Goal: Entertainment & Leisure: Consume media (video, audio)

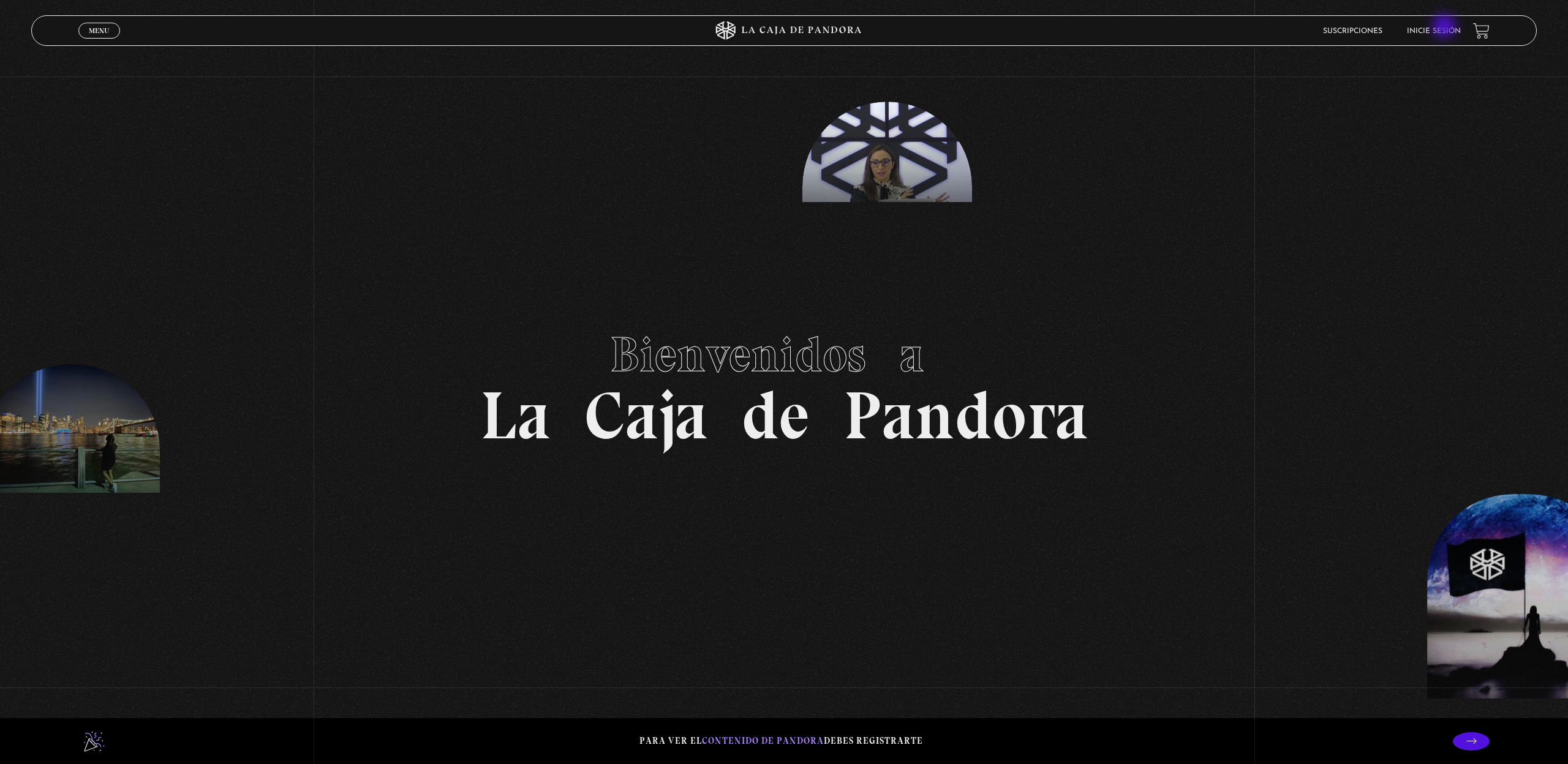
click at [1445, 28] on link "Inicie sesión" at bounding box center [1434, 31] width 54 height 8
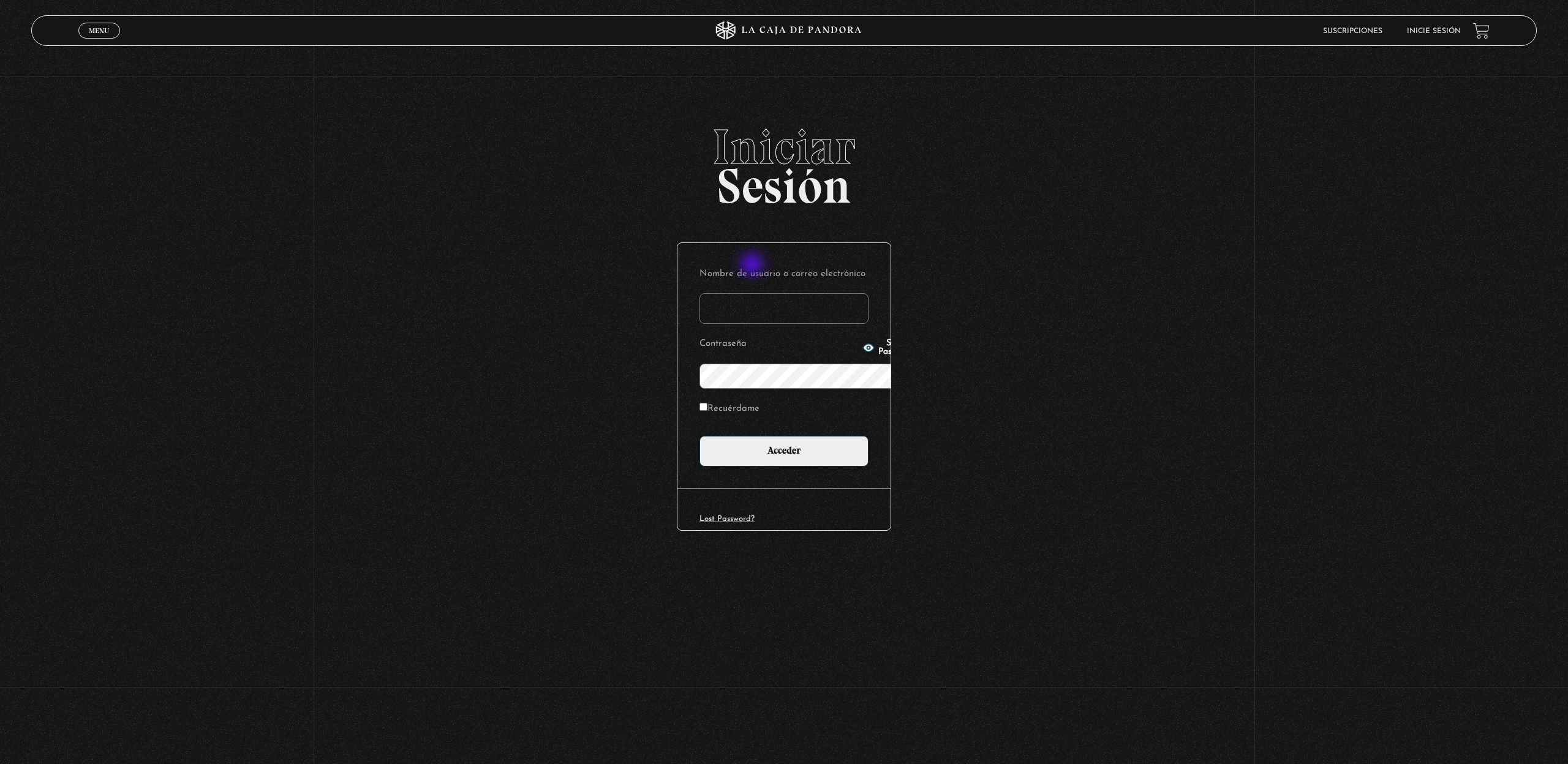
click at [753, 294] on input "Nombre de usuario o correo electrónico" at bounding box center [784, 309] width 169 height 31
type input "lourdes.villalobos@gmail.com"
click at [753, 436] on input "Acceder" at bounding box center [784, 451] width 169 height 31
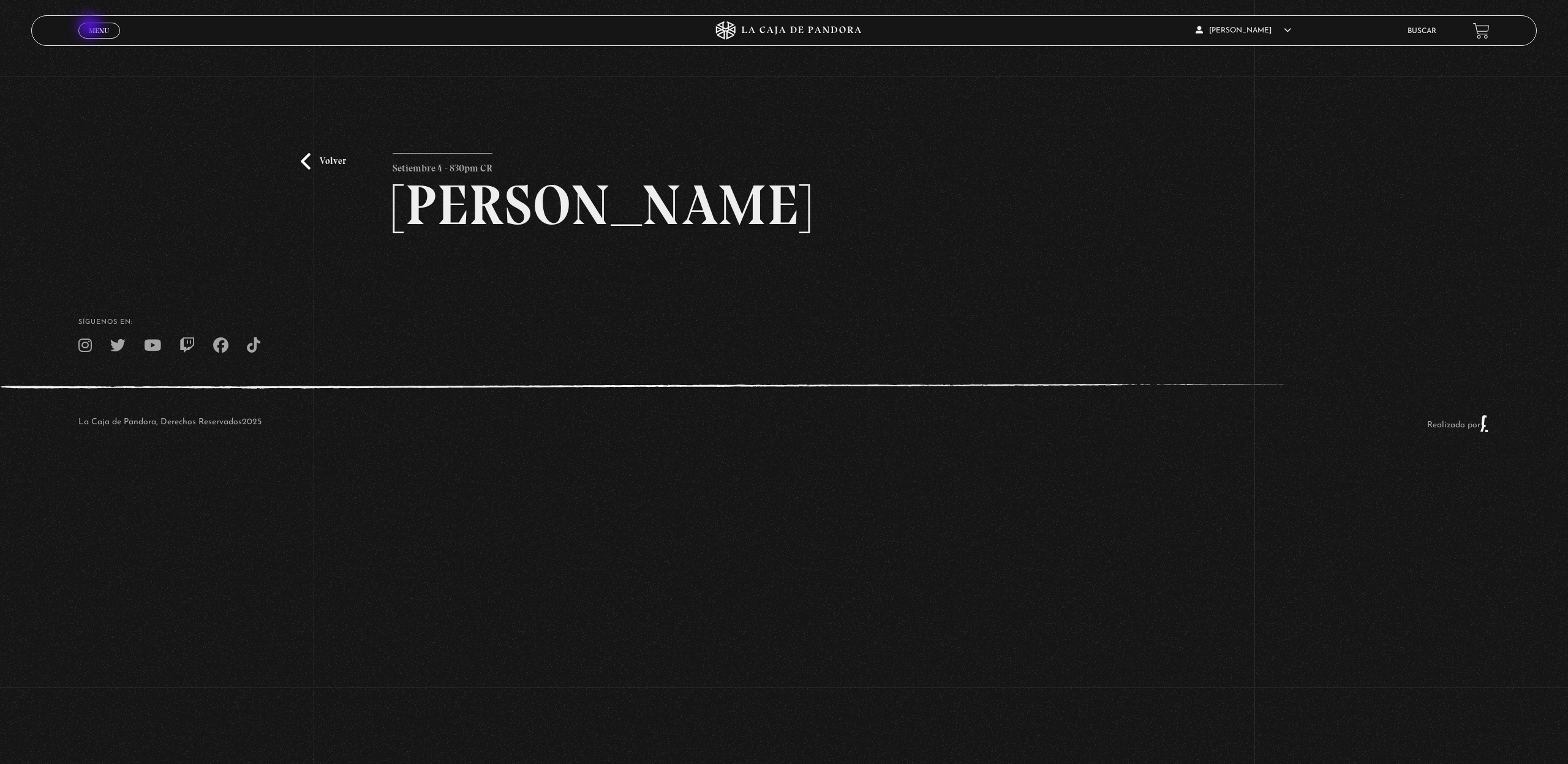
click at [91, 27] on span "Menu" at bounding box center [99, 31] width 20 height 8
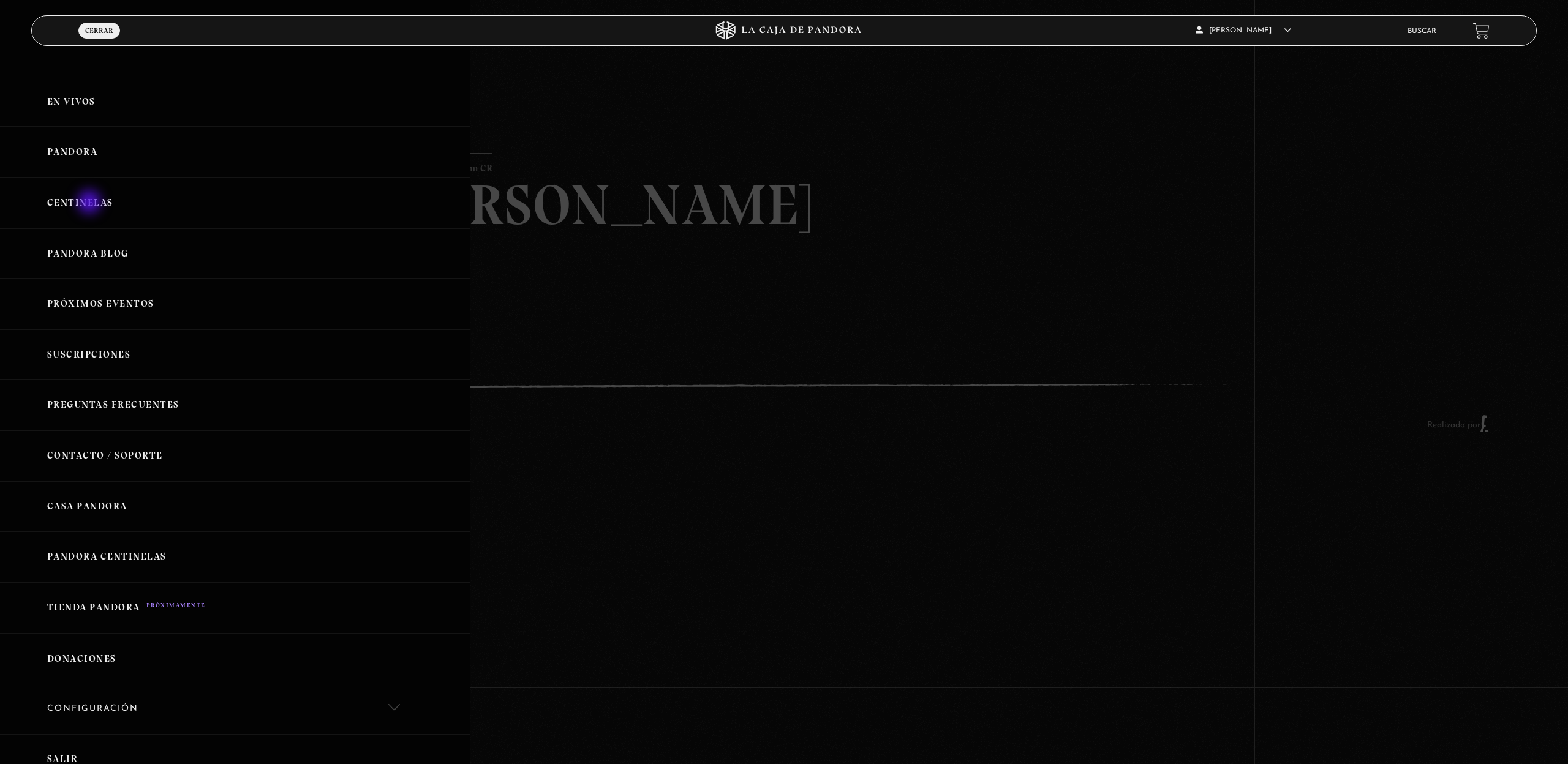
click at [91, 203] on link "Centinelas" at bounding box center [235, 203] width 471 height 51
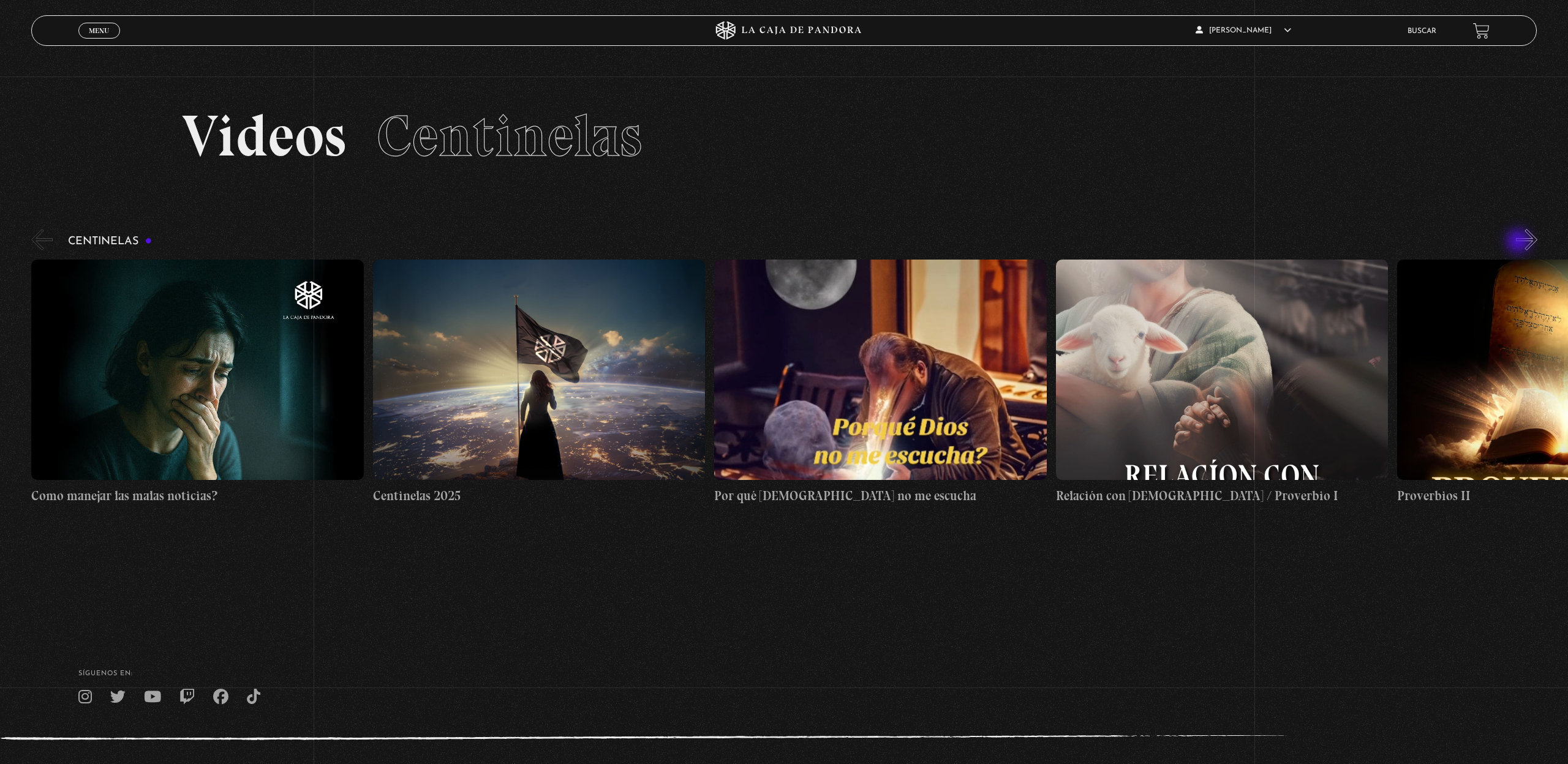
click at [1519, 242] on button "»" at bounding box center [1526, 239] width 22 height 22
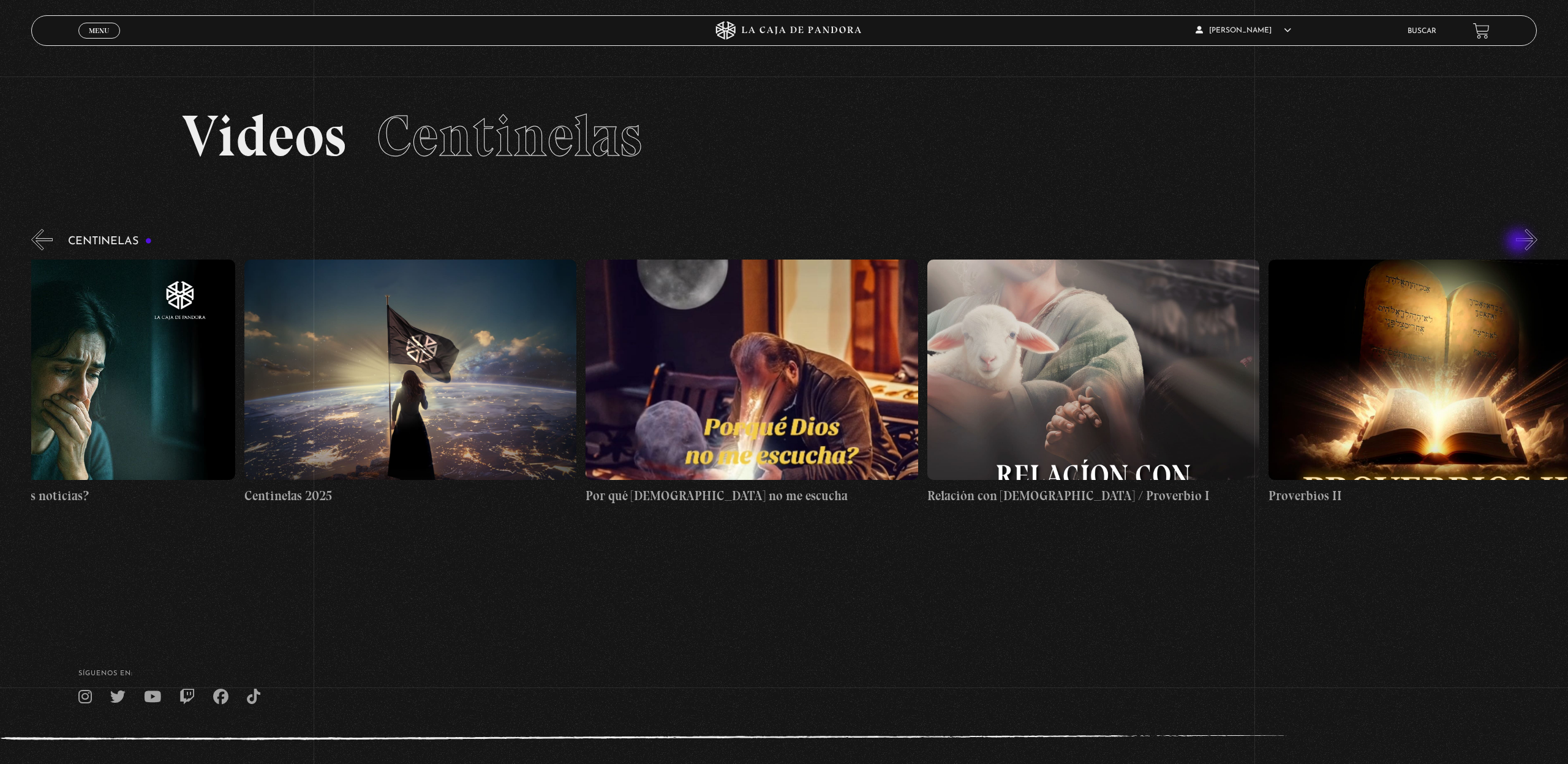
click at [1519, 242] on button "»" at bounding box center [1526, 239] width 22 height 22
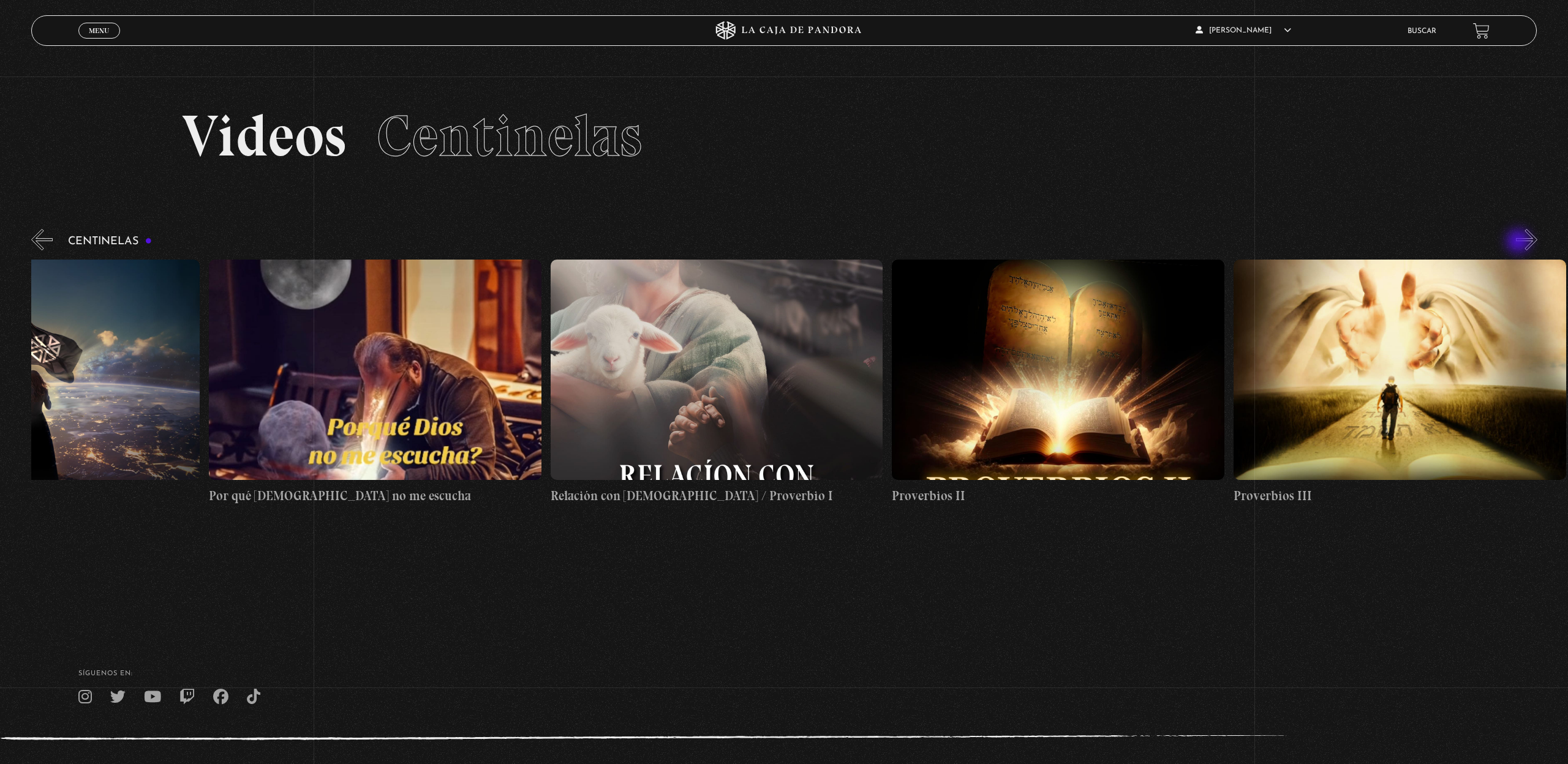
click at [1519, 242] on button "»" at bounding box center [1526, 239] width 22 height 22
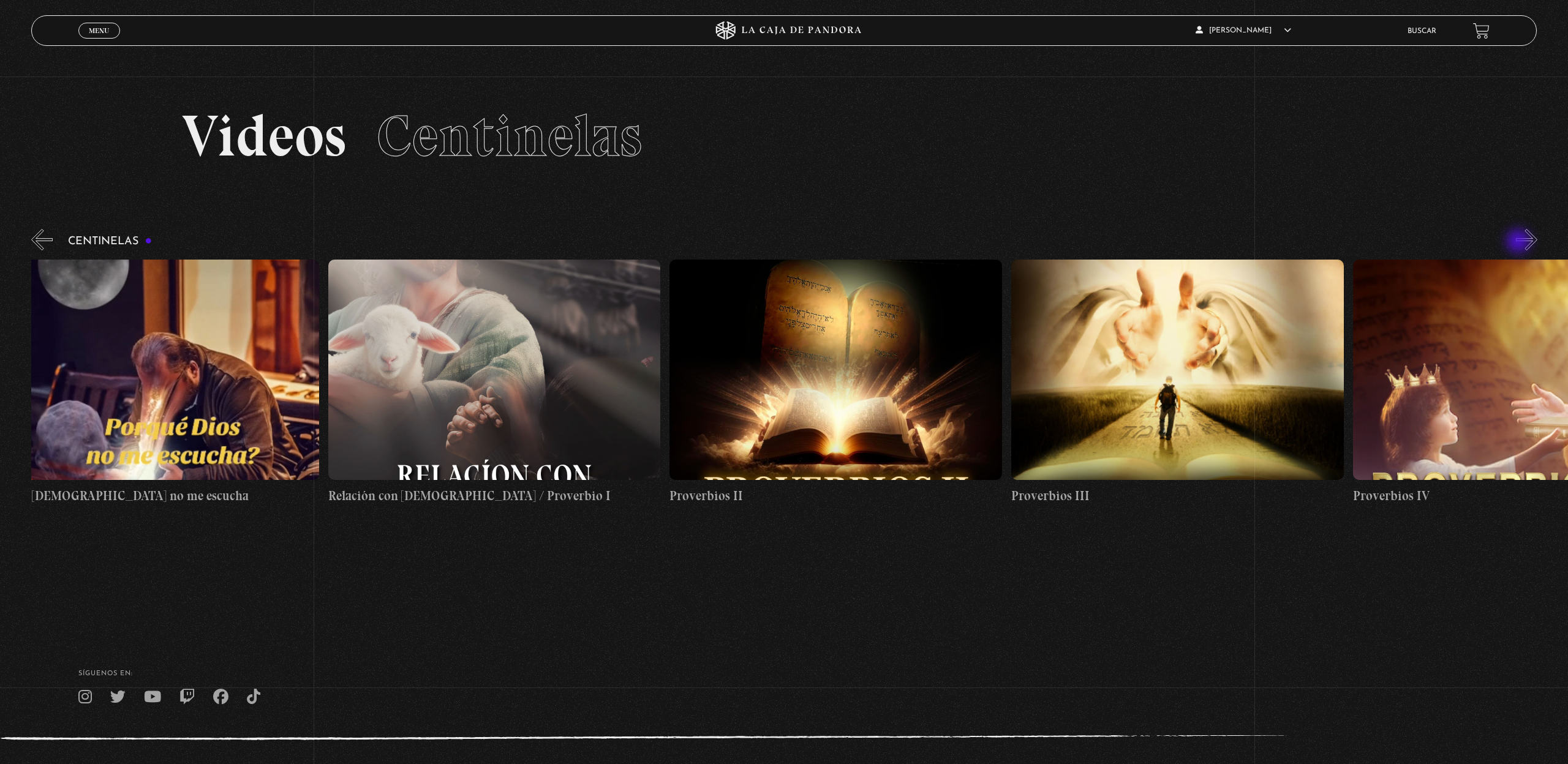
click at [1519, 242] on button "»" at bounding box center [1526, 239] width 22 height 22
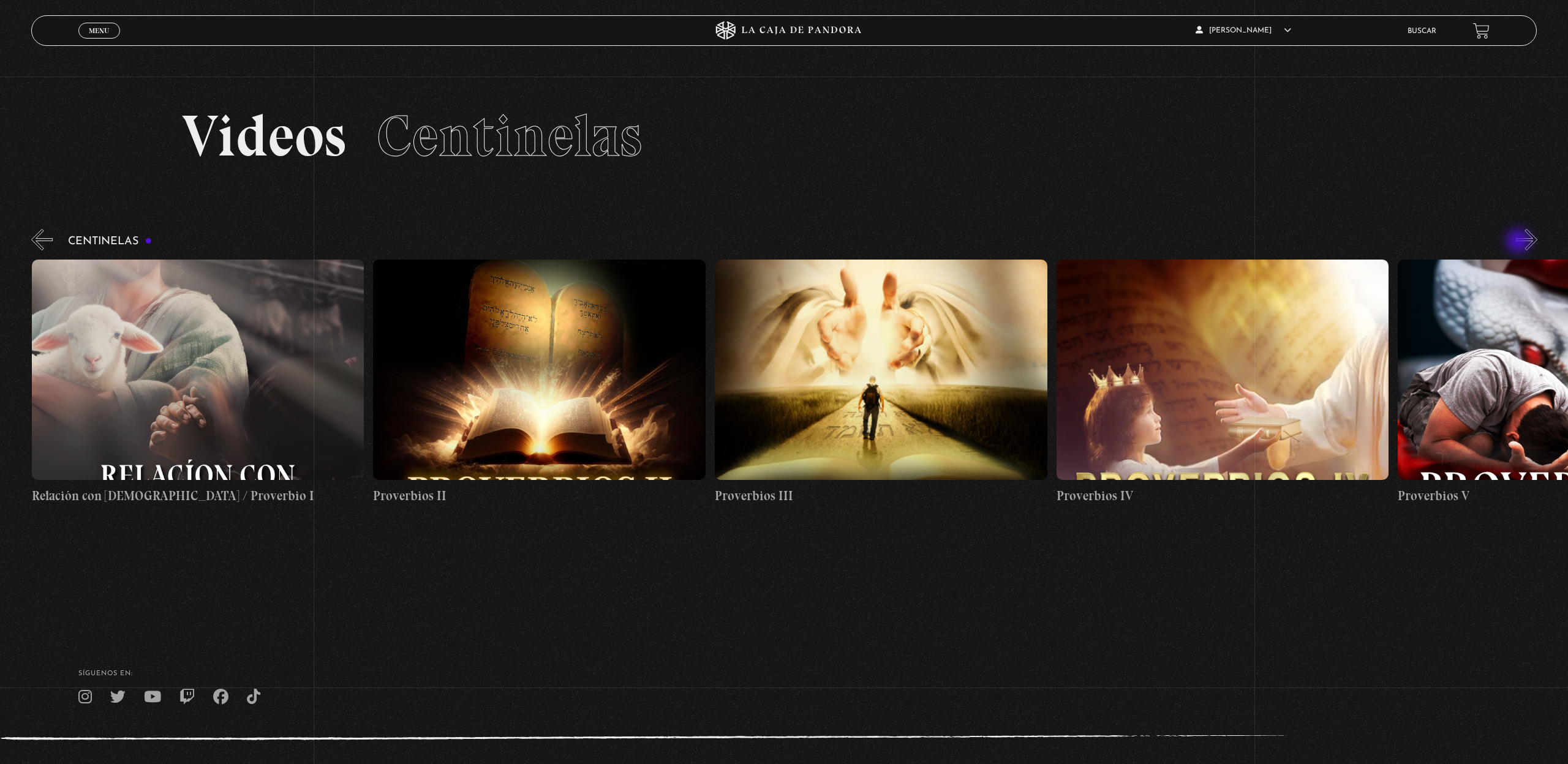
click at [1519, 242] on button "»" at bounding box center [1526, 239] width 22 height 22
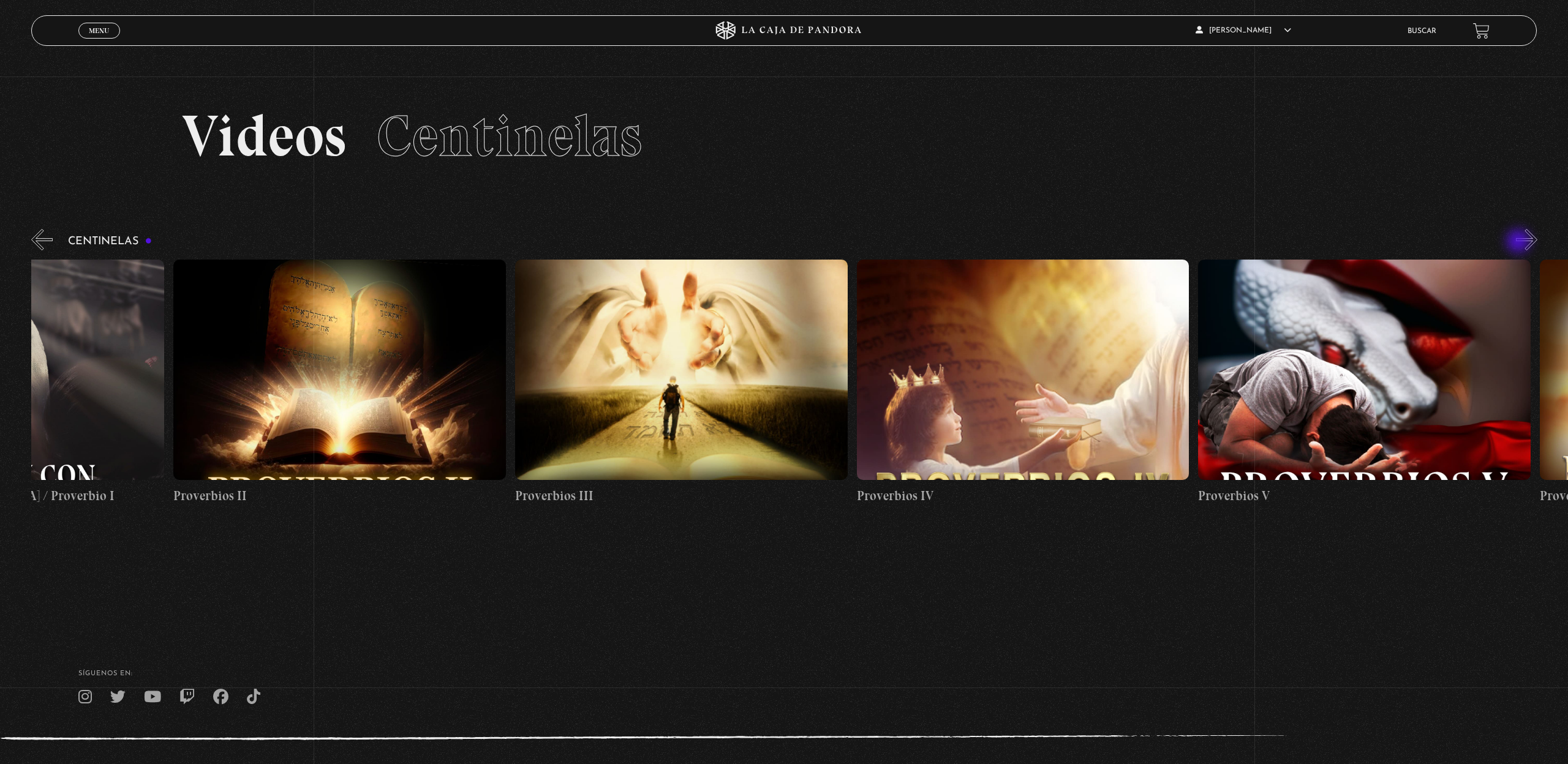
click at [1519, 242] on button "»" at bounding box center [1526, 239] width 22 height 22
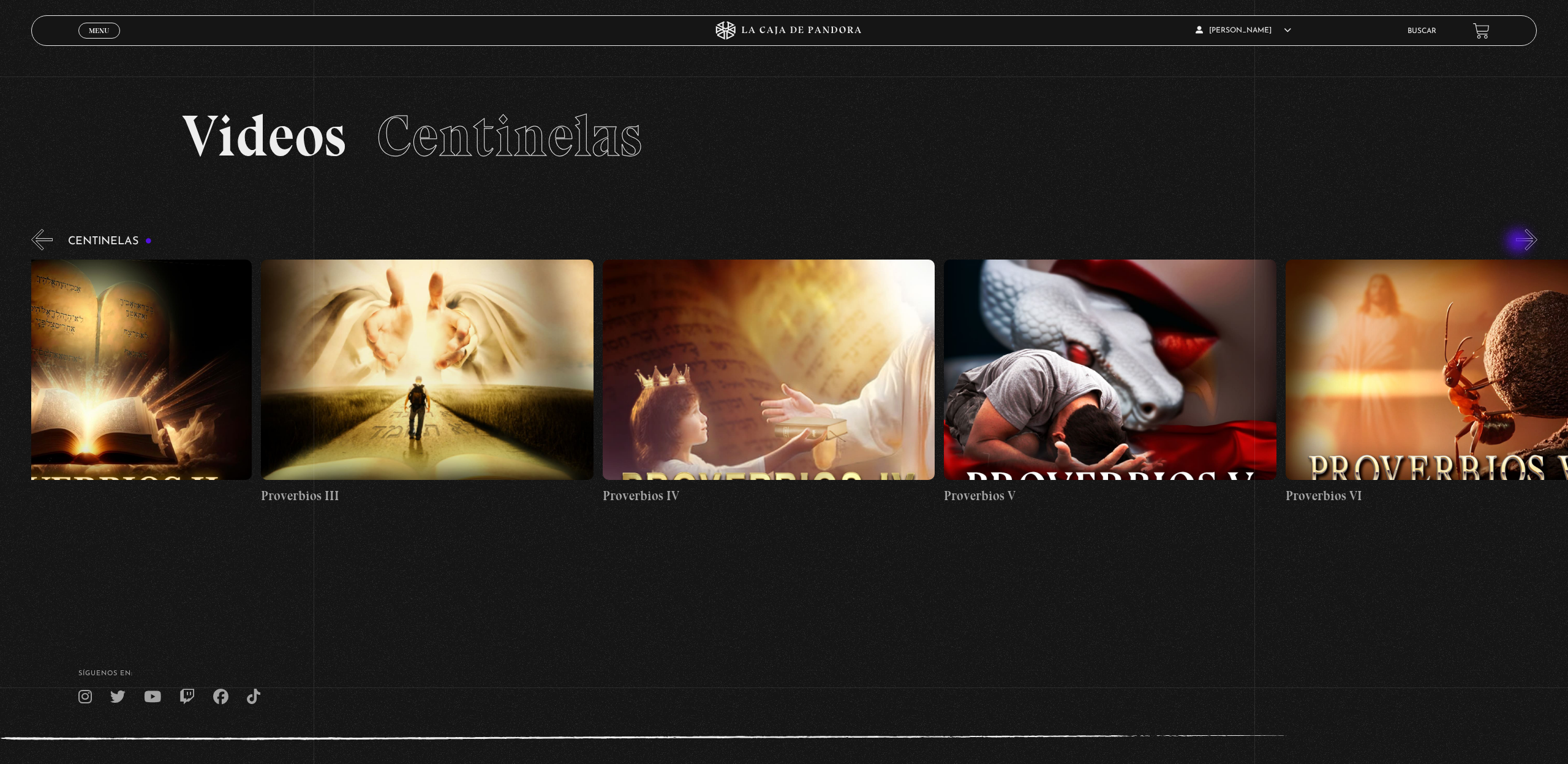
click at [1519, 242] on button "»" at bounding box center [1526, 239] width 22 height 22
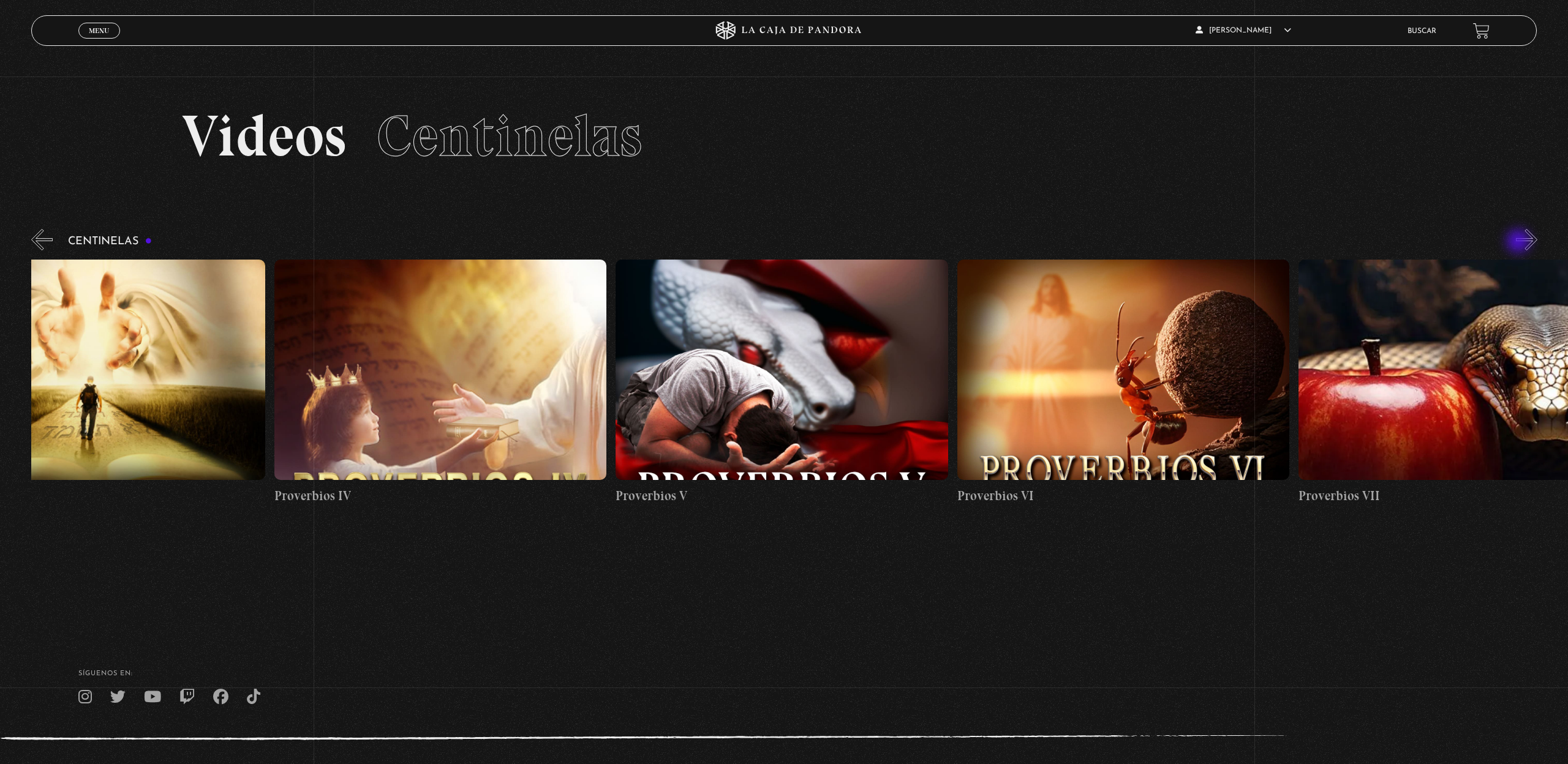
click at [1519, 242] on button "»" at bounding box center [1526, 239] width 22 height 22
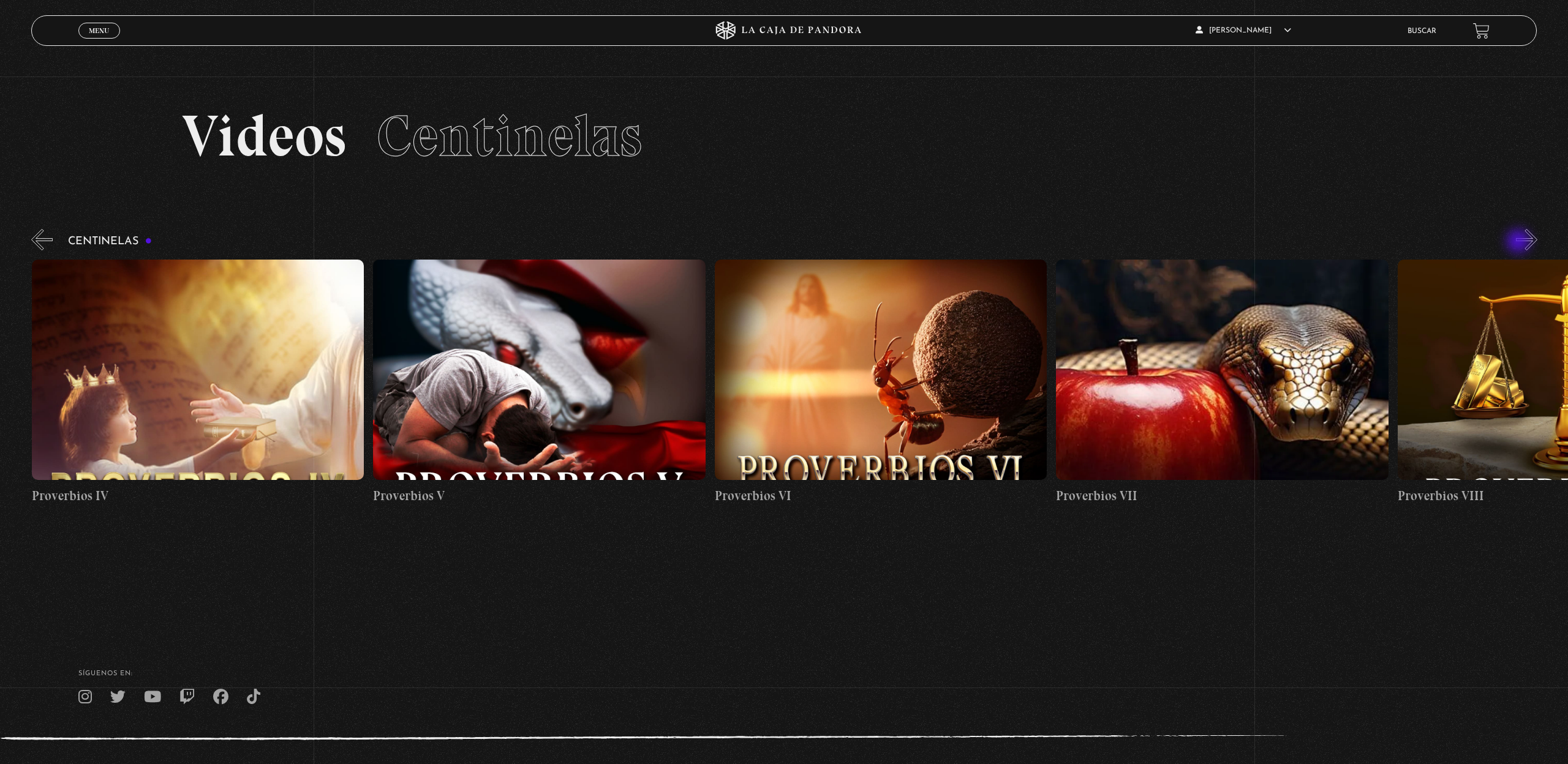
click at [1519, 242] on button "»" at bounding box center [1526, 239] width 22 height 22
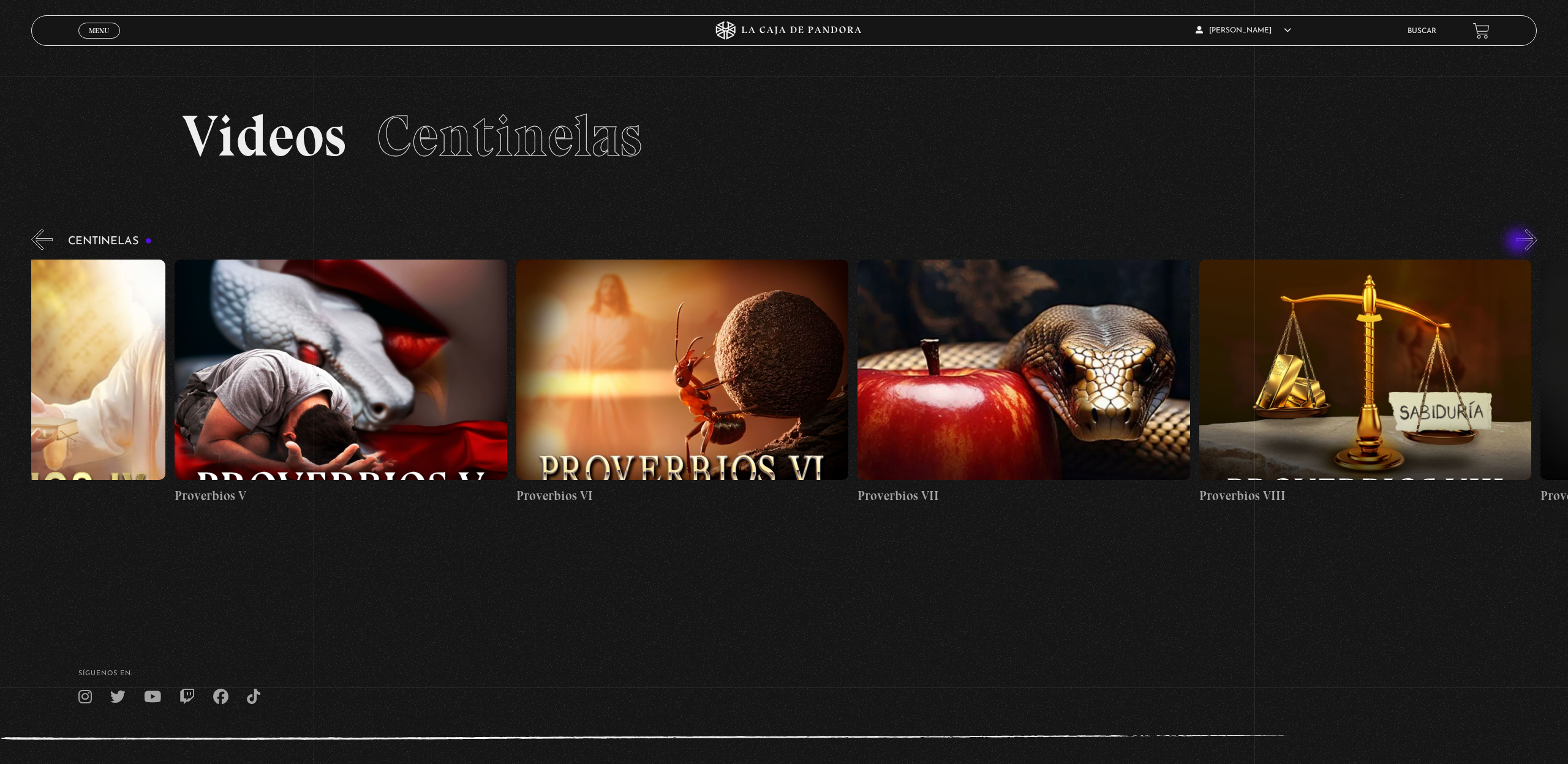
click at [1519, 242] on button "»" at bounding box center [1526, 239] width 22 height 22
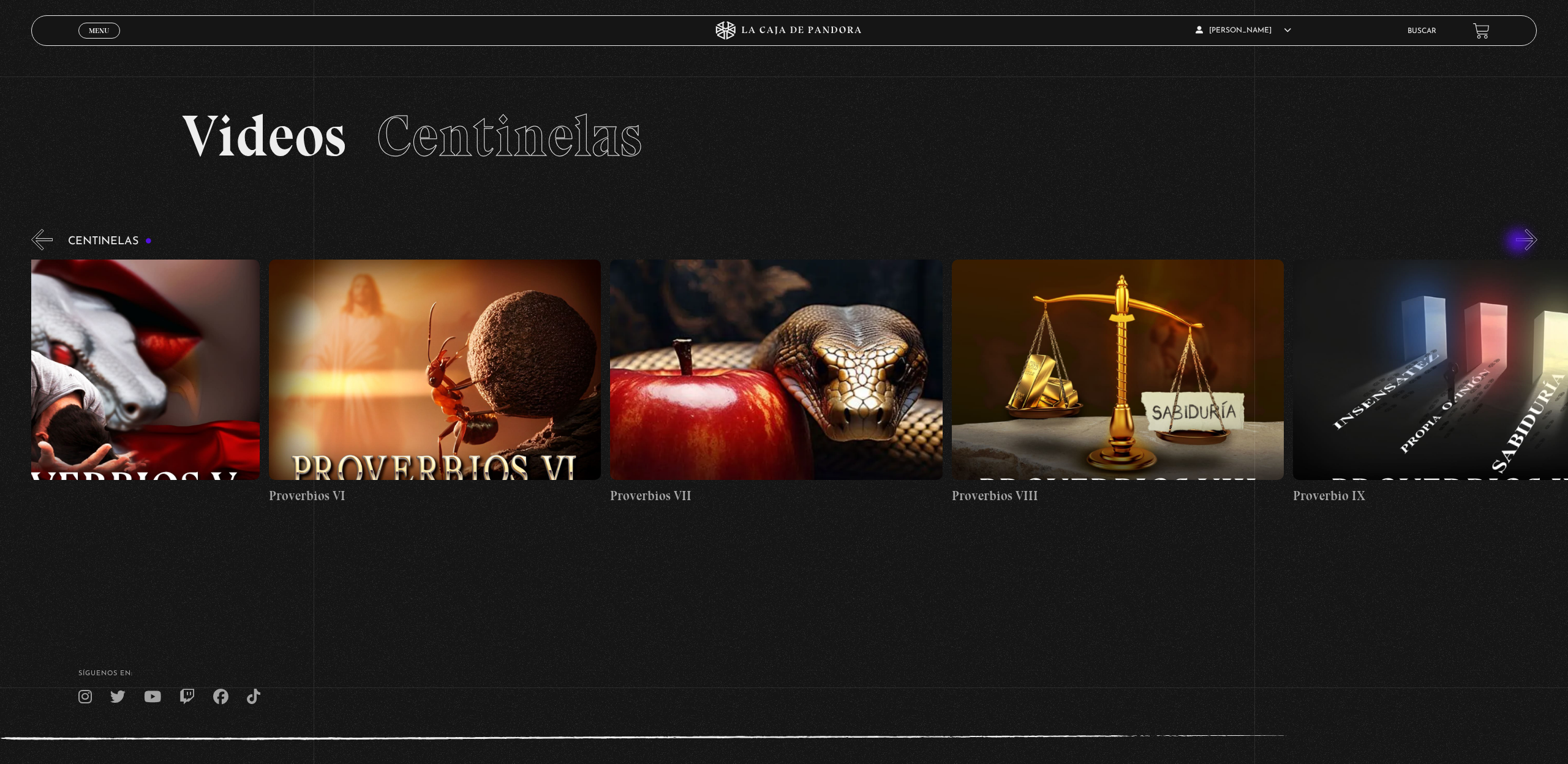
click at [1519, 242] on button "»" at bounding box center [1526, 239] width 22 height 22
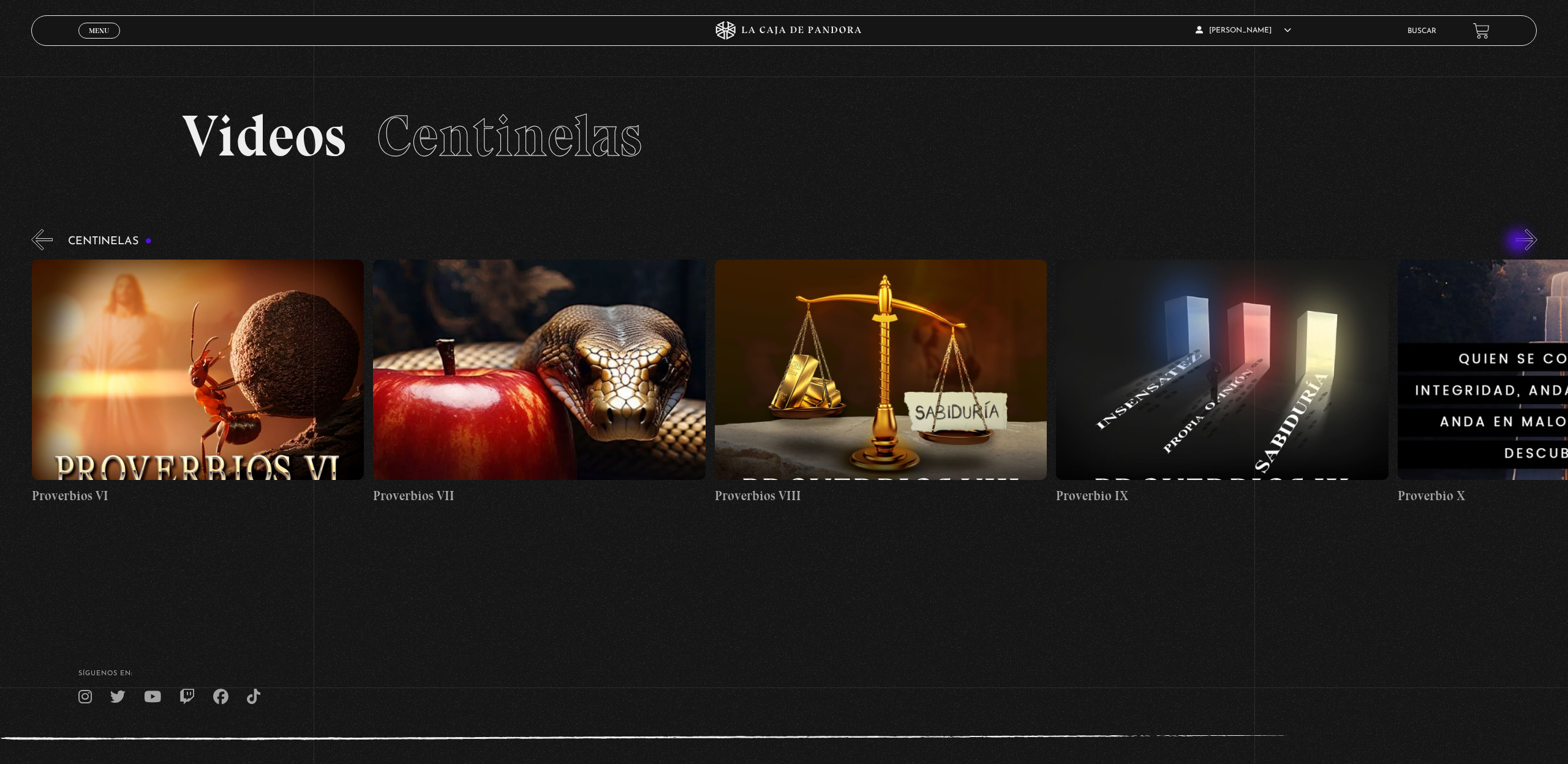
click at [1519, 242] on button "»" at bounding box center [1526, 239] width 22 height 22
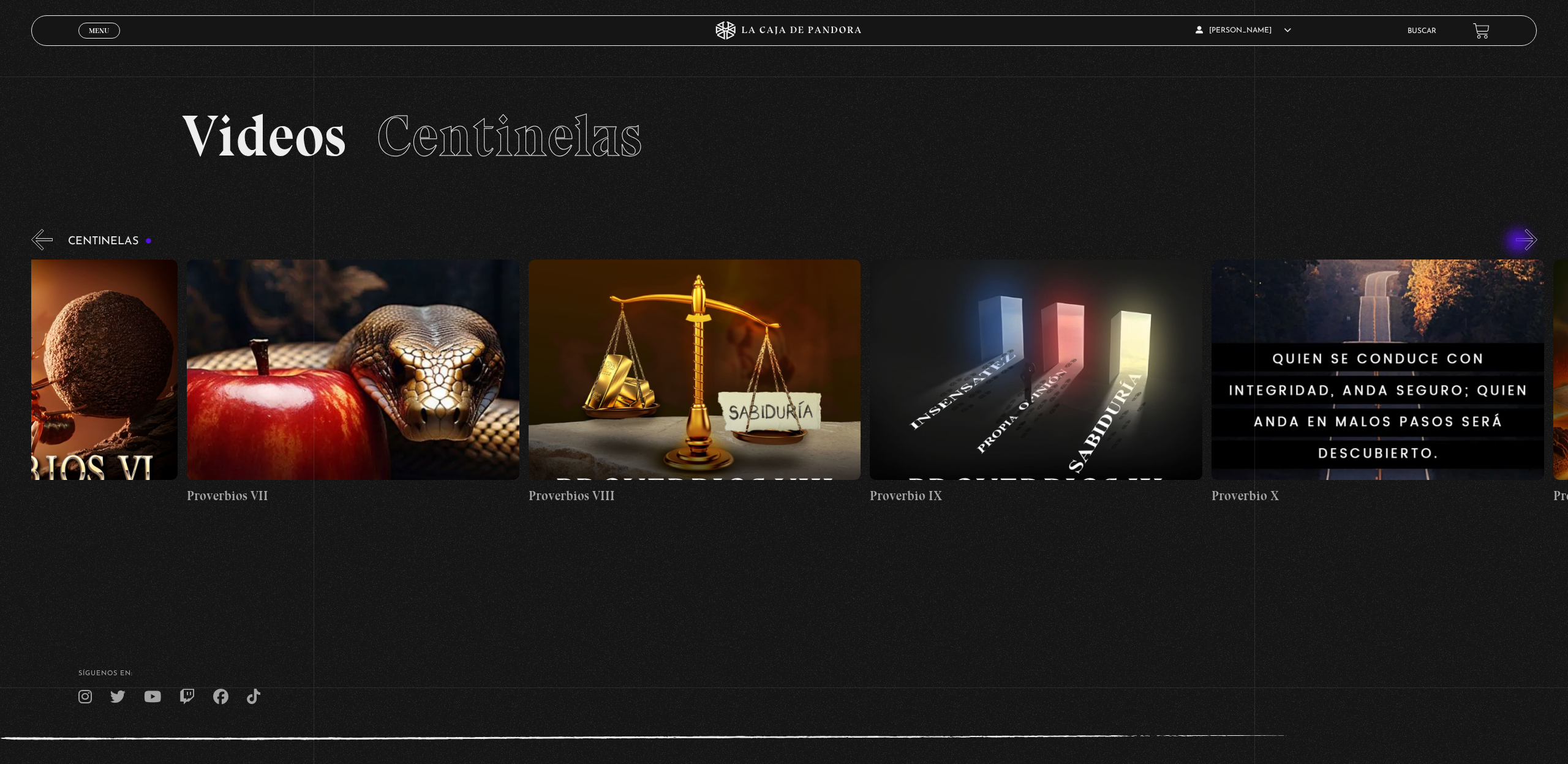
click at [1519, 242] on button "»" at bounding box center [1526, 239] width 22 height 22
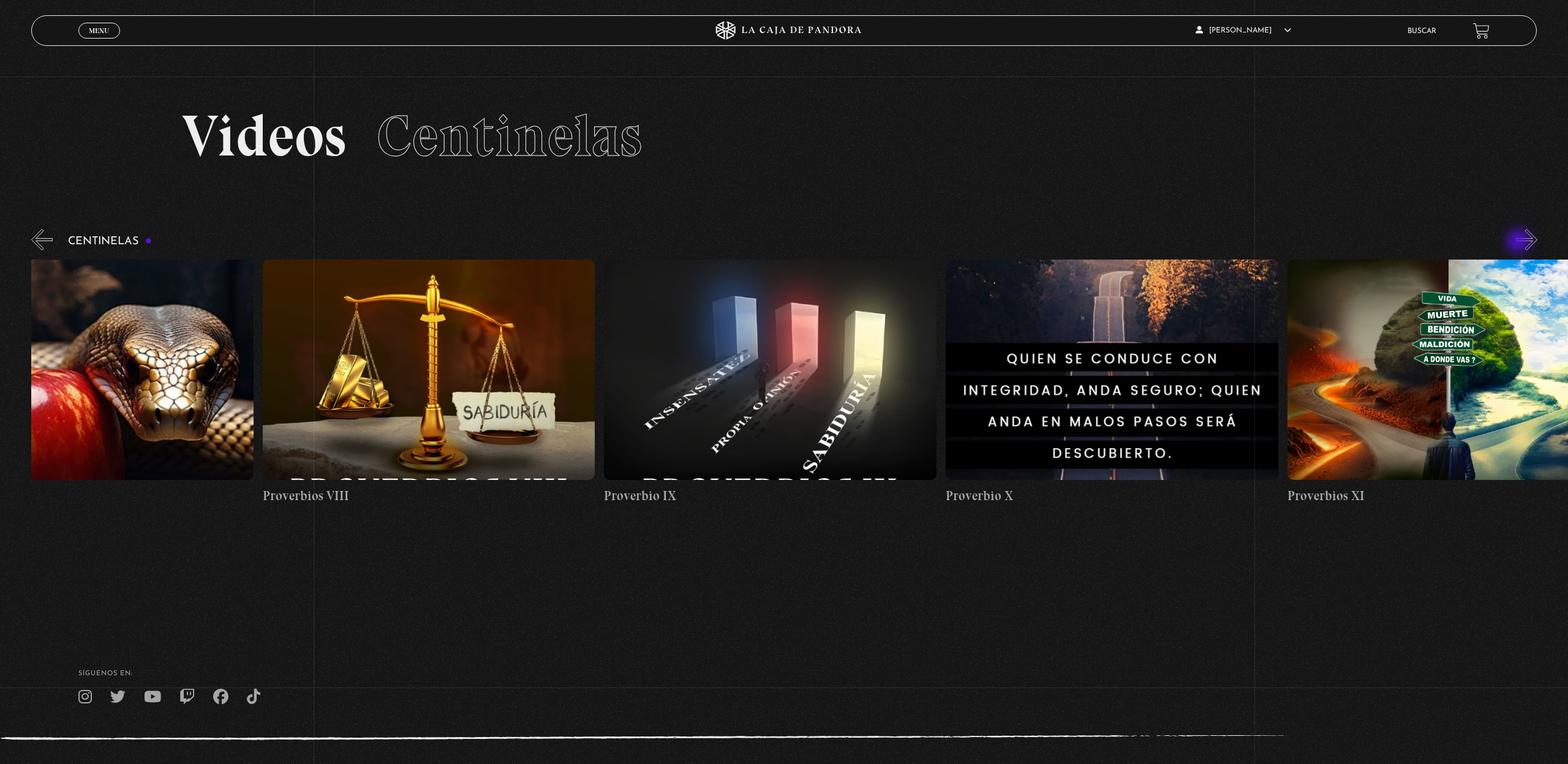
click at [1519, 242] on button "»" at bounding box center [1526, 239] width 22 height 22
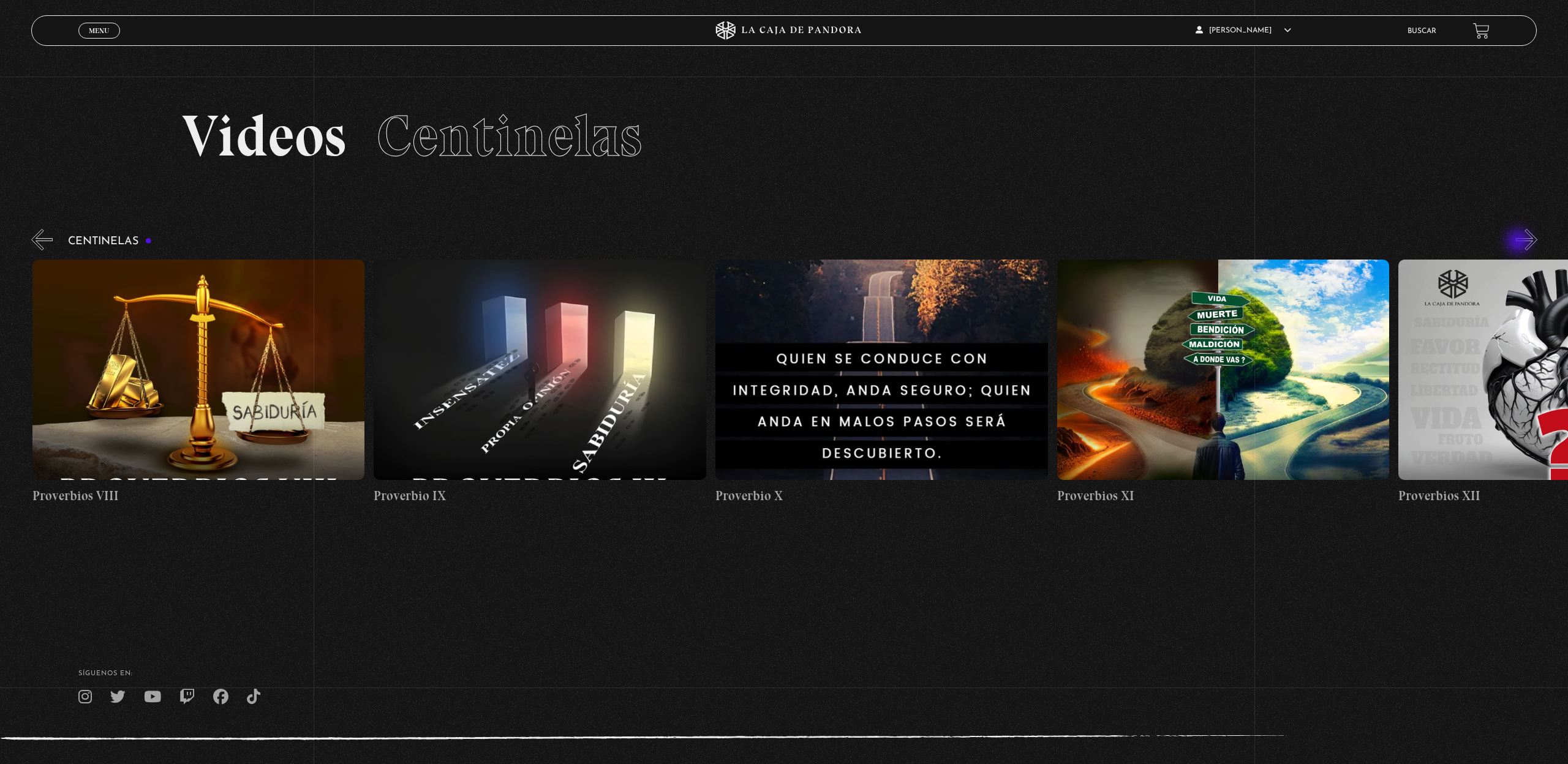
click at [1519, 242] on button "»" at bounding box center [1526, 239] width 22 height 22
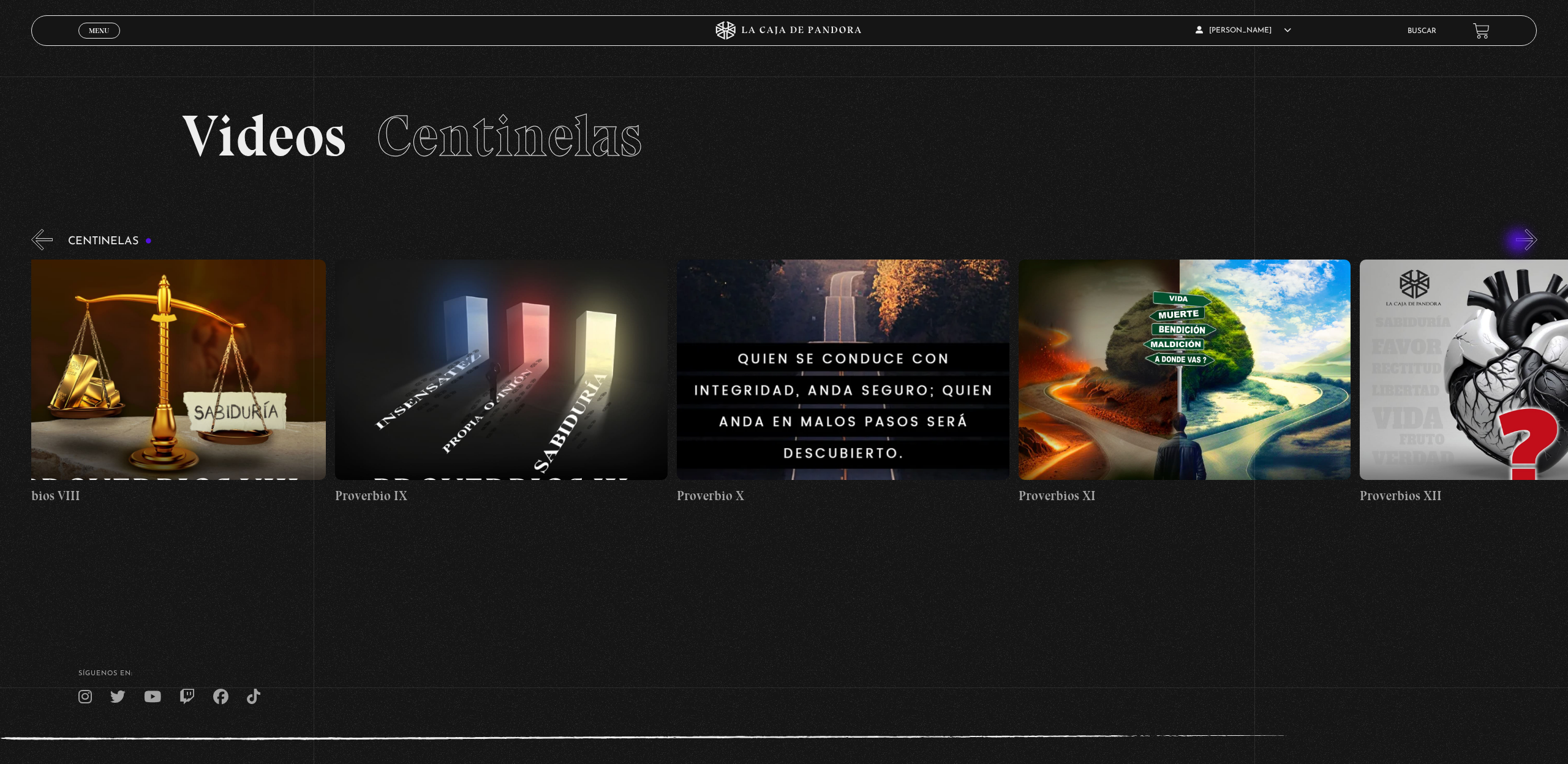
click at [1519, 242] on button "»" at bounding box center [1526, 239] width 22 height 22
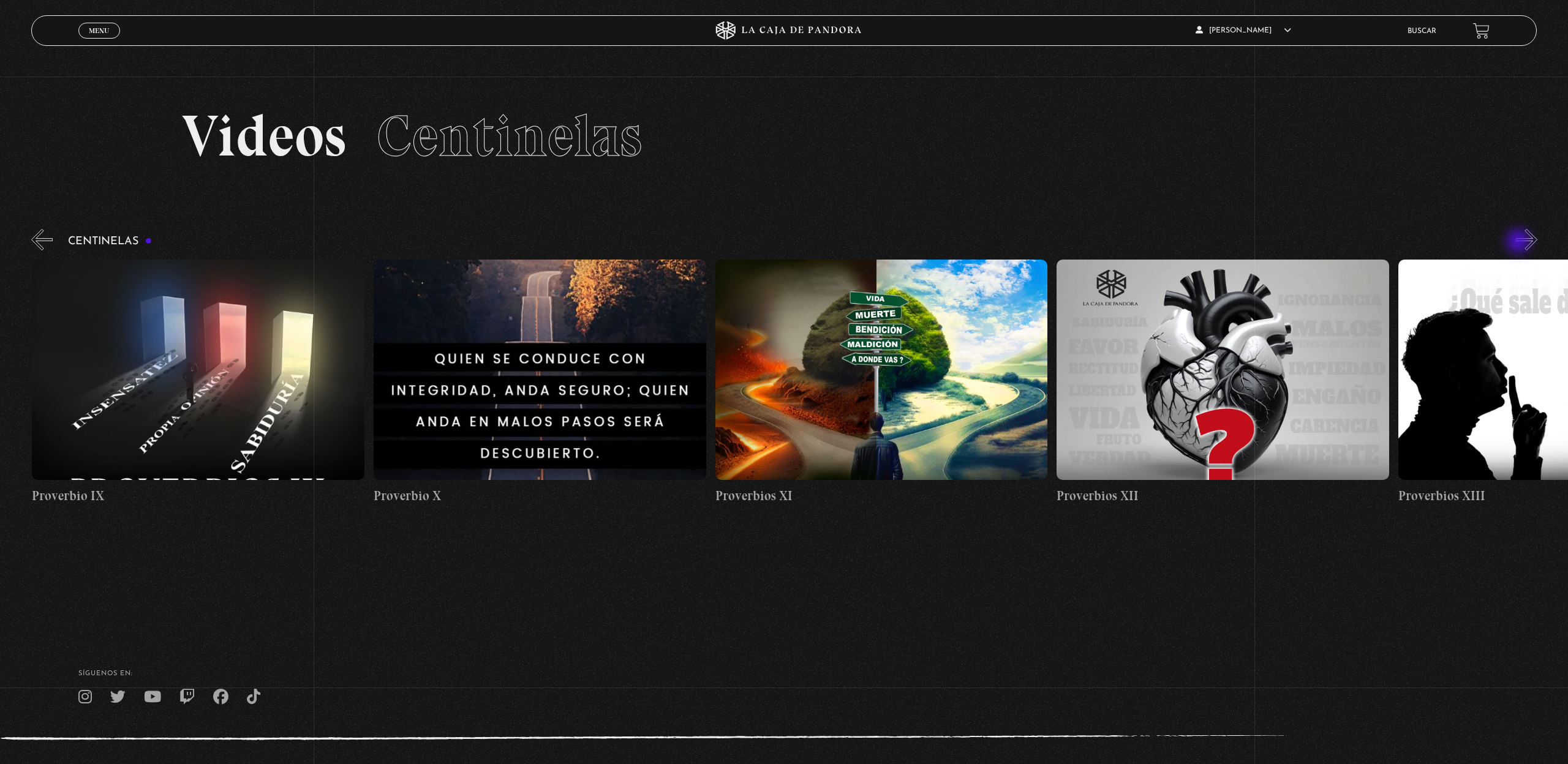
click at [1519, 242] on button "»" at bounding box center [1526, 239] width 22 height 22
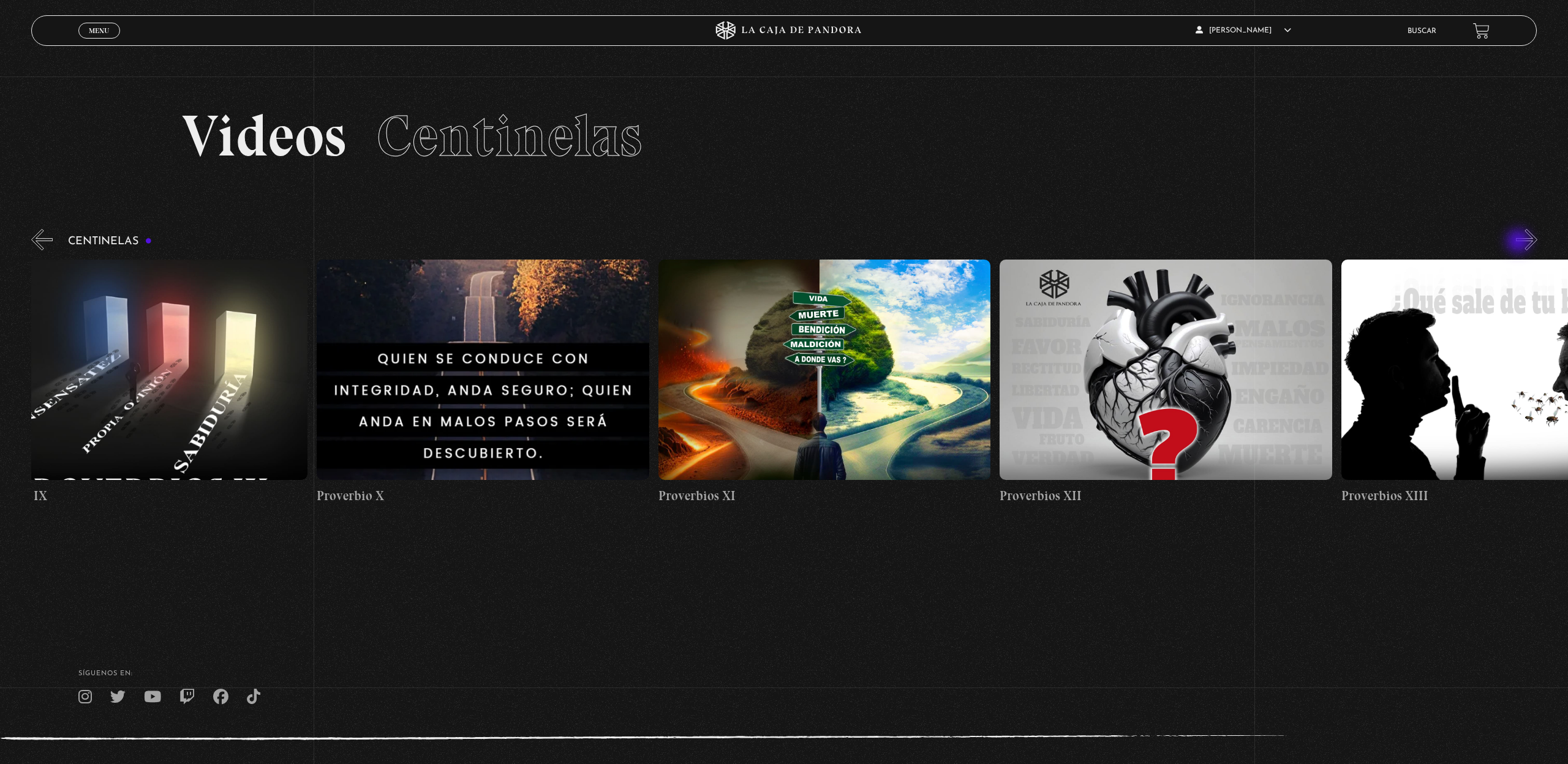
click at [1519, 242] on button "»" at bounding box center [1526, 239] width 22 height 22
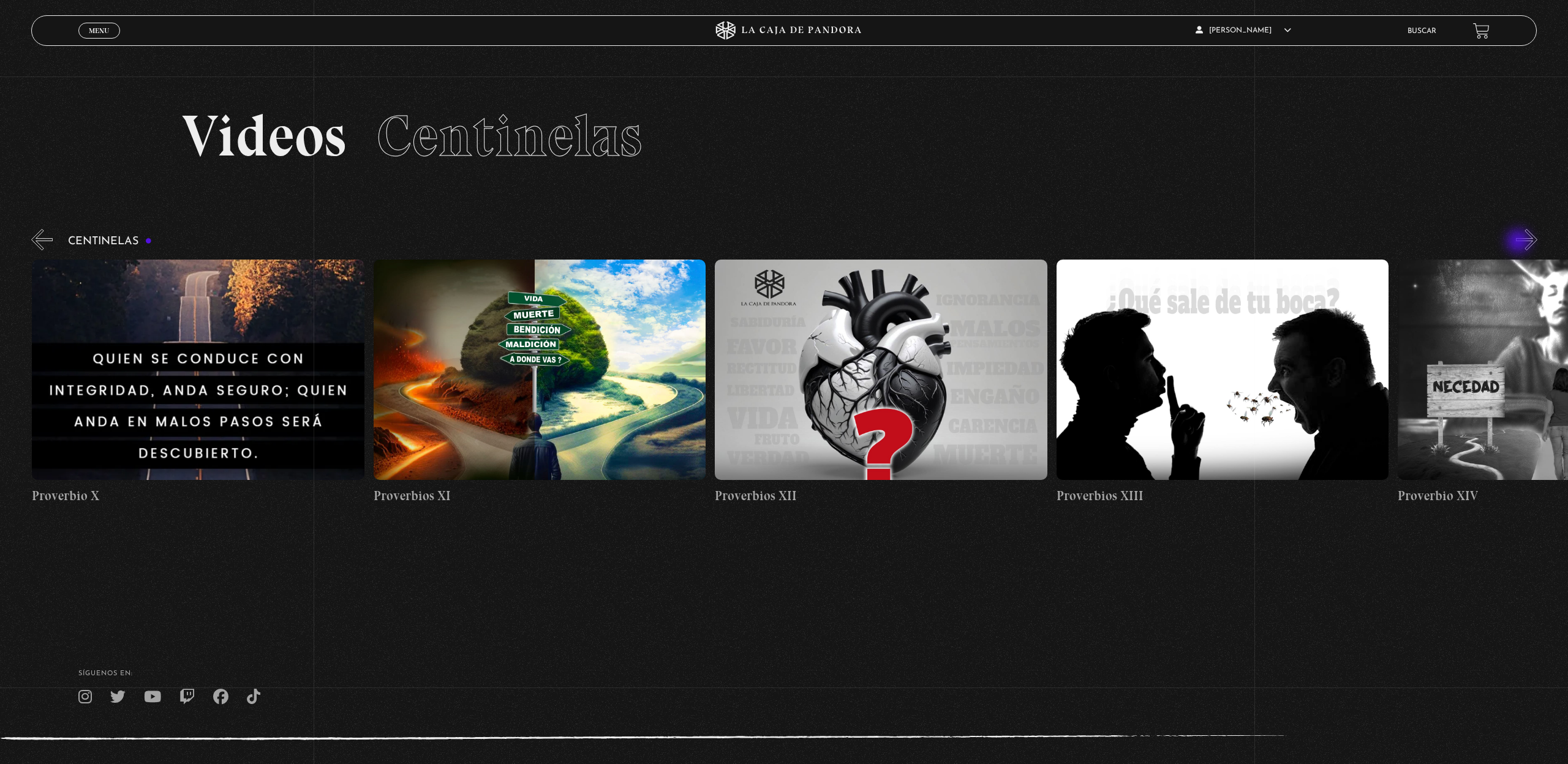
scroll to position [0, 4097]
click at [1519, 242] on button "»" at bounding box center [1526, 239] width 22 height 22
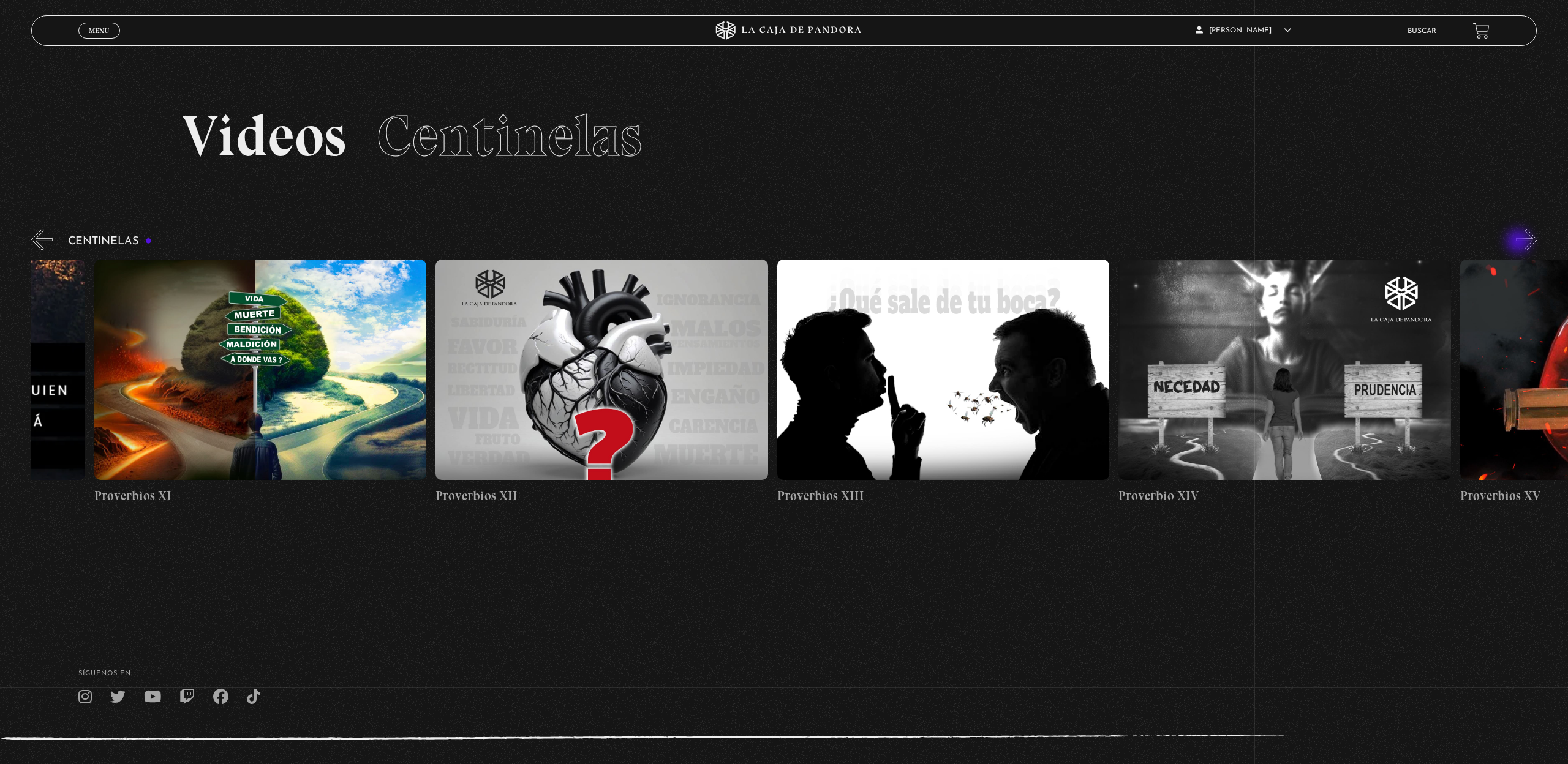
click at [1519, 242] on button "»" at bounding box center [1526, 239] width 22 height 22
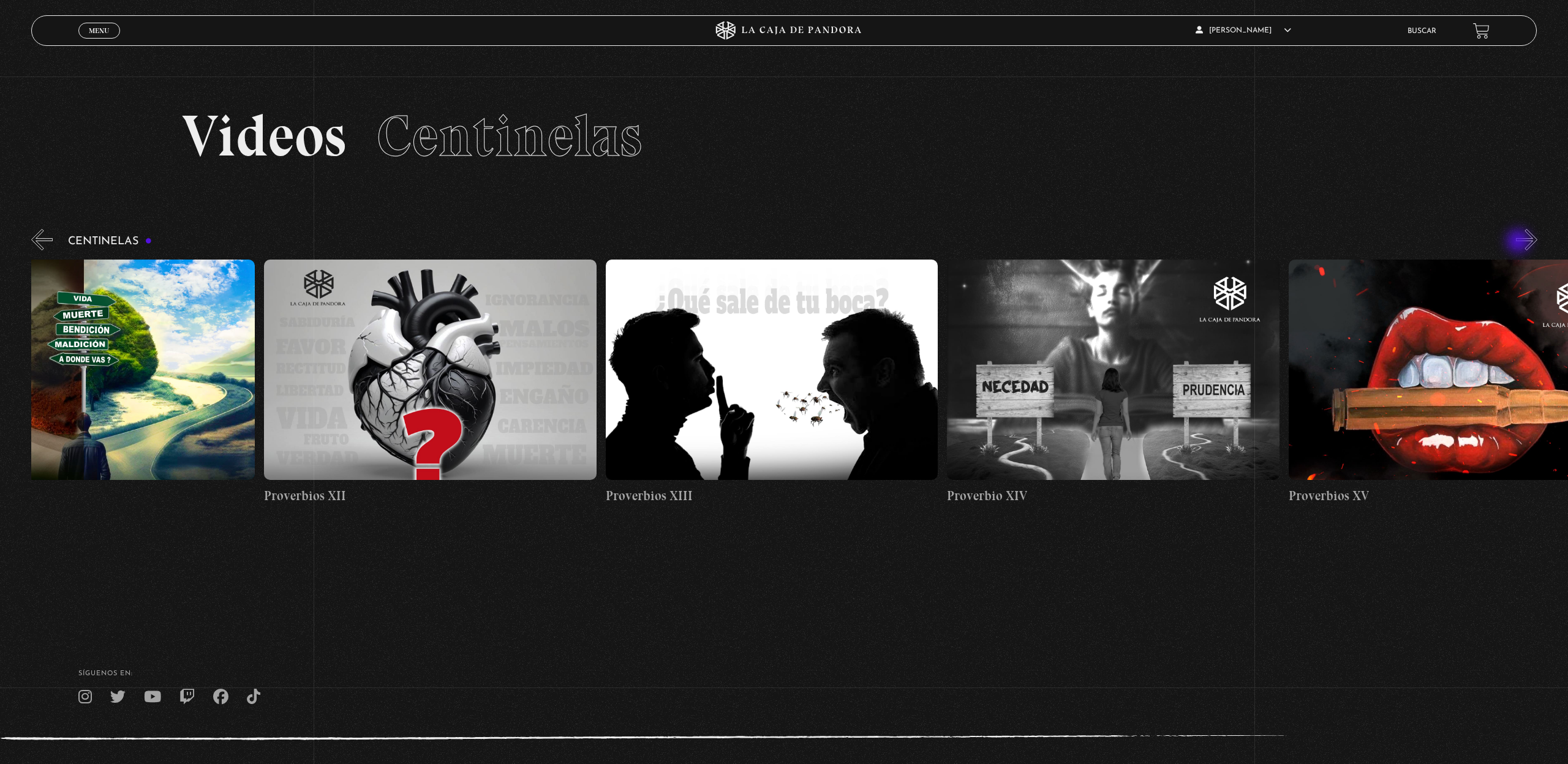
click at [1519, 242] on button "»" at bounding box center [1526, 239] width 22 height 22
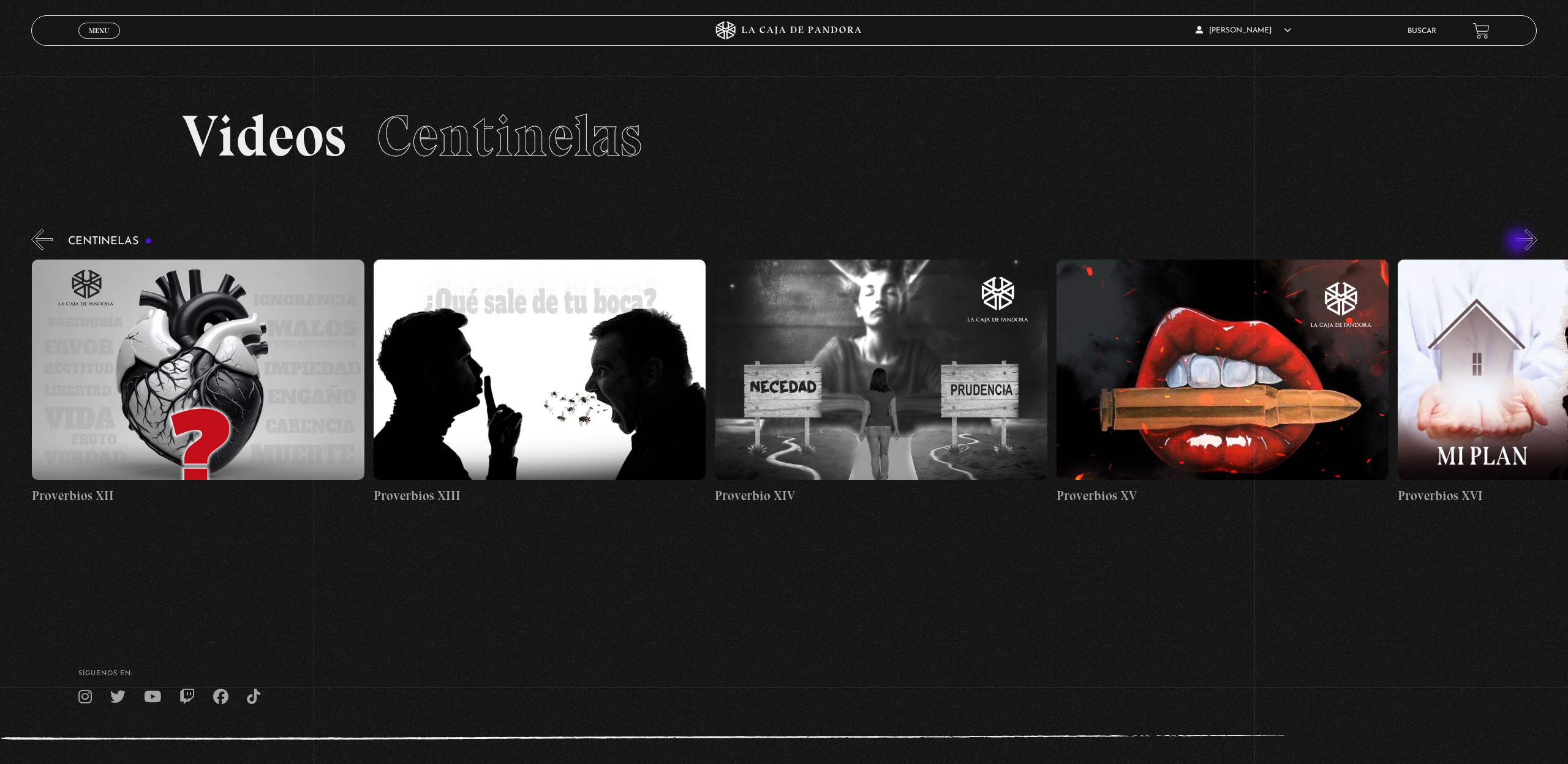
click at [1519, 242] on button "»" at bounding box center [1526, 239] width 22 height 22
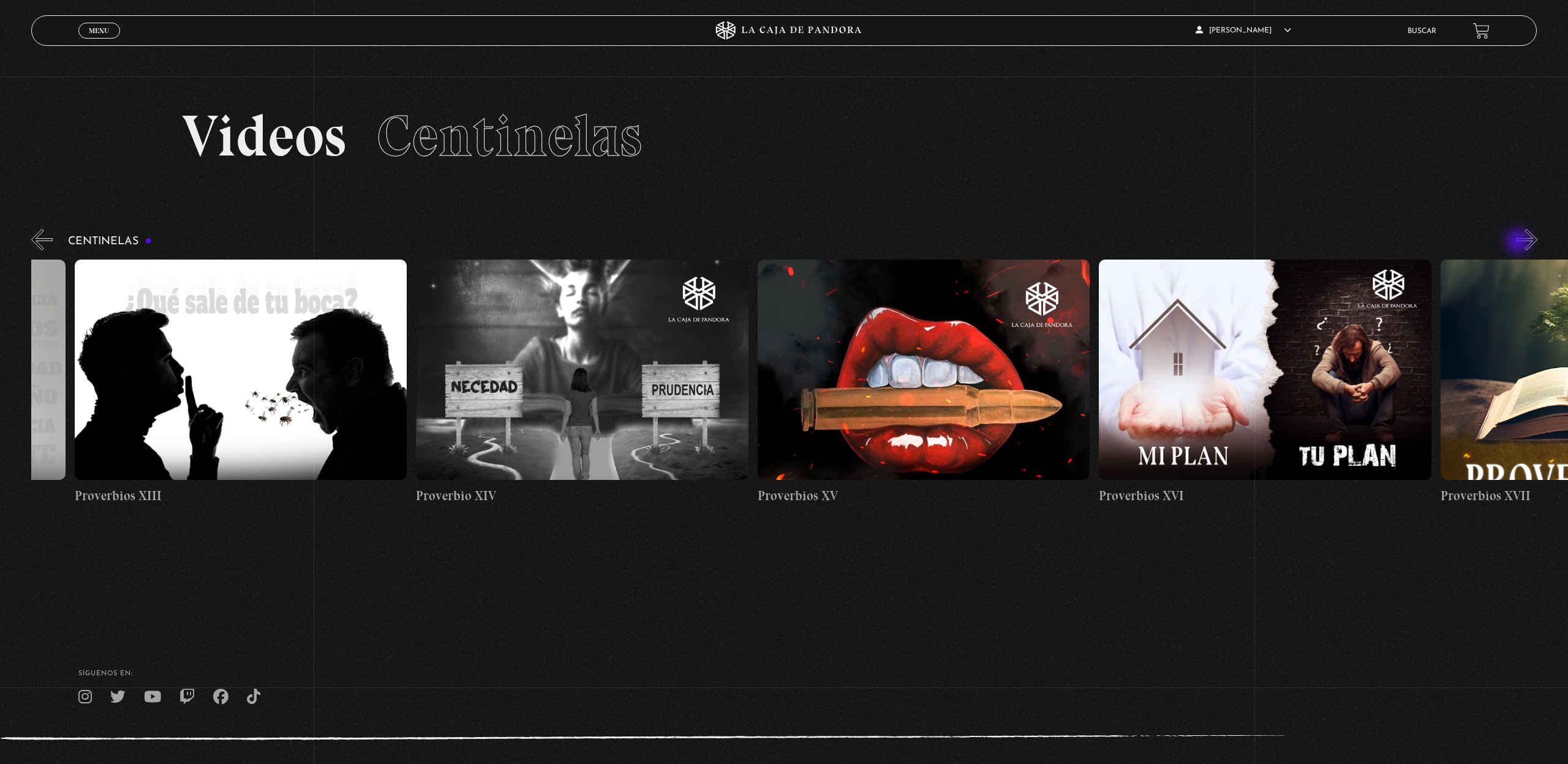
click at [1519, 242] on button "»" at bounding box center [1526, 239] width 22 height 22
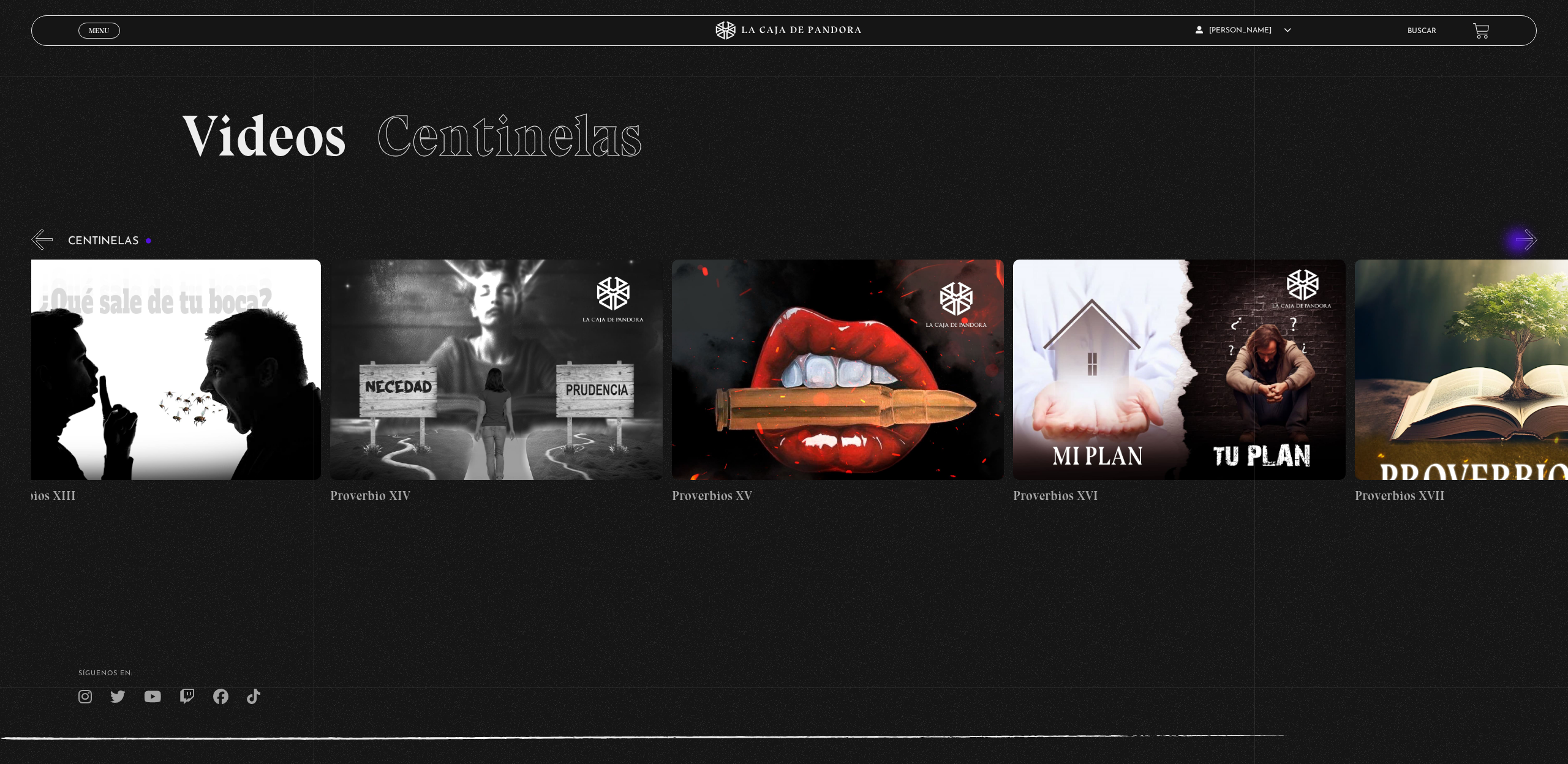
click at [1519, 242] on button "»" at bounding box center [1526, 239] width 22 height 22
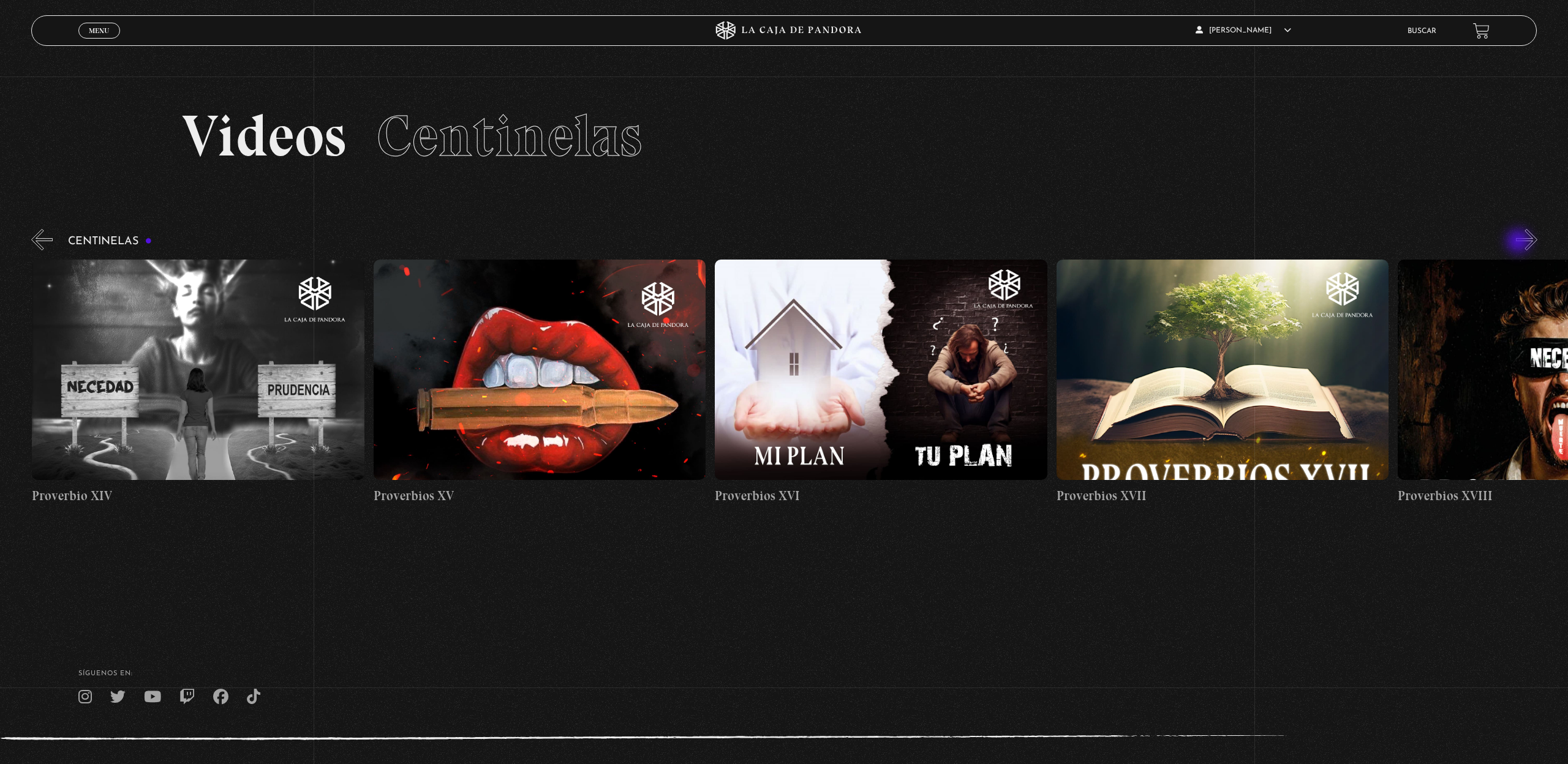
click at [1519, 242] on button "»" at bounding box center [1526, 239] width 22 height 22
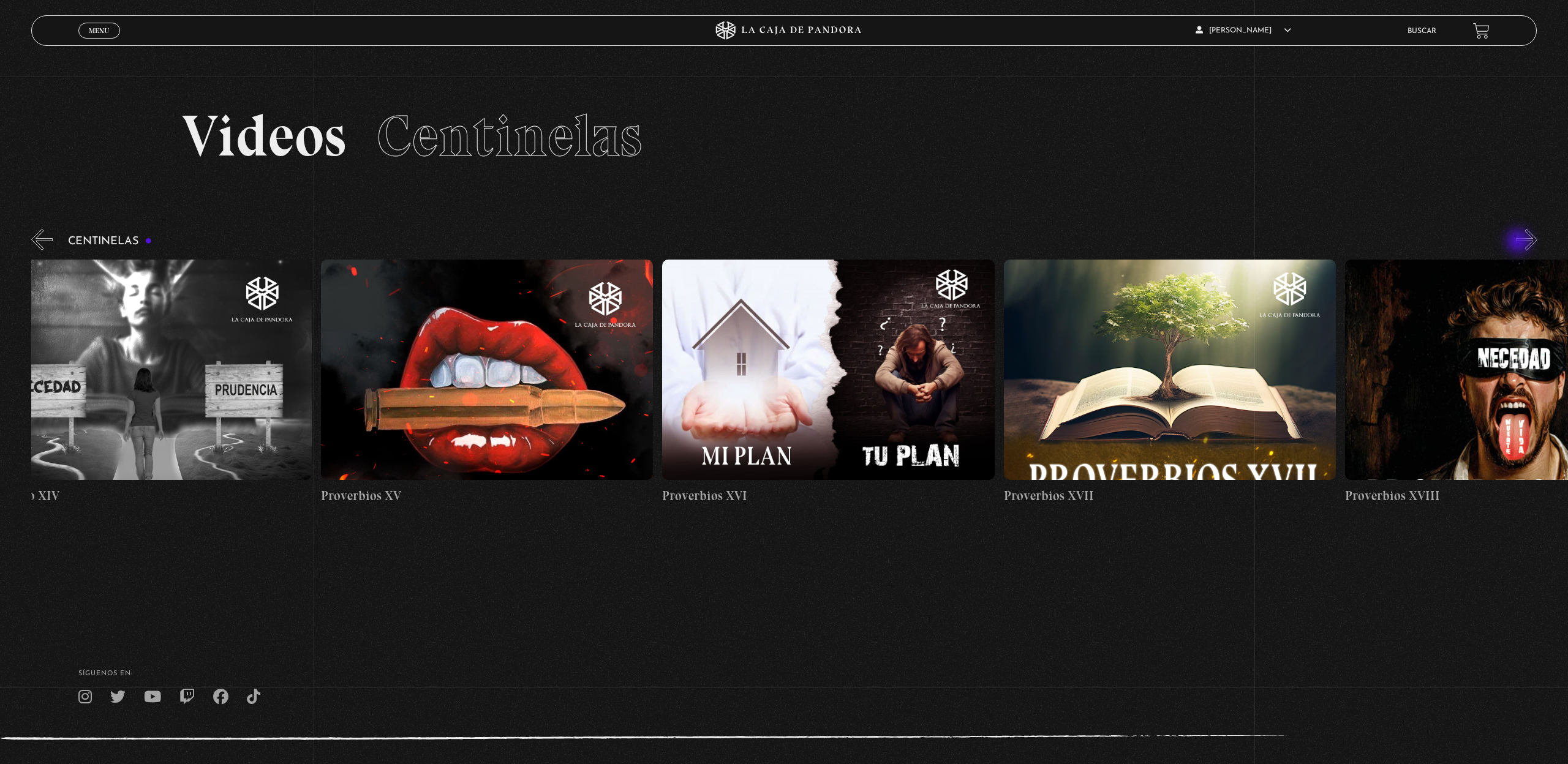
click at [1519, 242] on button "»" at bounding box center [1526, 239] width 22 height 22
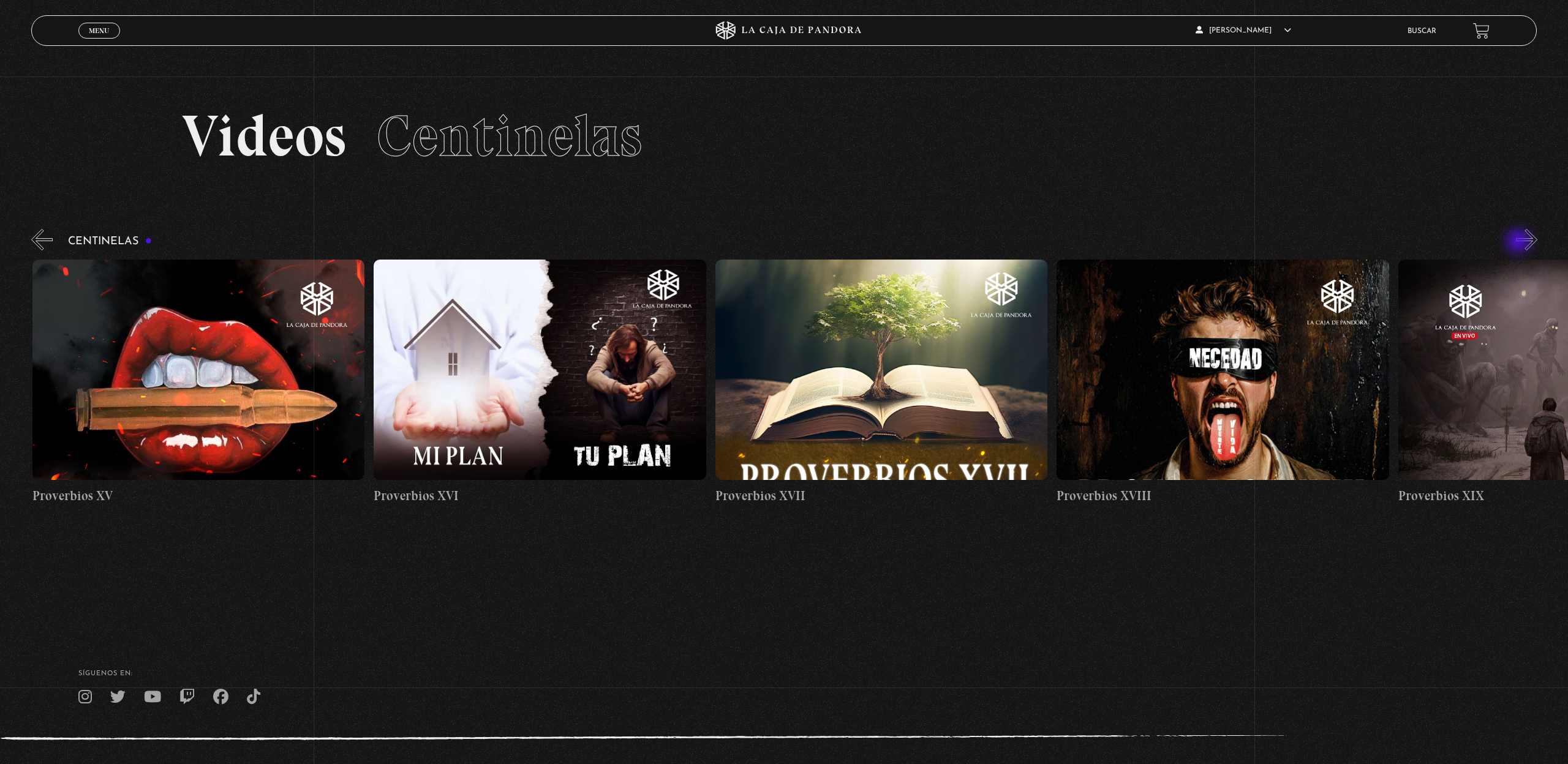
scroll to position [0, 5804]
click at [1519, 242] on button "»" at bounding box center [1526, 239] width 22 height 22
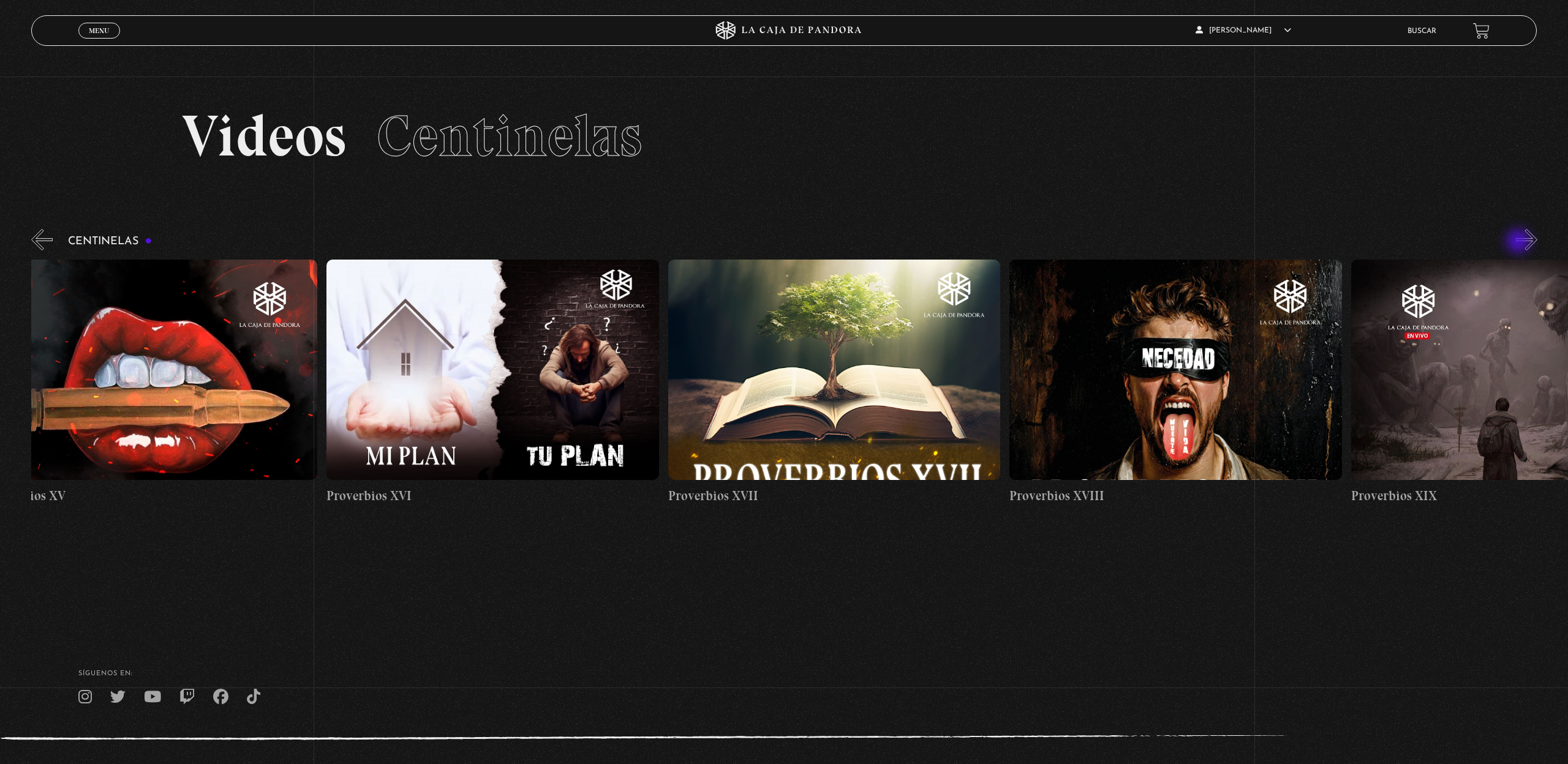
click at [1519, 242] on button "»" at bounding box center [1526, 239] width 22 height 22
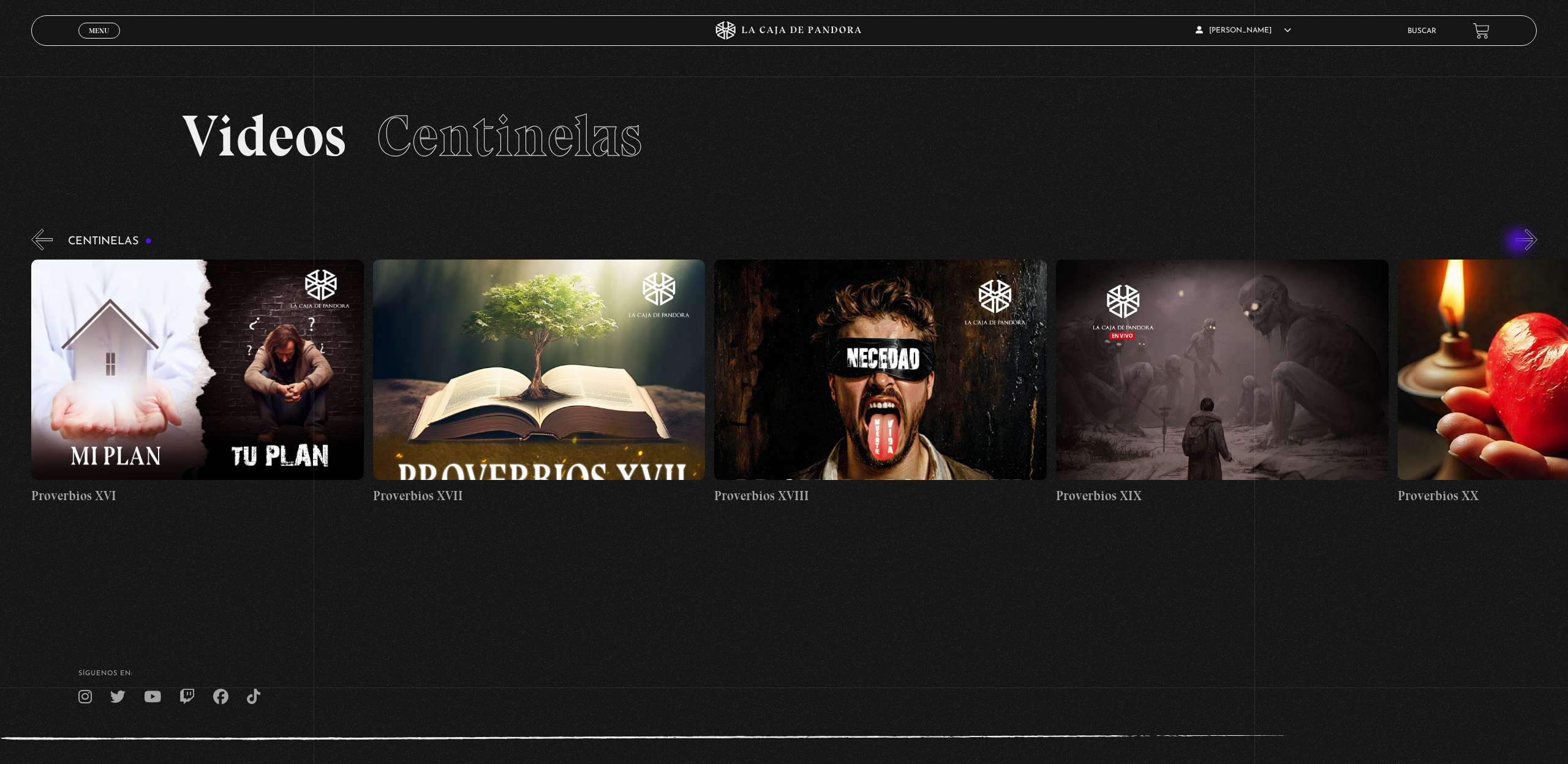
scroll to position [0, 6147]
click at [1519, 242] on button "»" at bounding box center [1526, 239] width 22 height 22
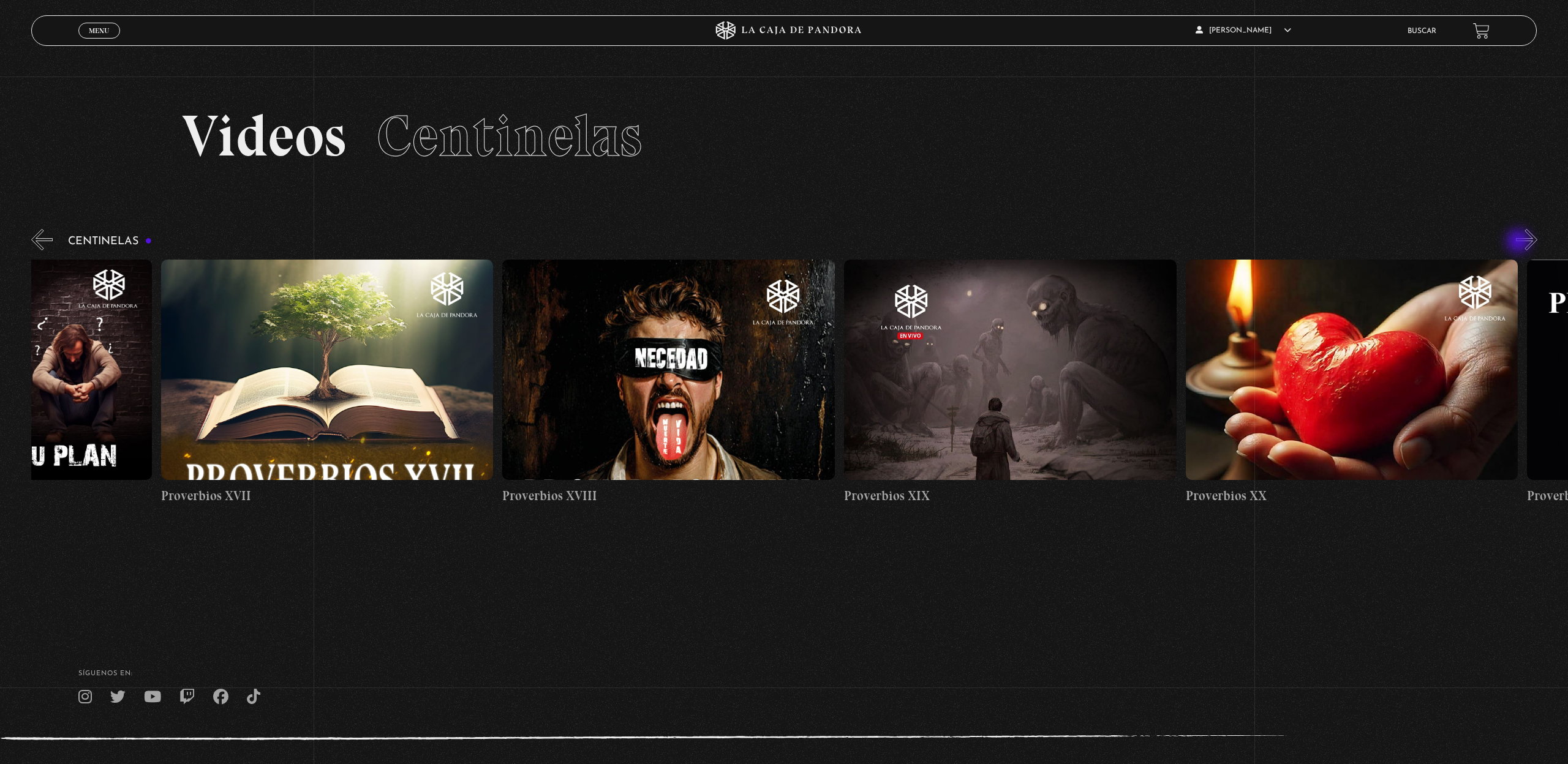
click at [1519, 242] on button "»" at bounding box center [1526, 239] width 22 height 22
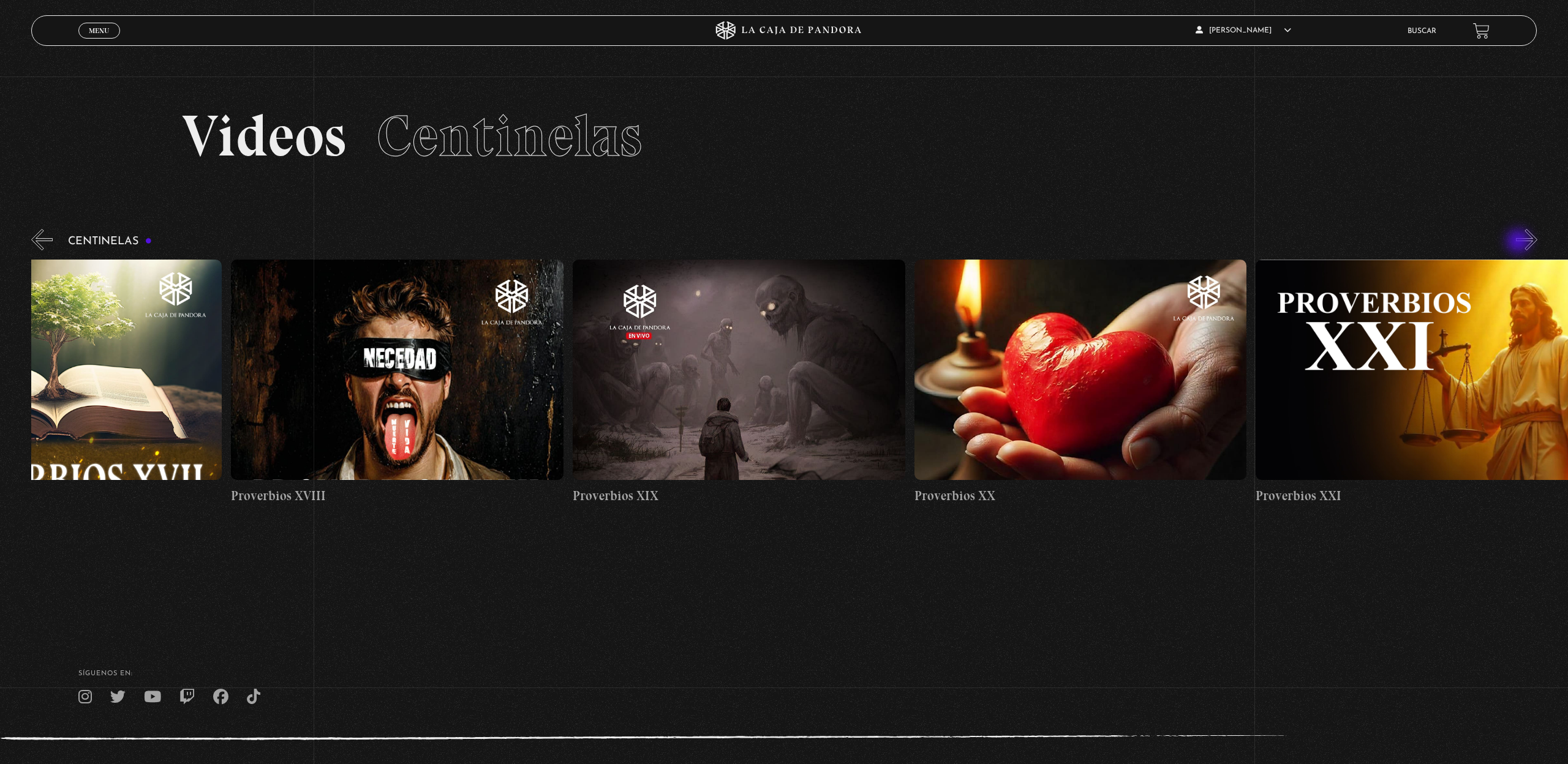
click at [1519, 242] on button "»" at bounding box center [1526, 239] width 22 height 22
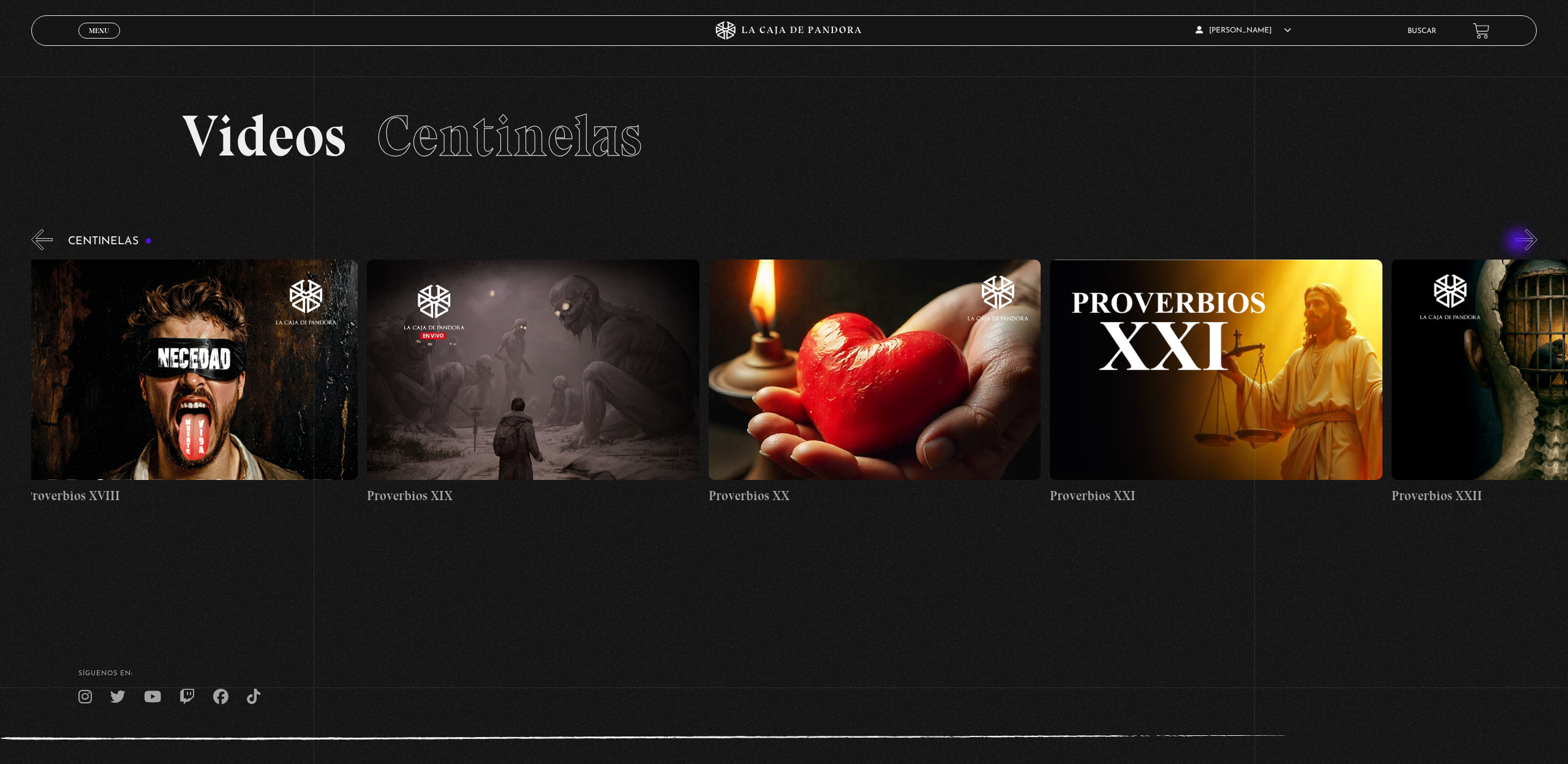
click at [1519, 242] on button "»" at bounding box center [1526, 239] width 22 height 22
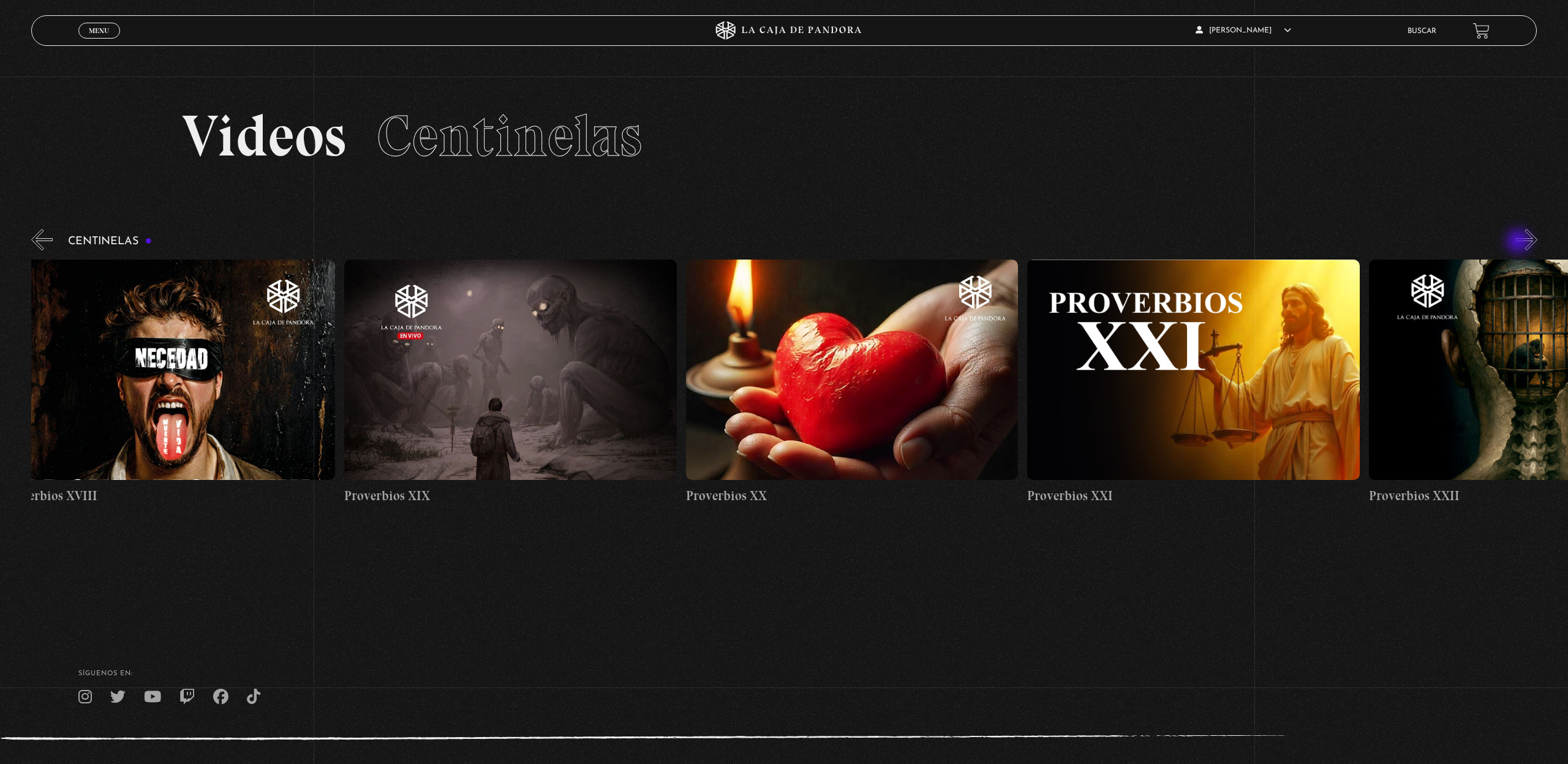
scroll to position [0, 7171]
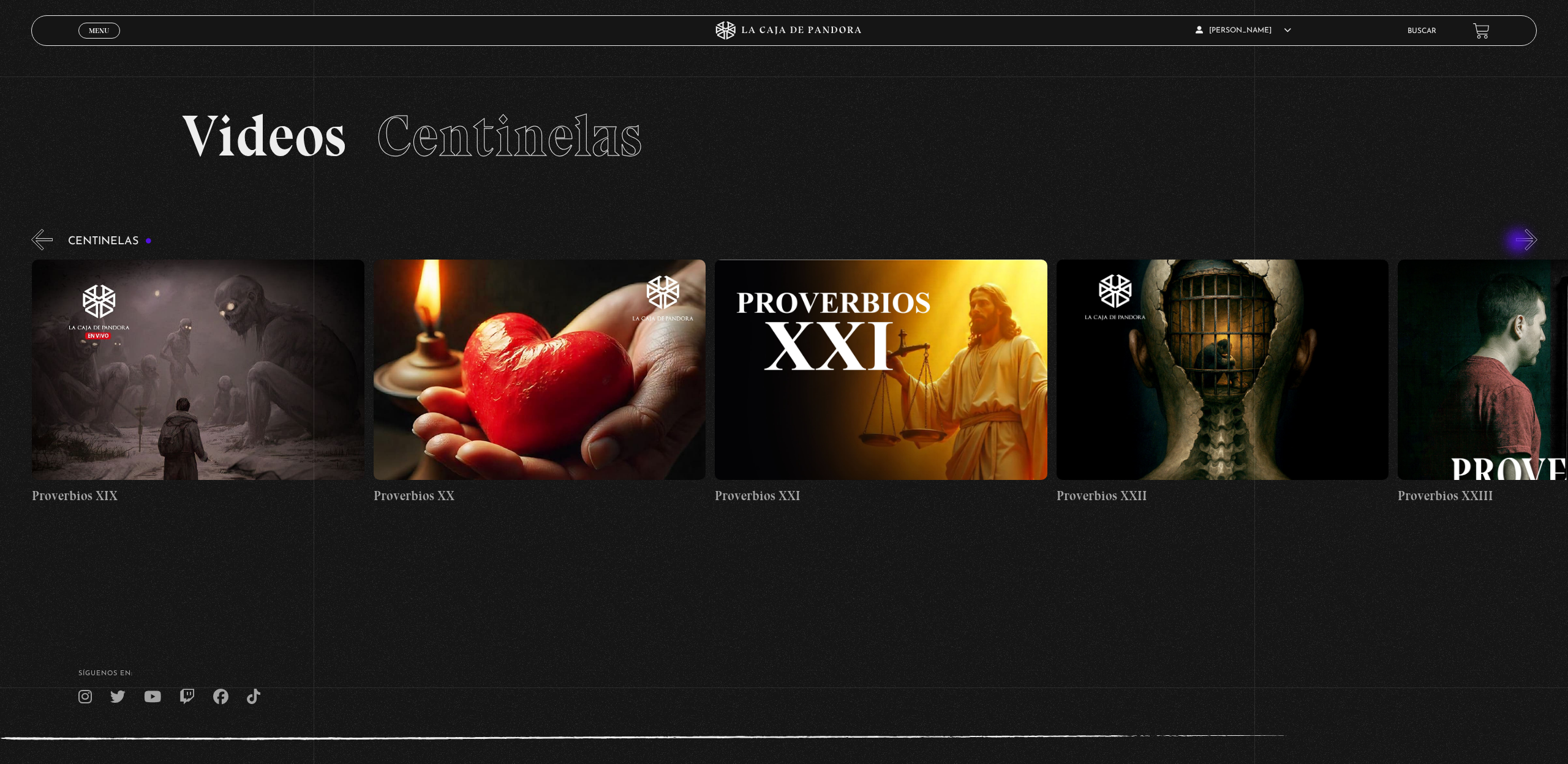
click at [1519, 242] on button "»" at bounding box center [1526, 239] width 22 height 22
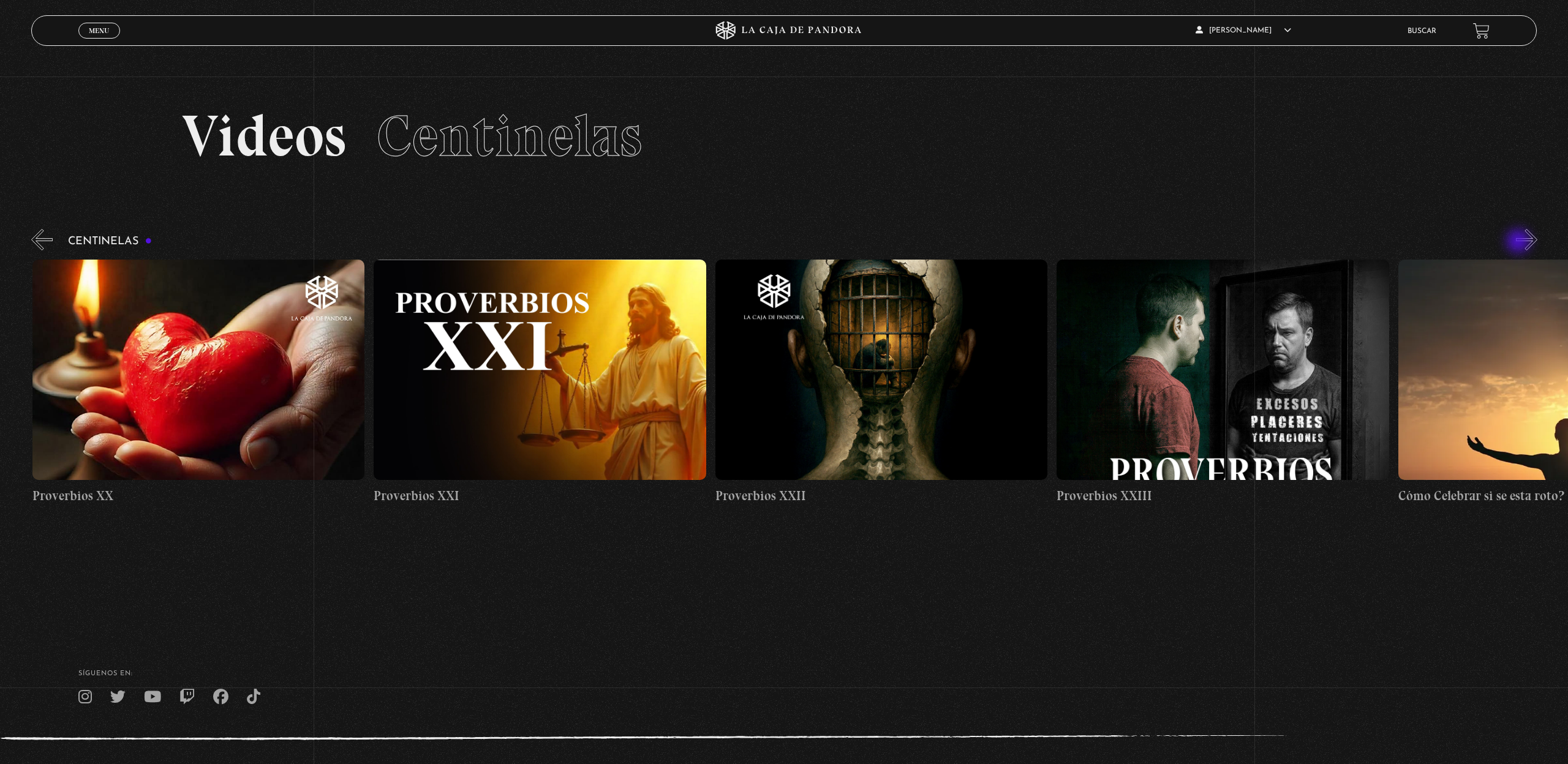
click at [1519, 242] on button "»" at bounding box center [1526, 239] width 22 height 22
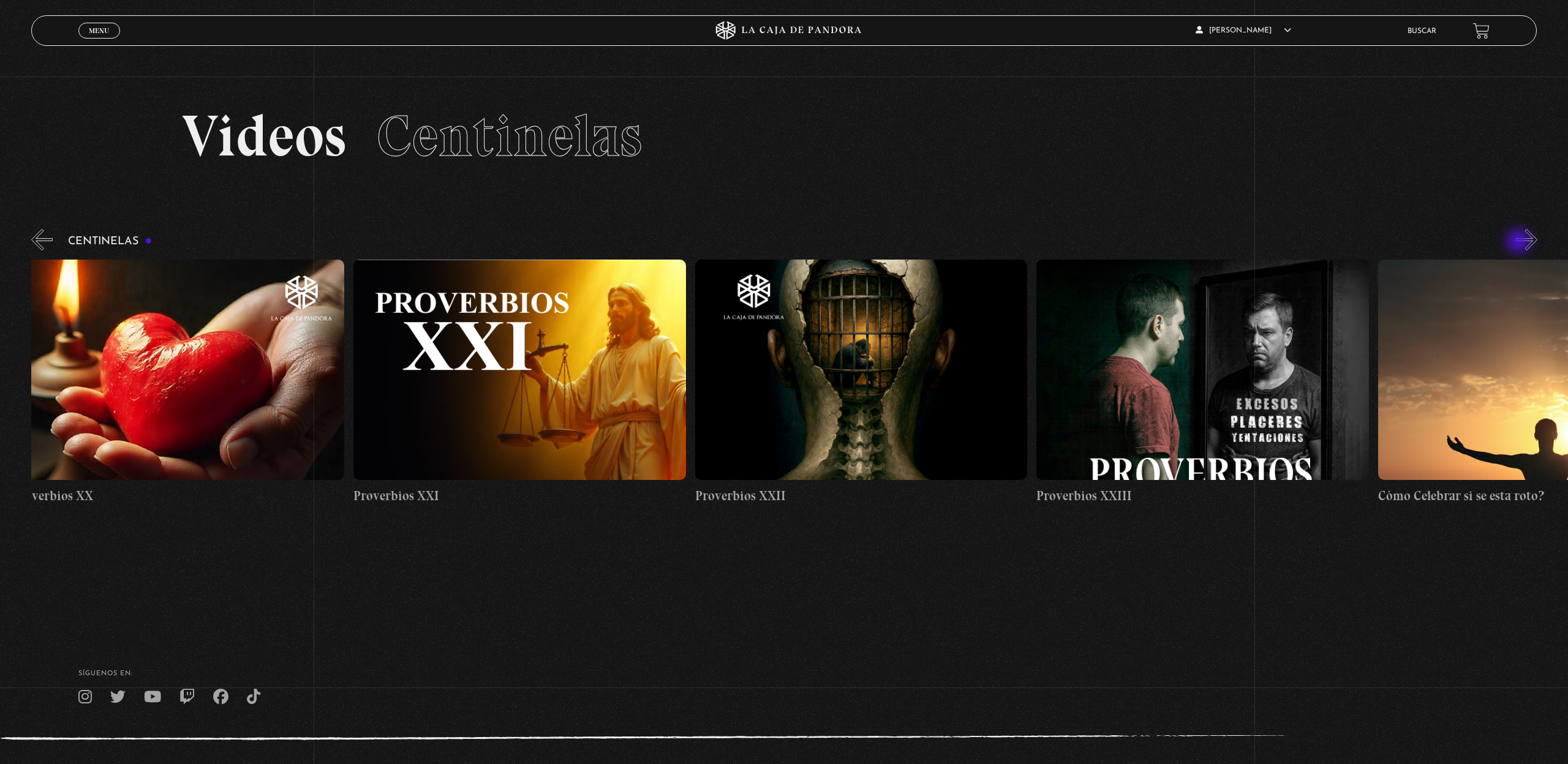
click at [1519, 242] on button "»" at bounding box center [1526, 239] width 22 height 22
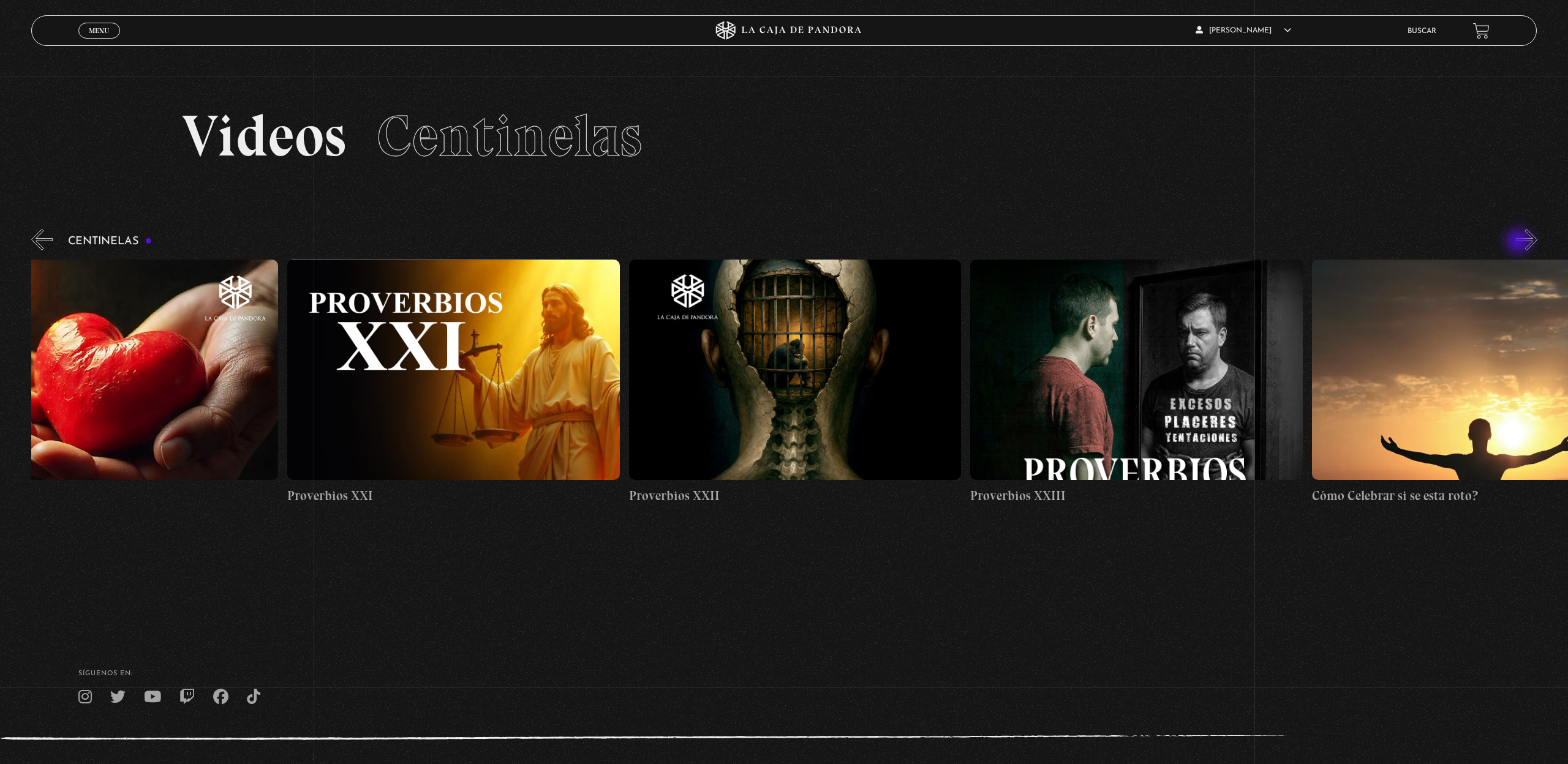
scroll to position [0, 7853]
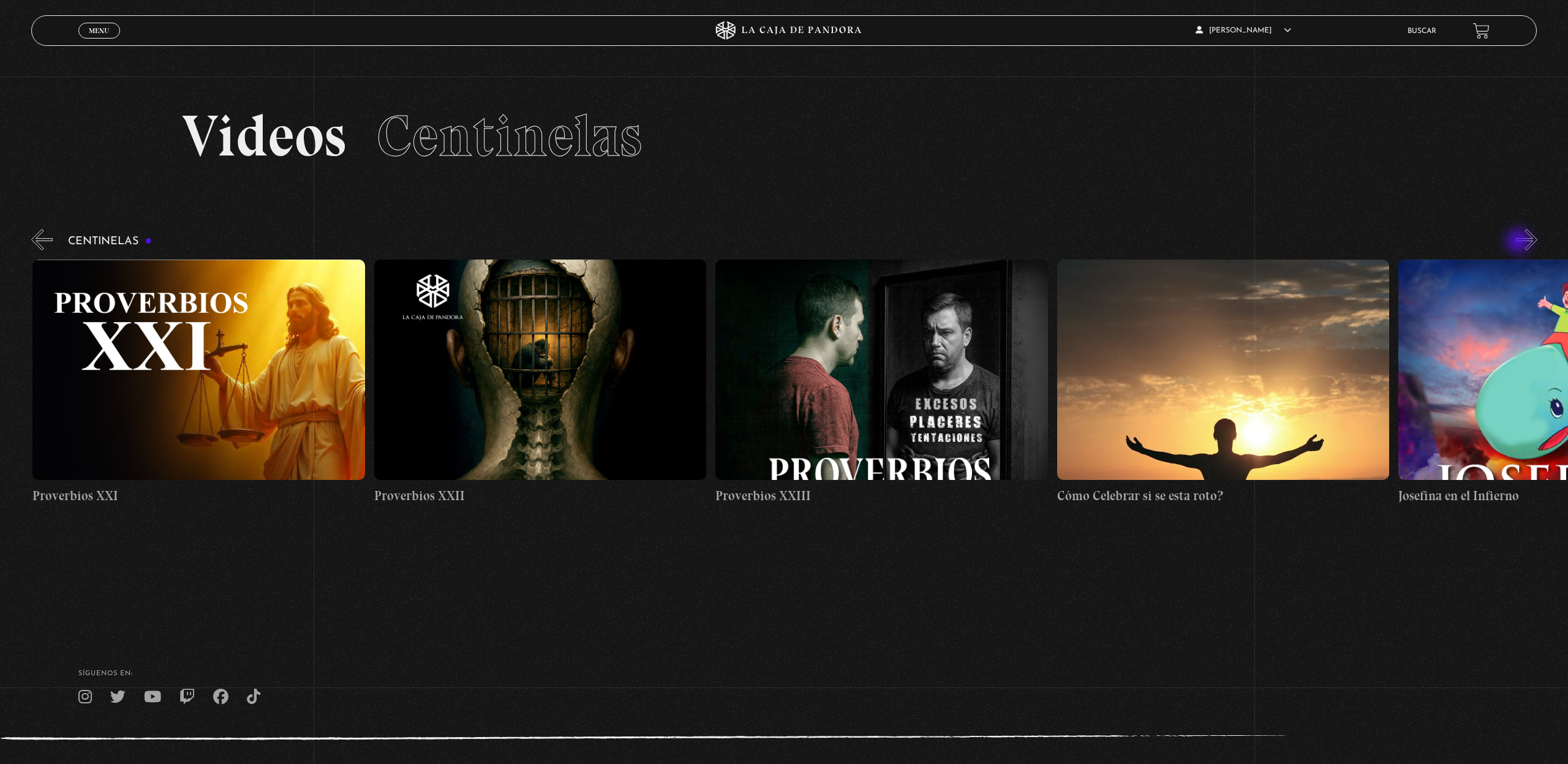
click at [1519, 242] on button "»" at bounding box center [1526, 239] width 22 height 22
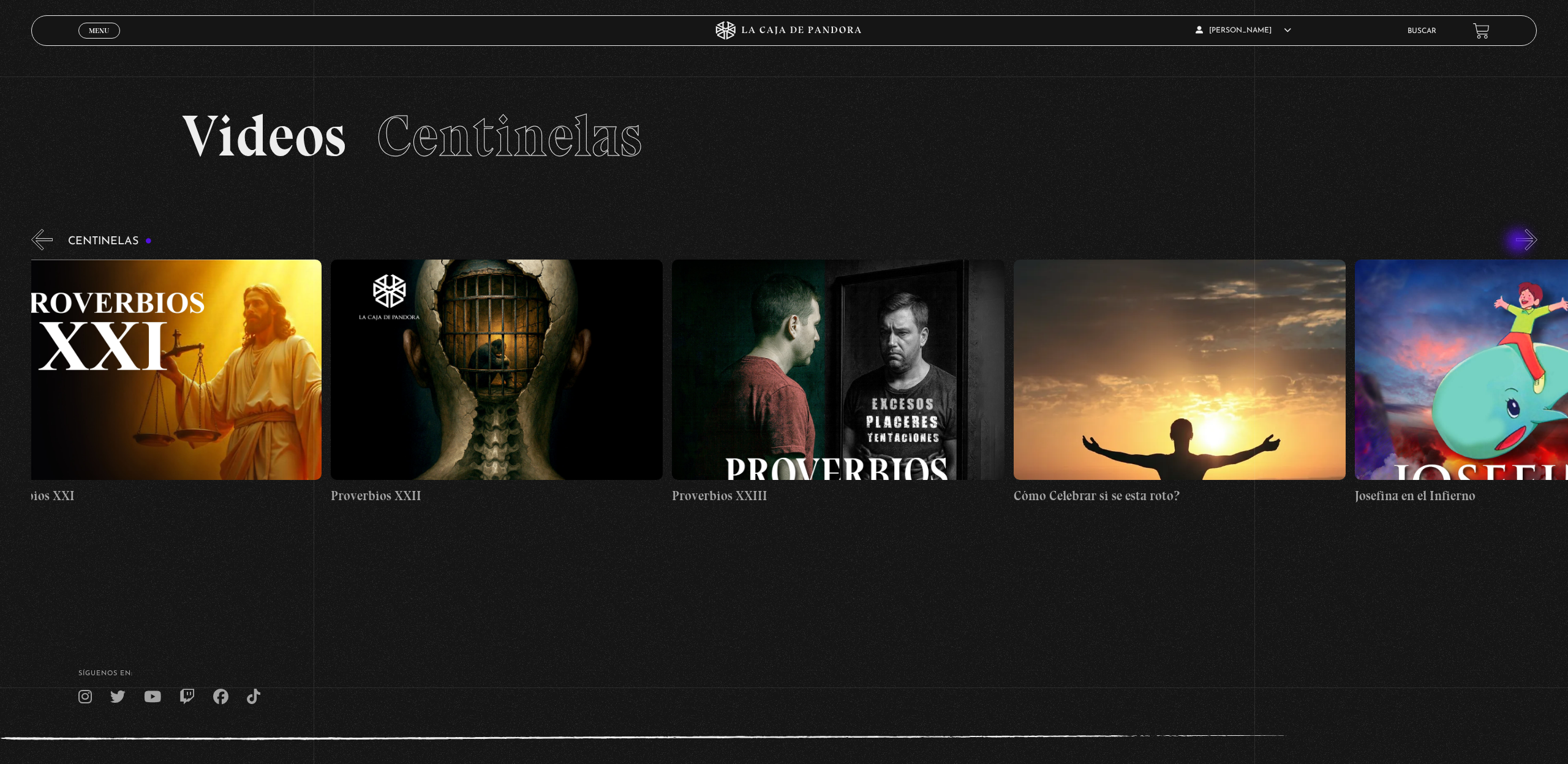
click at [1519, 242] on button "»" at bounding box center [1526, 239] width 22 height 22
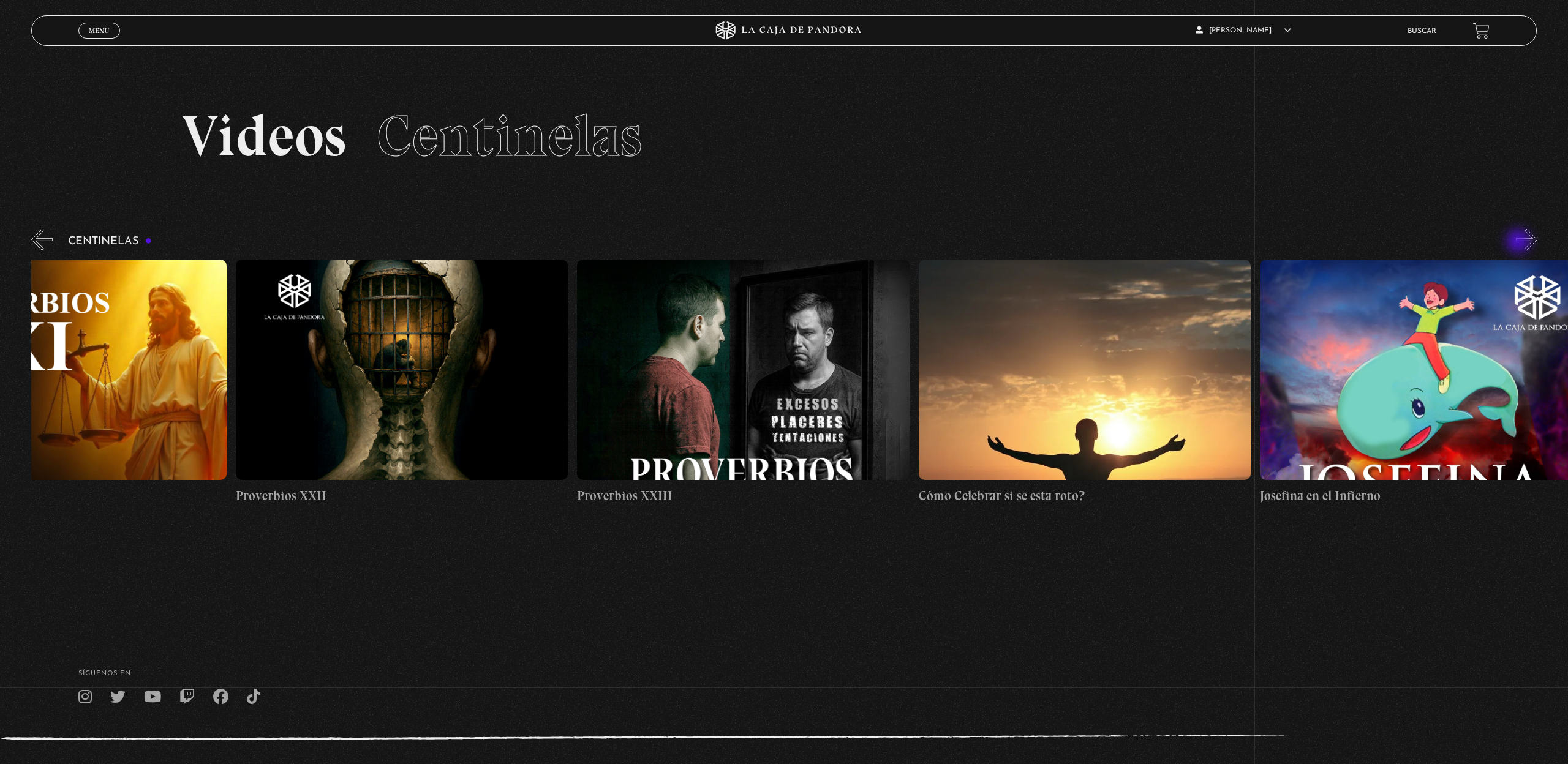
scroll to position [0, 8195]
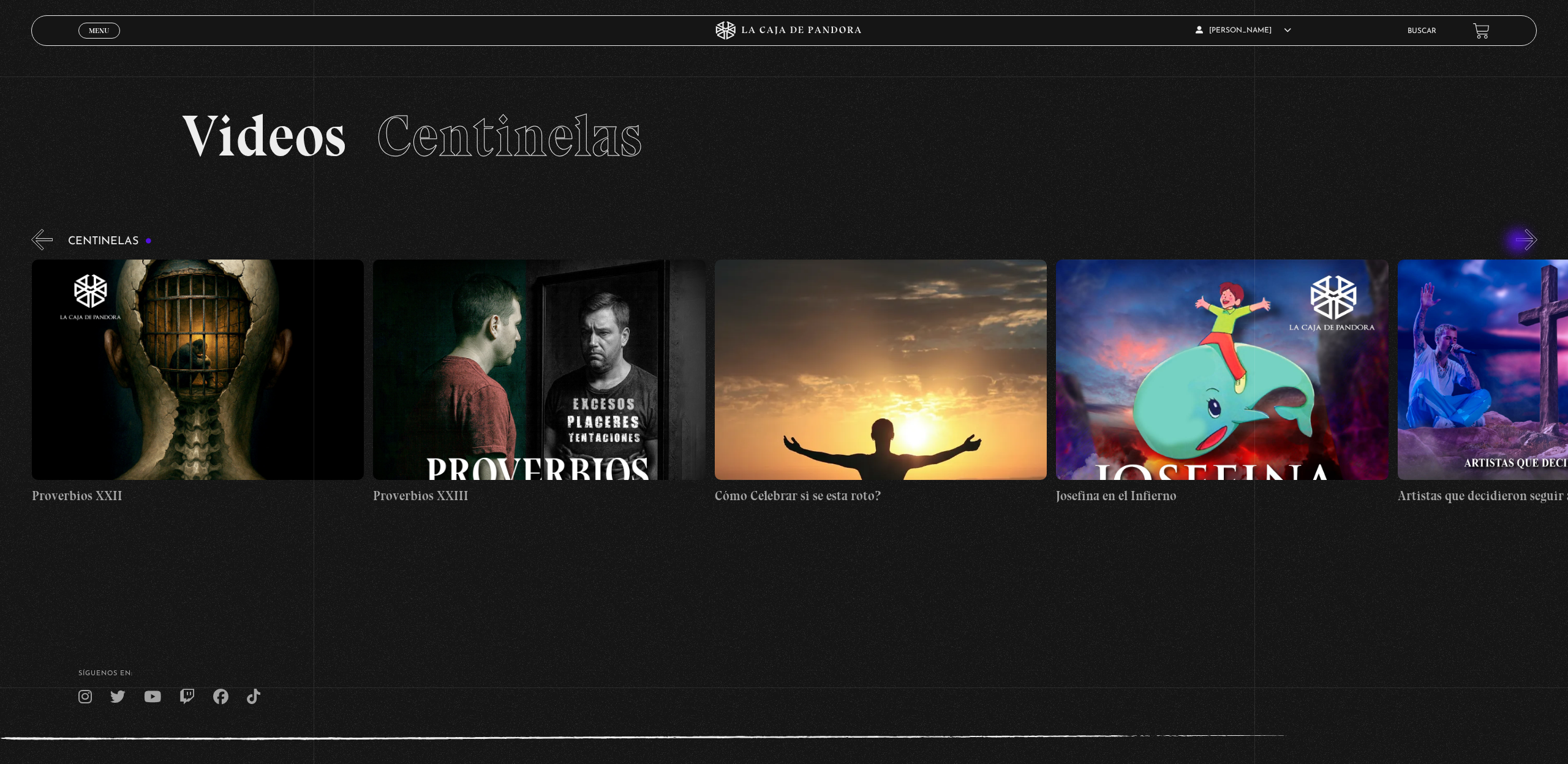
click at [1519, 242] on button "»" at bounding box center [1526, 239] width 22 height 22
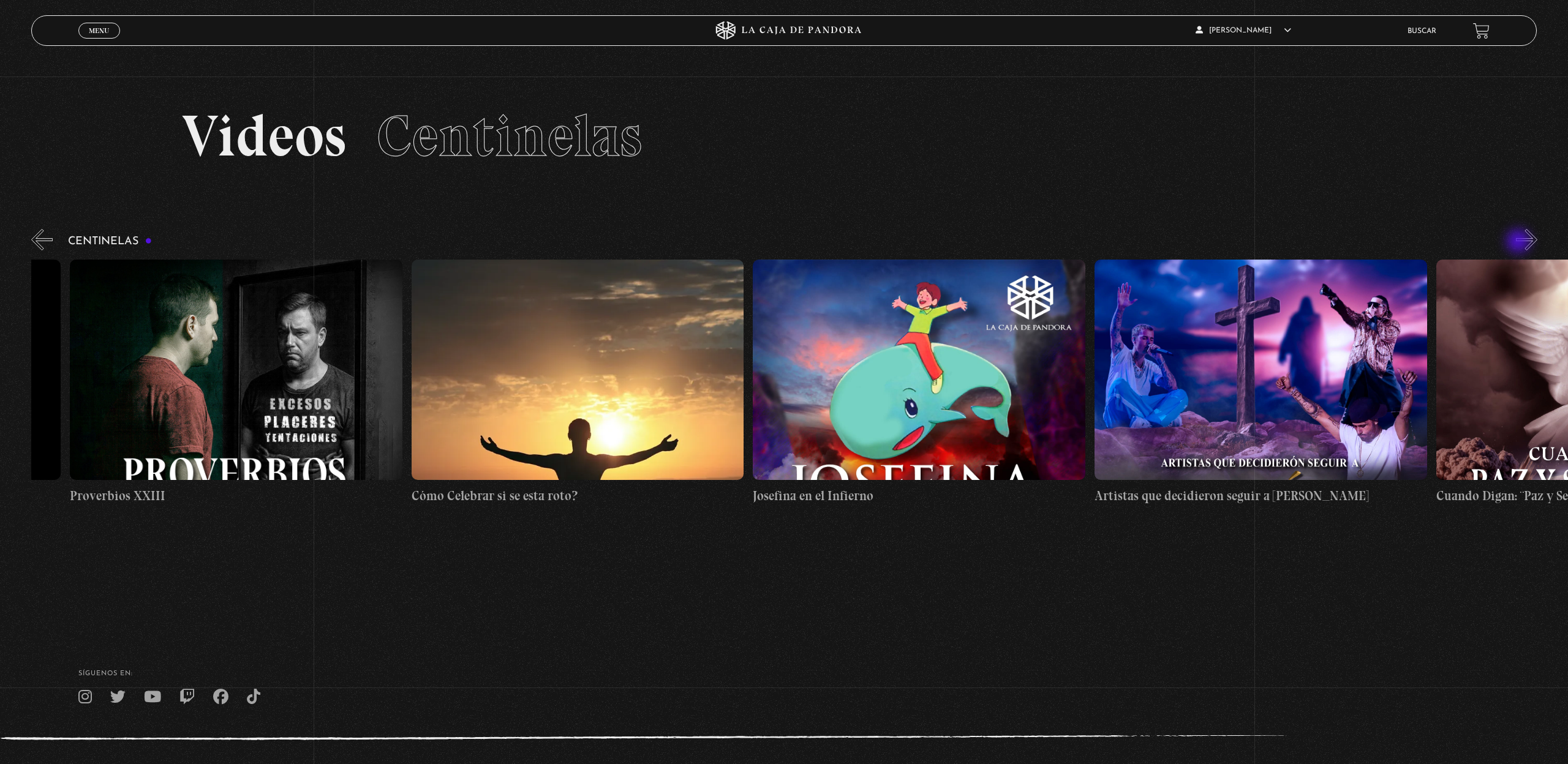
click at [1519, 242] on button "»" at bounding box center [1526, 239] width 22 height 22
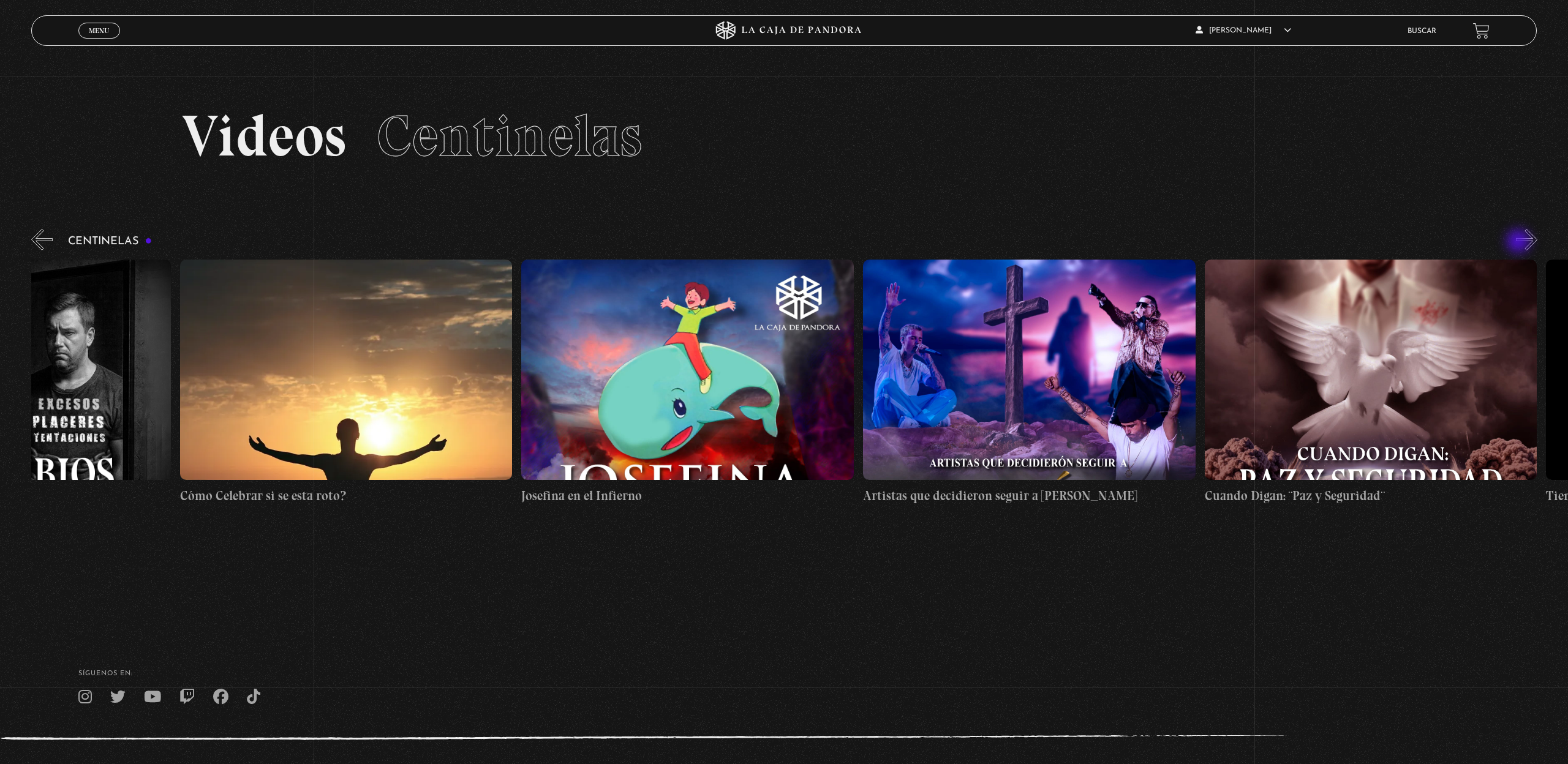
click at [1519, 242] on button "»" at bounding box center [1526, 239] width 22 height 22
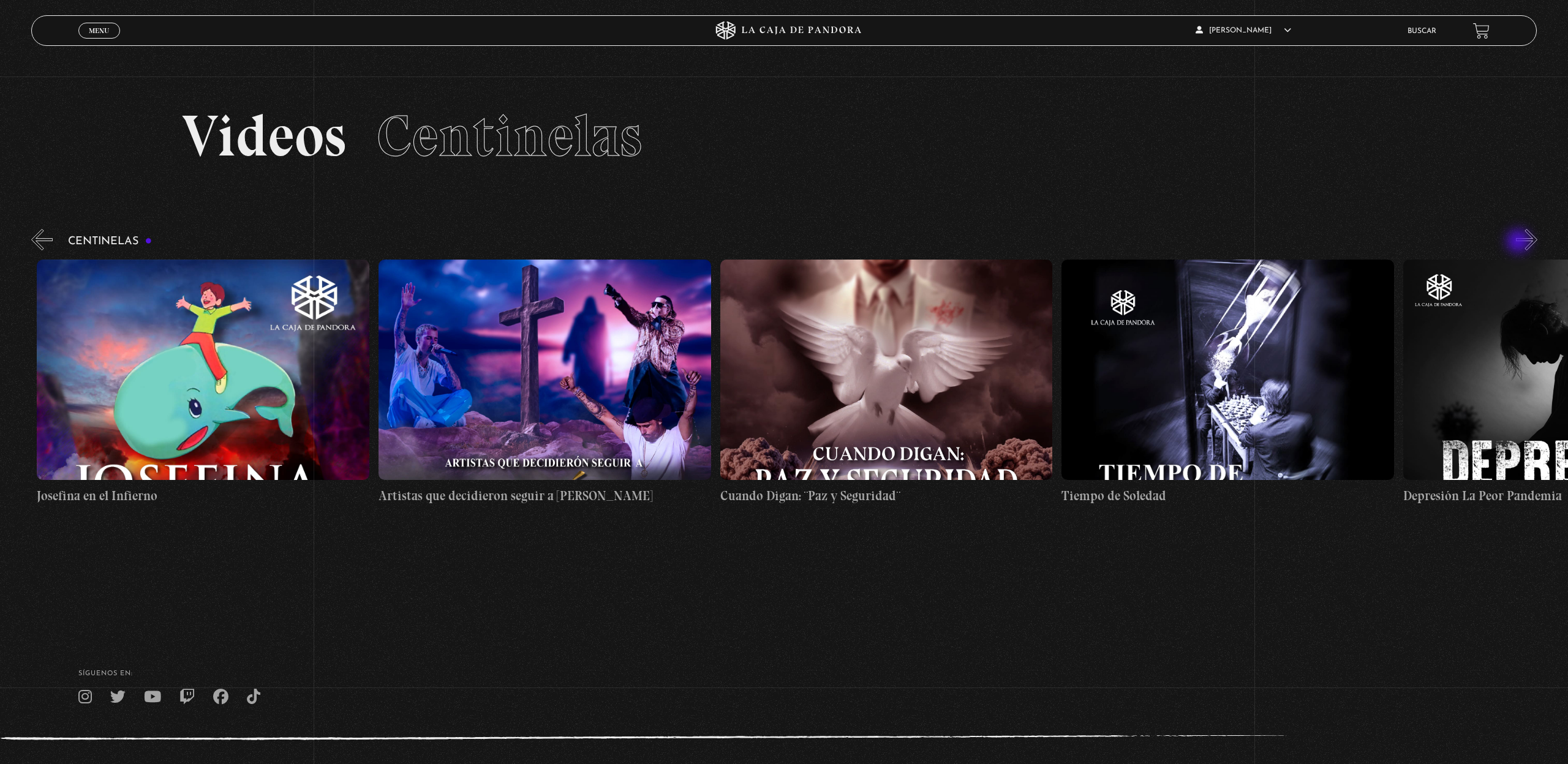
click at [1519, 242] on button "»" at bounding box center [1526, 239] width 22 height 22
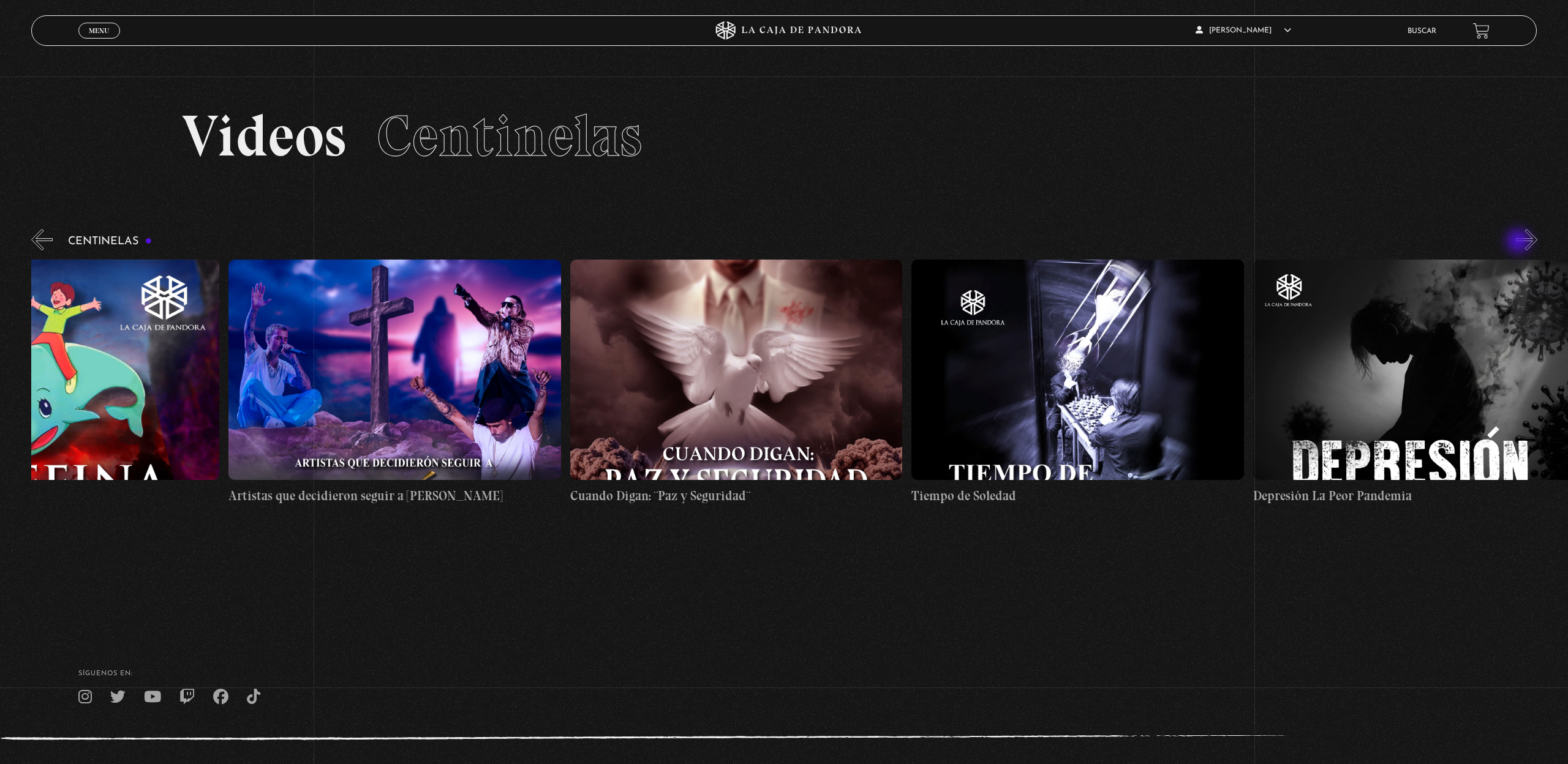
click at [1519, 242] on button "»" at bounding box center [1526, 239] width 22 height 22
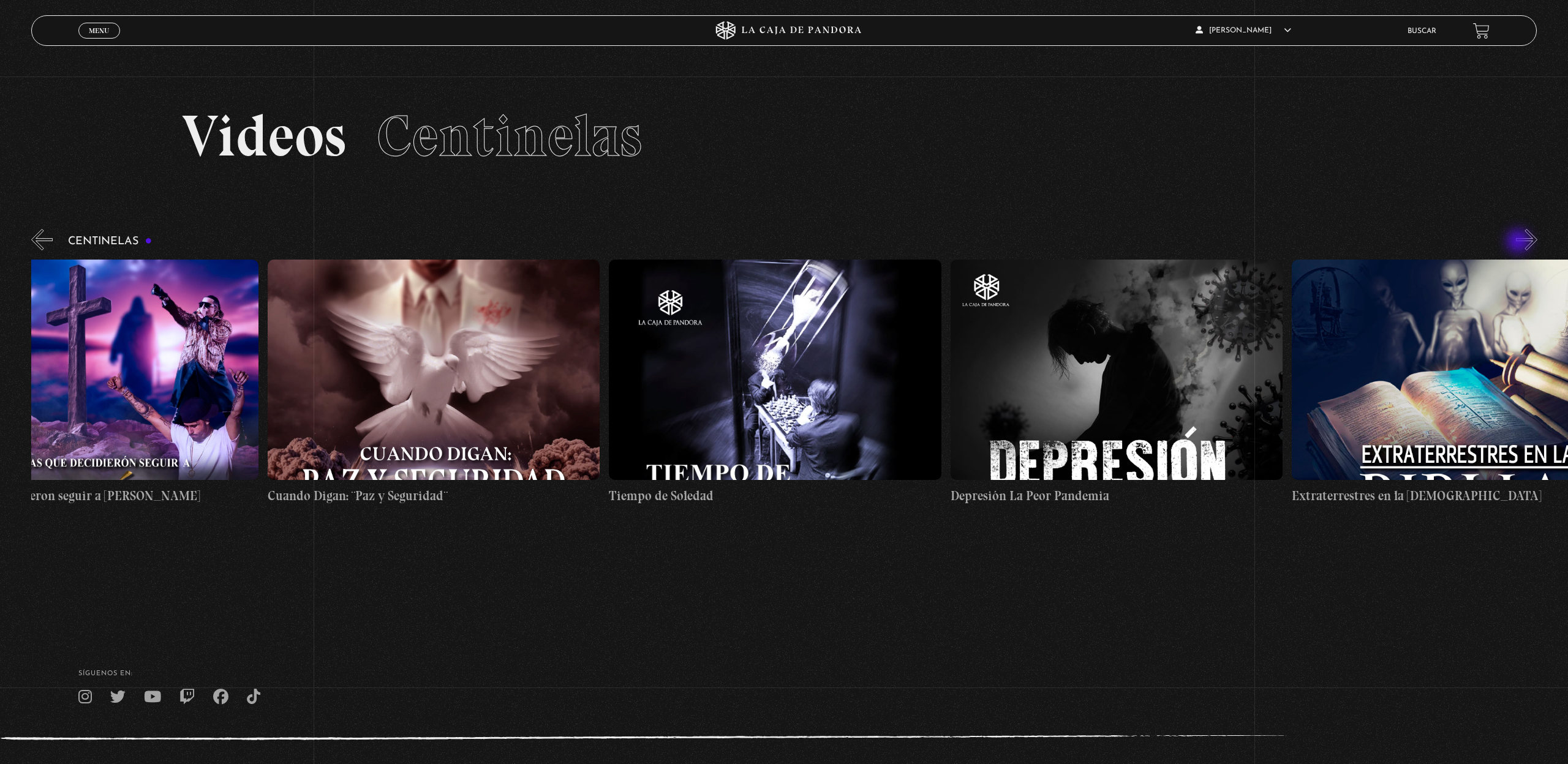
click at [1519, 242] on button "»" at bounding box center [1526, 239] width 22 height 22
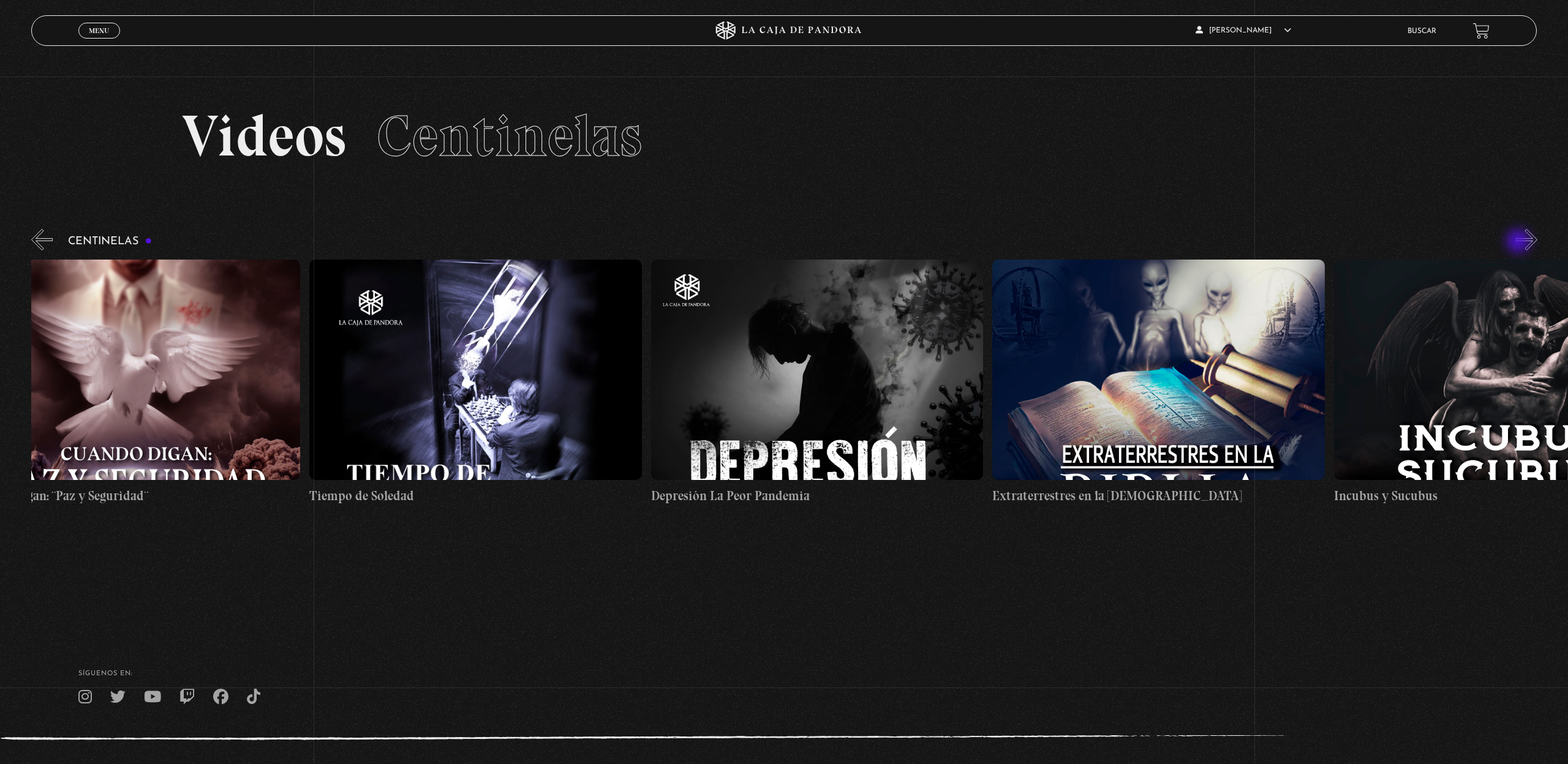
click at [1519, 242] on button "»" at bounding box center [1526, 239] width 22 height 22
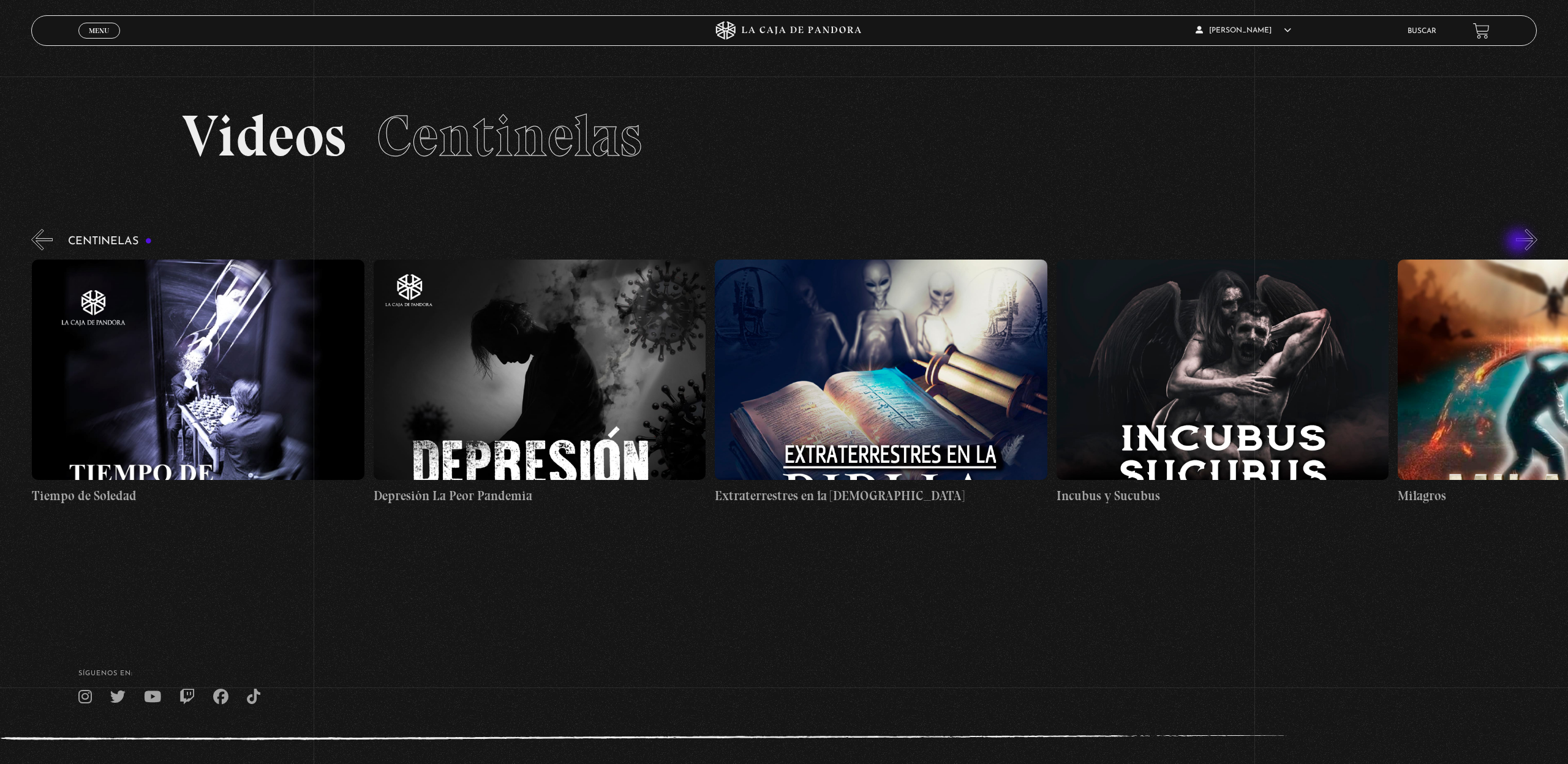
click at [1519, 242] on button "»" at bounding box center [1526, 239] width 22 height 22
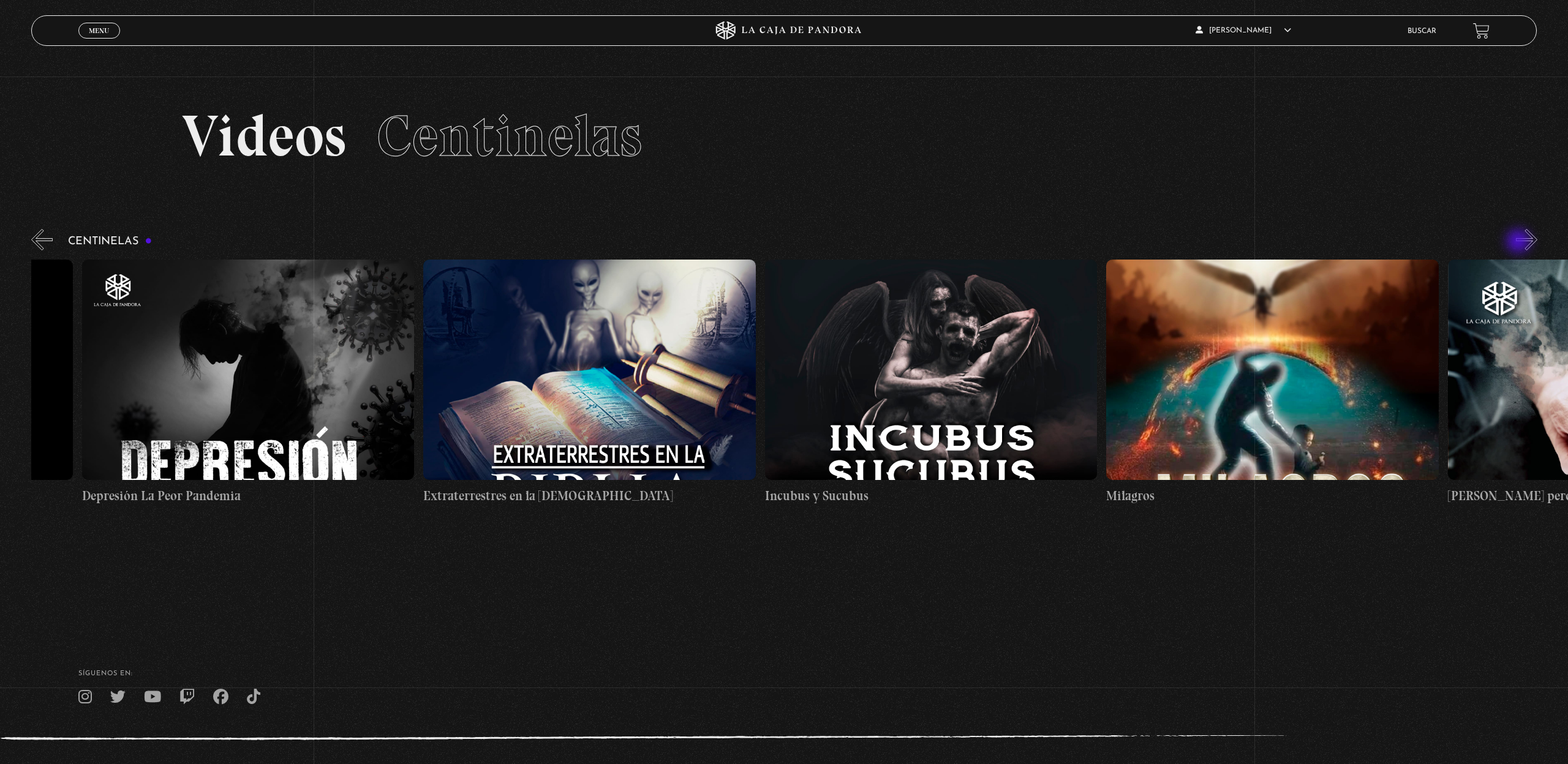
click at [1519, 242] on button "»" at bounding box center [1526, 239] width 22 height 22
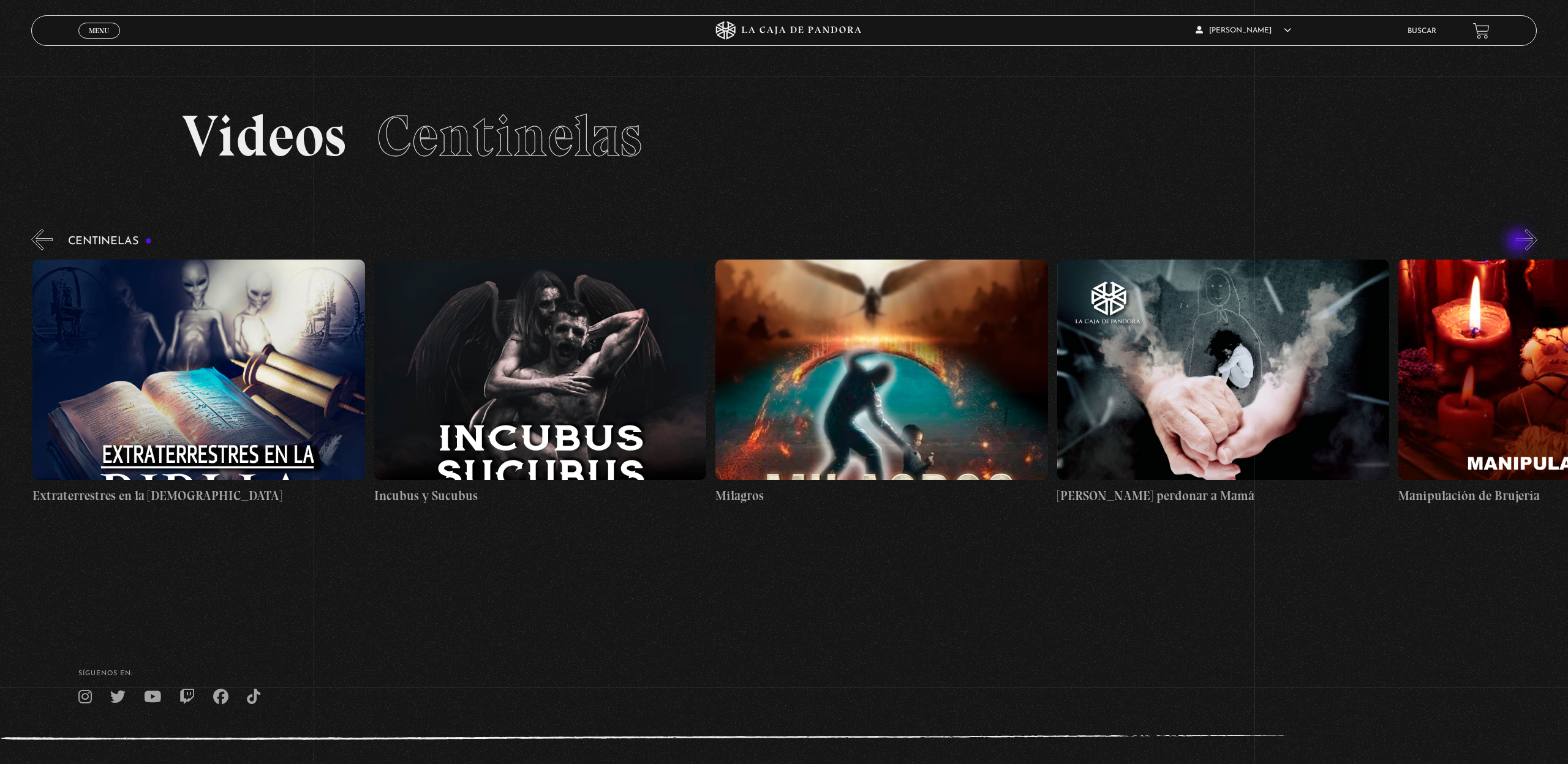
scroll to position [0, 10927]
click at [1519, 242] on button "»" at bounding box center [1526, 239] width 22 height 22
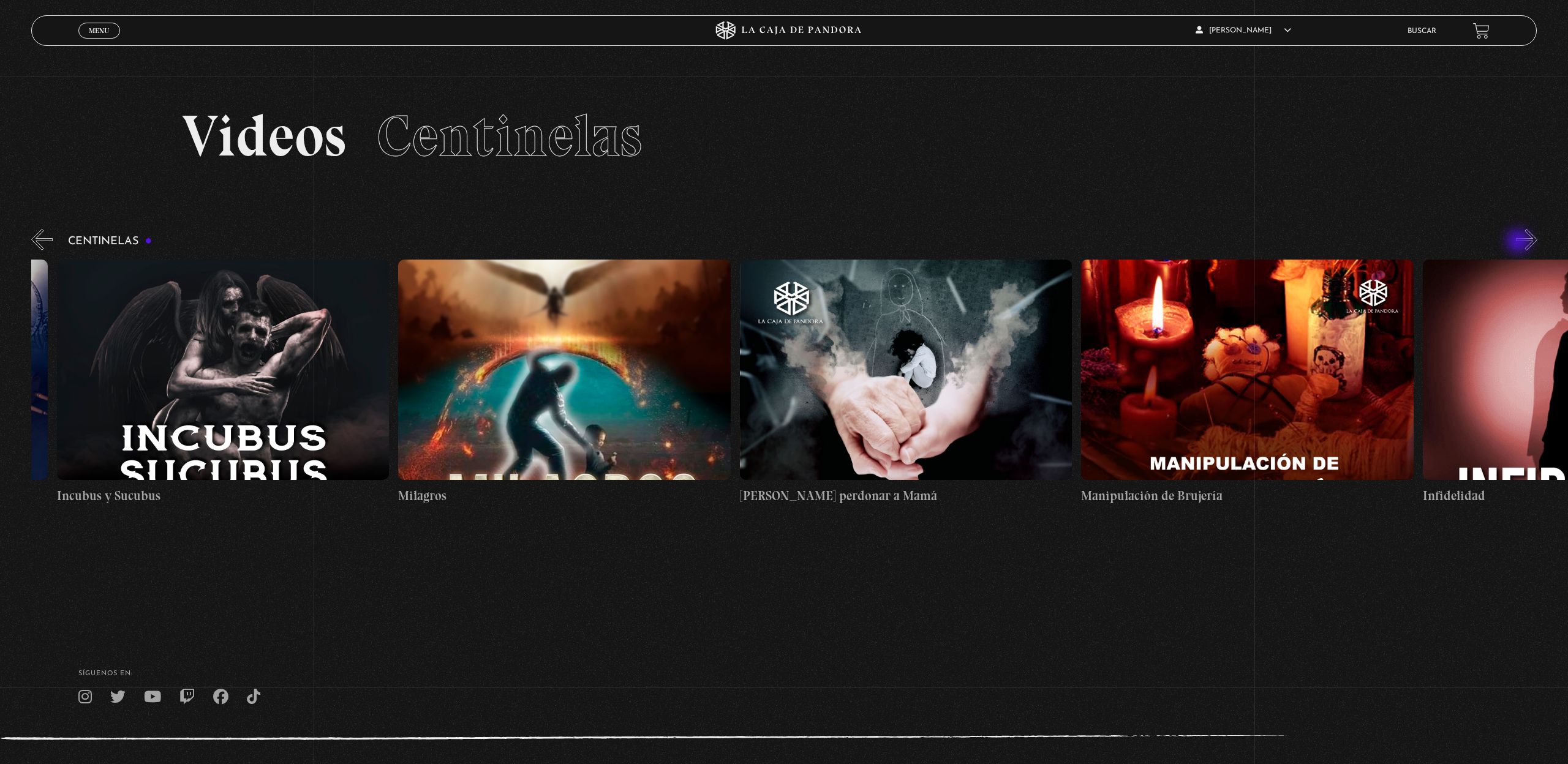
click at [1519, 242] on button "»" at bounding box center [1526, 239] width 22 height 22
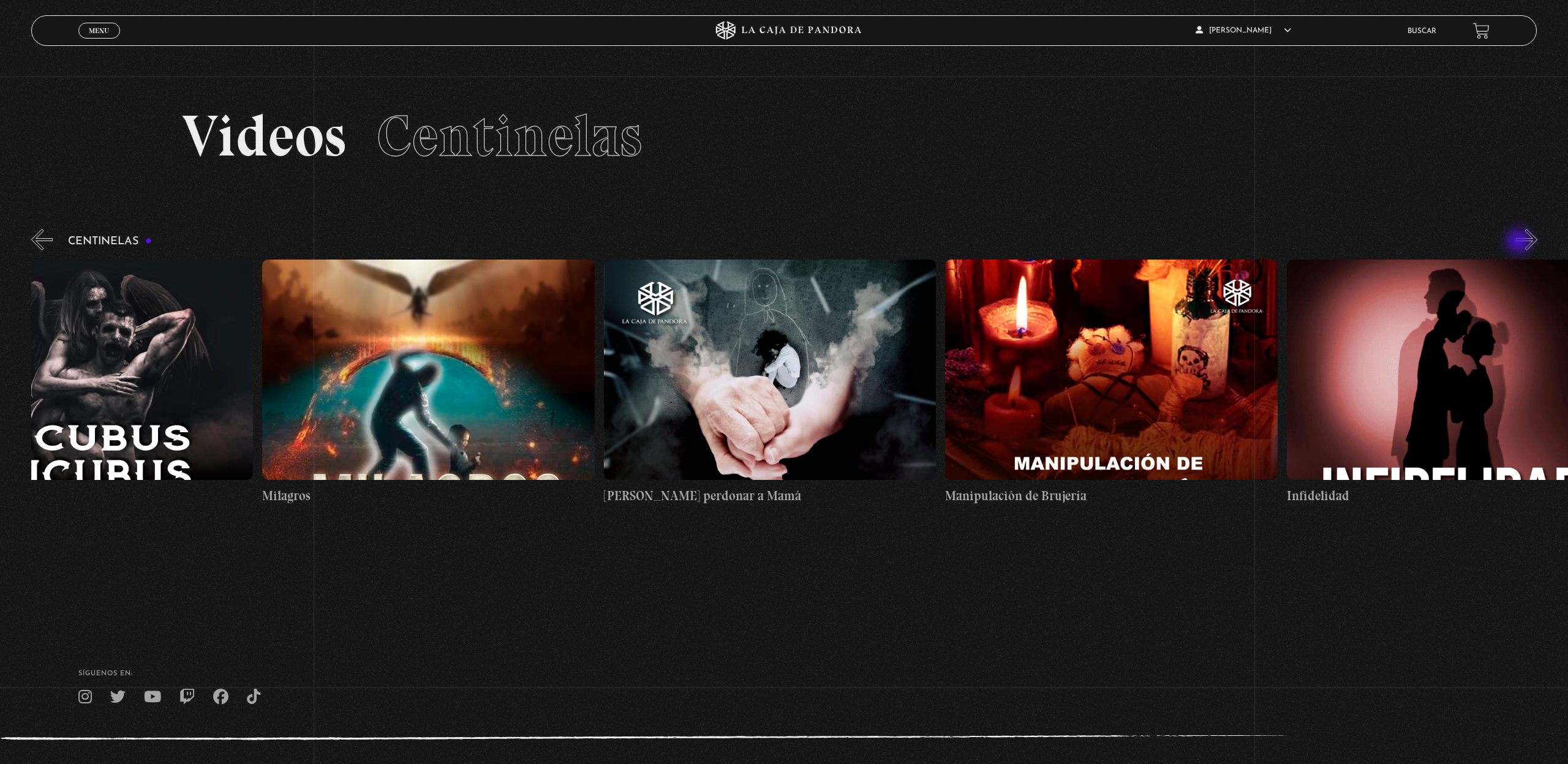
click at [1519, 242] on button "»" at bounding box center [1526, 239] width 22 height 22
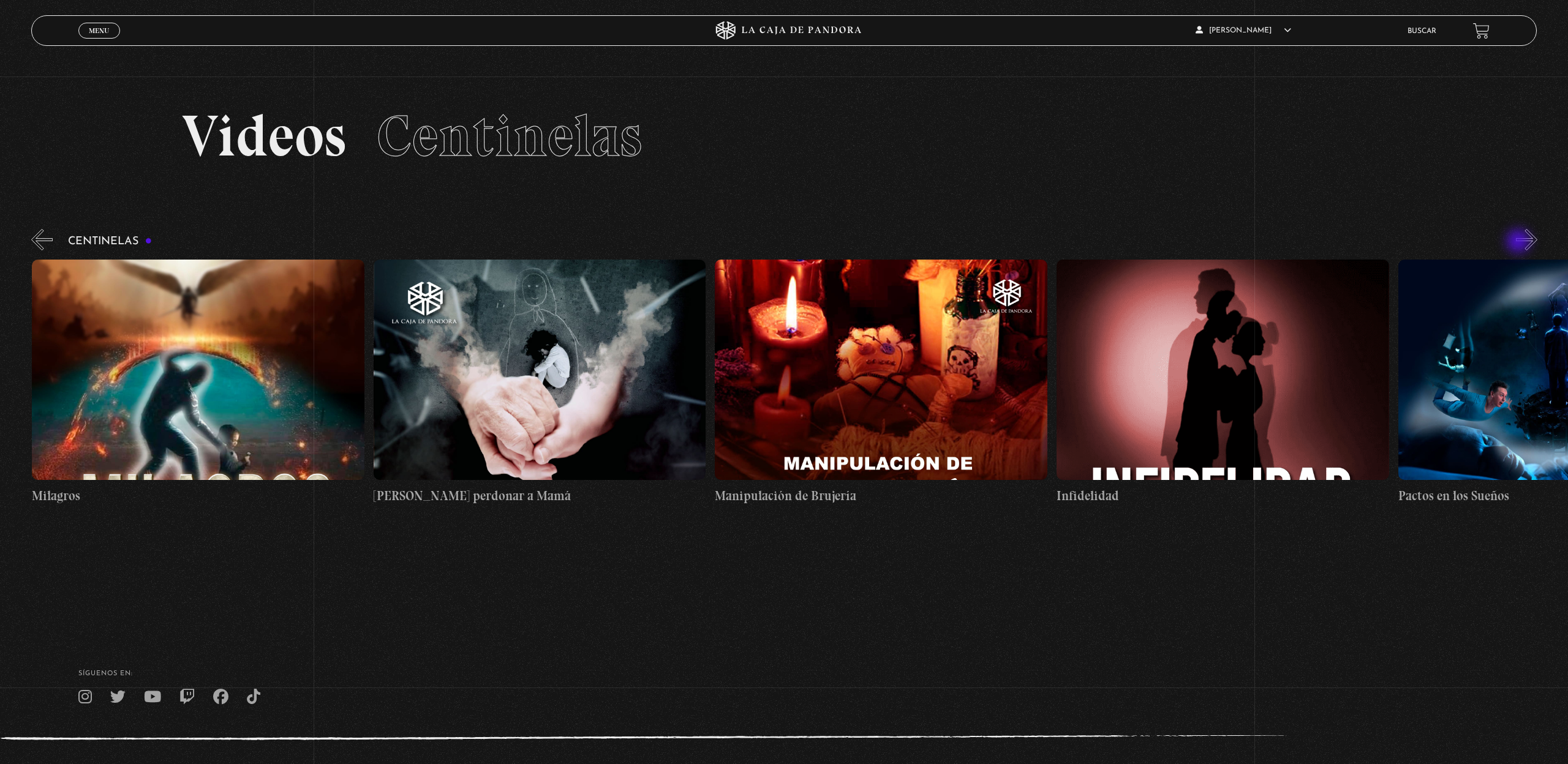
click at [1519, 242] on button "»" at bounding box center [1526, 239] width 22 height 22
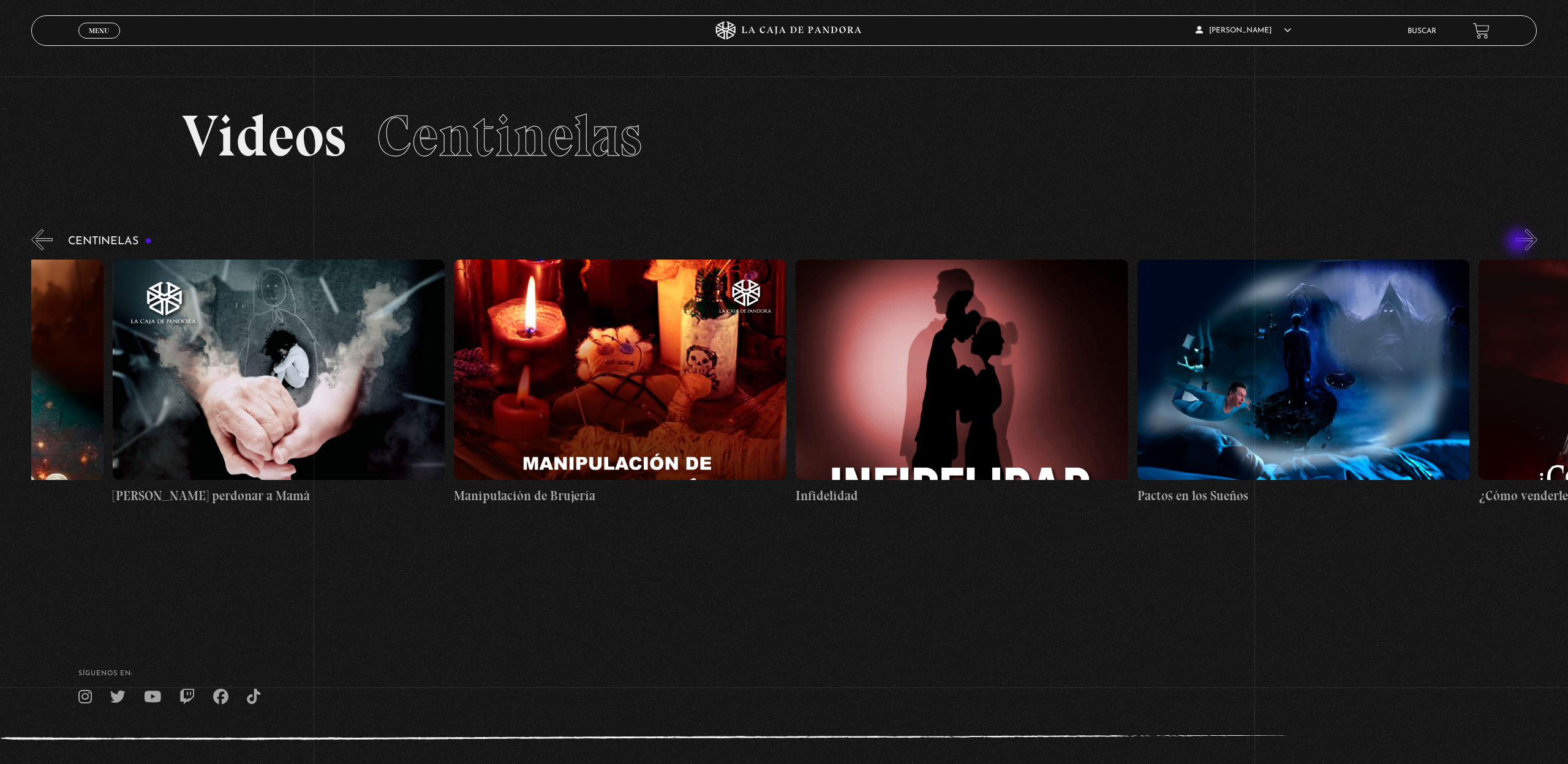
click at [1519, 242] on button "»" at bounding box center [1526, 239] width 22 height 22
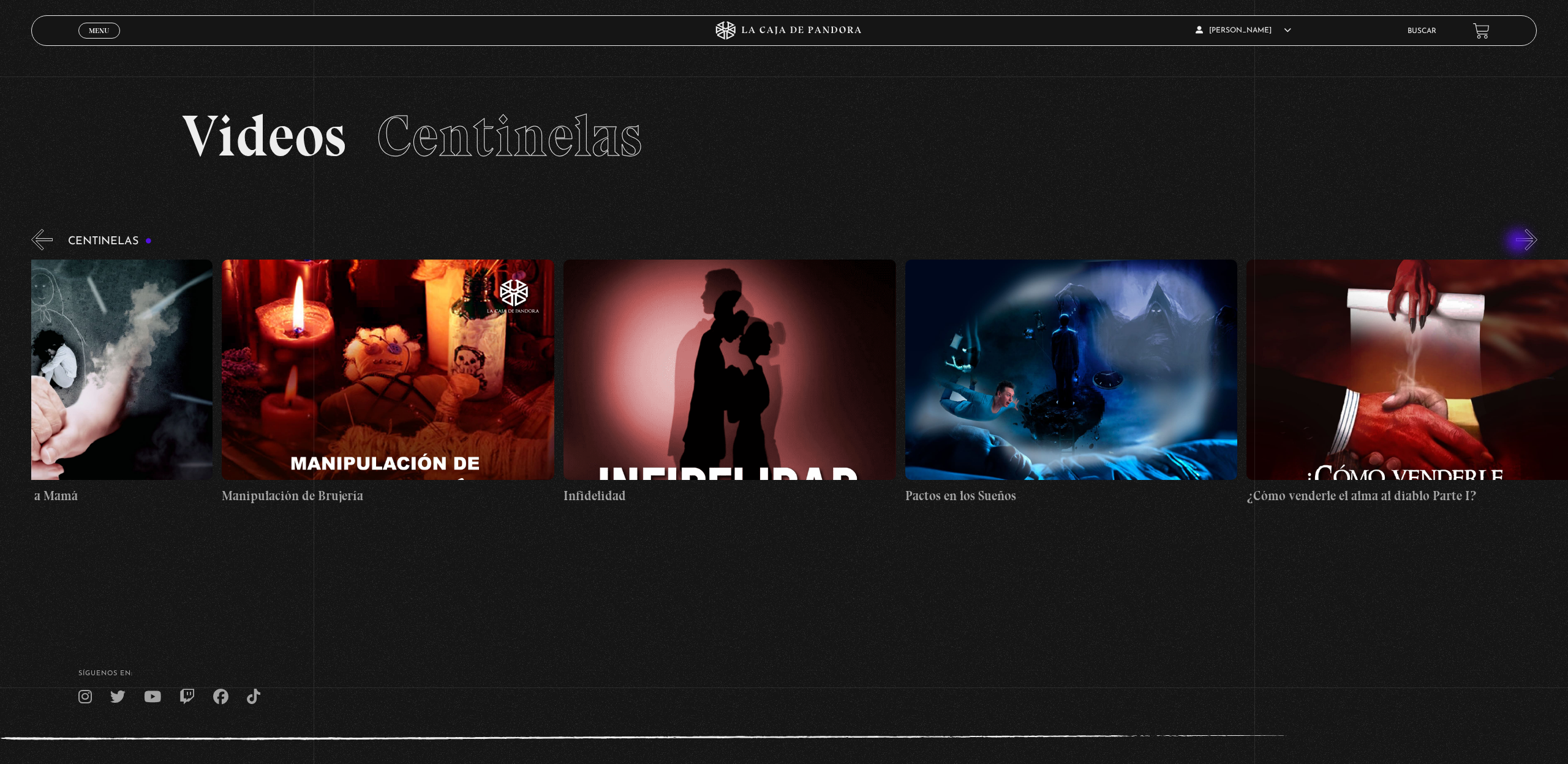
click at [1519, 242] on button "»" at bounding box center [1526, 239] width 22 height 22
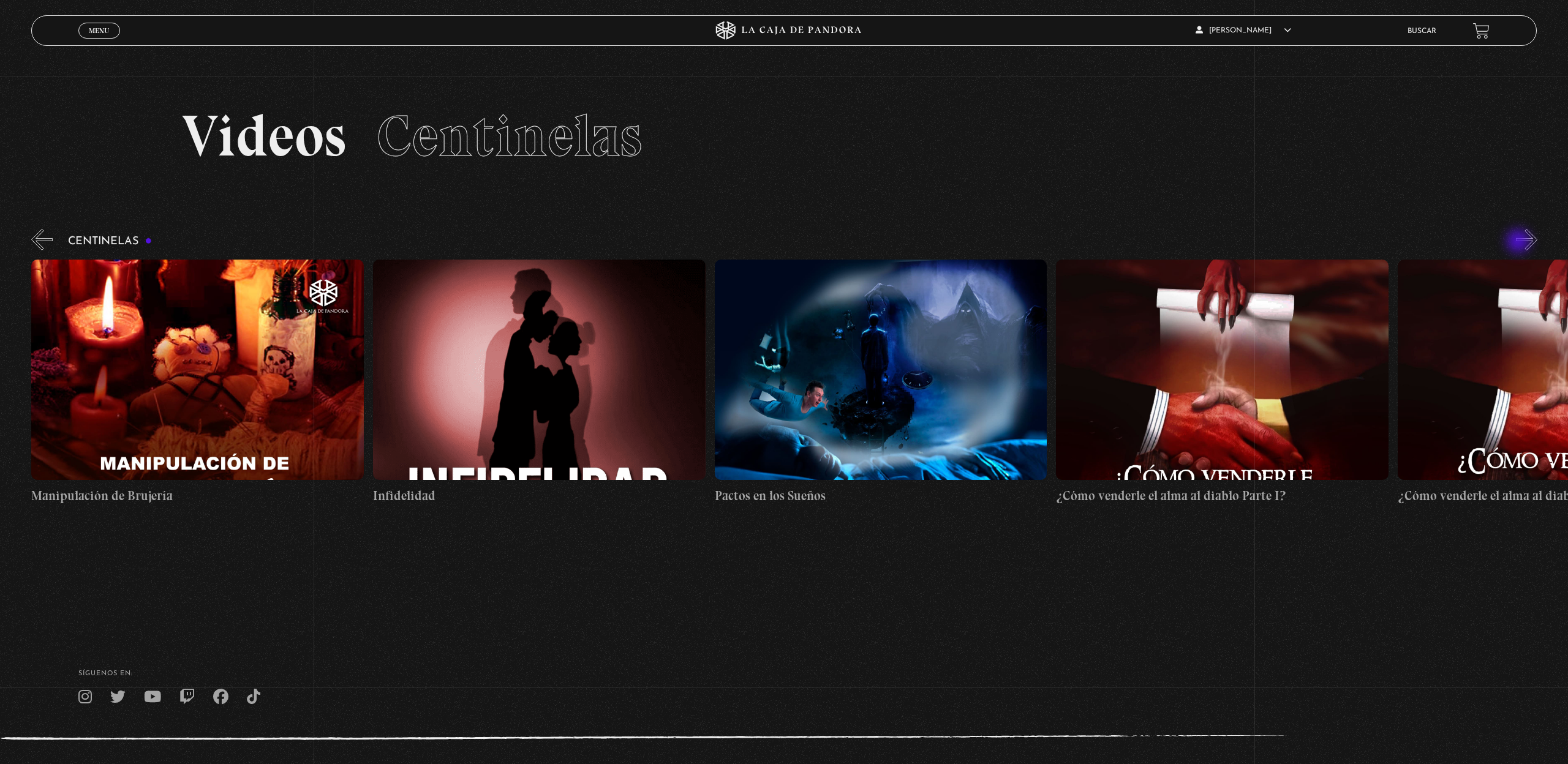
click at [1519, 242] on button "»" at bounding box center [1526, 239] width 22 height 22
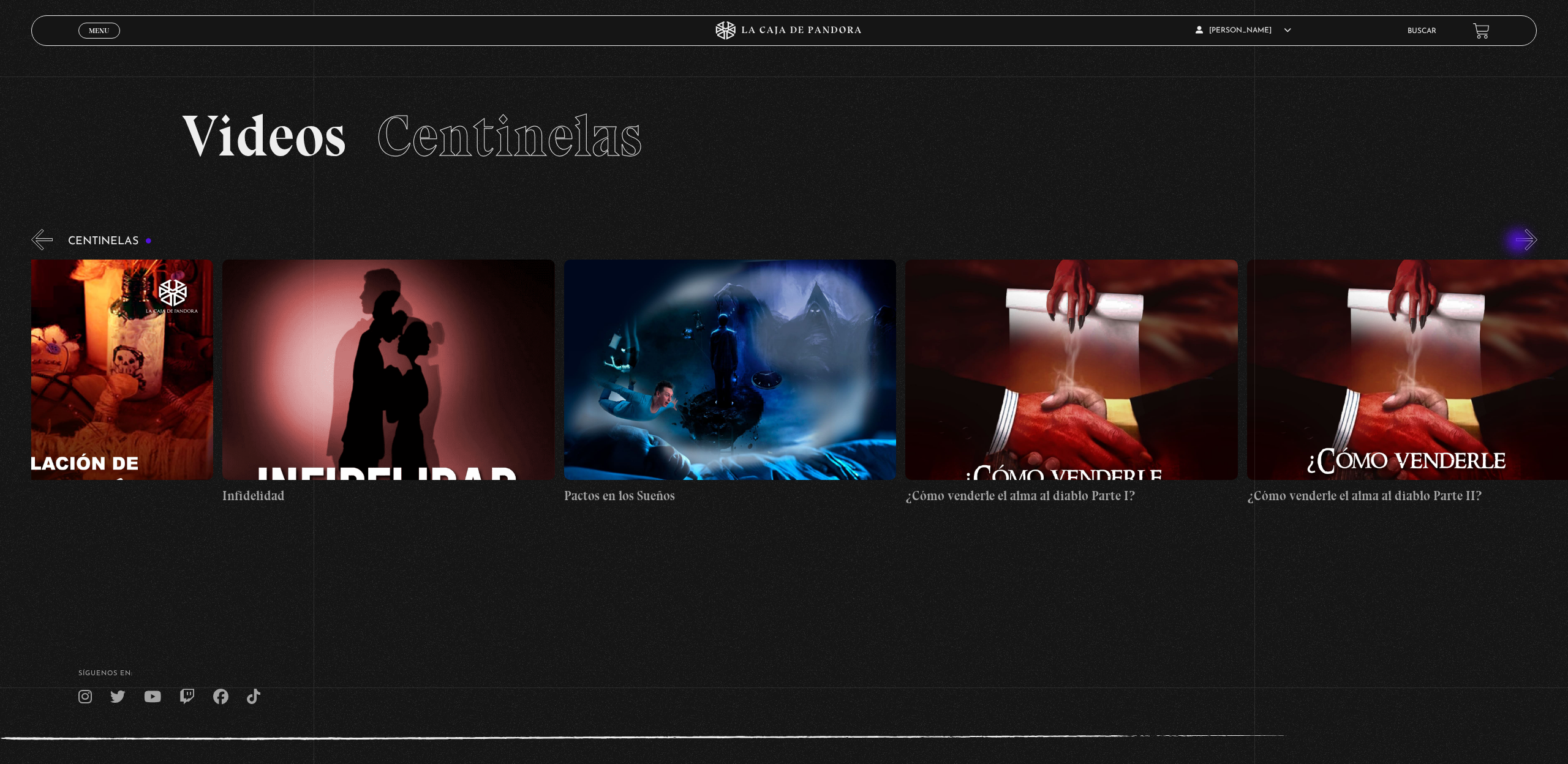
click at [1519, 242] on button "»" at bounding box center [1526, 239] width 22 height 22
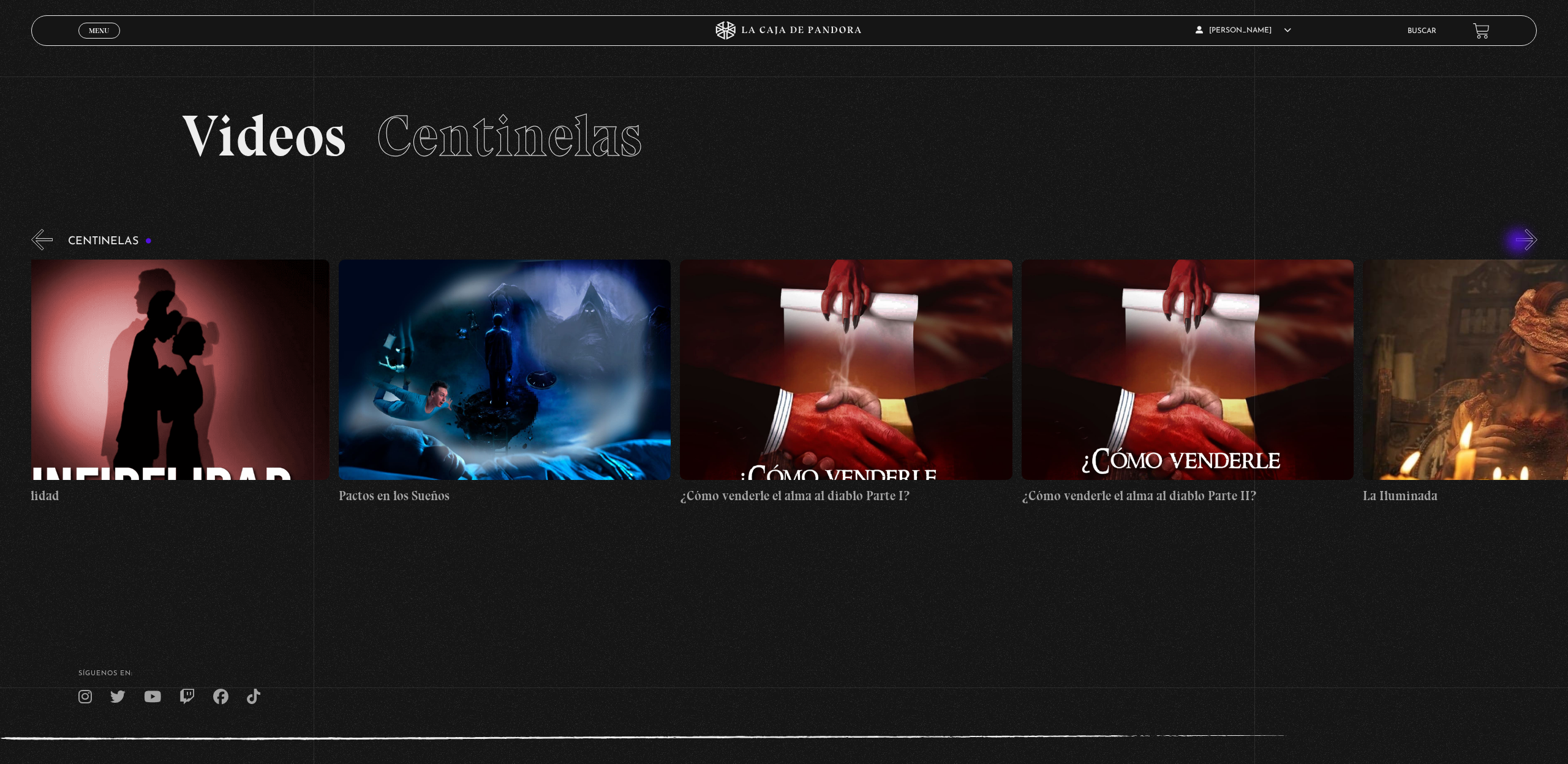
click at [1519, 242] on button "»" at bounding box center [1526, 239] width 22 height 22
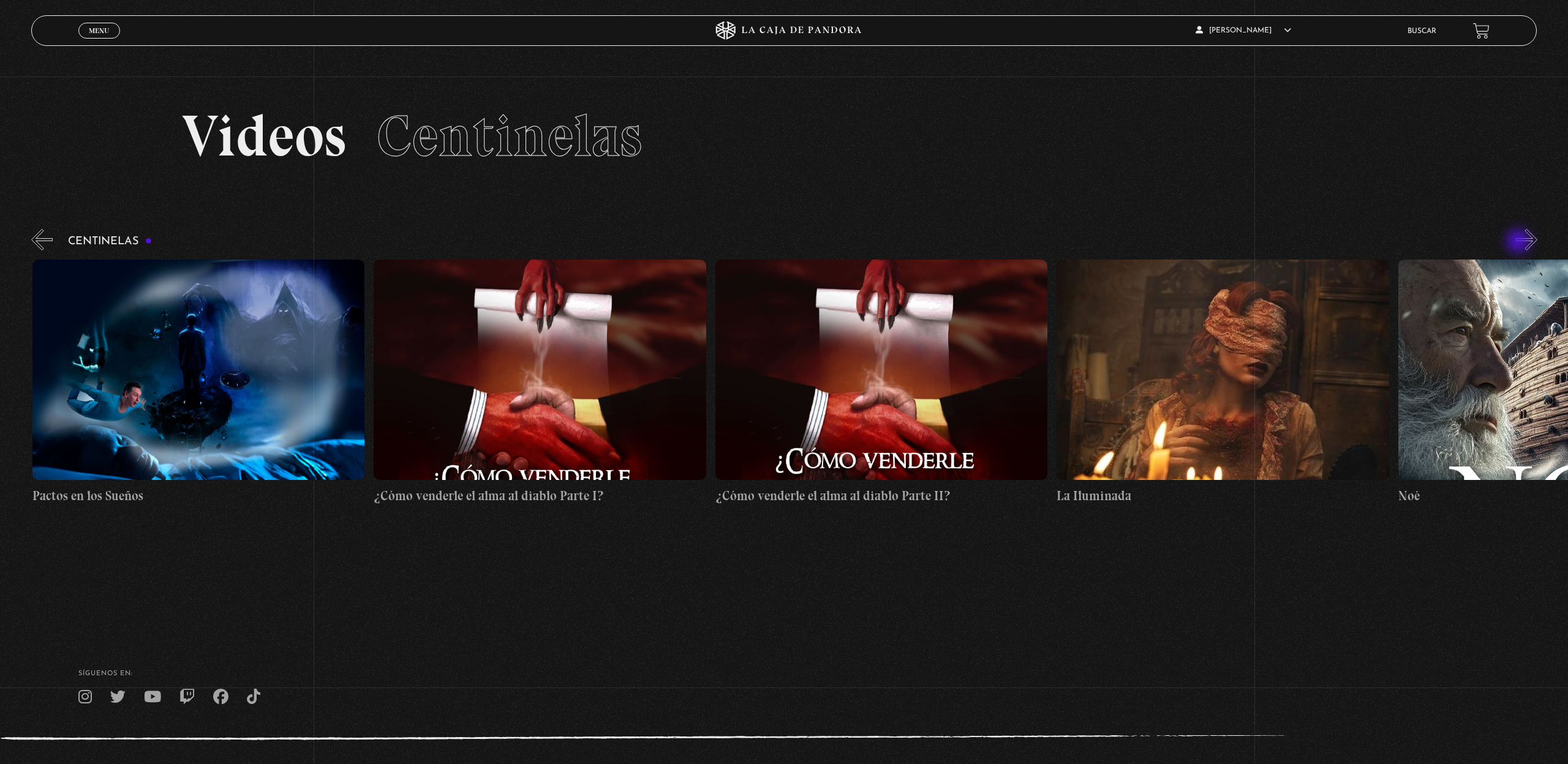
click at [1519, 242] on button "»" at bounding box center [1526, 239] width 22 height 22
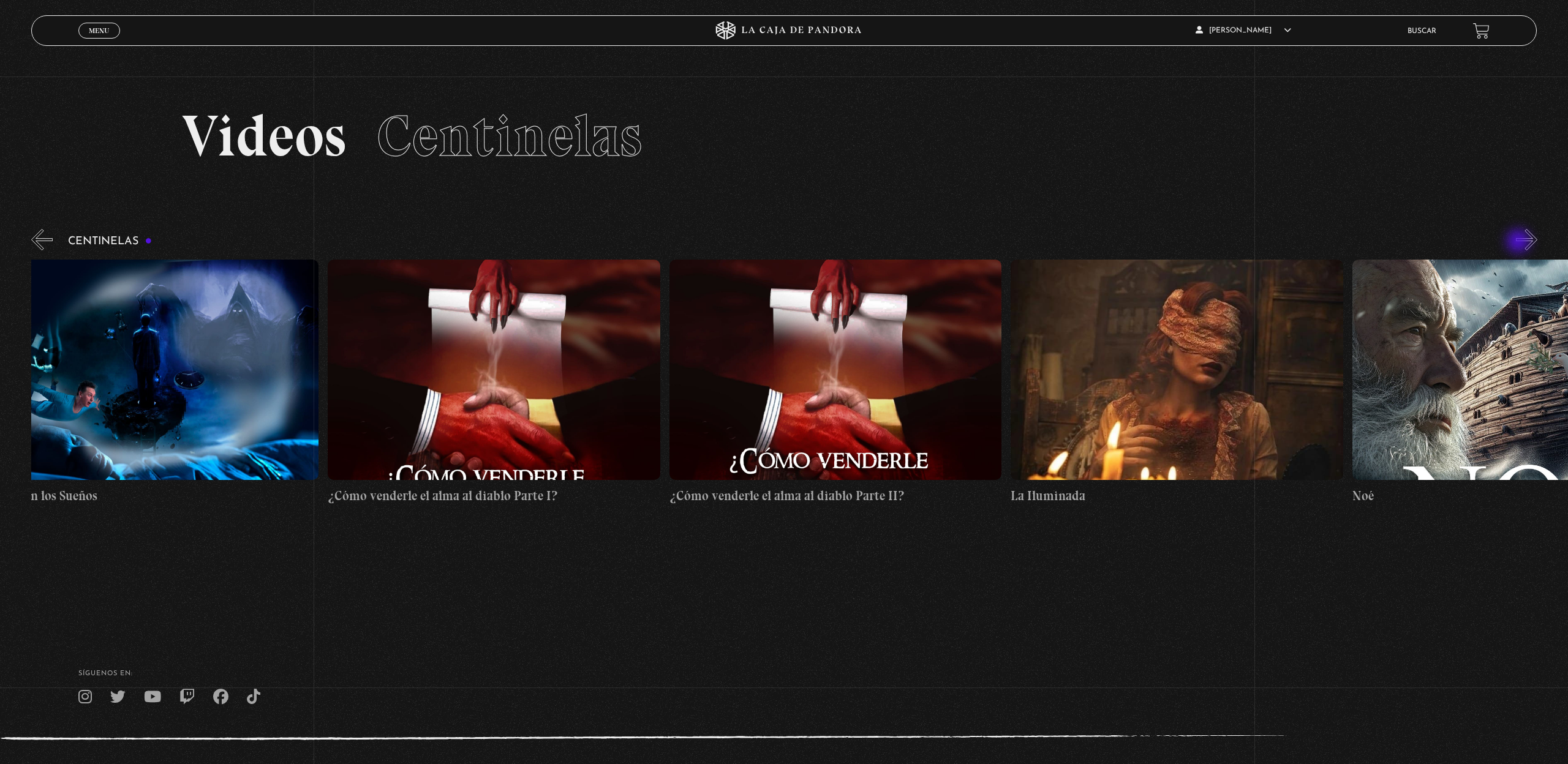
click at [1519, 242] on button "»" at bounding box center [1526, 239] width 22 height 22
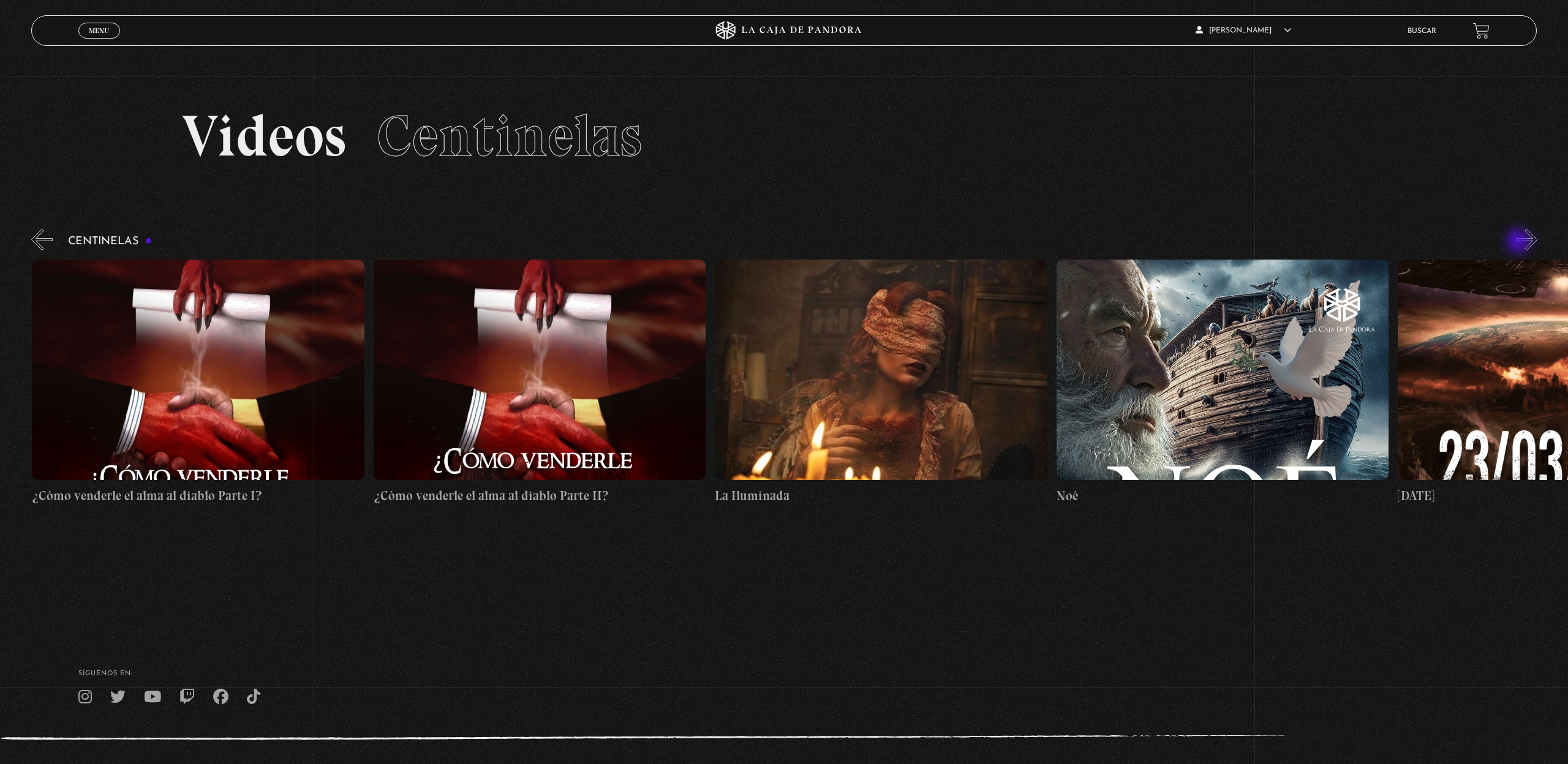
scroll to position [0, 13318]
click at [1519, 242] on button "»" at bounding box center [1526, 239] width 22 height 22
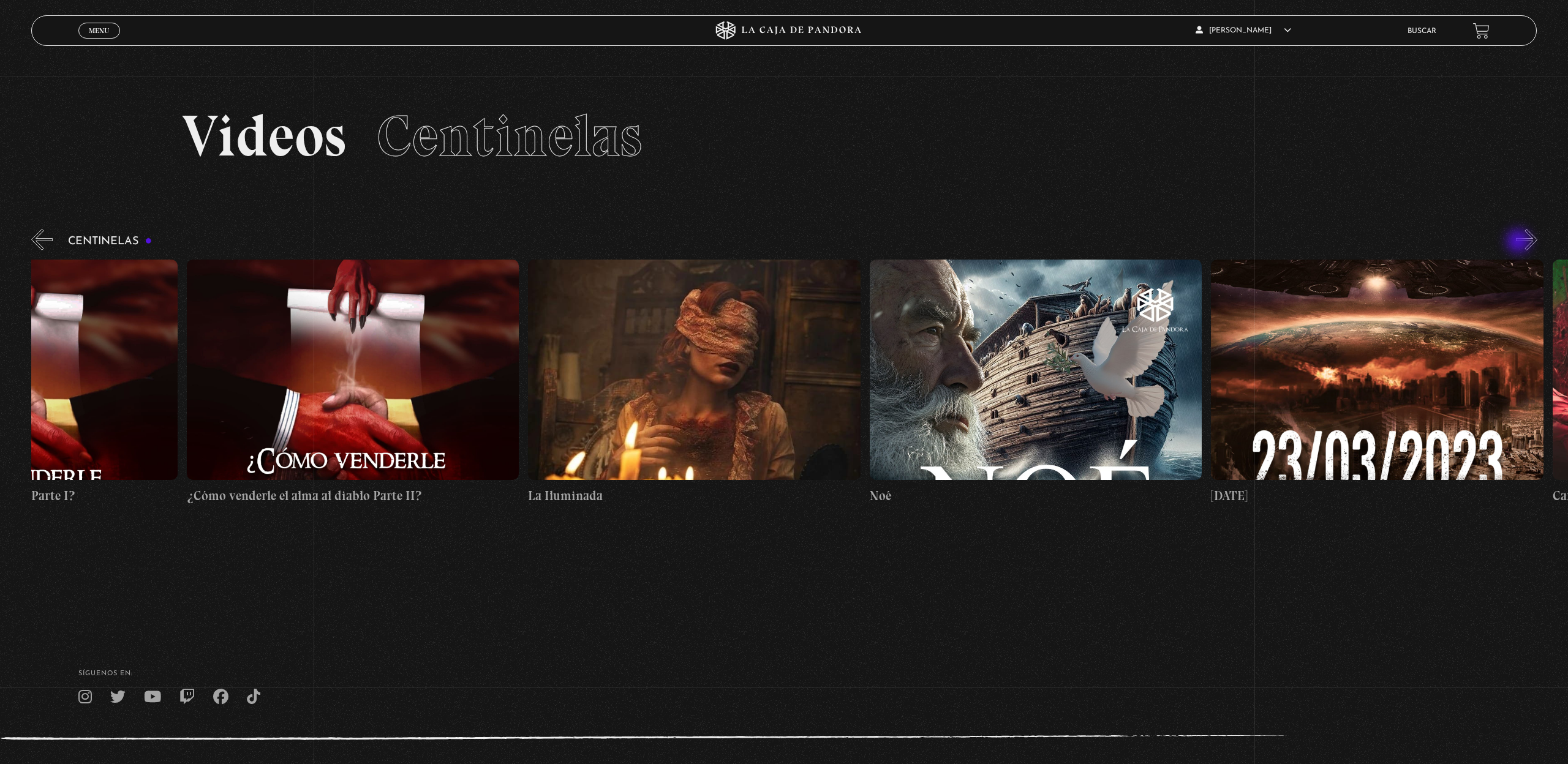
click at [1519, 242] on button "»" at bounding box center [1526, 239] width 22 height 22
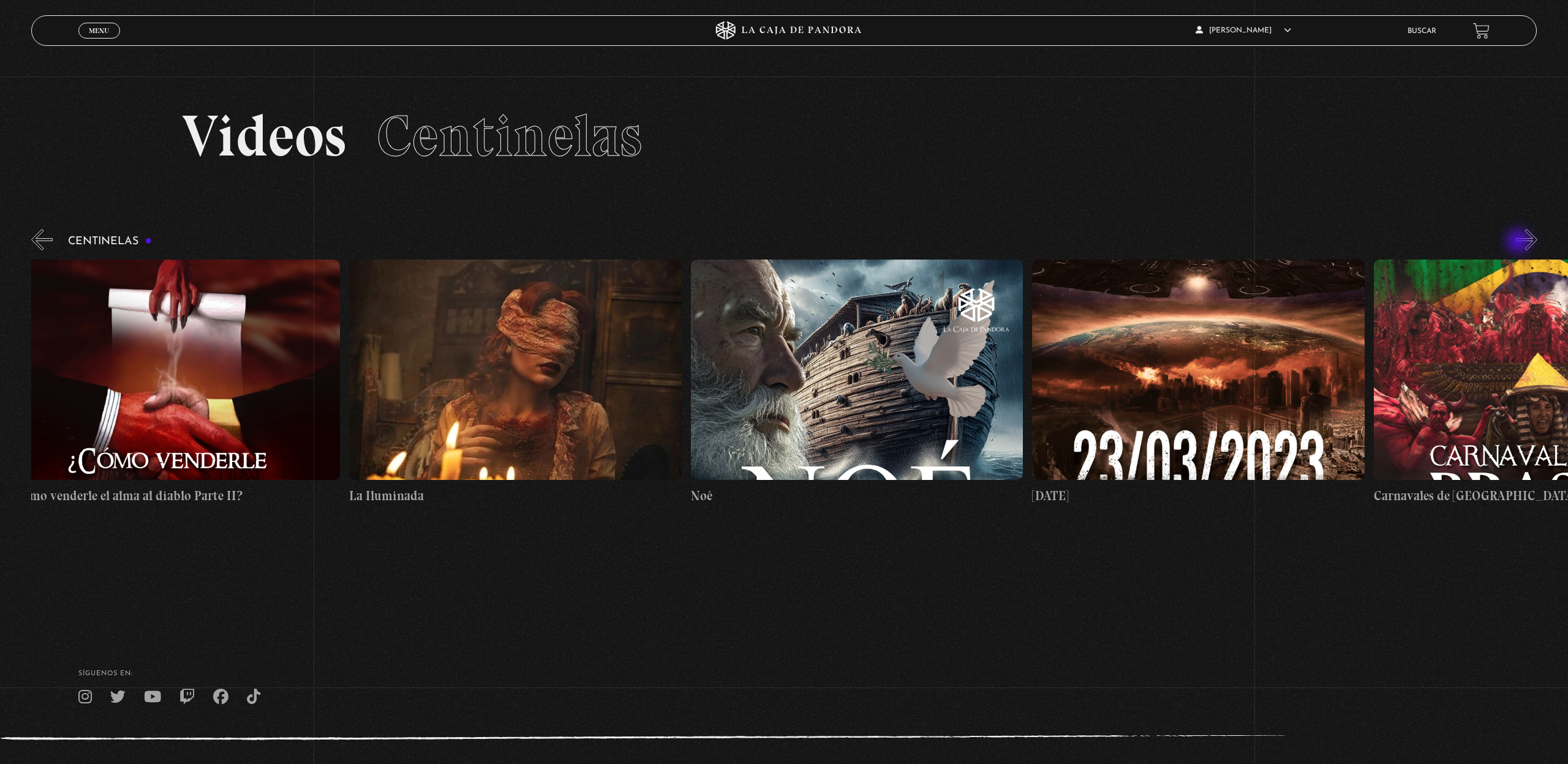
click at [1519, 242] on button "»" at bounding box center [1526, 239] width 22 height 22
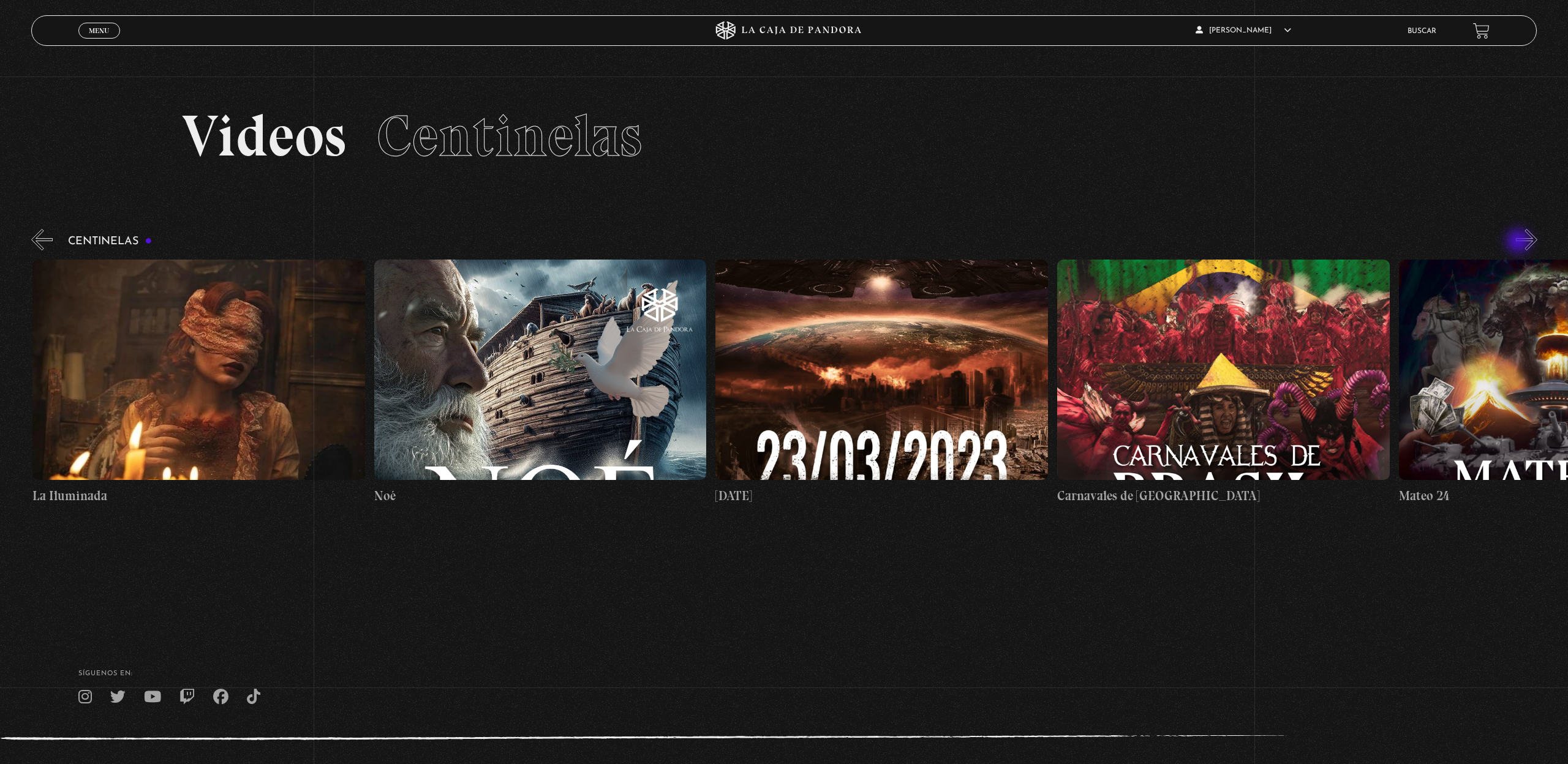
click at [1519, 242] on button "»" at bounding box center [1526, 239] width 22 height 22
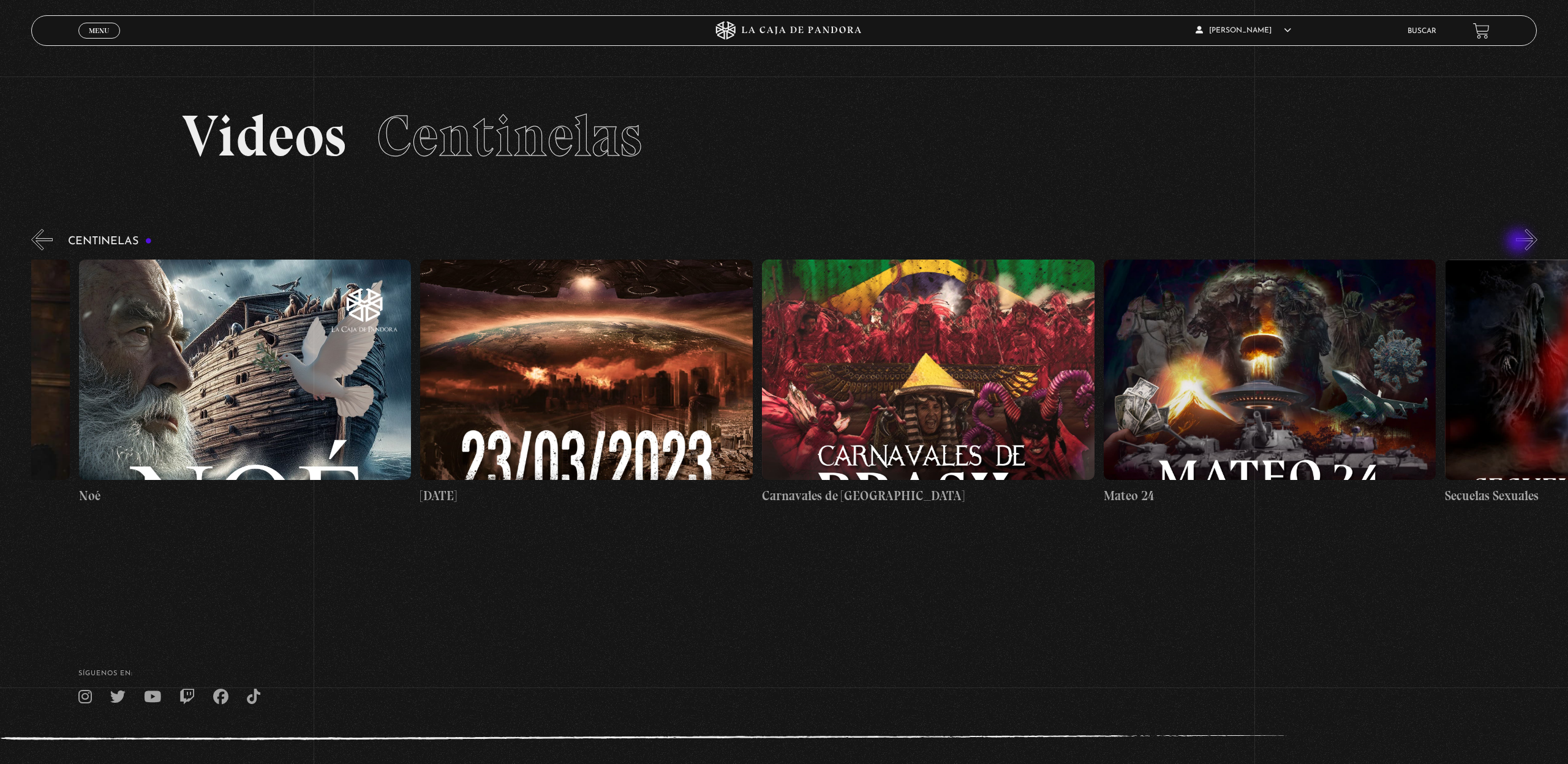
click at [1519, 242] on button "»" at bounding box center [1526, 239] width 22 height 22
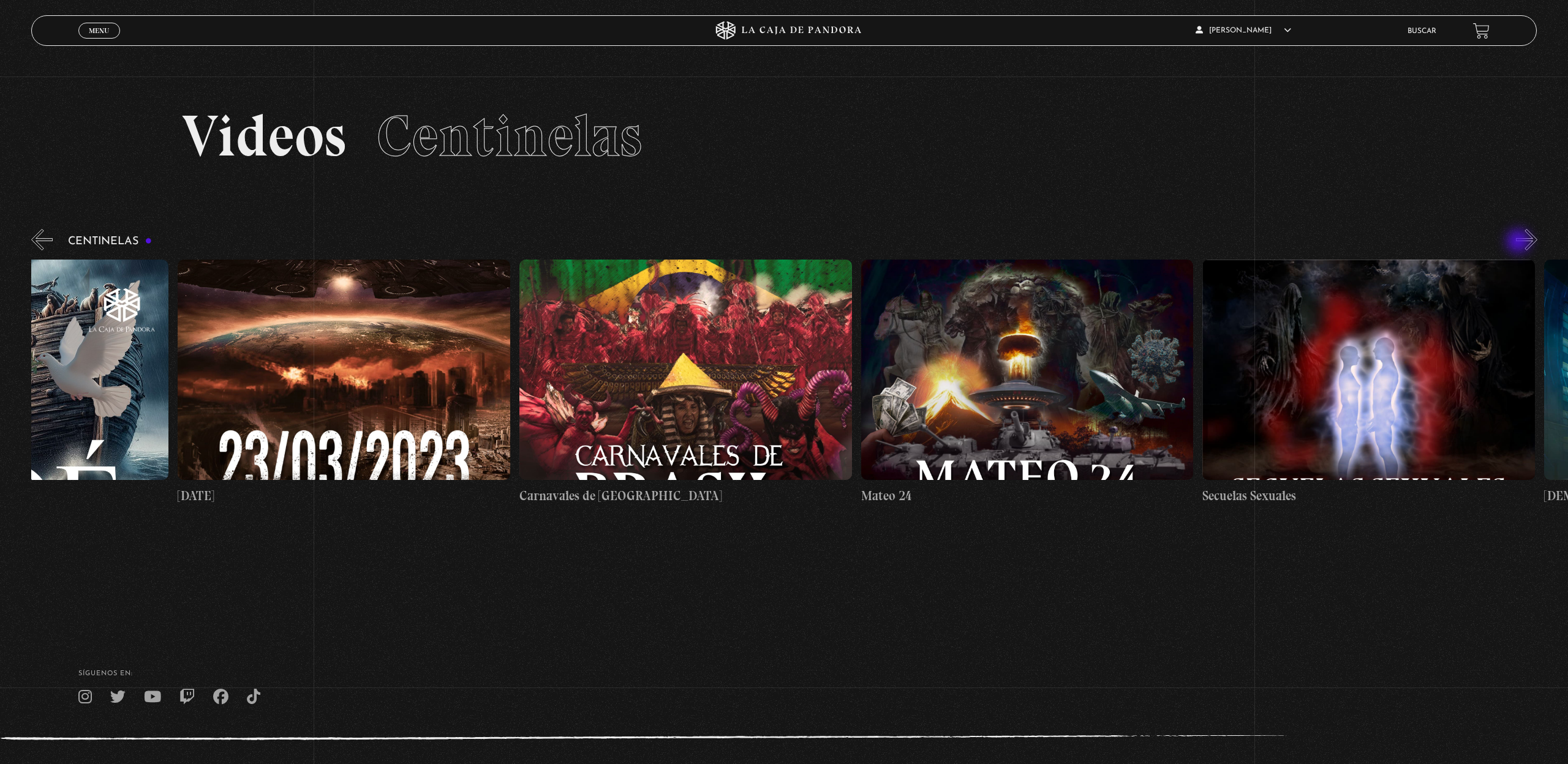
click at [1519, 242] on button "»" at bounding box center [1526, 239] width 22 height 22
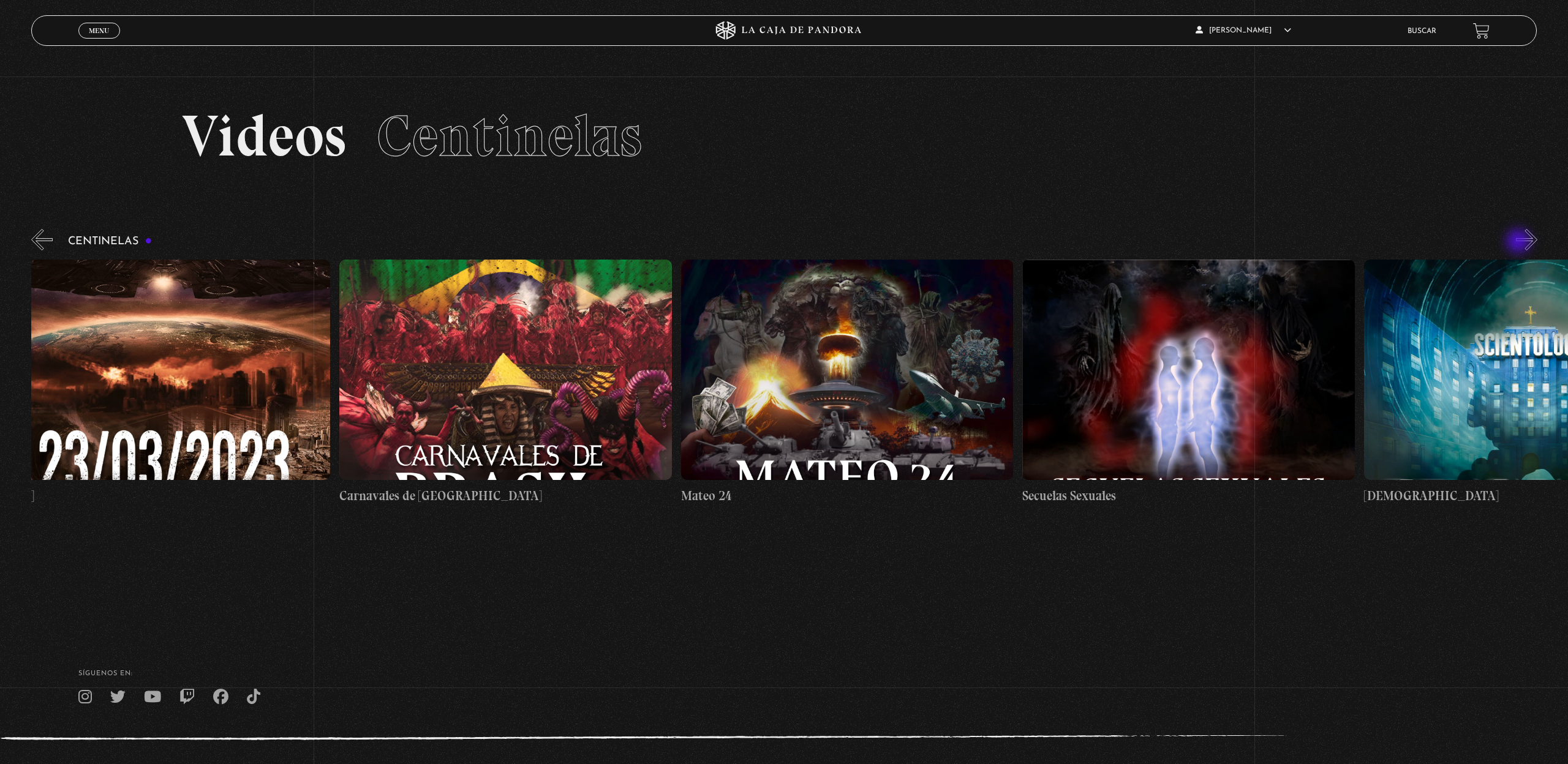
click at [1519, 242] on button "»" at bounding box center [1526, 239] width 22 height 22
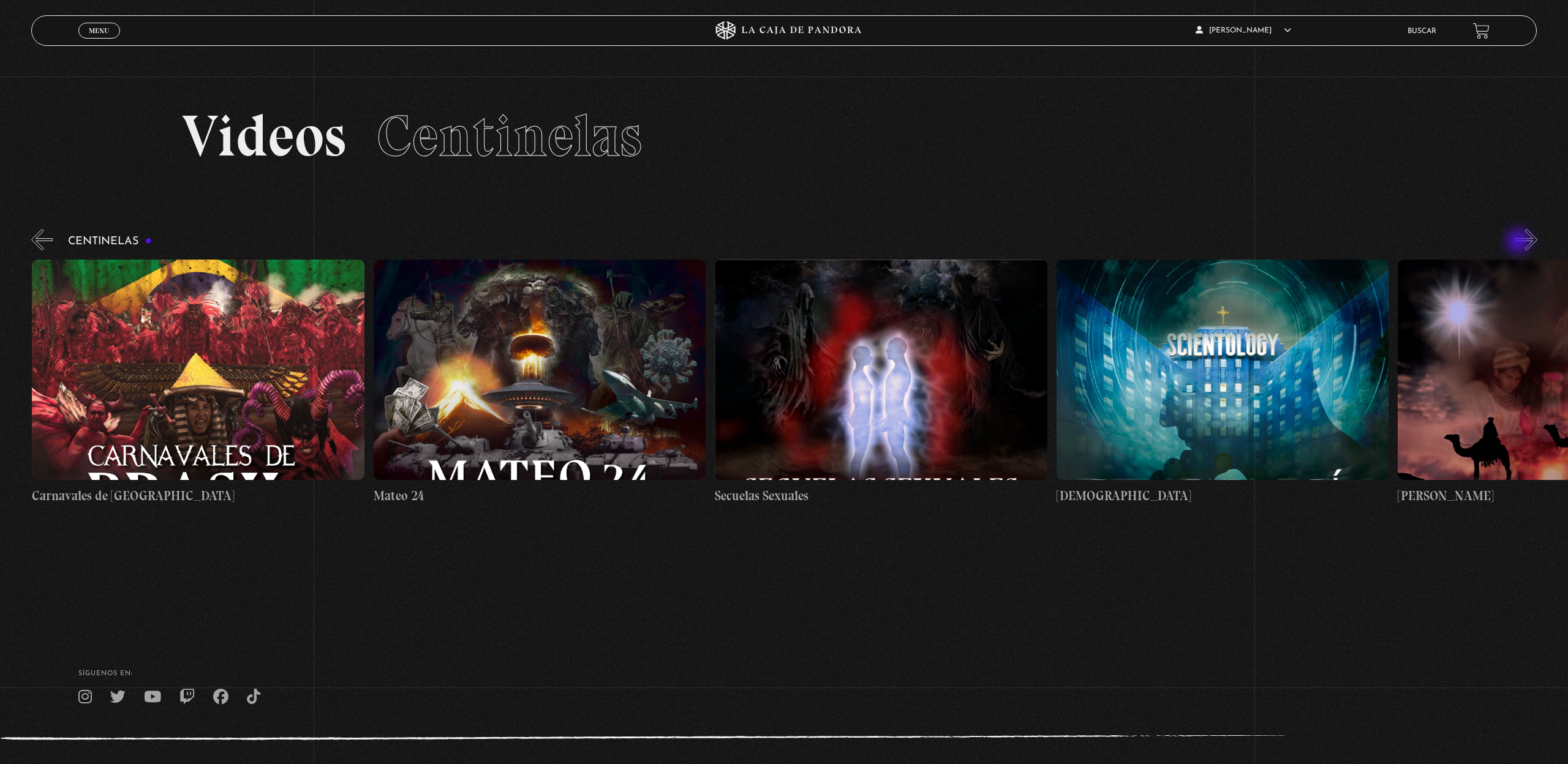
click at [1519, 242] on button "»" at bounding box center [1526, 239] width 22 height 22
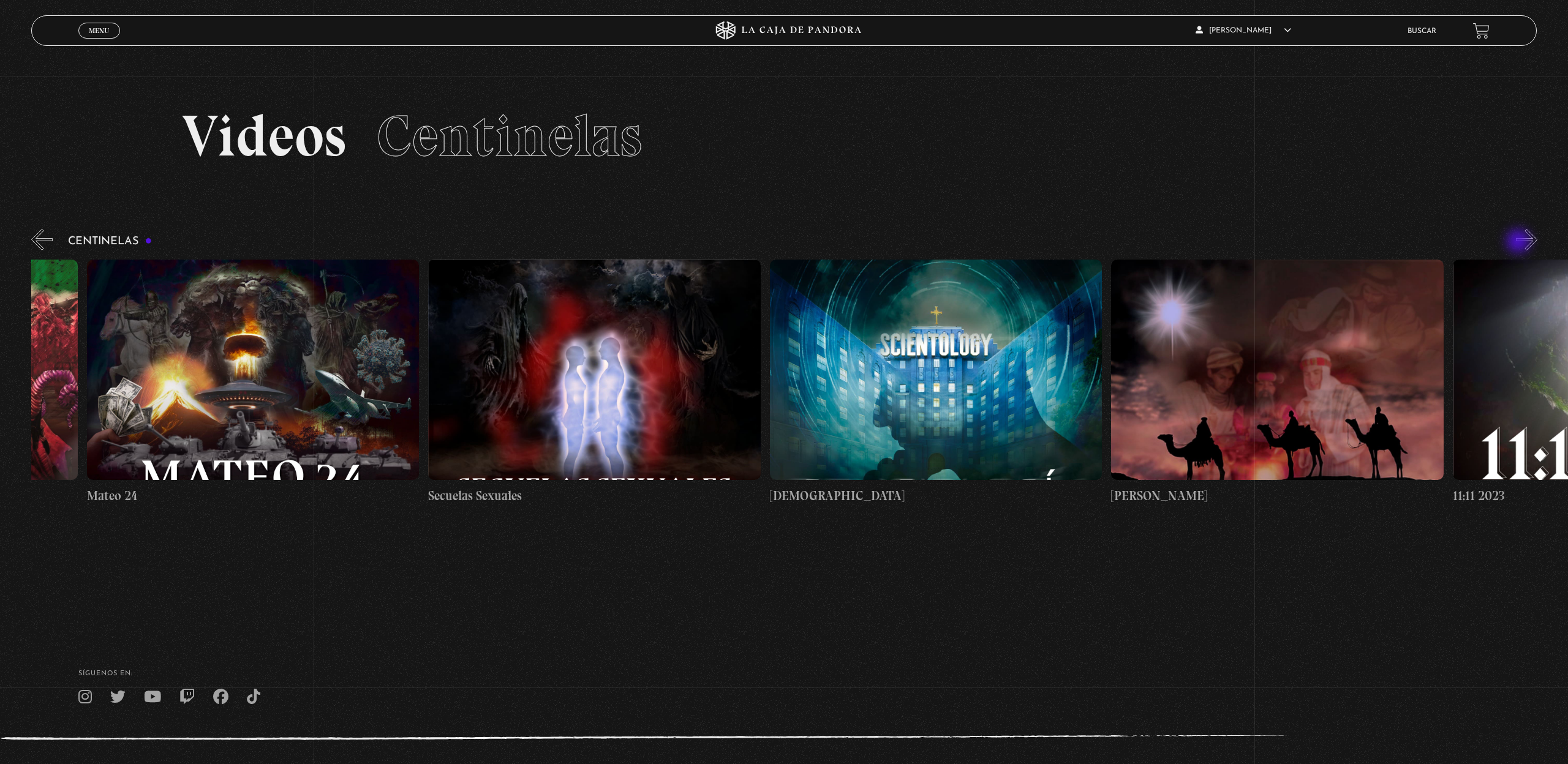
click at [1519, 242] on button "»" at bounding box center [1526, 239] width 22 height 22
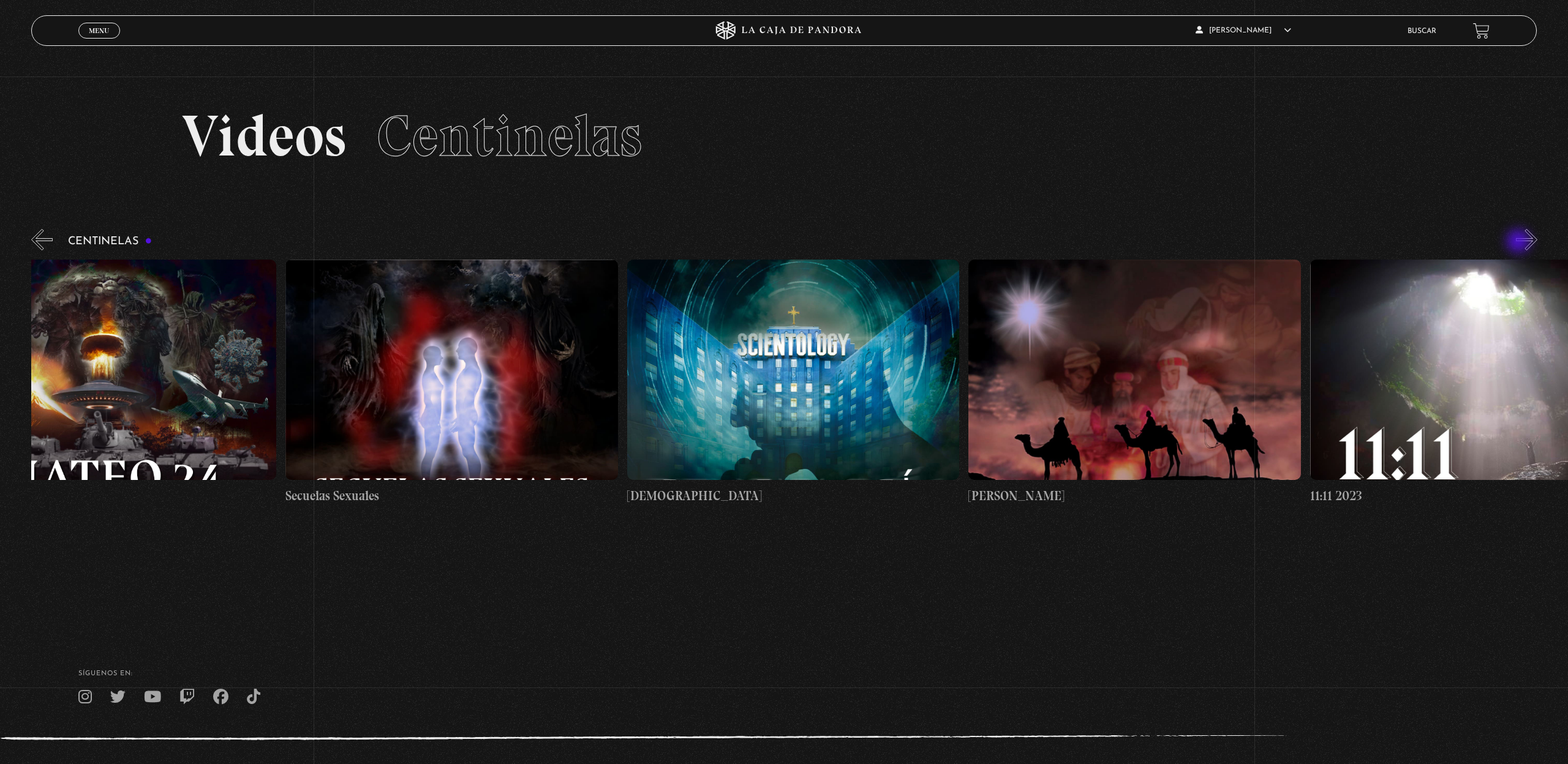
click at [1519, 242] on button "»" at bounding box center [1526, 239] width 22 height 22
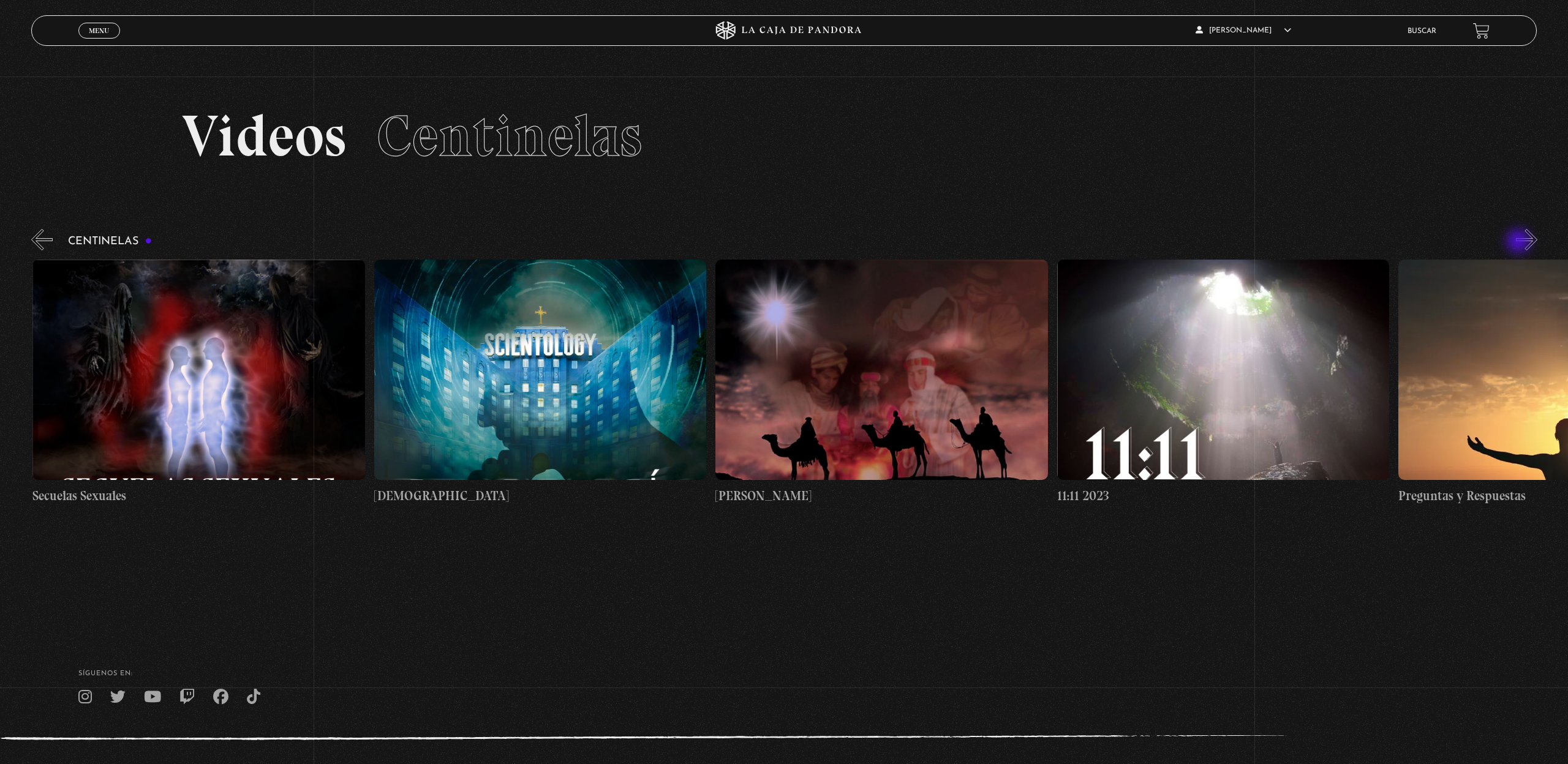
click at [1519, 242] on button "»" at bounding box center [1526, 239] width 22 height 22
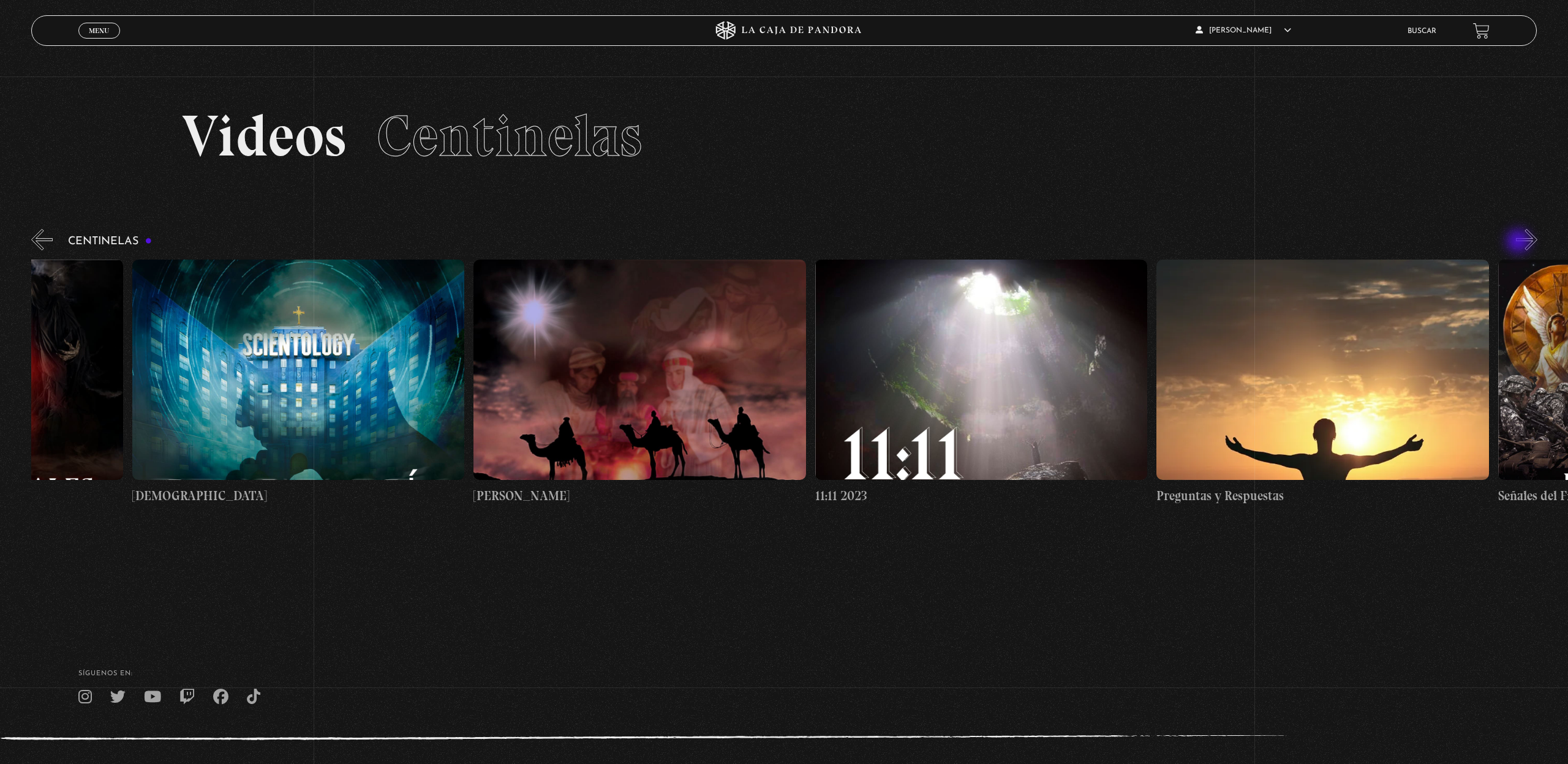
click at [1519, 242] on button "»" at bounding box center [1526, 239] width 22 height 22
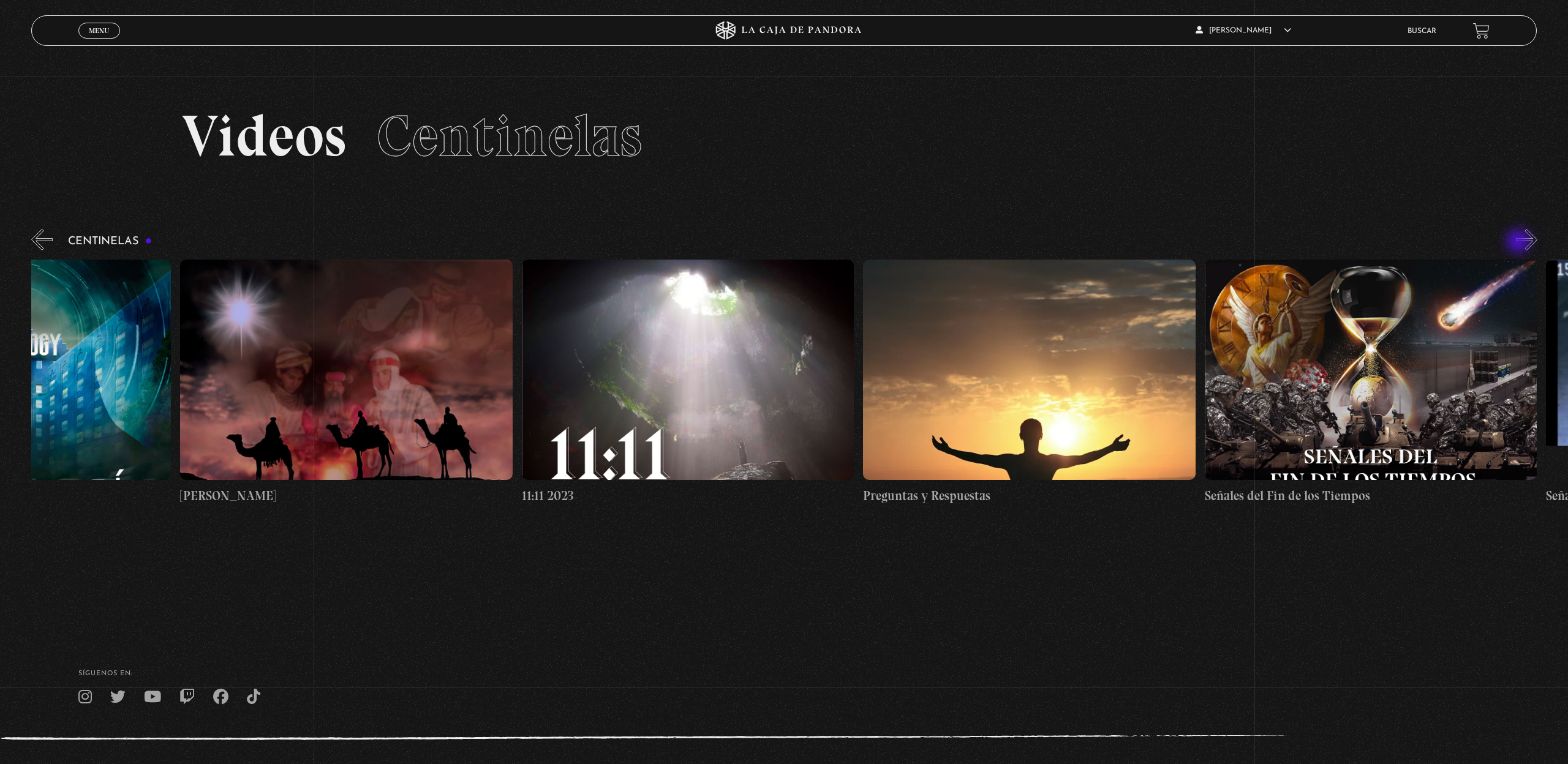
click at [1519, 242] on button "»" at bounding box center [1526, 239] width 22 height 22
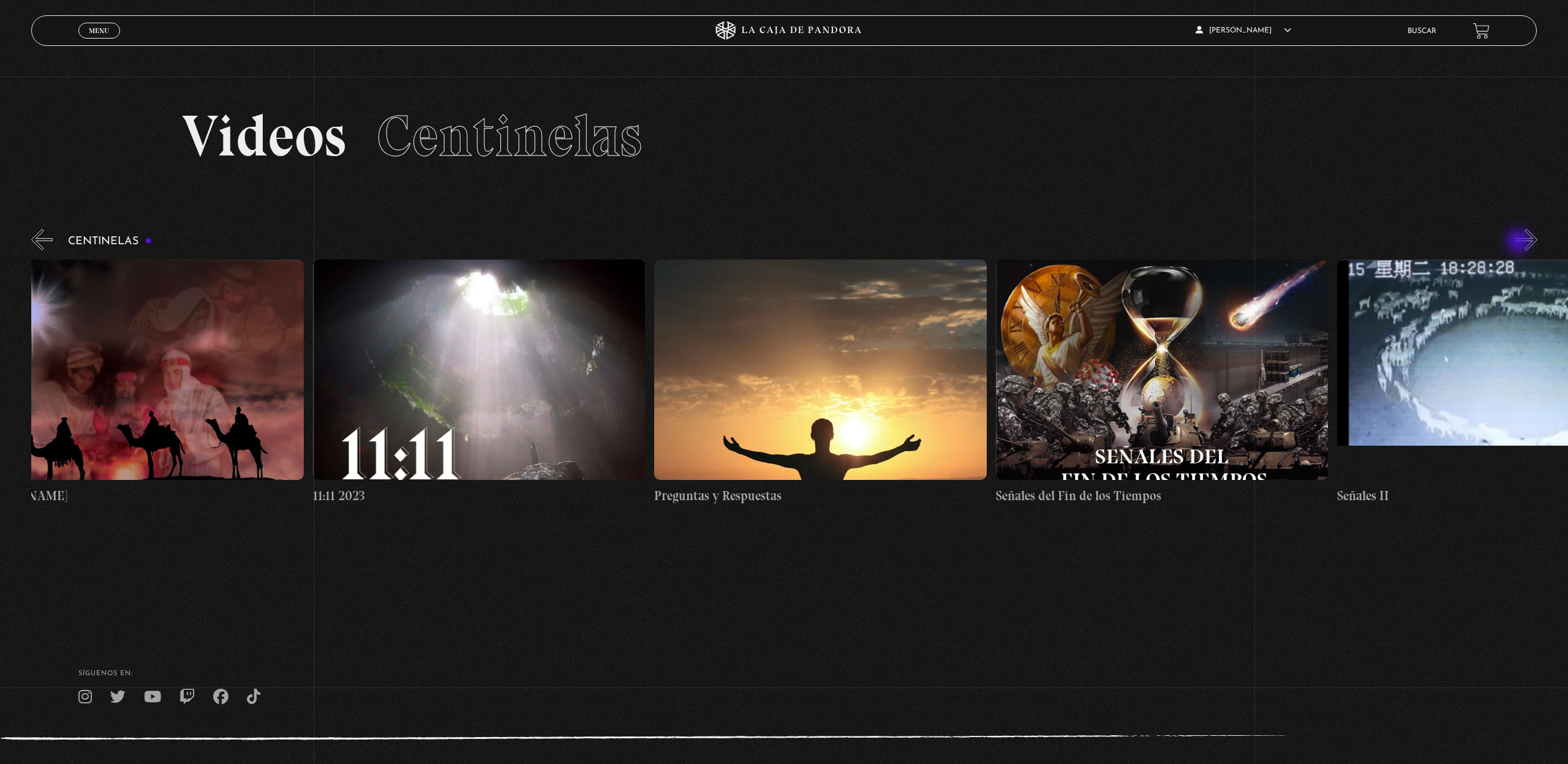
click at [1519, 242] on button "»" at bounding box center [1526, 239] width 22 height 22
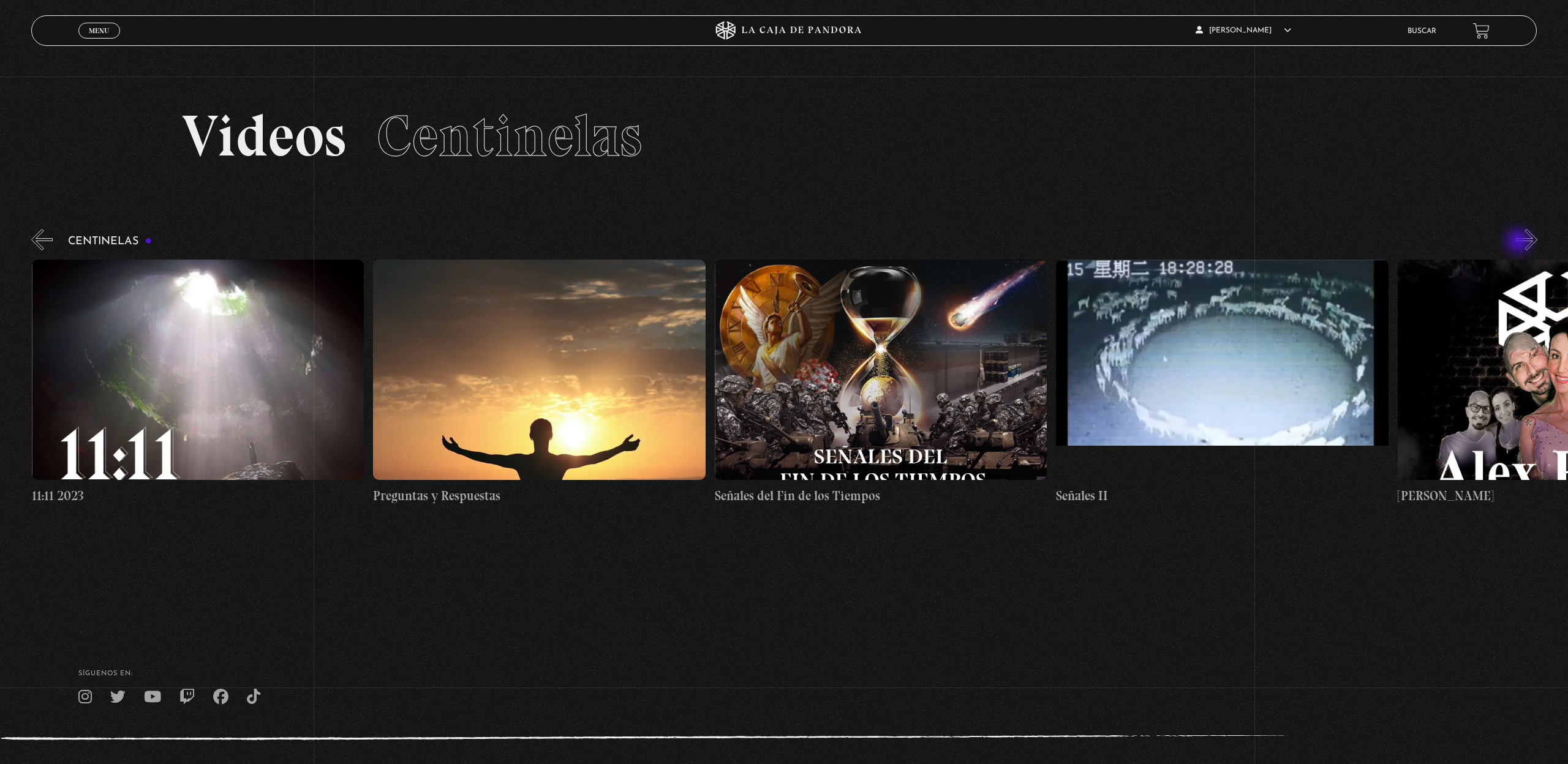
click at [1519, 242] on button "»" at bounding box center [1526, 239] width 22 height 22
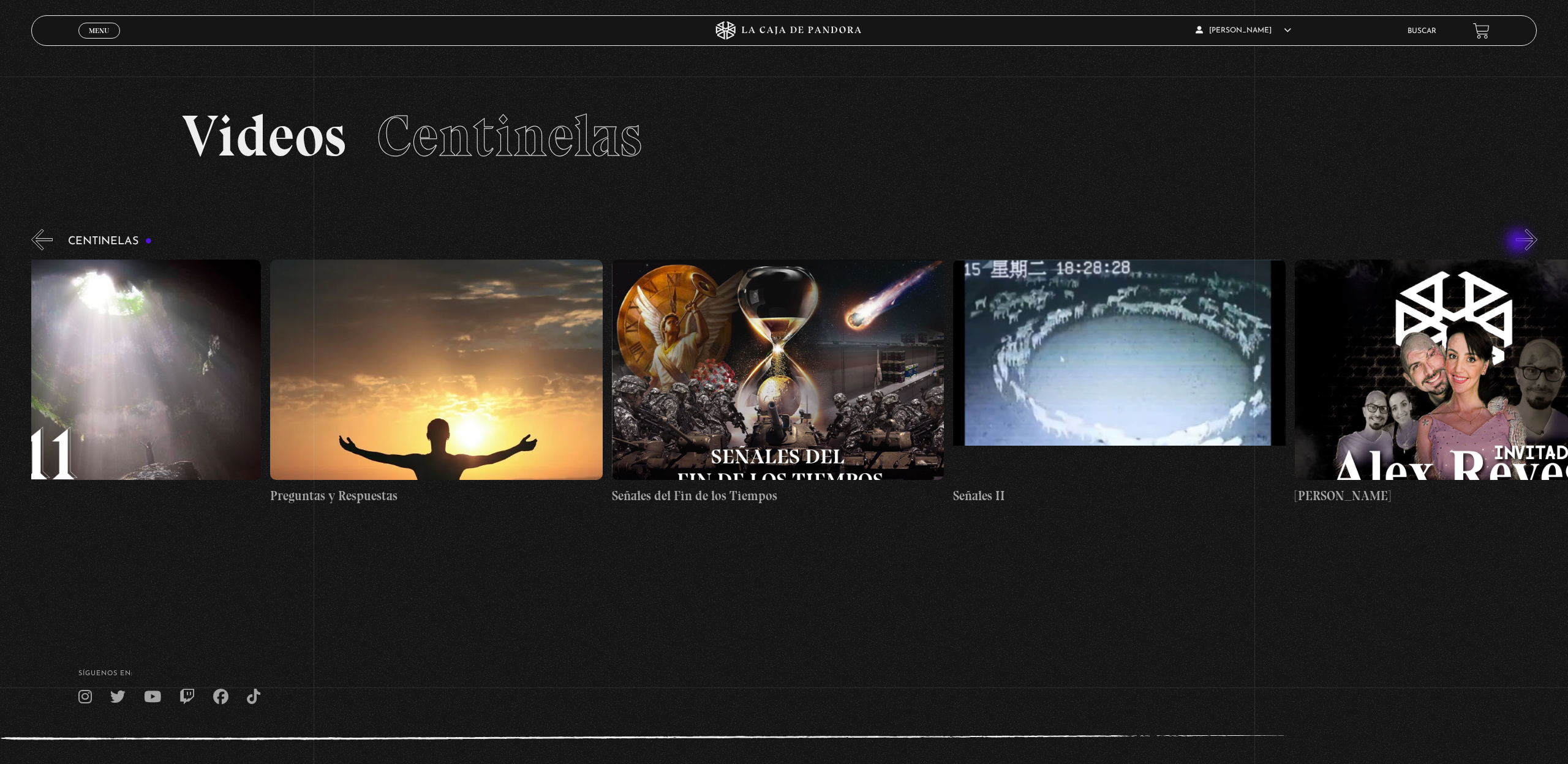
click at [1519, 242] on button "»" at bounding box center [1526, 239] width 22 height 22
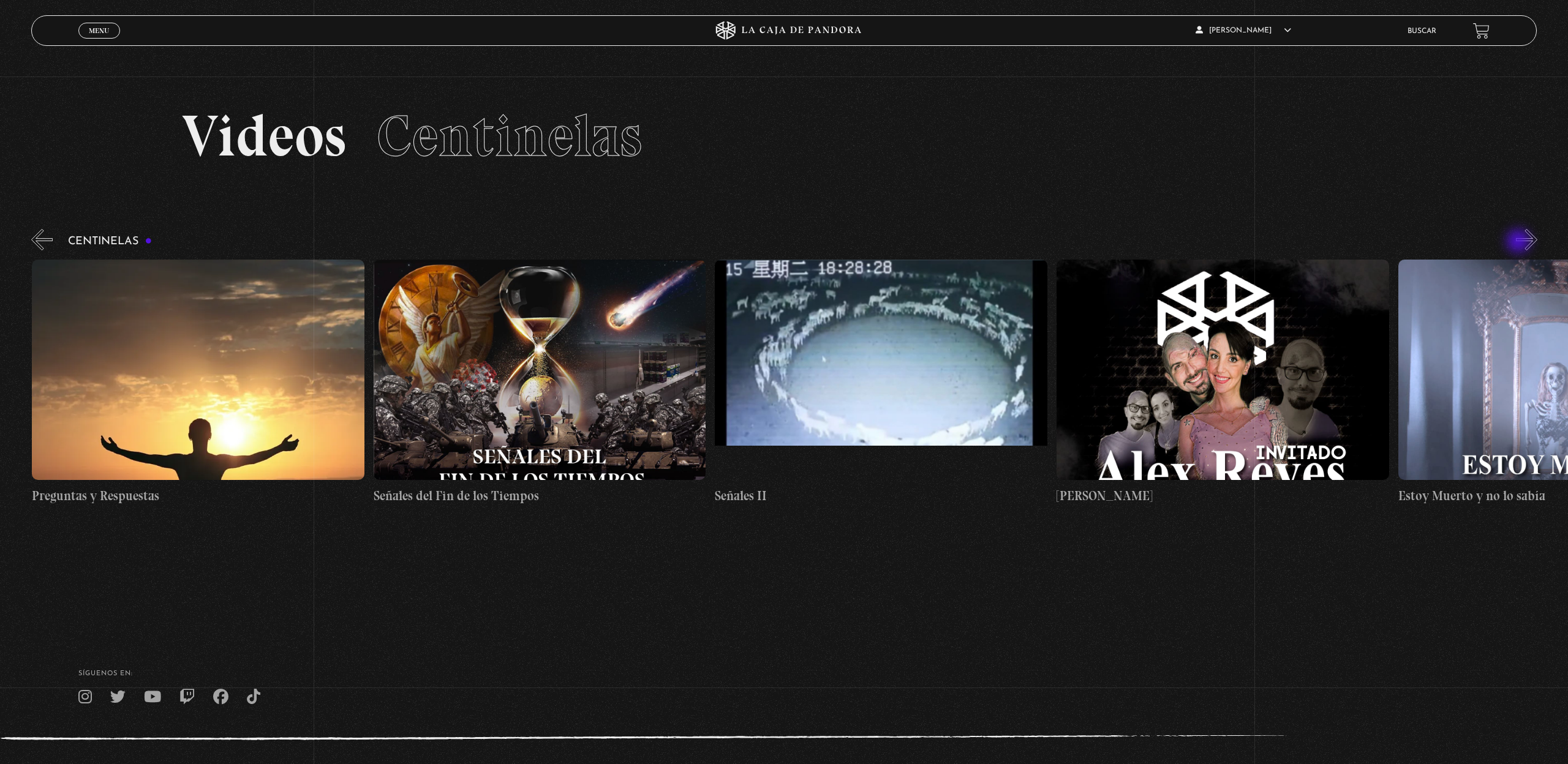
click at [1519, 242] on button "»" at bounding box center [1526, 239] width 22 height 22
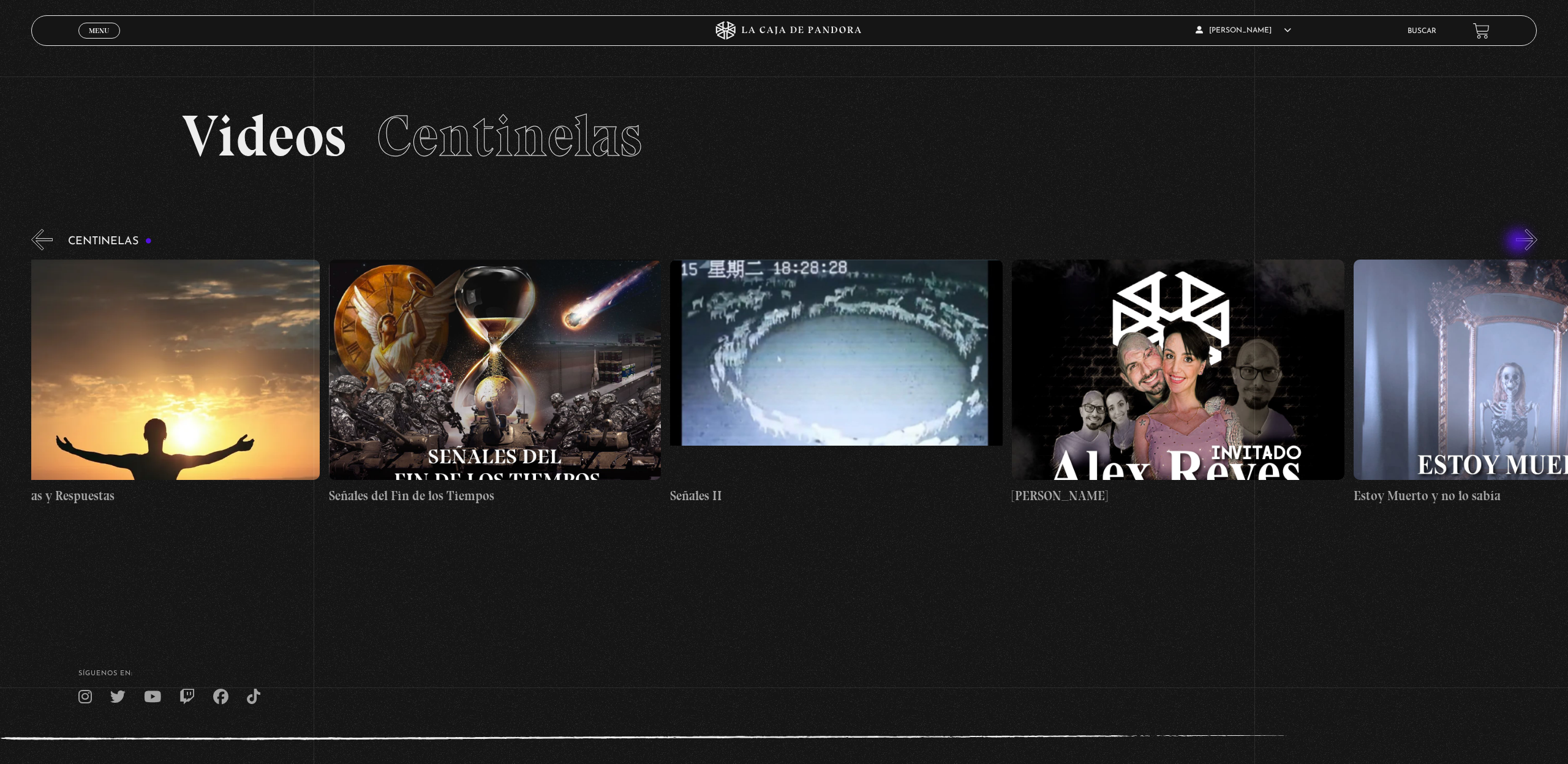
click at [1519, 242] on button "»" at bounding box center [1526, 239] width 22 height 22
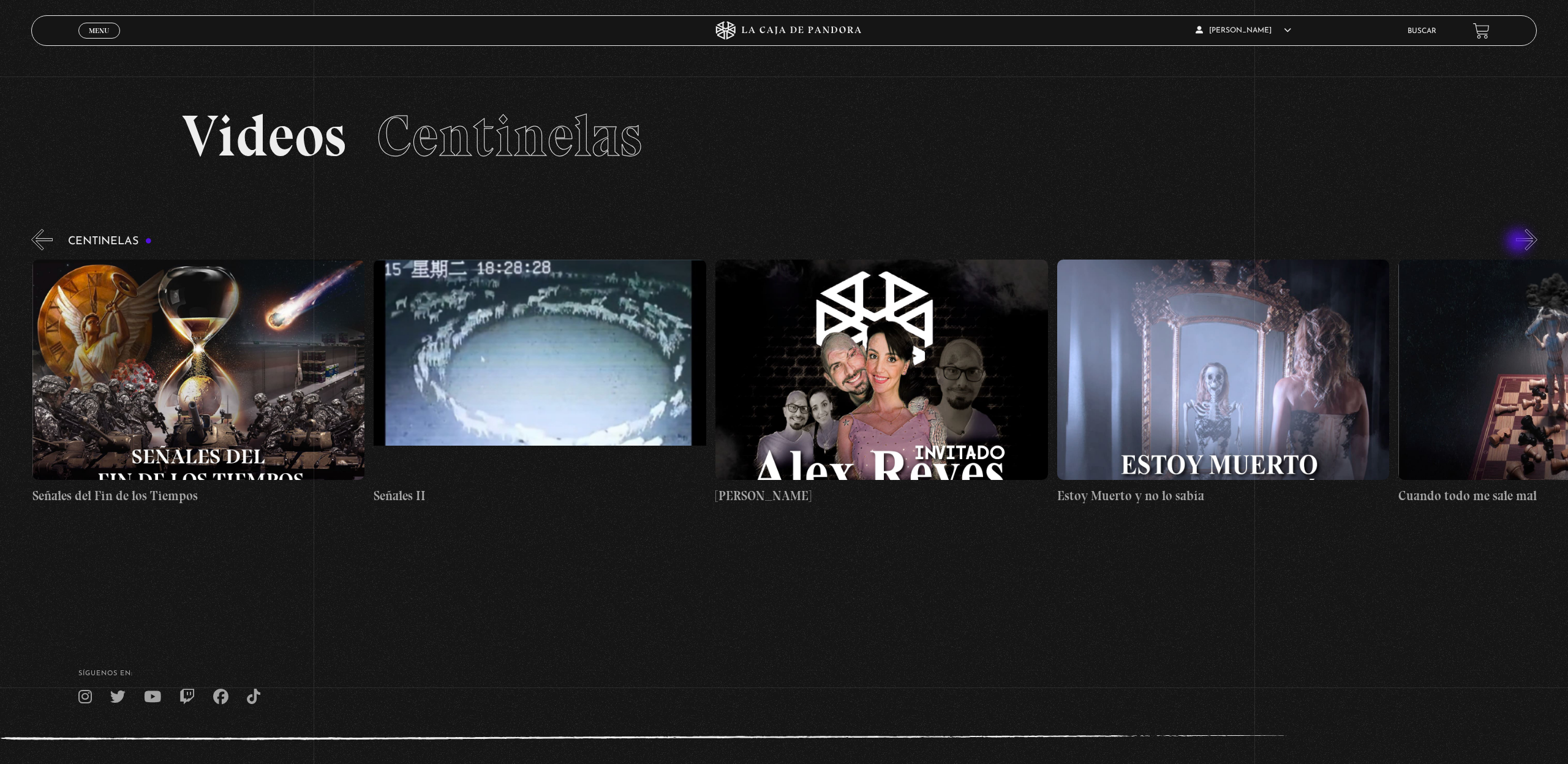
click at [1519, 242] on button "»" at bounding box center [1526, 239] width 22 height 22
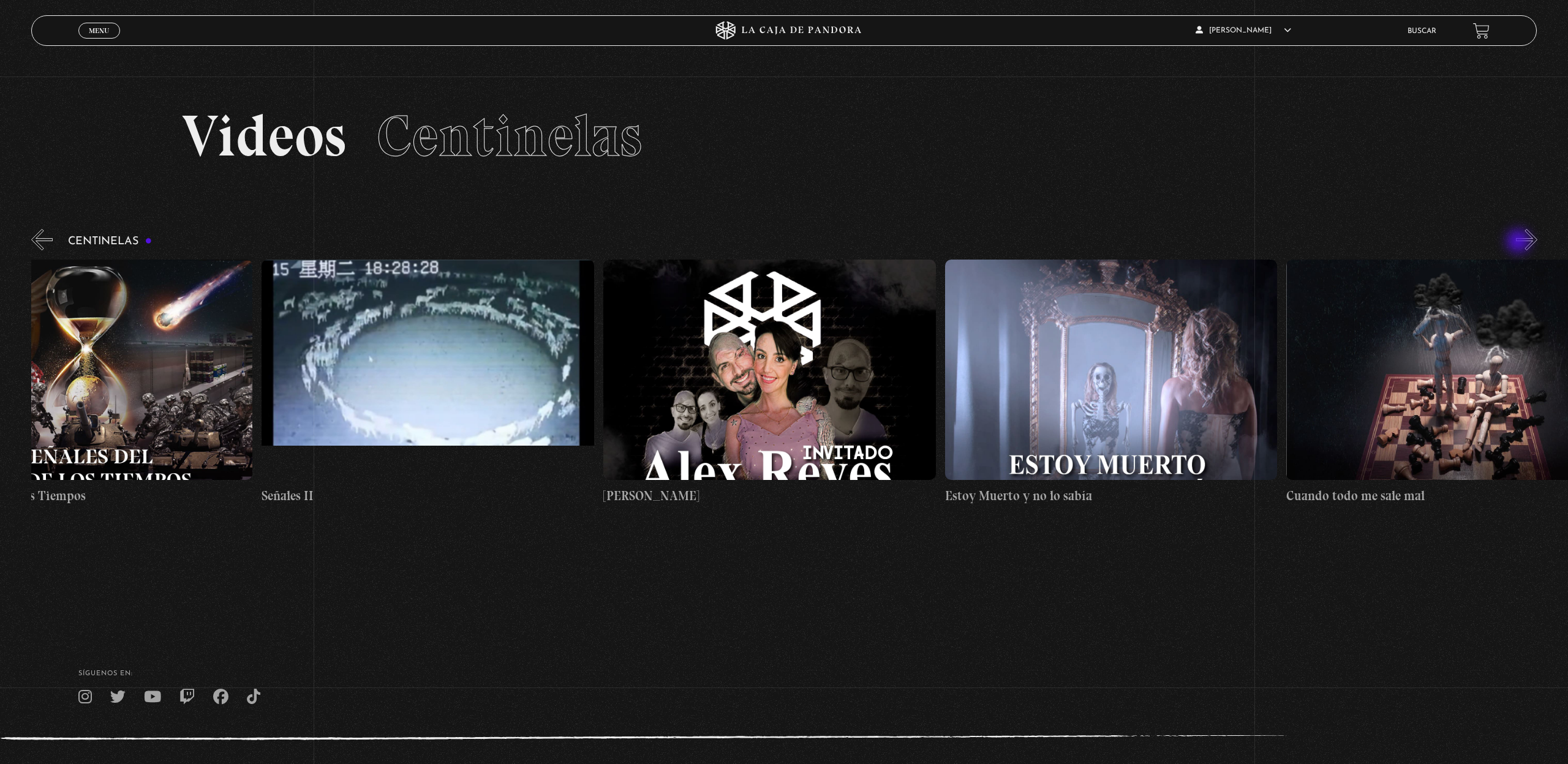
click at [1519, 242] on button "»" at bounding box center [1526, 239] width 22 height 22
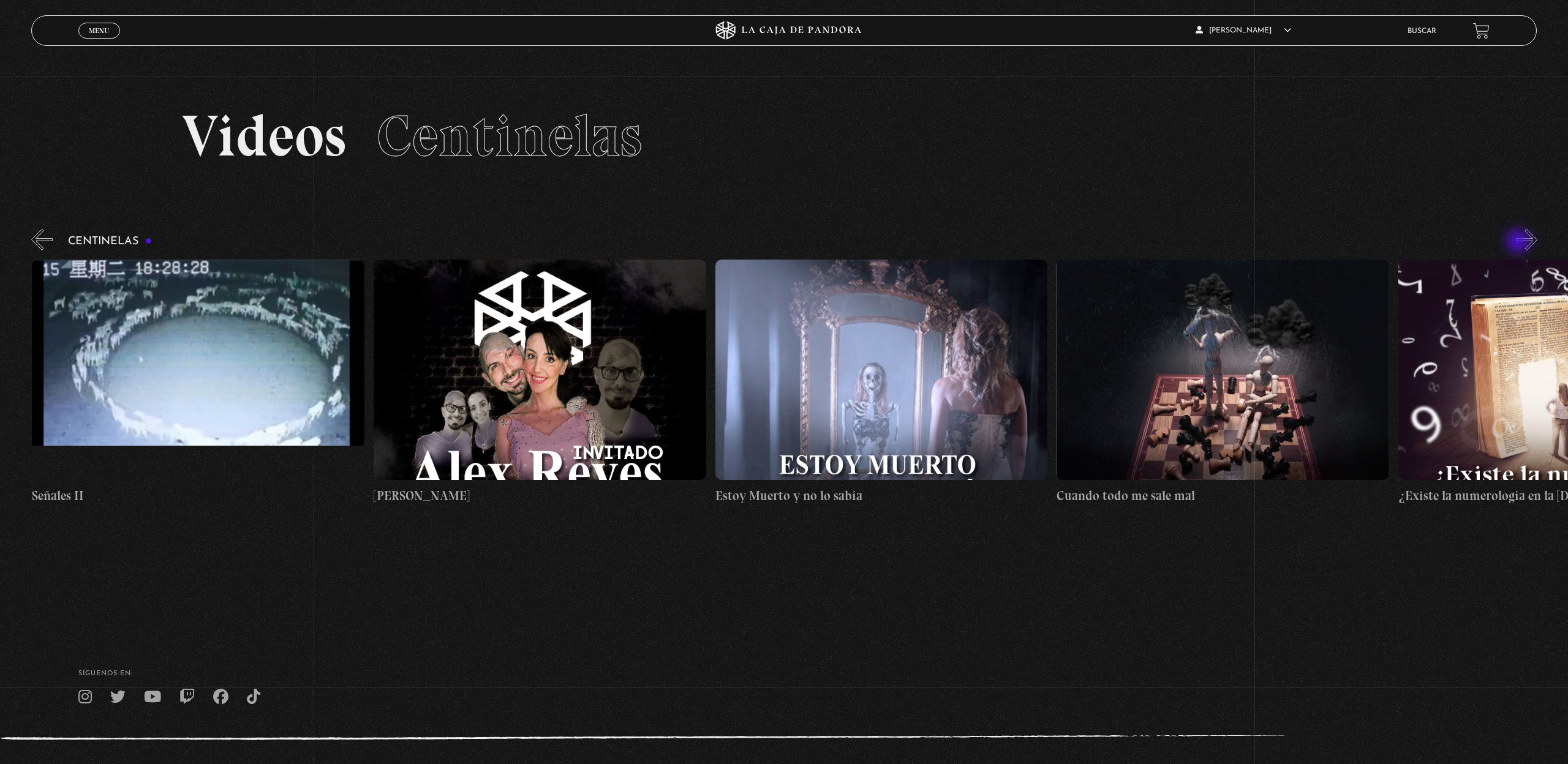
click at [1519, 242] on button "»" at bounding box center [1526, 239] width 22 height 22
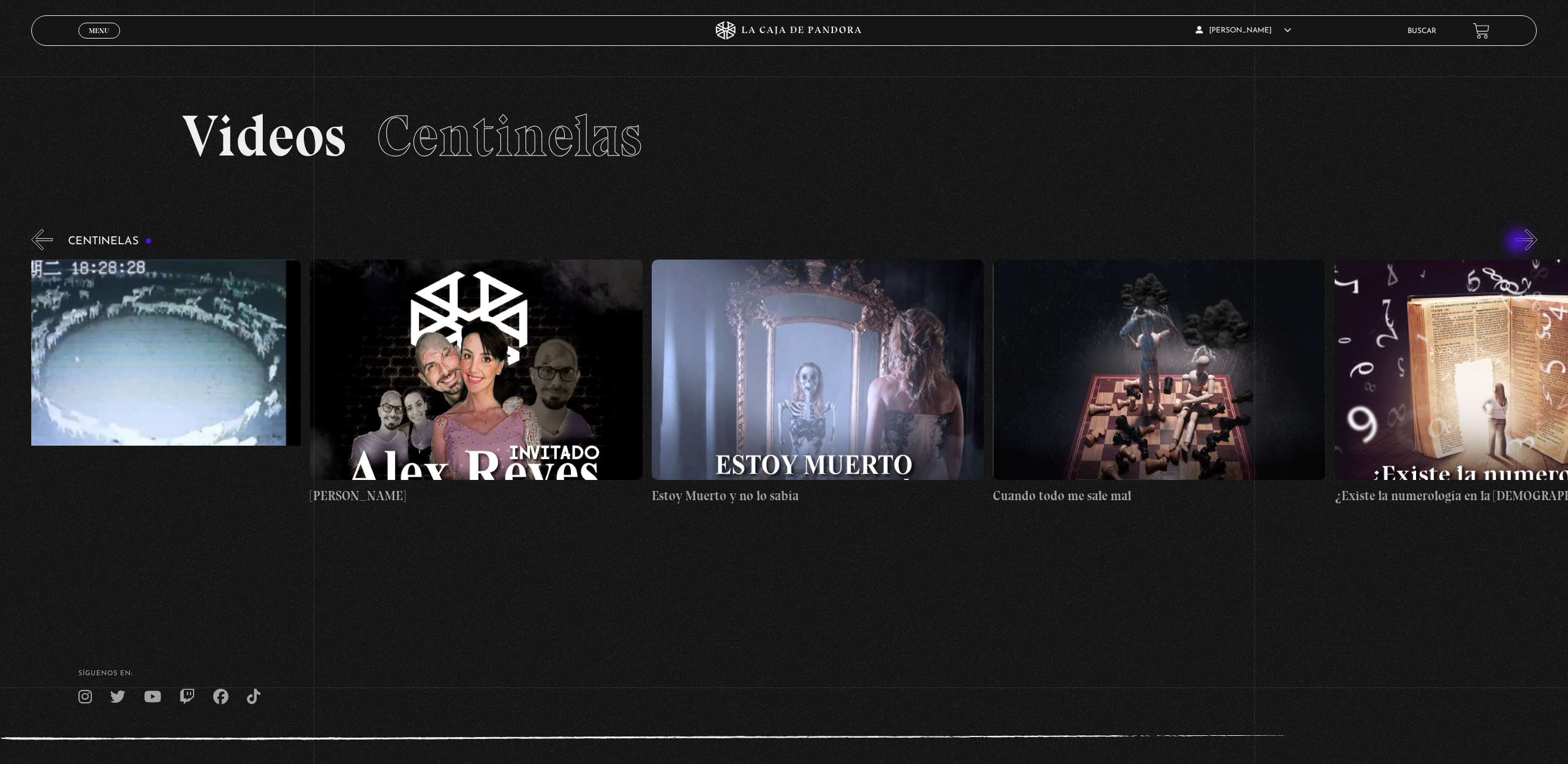
click at [1519, 242] on button "»" at bounding box center [1526, 239] width 22 height 22
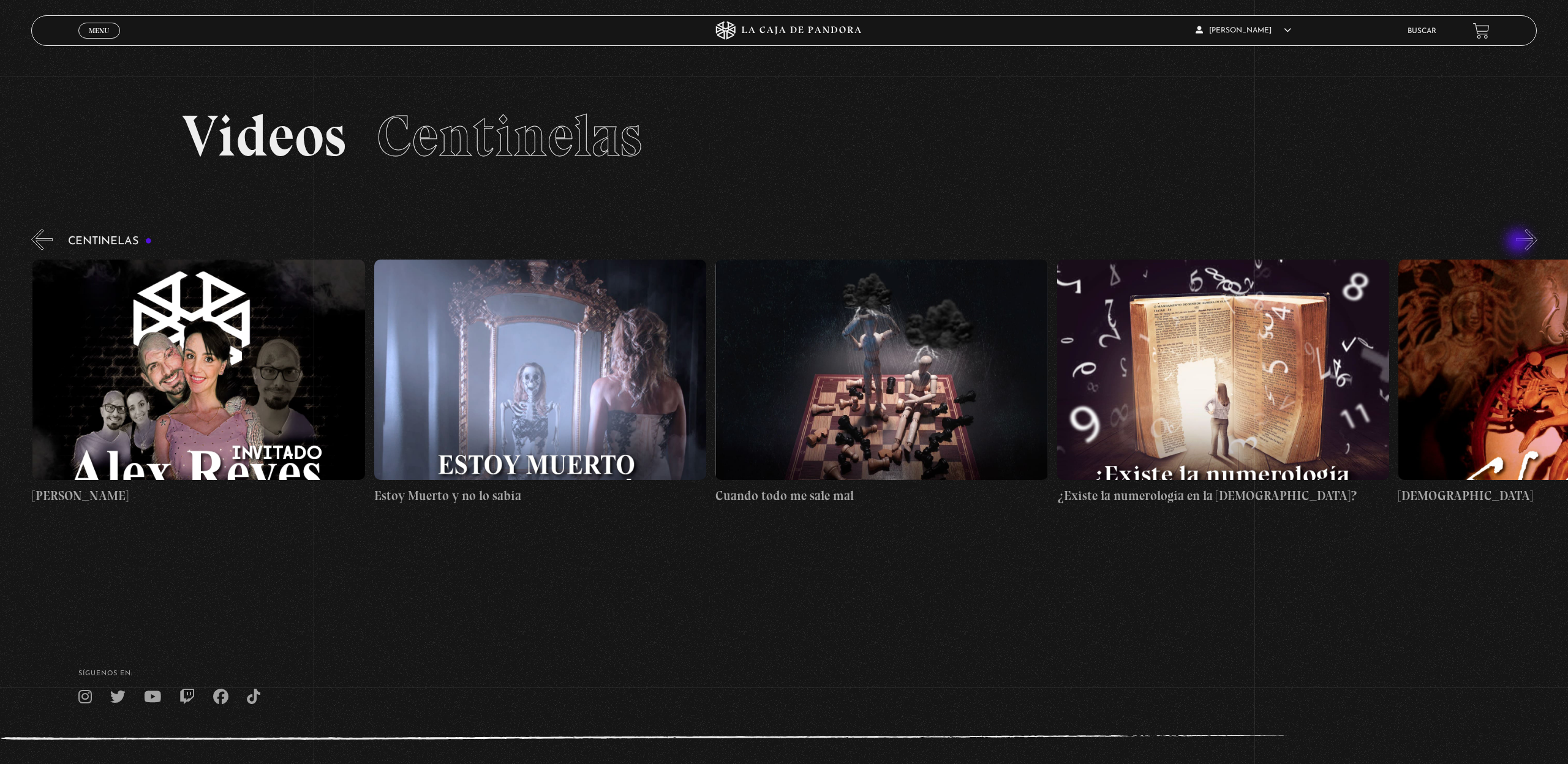
click at [1519, 242] on button "»" at bounding box center [1526, 239] width 22 height 22
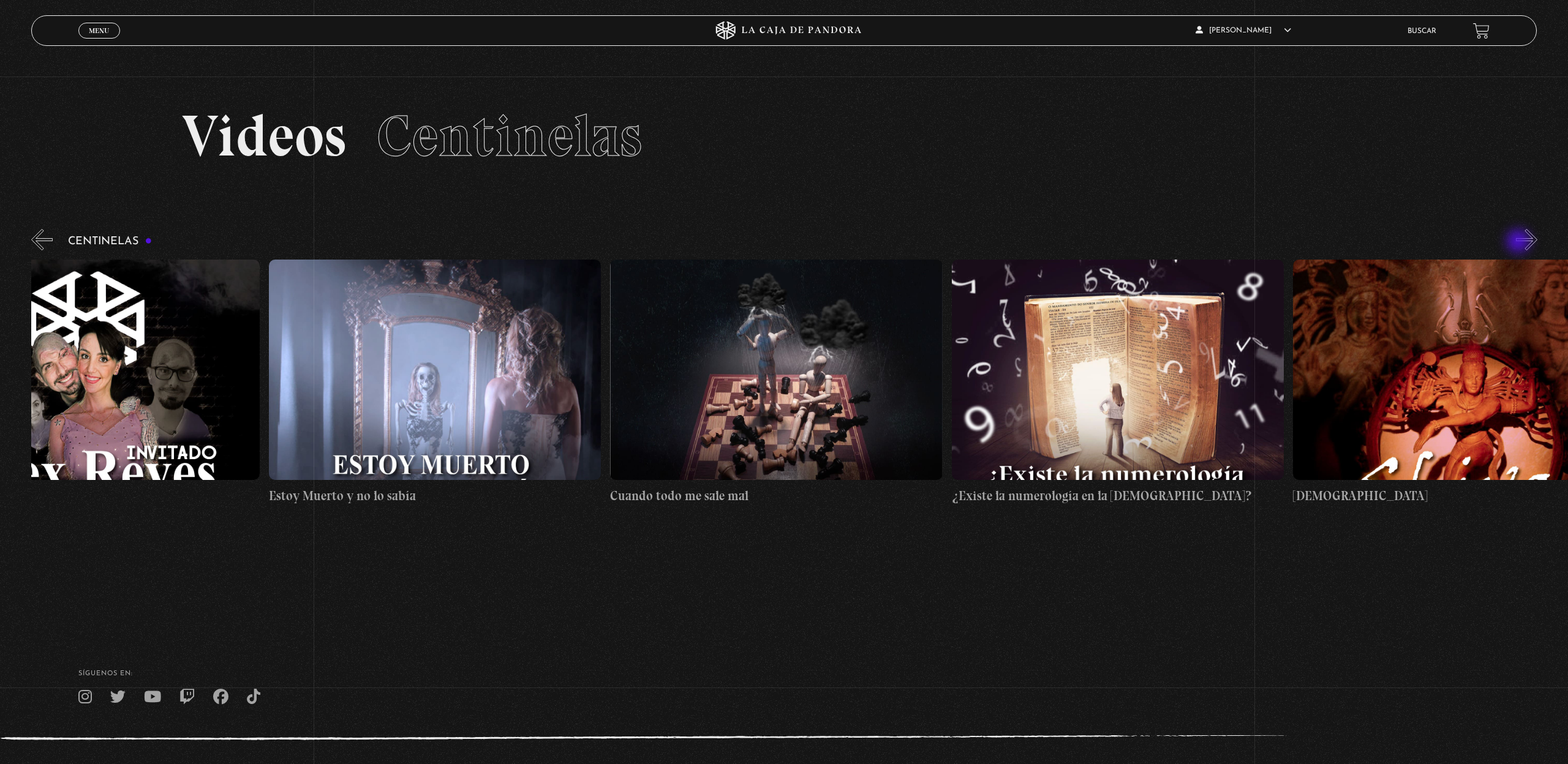
click at [1519, 242] on button "»" at bounding box center [1526, 239] width 22 height 22
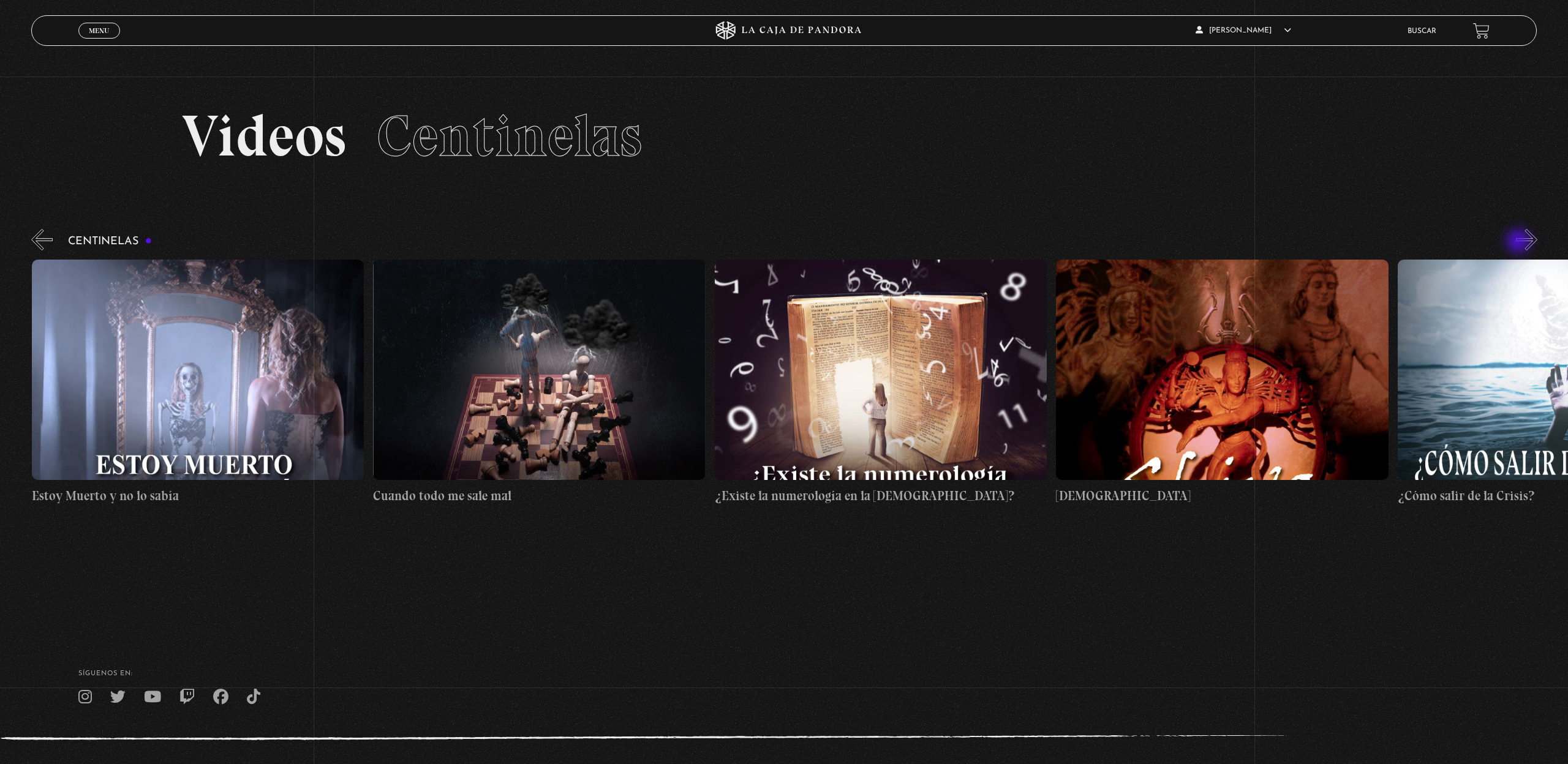
click at [1519, 242] on button "»" at bounding box center [1526, 239] width 22 height 22
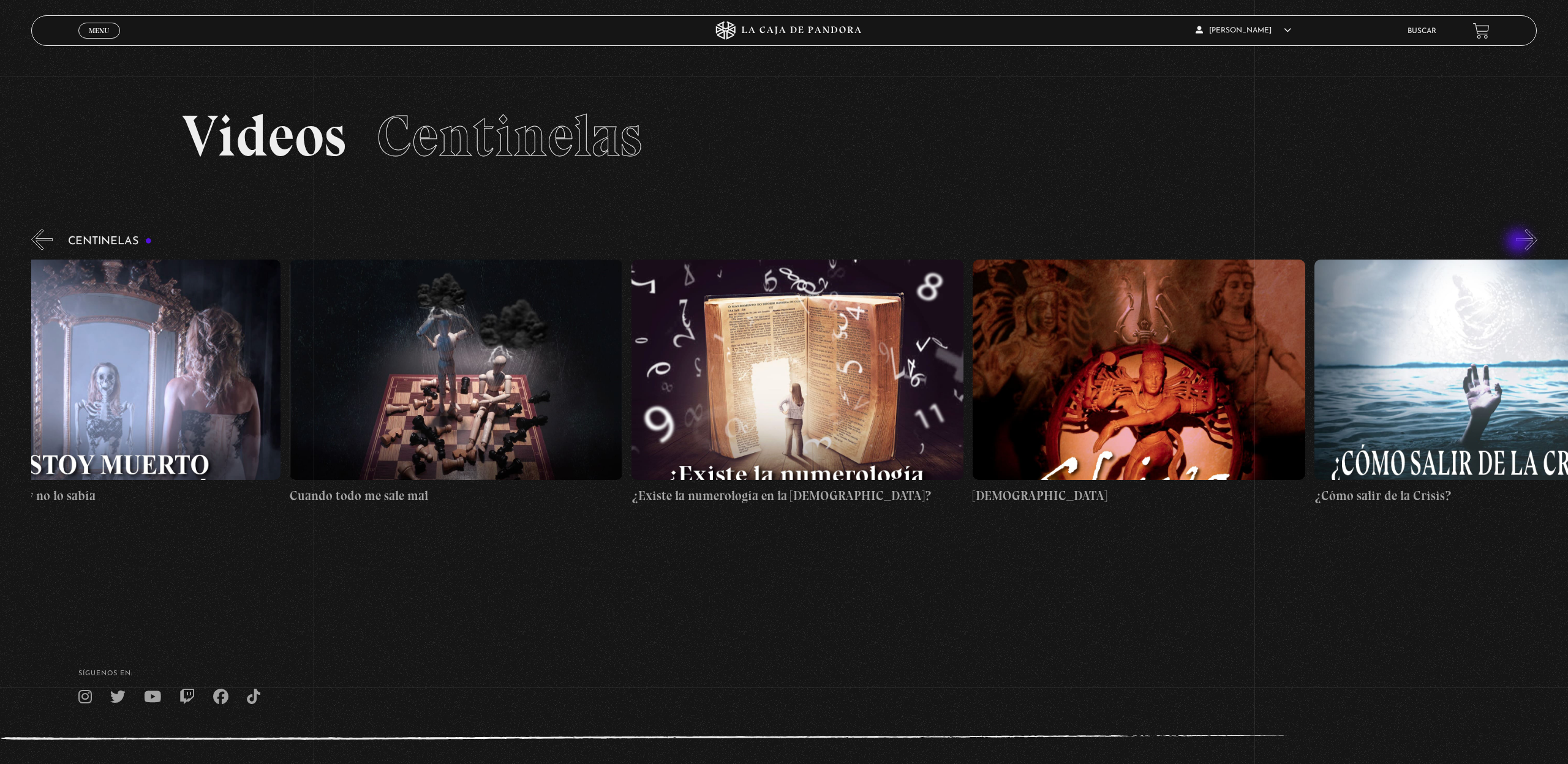
click at [1519, 242] on button "»" at bounding box center [1526, 239] width 22 height 22
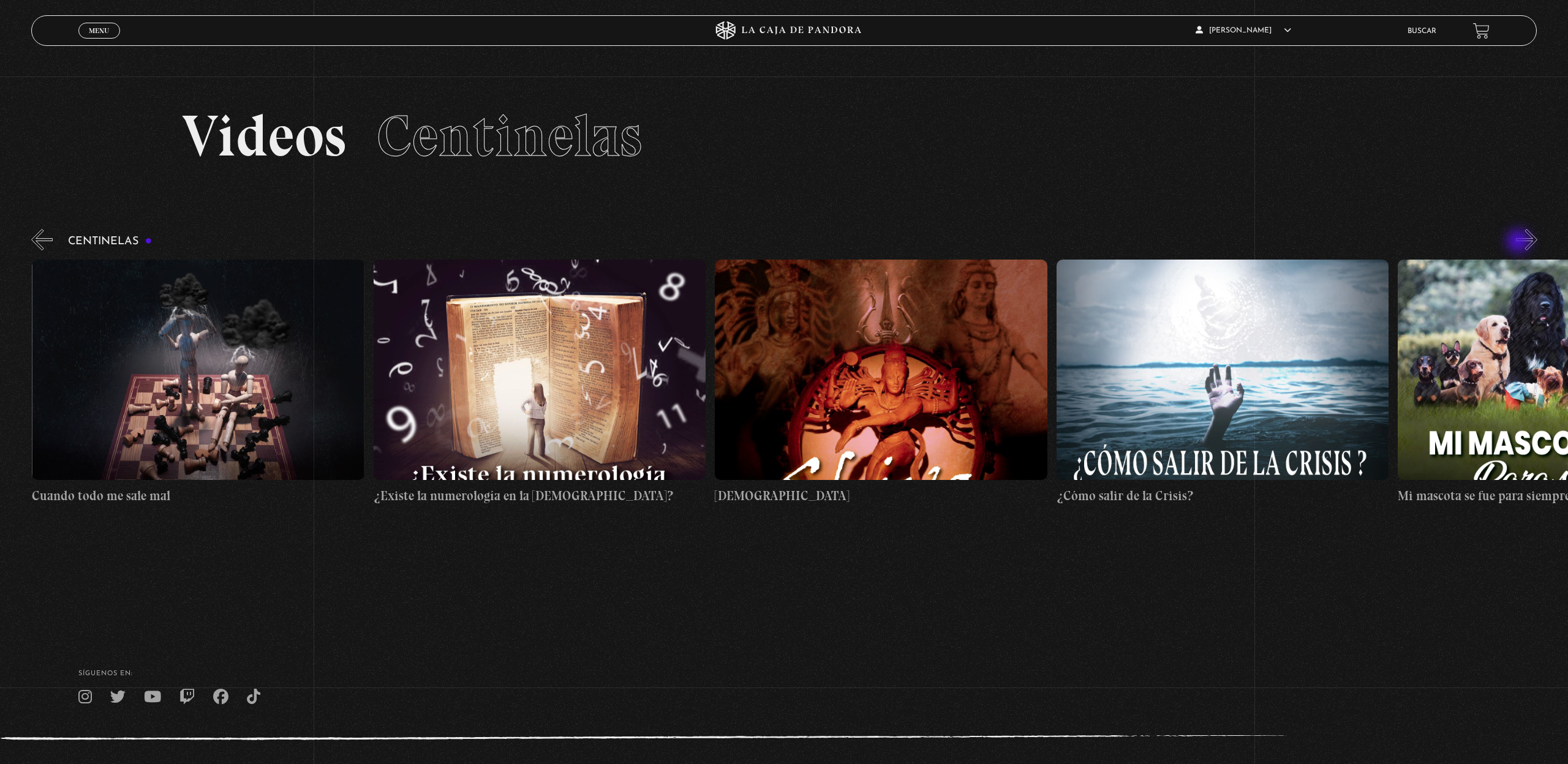
click at [1519, 242] on button "»" at bounding box center [1526, 239] width 22 height 22
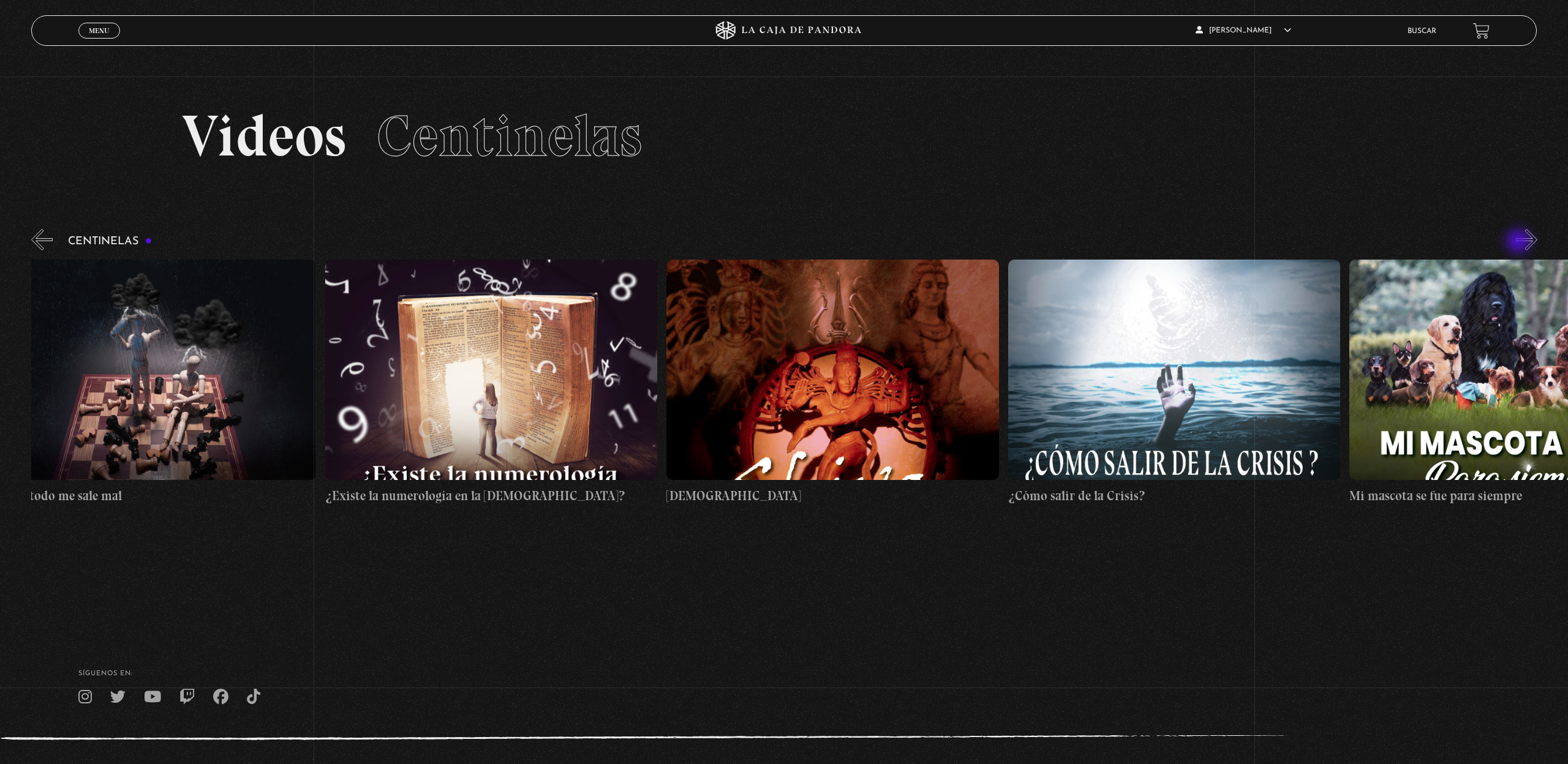
click at [1519, 242] on button "»" at bounding box center [1526, 239] width 22 height 22
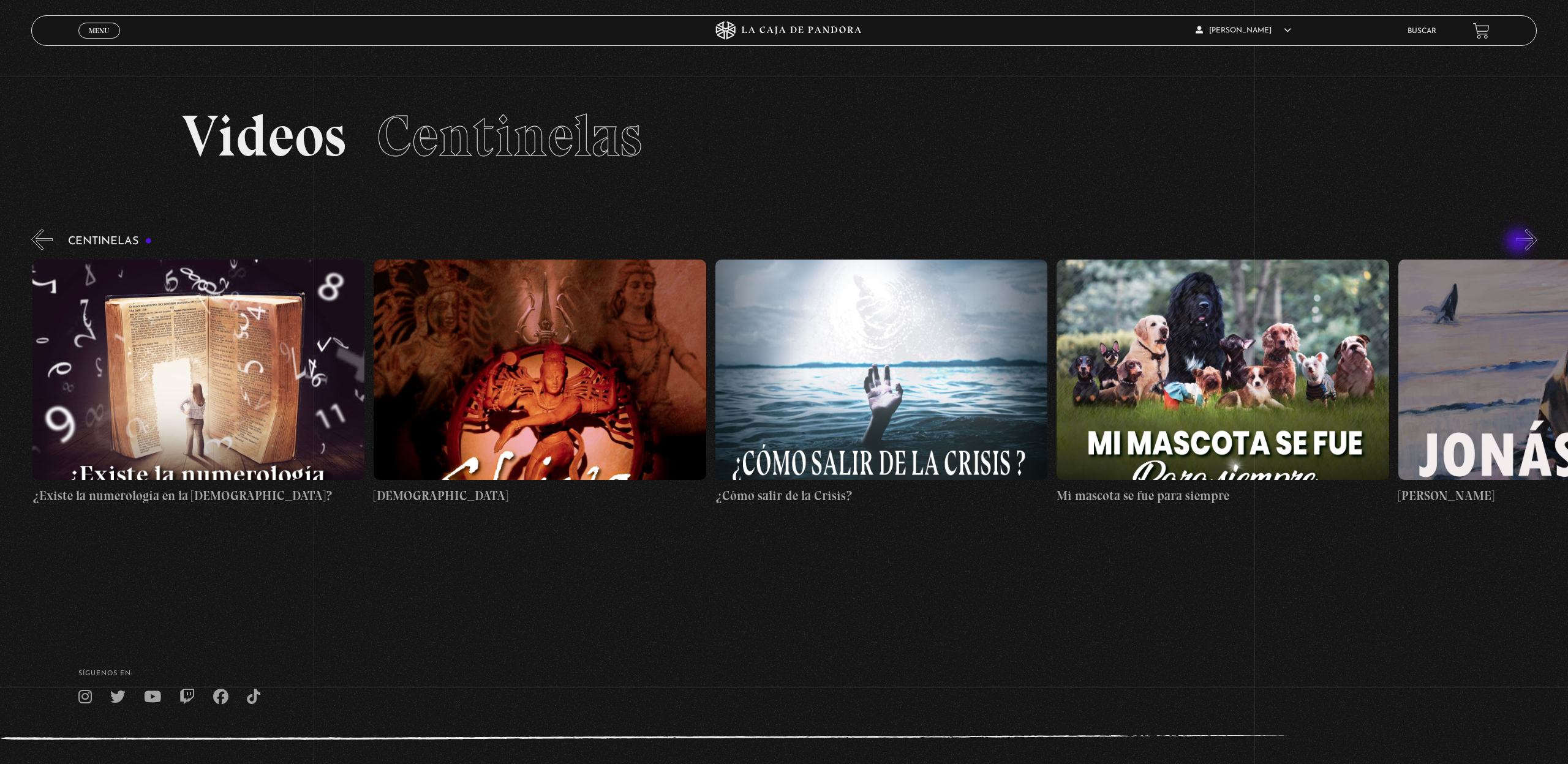
click at [1519, 242] on button "»" at bounding box center [1526, 239] width 22 height 22
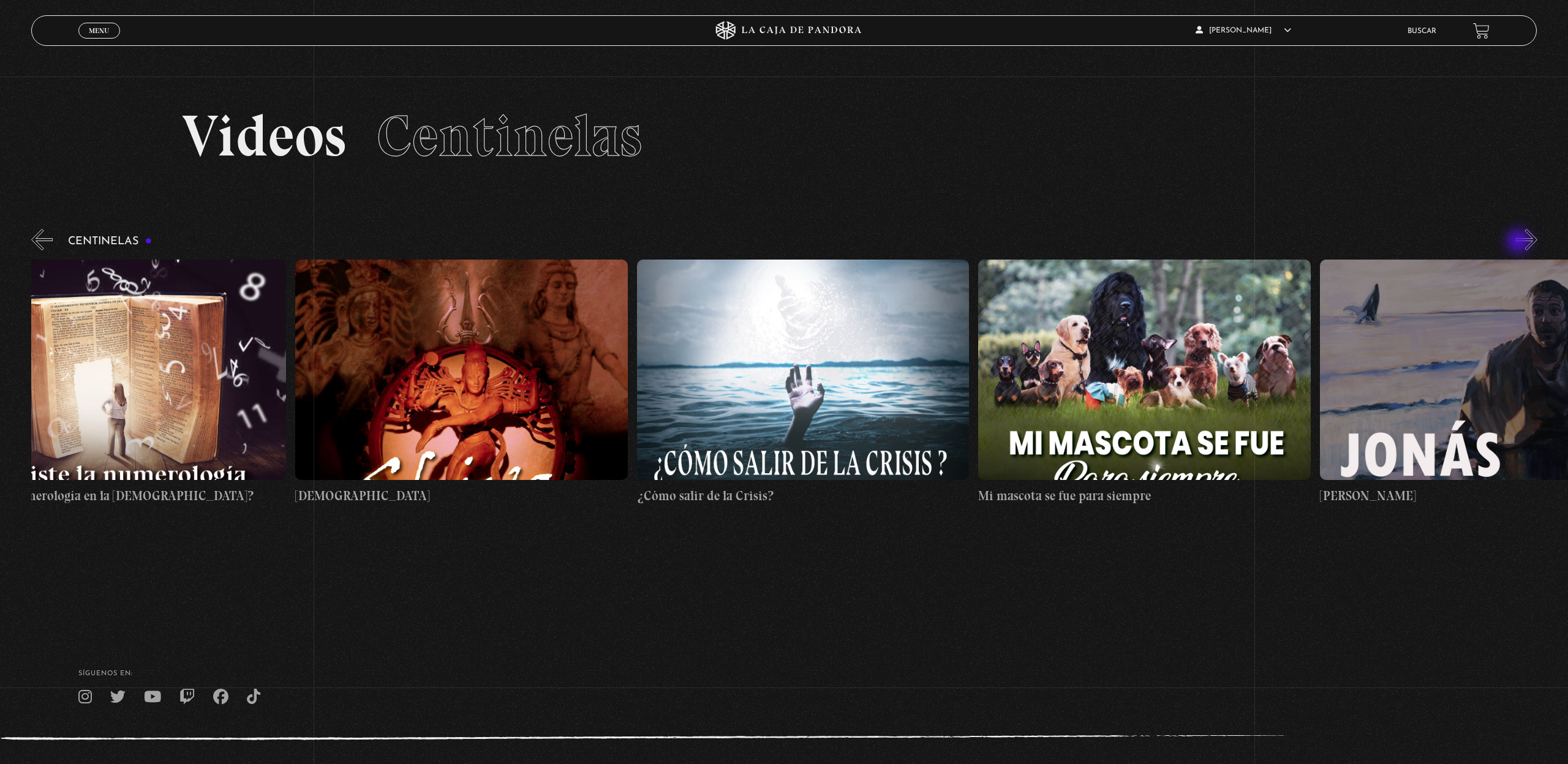
click at [1519, 242] on button "»" at bounding box center [1526, 239] width 22 height 22
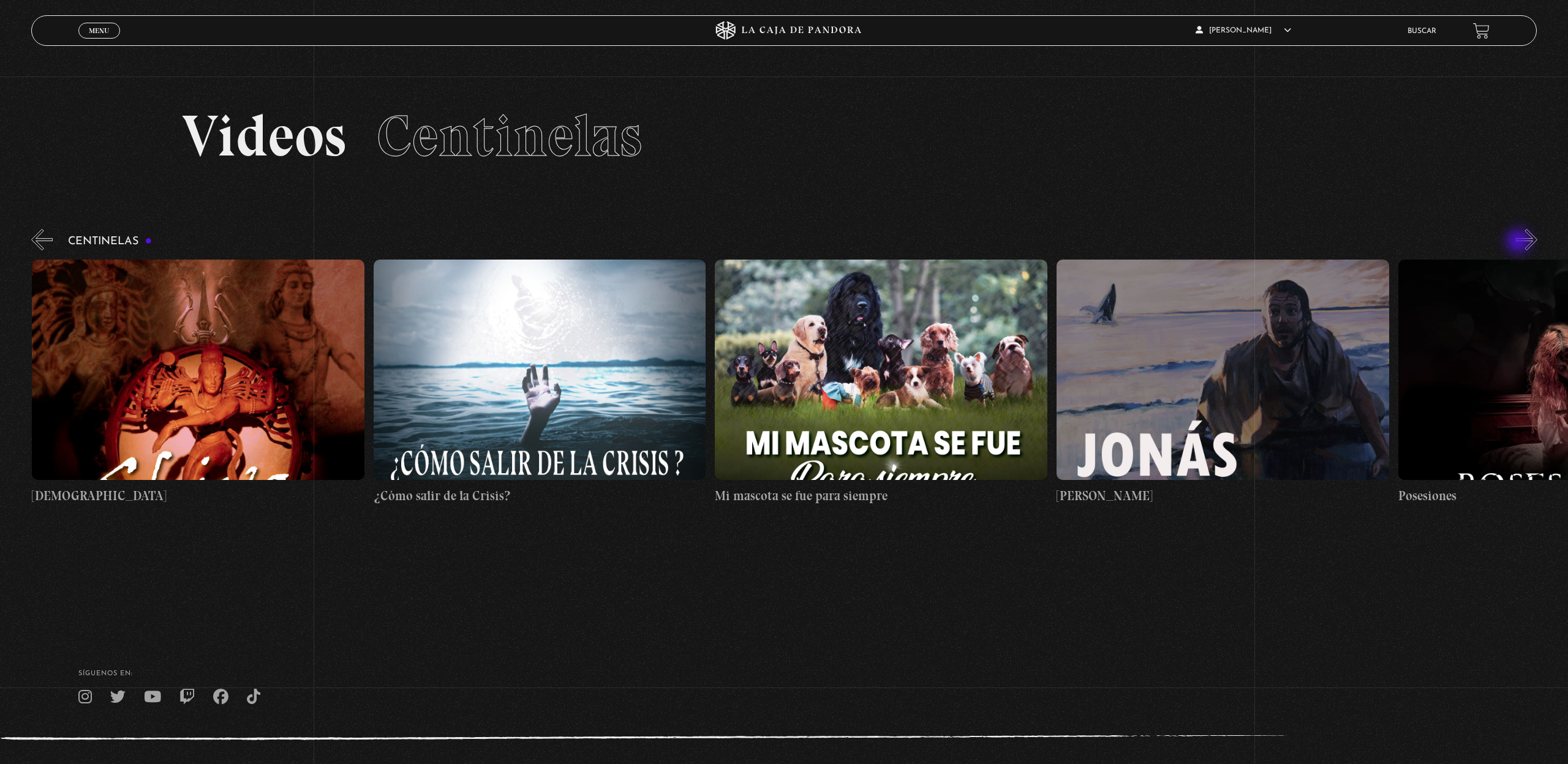
click at [1519, 242] on button "»" at bounding box center [1526, 239] width 22 height 22
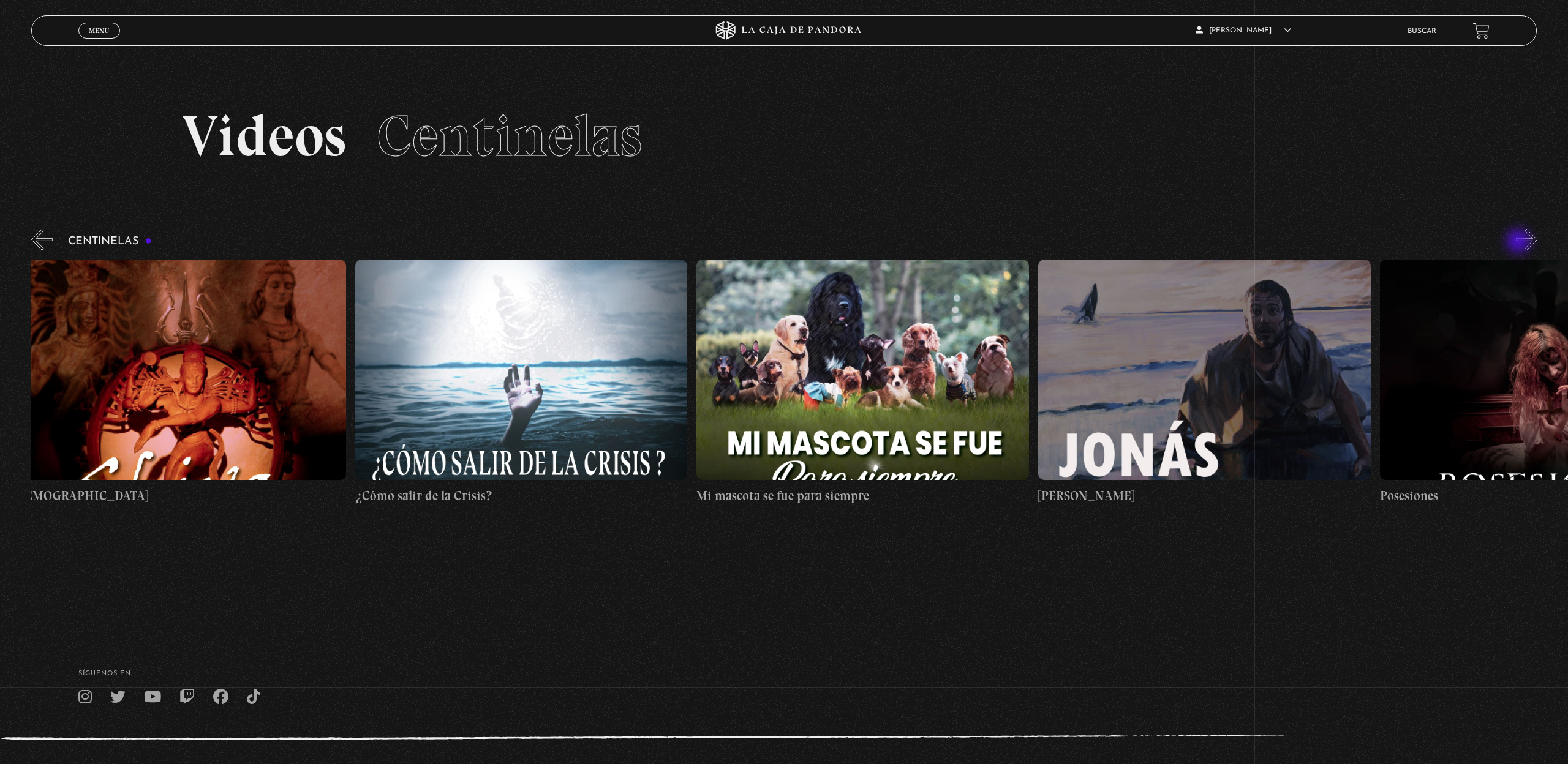
click at [1519, 242] on button "»" at bounding box center [1526, 239] width 22 height 22
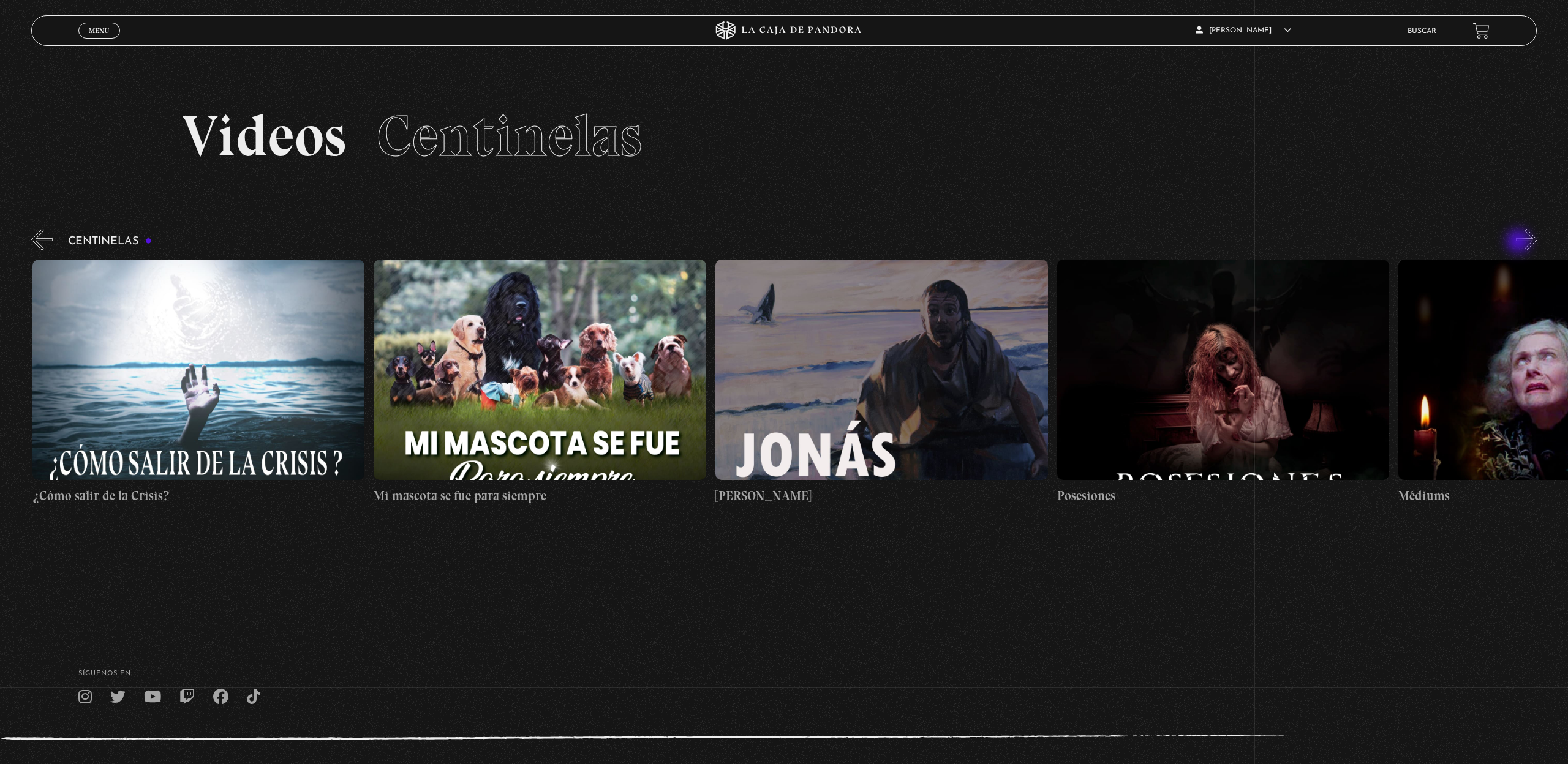
scroll to position [0, 19806]
click at [1519, 242] on button "»" at bounding box center [1526, 239] width 22 height 22
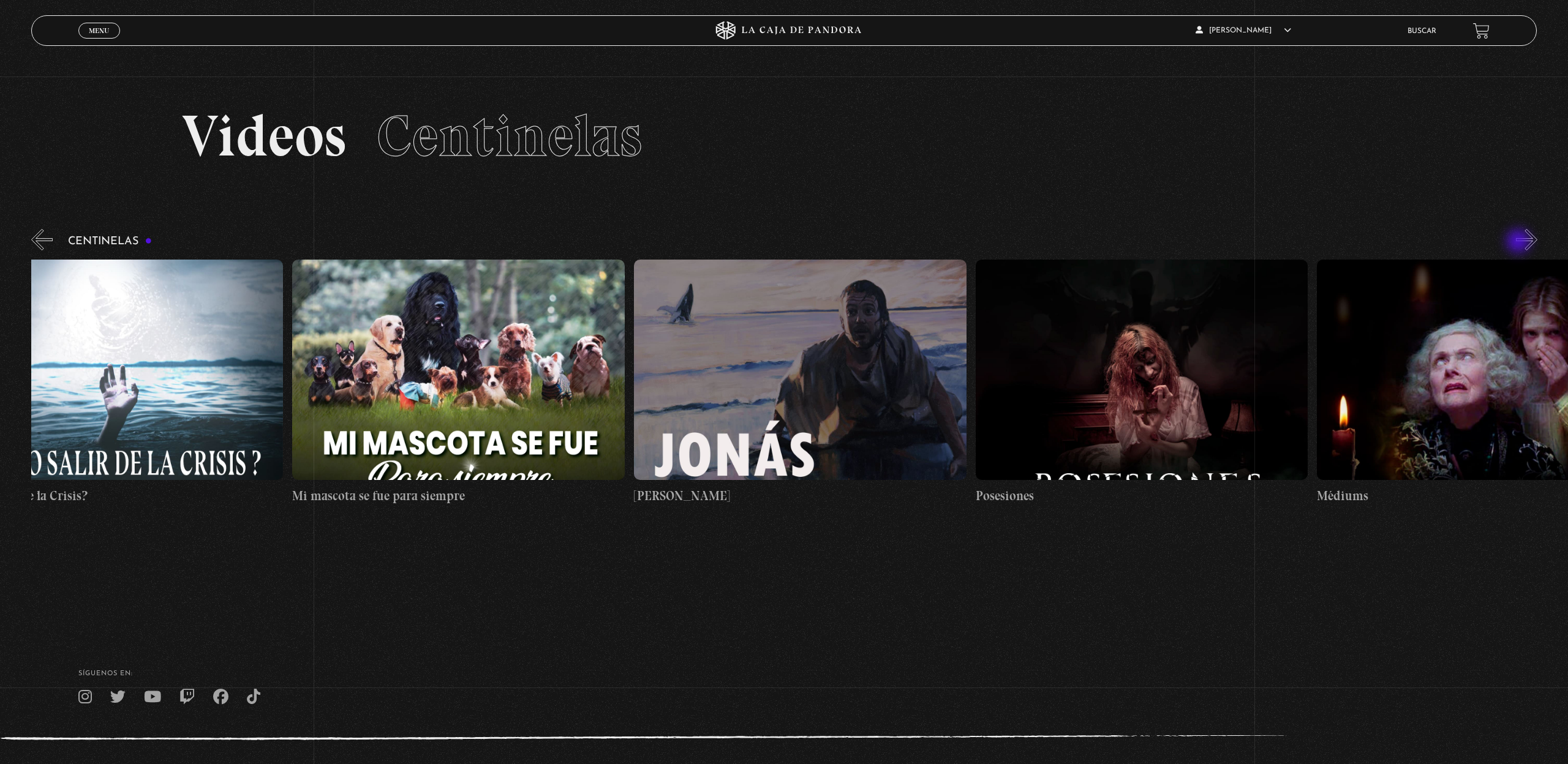
click at [1519, 242] on button "»" at bounding box center [1526, 239] width 22 height 22
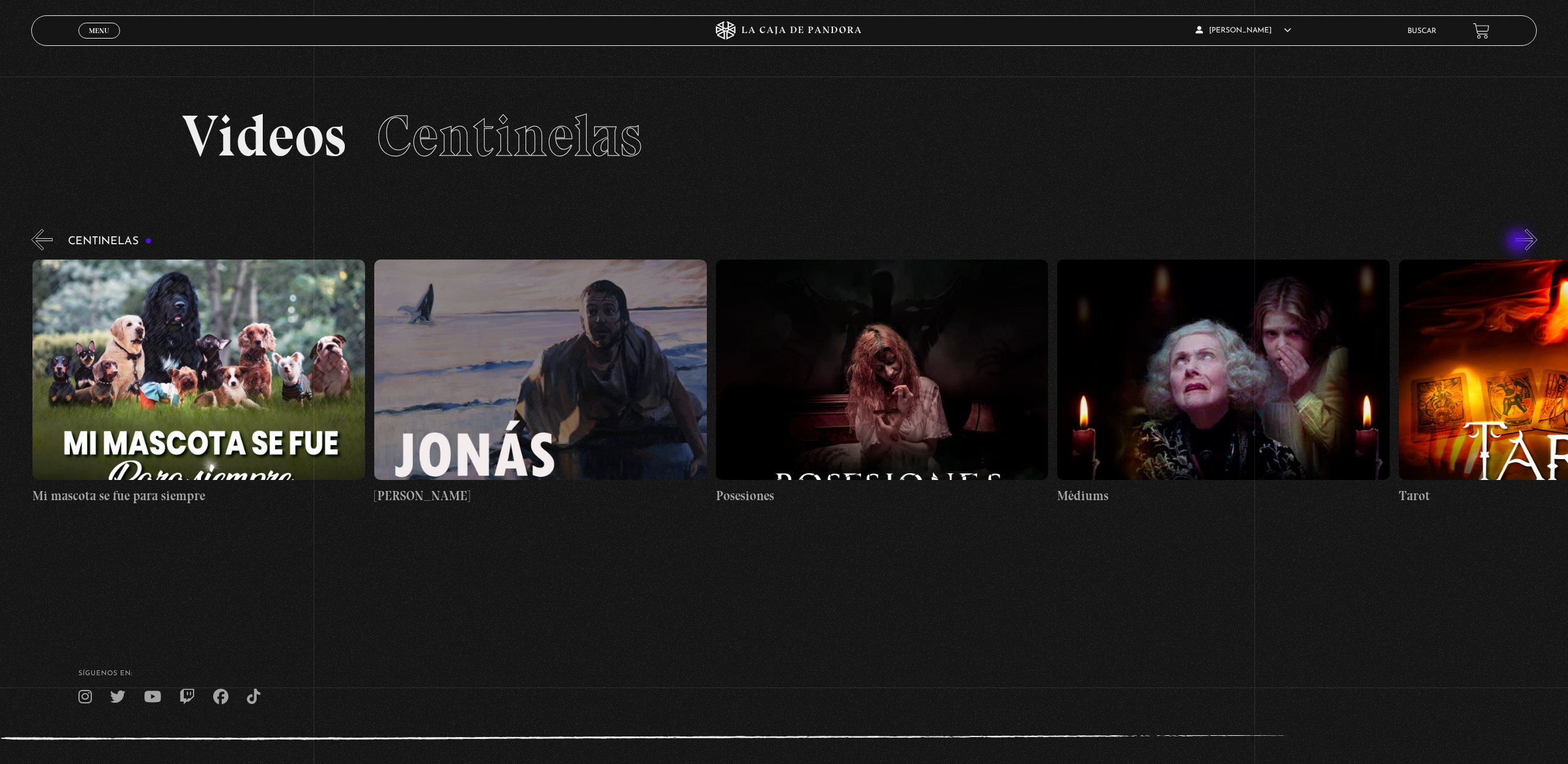
click at [1519, 242] on button "»" at bounding box center [1526, 239] width 22 height 22
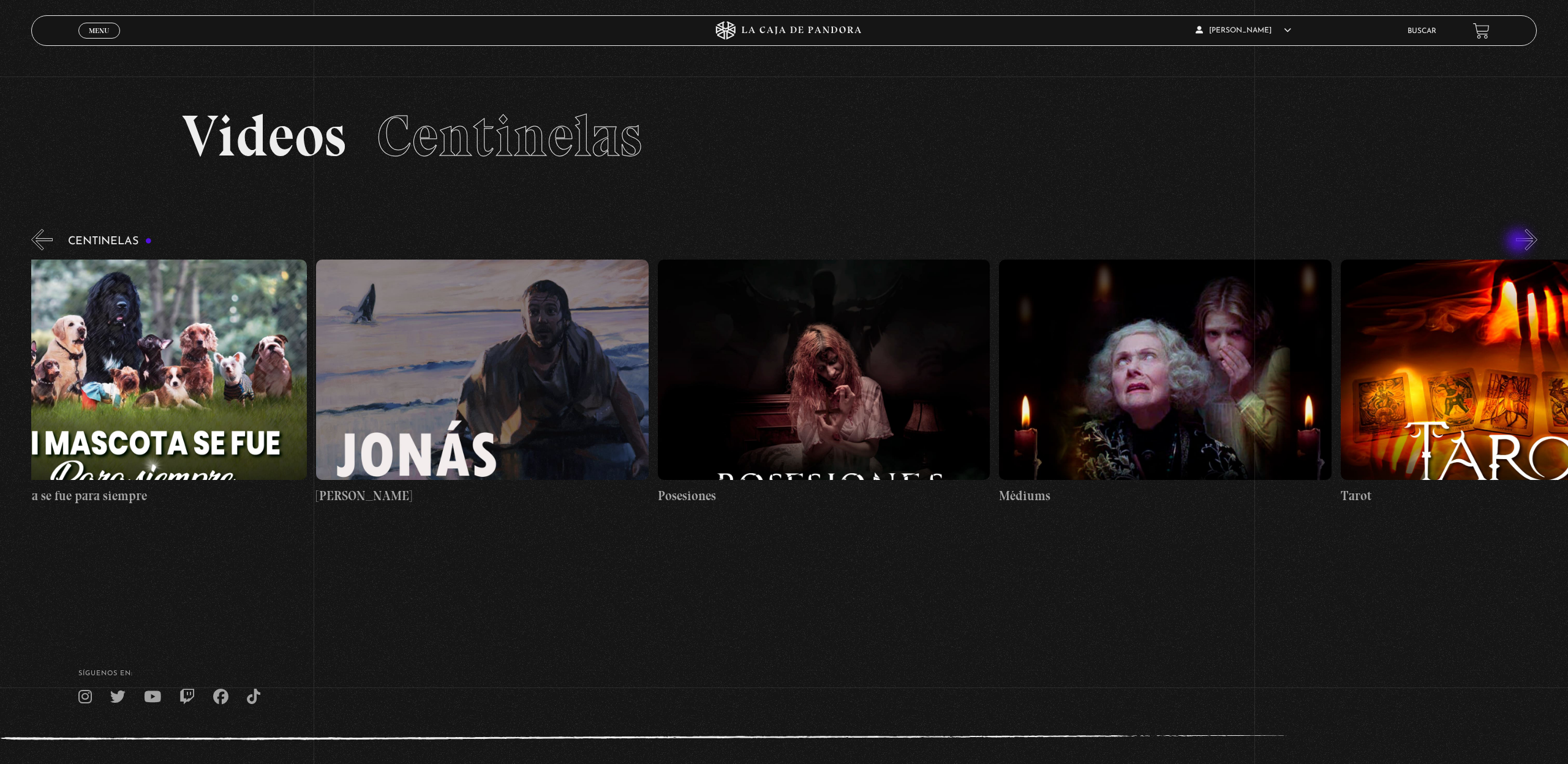
click at [1519, 242] on button "»" at bounding box center [1526, 239] width 22 height 22
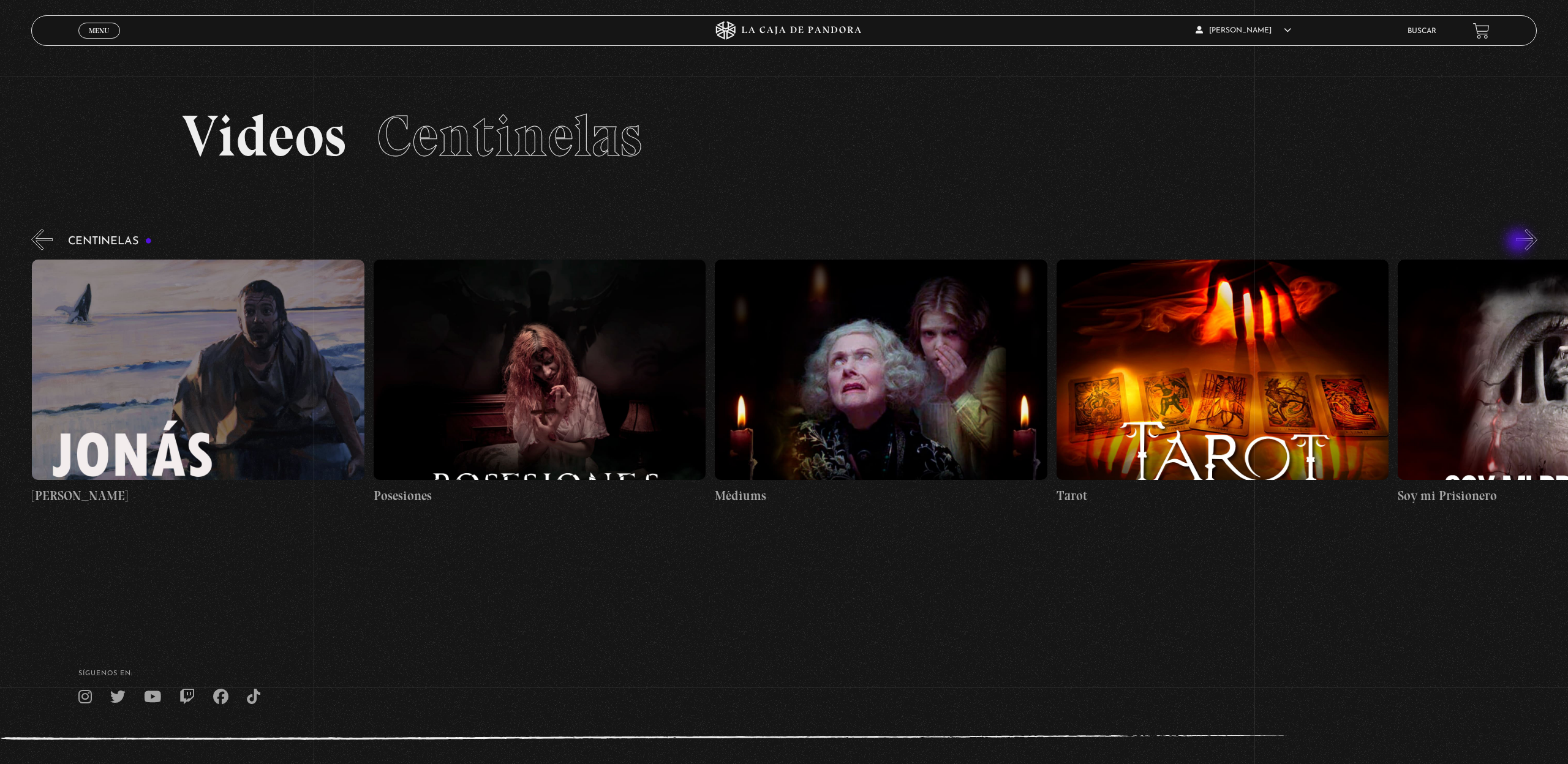
click at [1519, 242] on button "»" at bounding box center [1526, 239] width 22 height 22
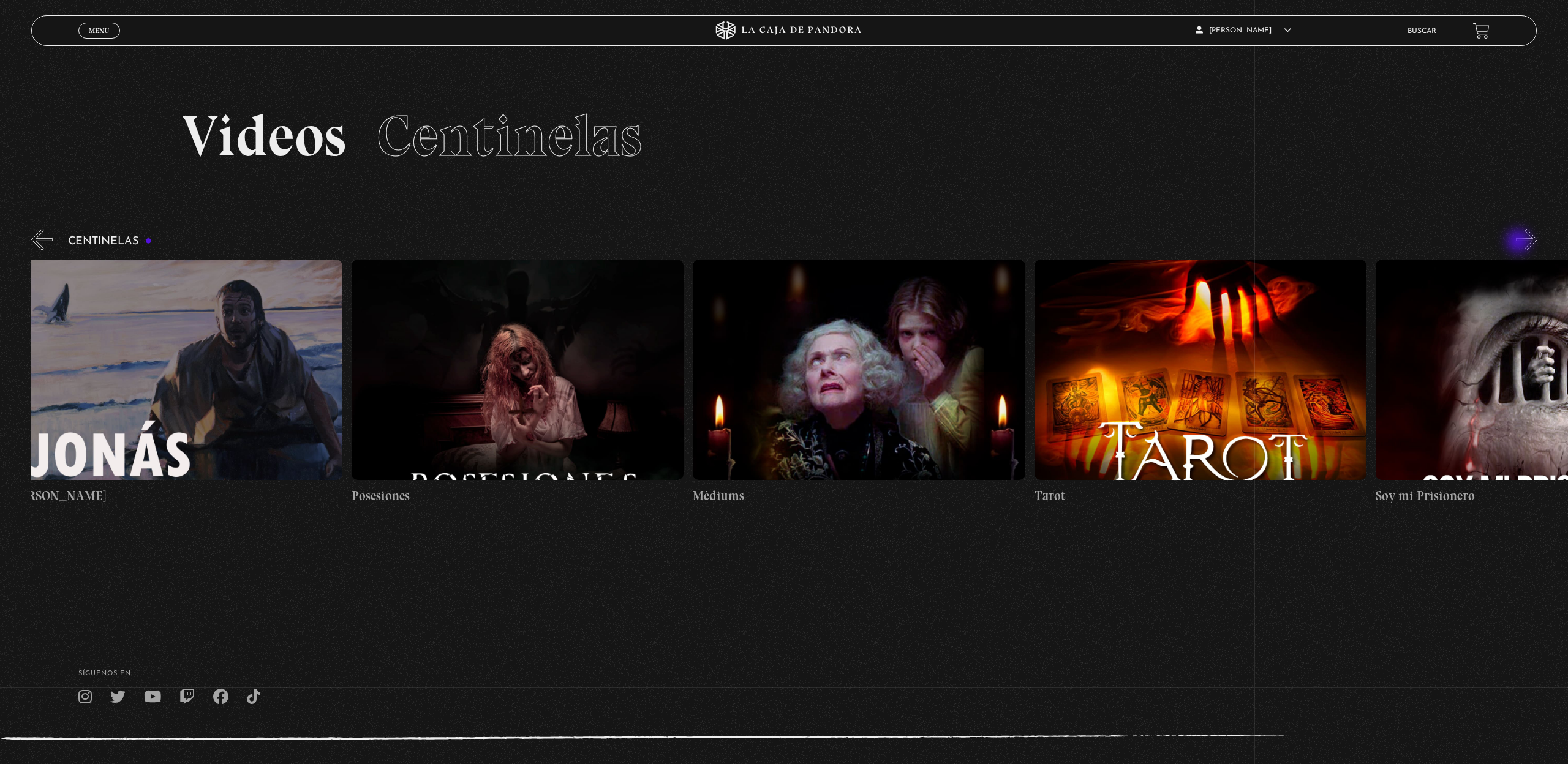
click at [1519, 242] on button "»" at bounding box center [1526, 239] width 22 height 22
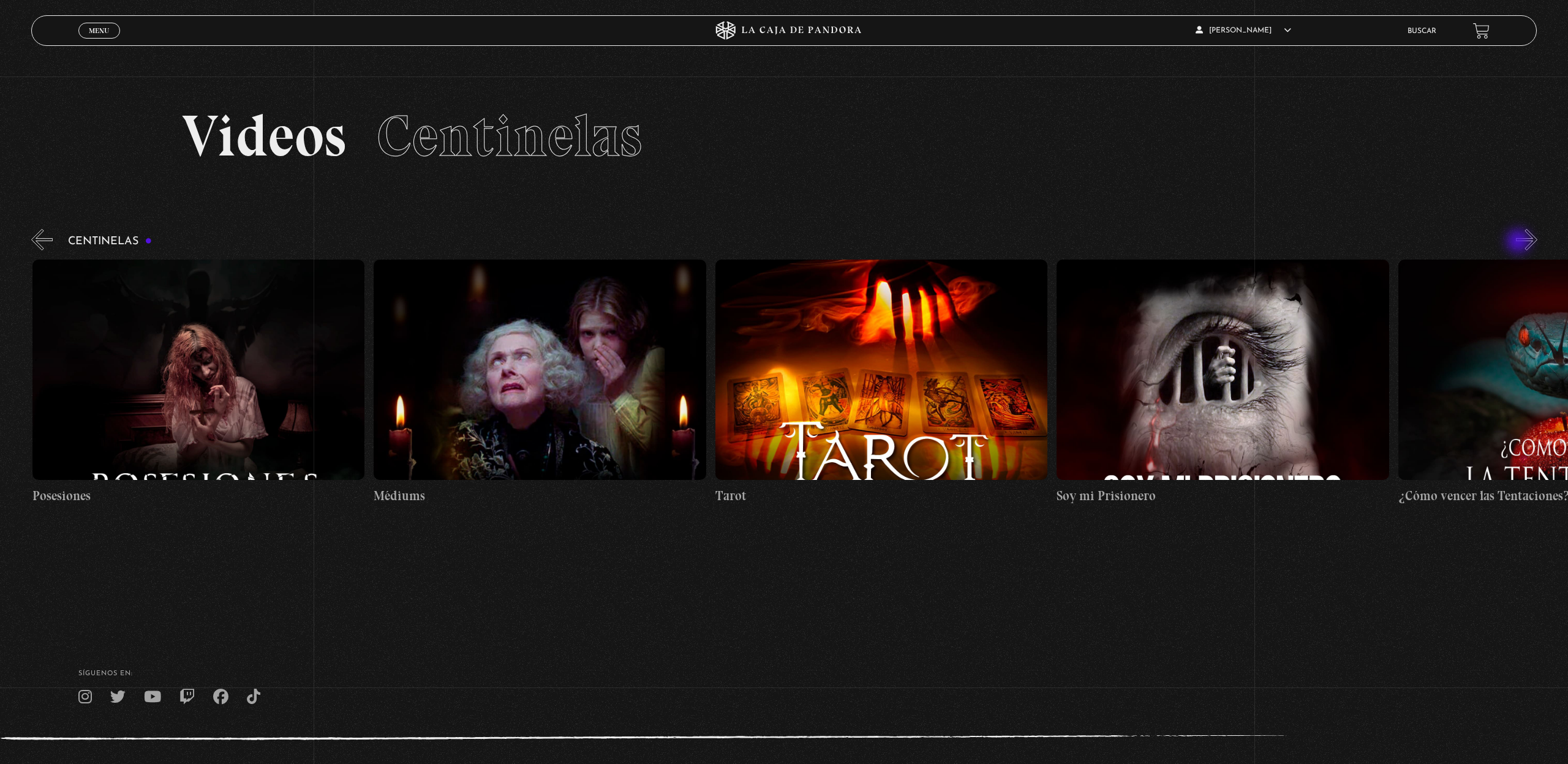
click at [1519, 242] on button "»" at bounding box center [1526, 239] width 22 height 22
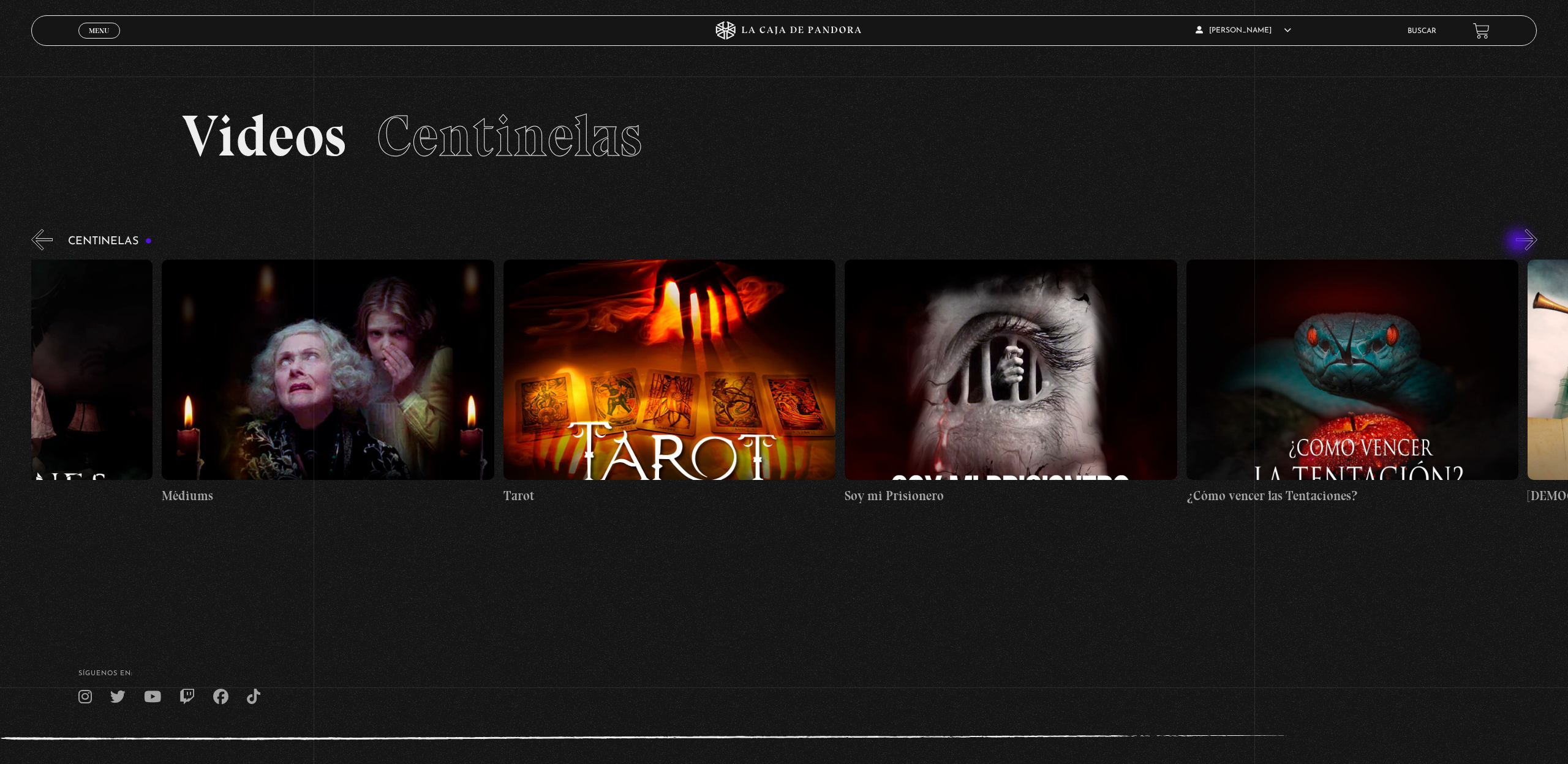
click at [1519, 242] on button "»" at bounding box center [1526, 239] width 22 height 22
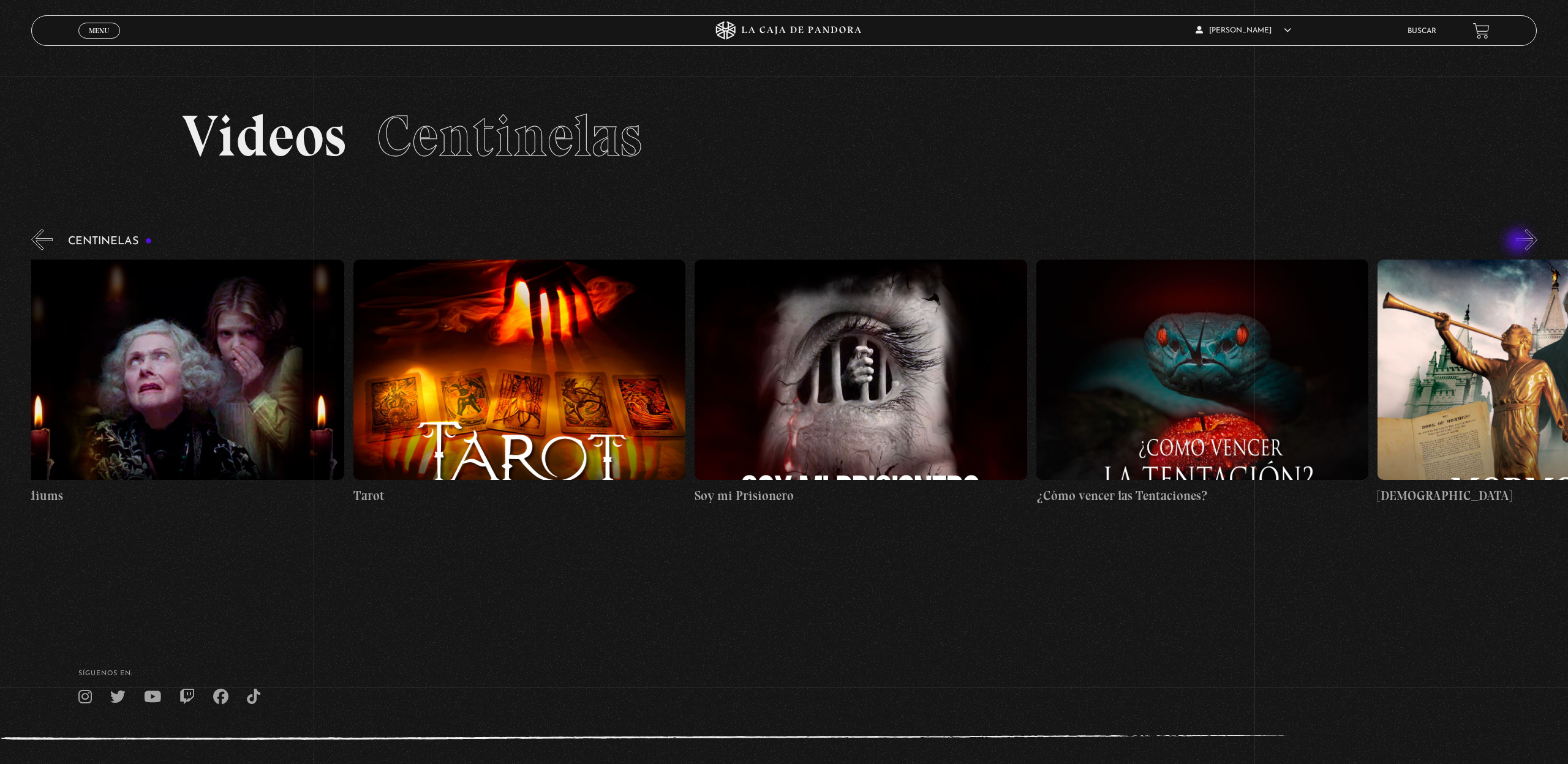
click at [1519, 242] on button "»" at bounding box center [1526, 239] width 22 height 22
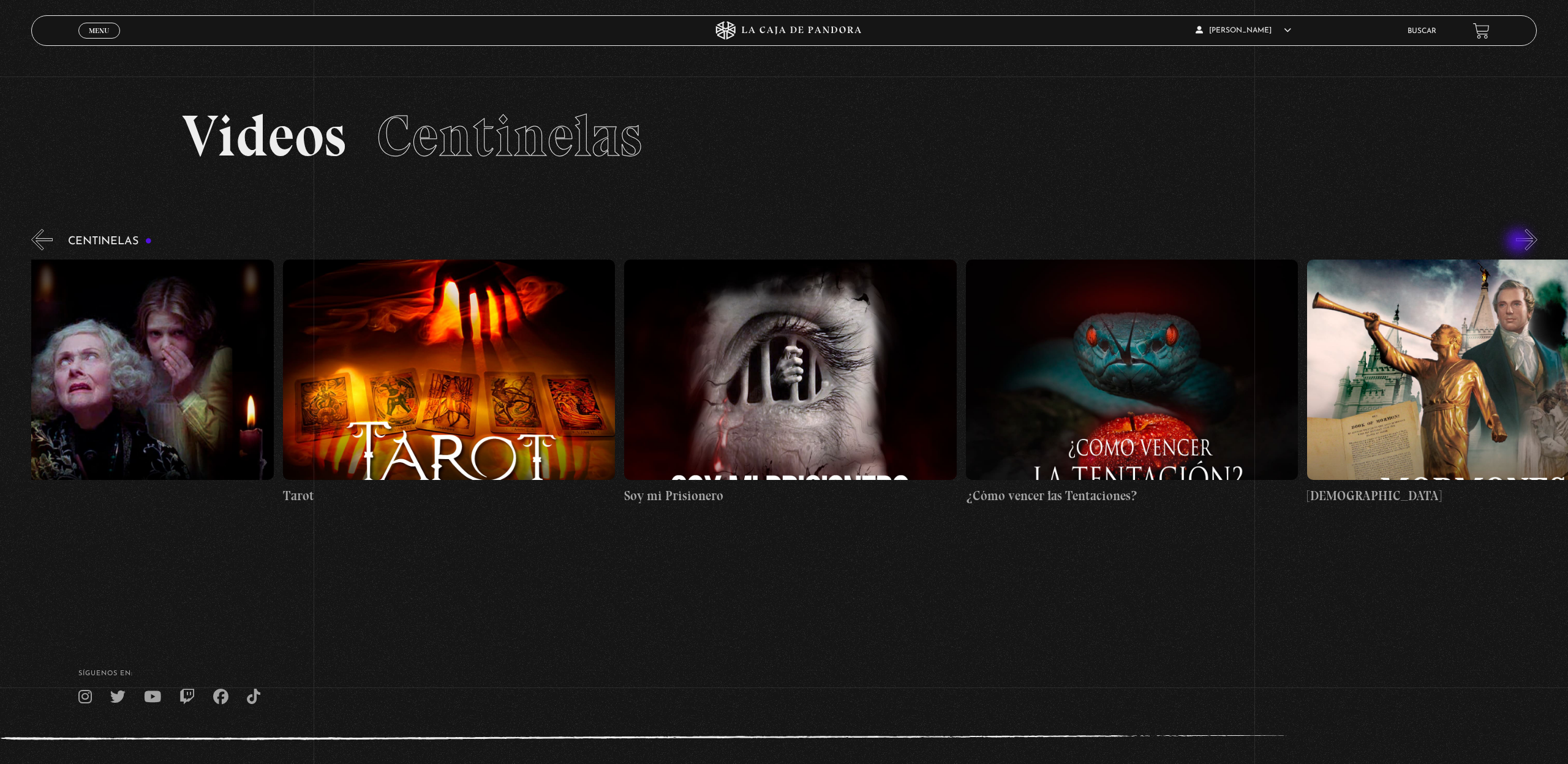
scroll to position [0, 21513]
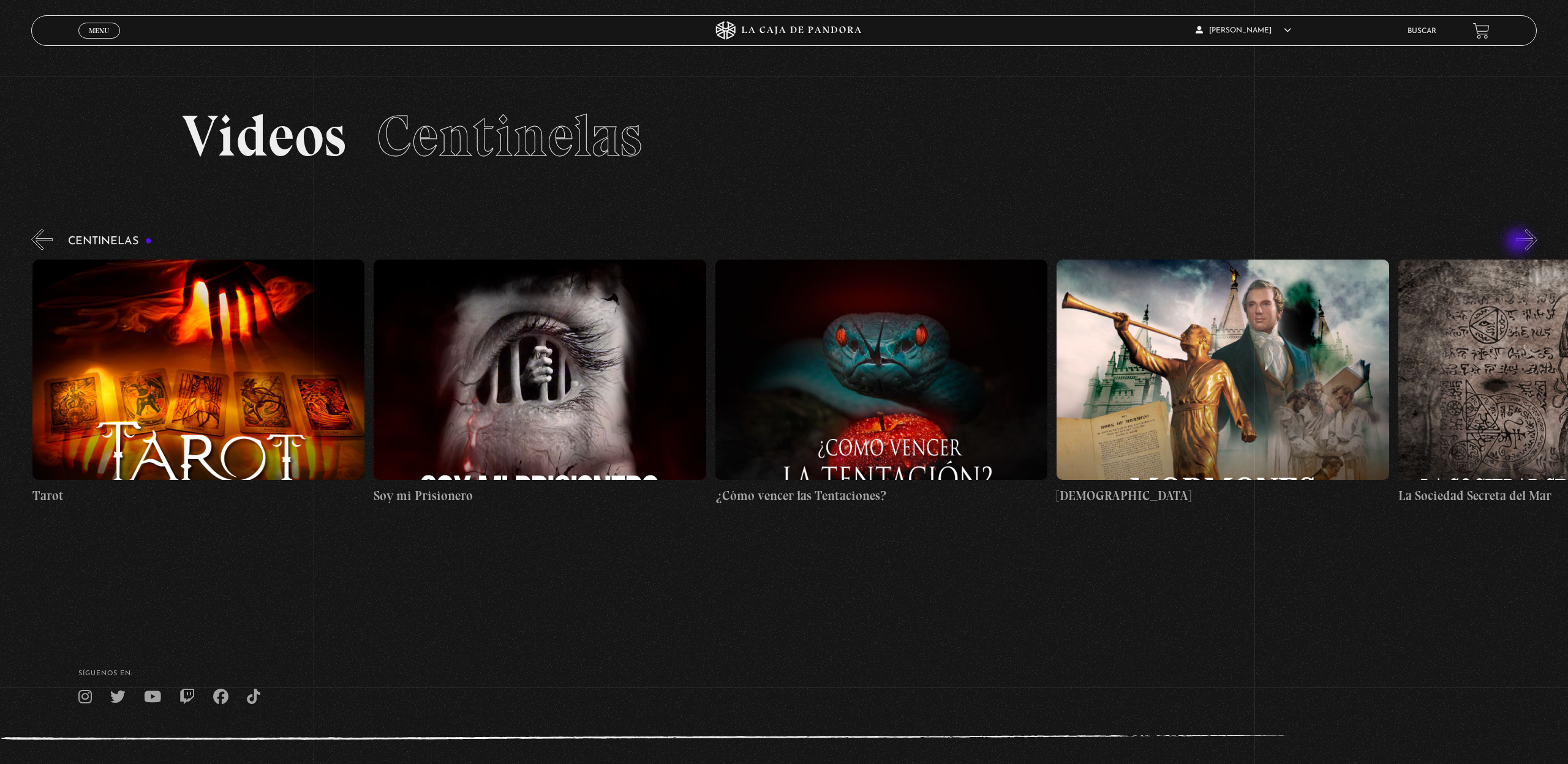
click at [1519, 242] on button "»" at bounding box center [1526, 239] width 22 height 22
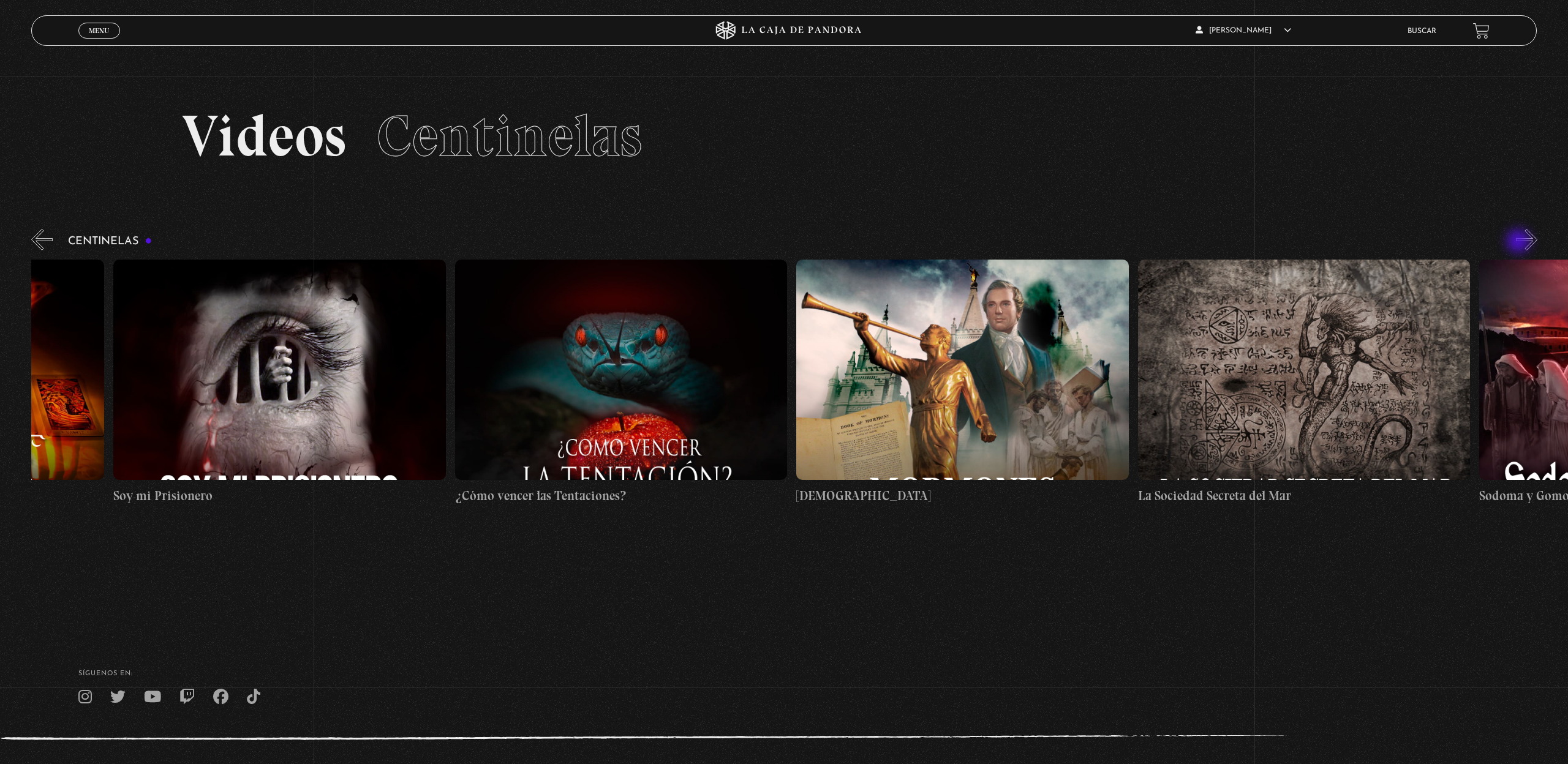
click at [1519, 242] on button "»" at bounding box center [1526, 239] width 22 height 22
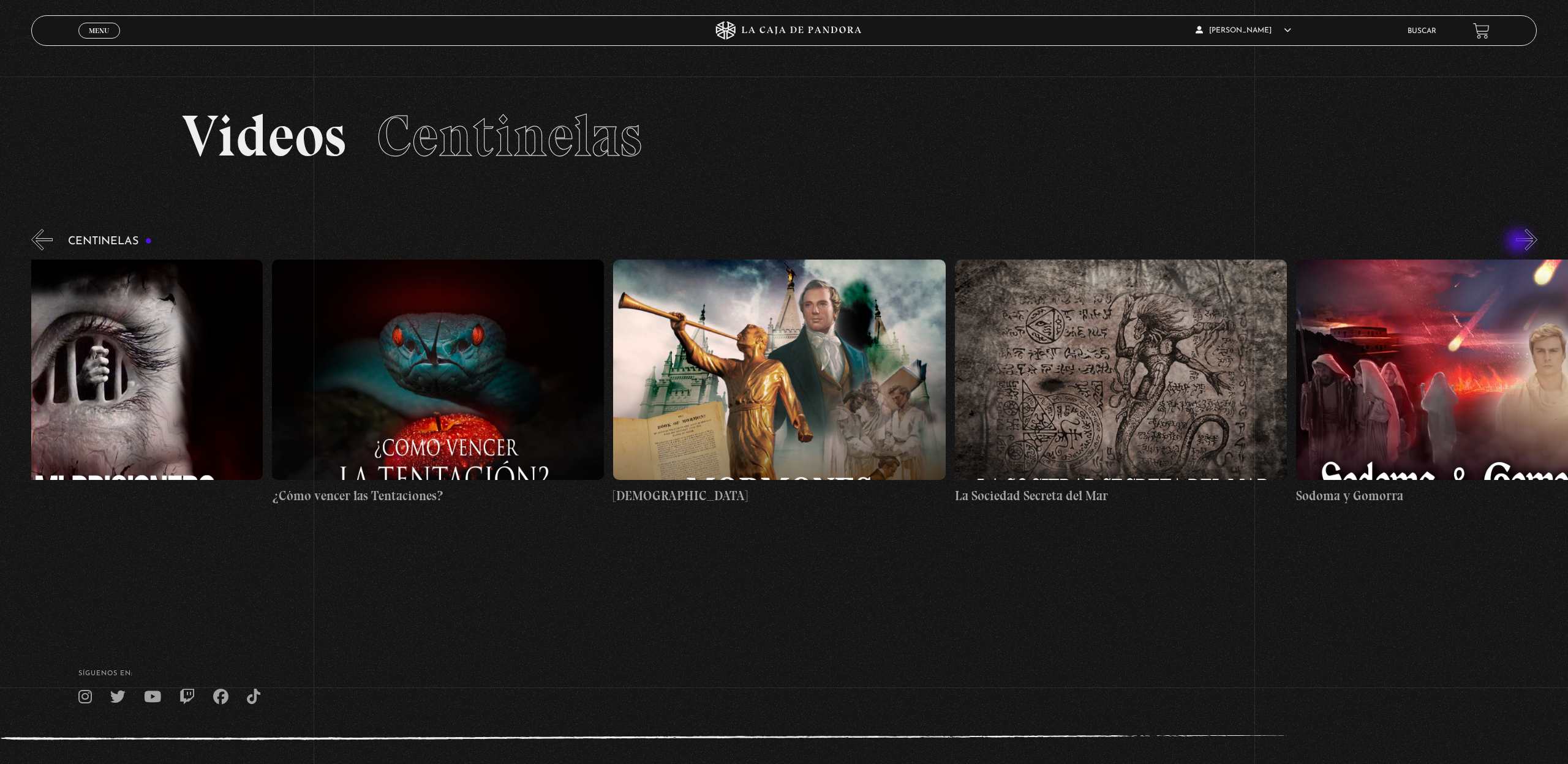
click at [1519, 242] on button "»" at bounding box center [1526, 239] width 22 height 22
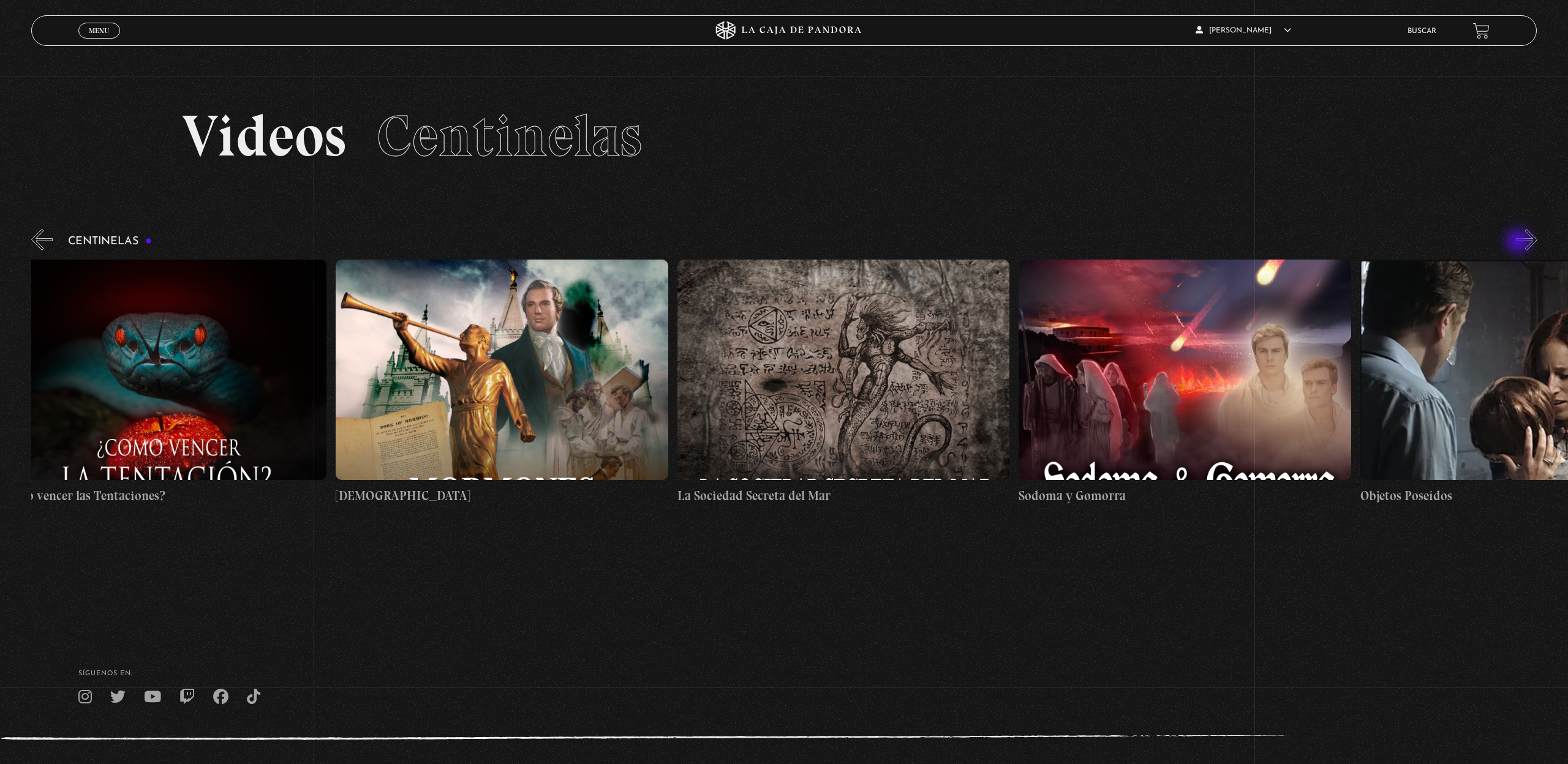
click at [1519, 242] on button "»" at bounding box center [1526, 239] width 22 height 22
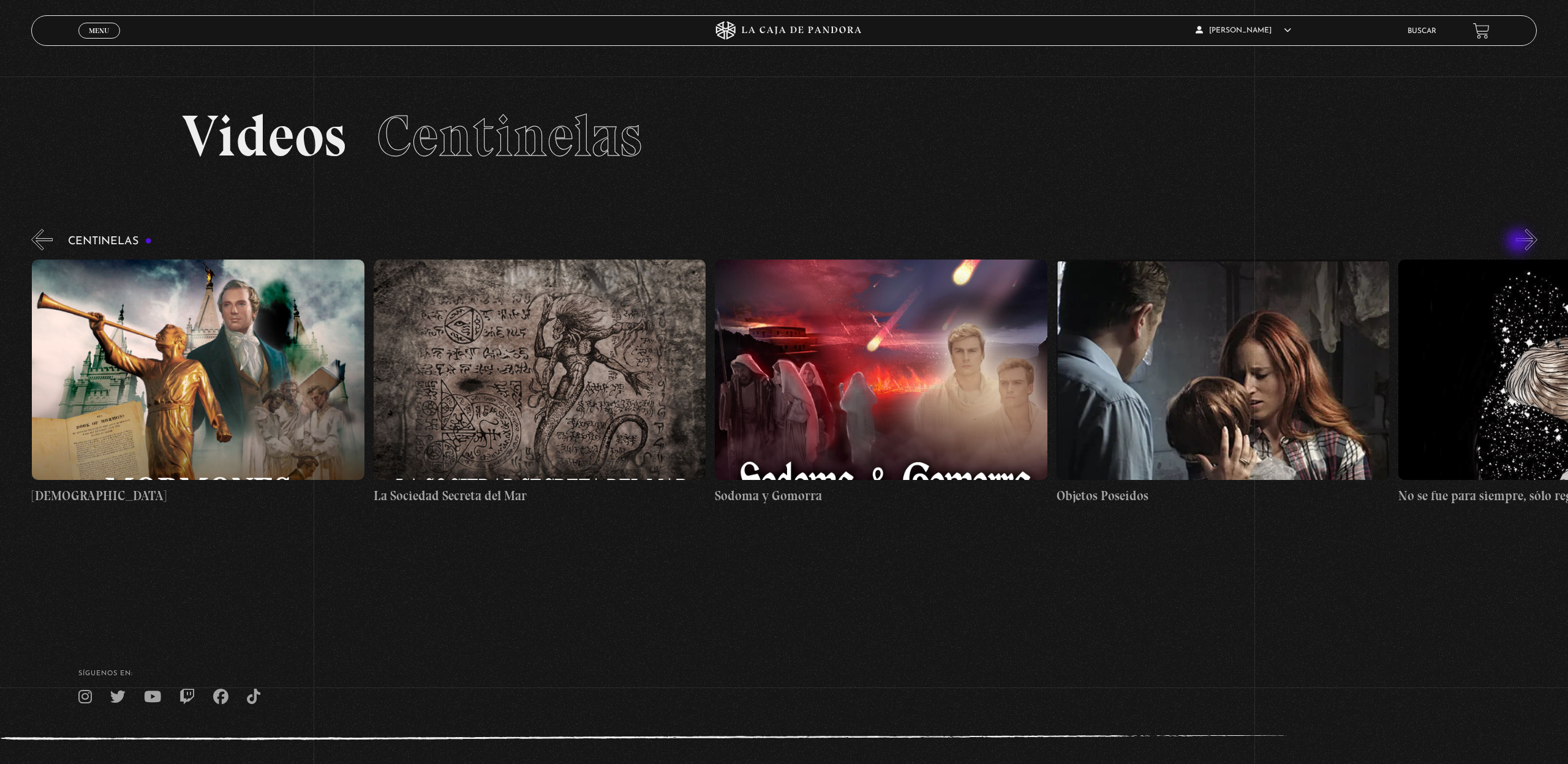
click at [1519, 242] on button "»" at bounding box center [1526, 239] width 22 height 22
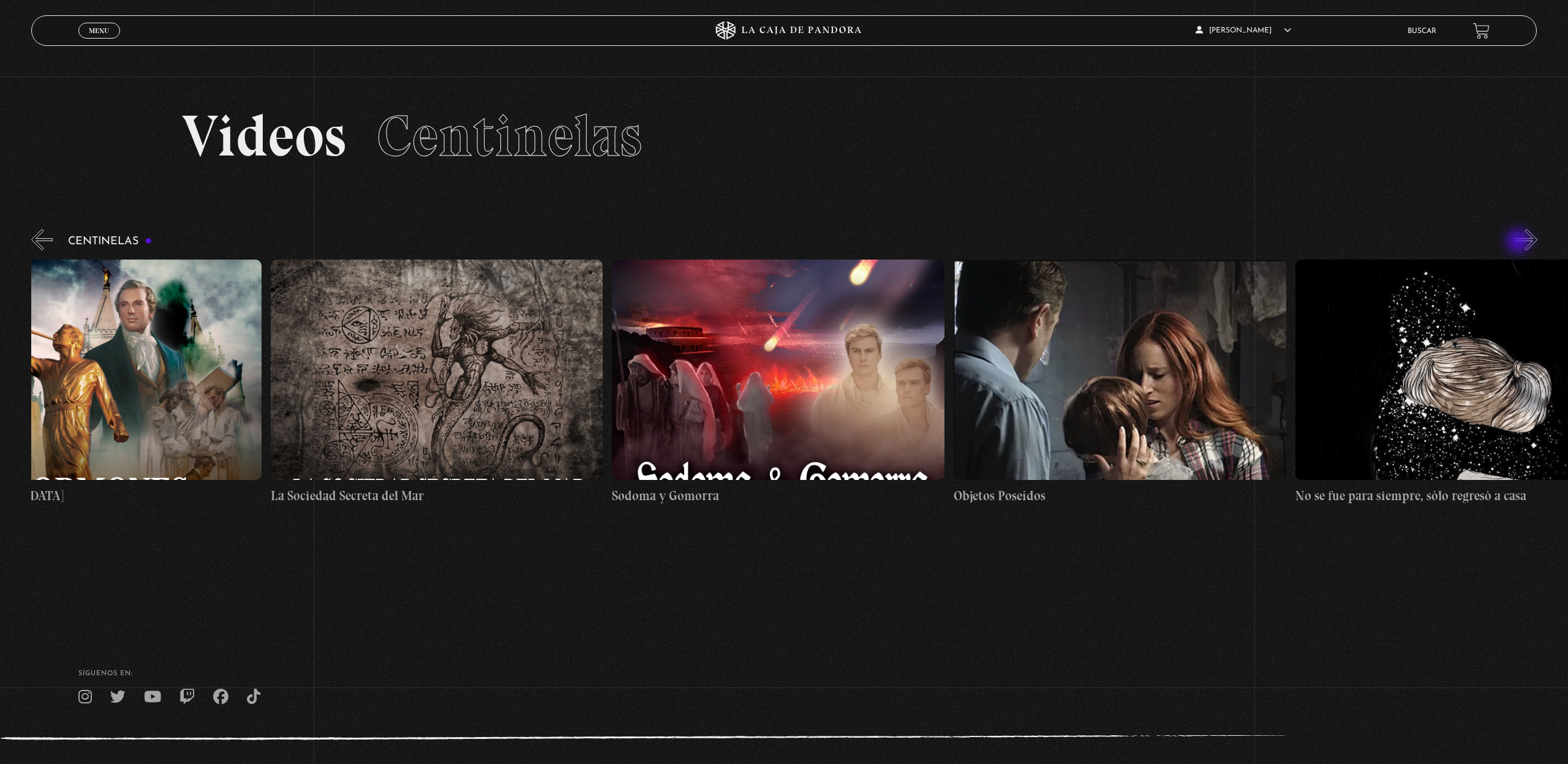
click at [1519, 242] on button "»" at bounding box center [1526, 239] width 22 height 22
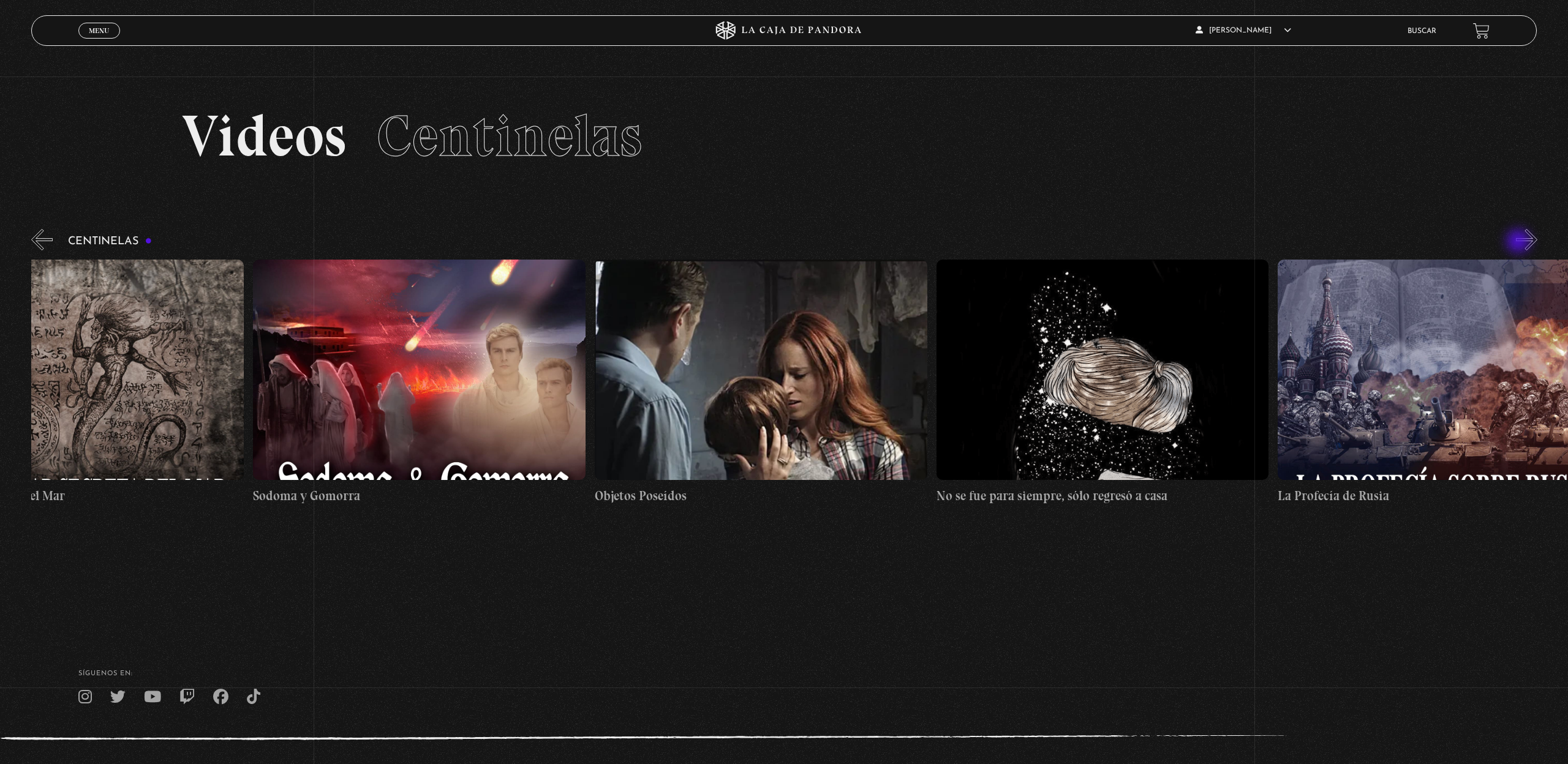
click at [1519, 242] on button "»" at bounding box center [1526, 239] width 22 height 22
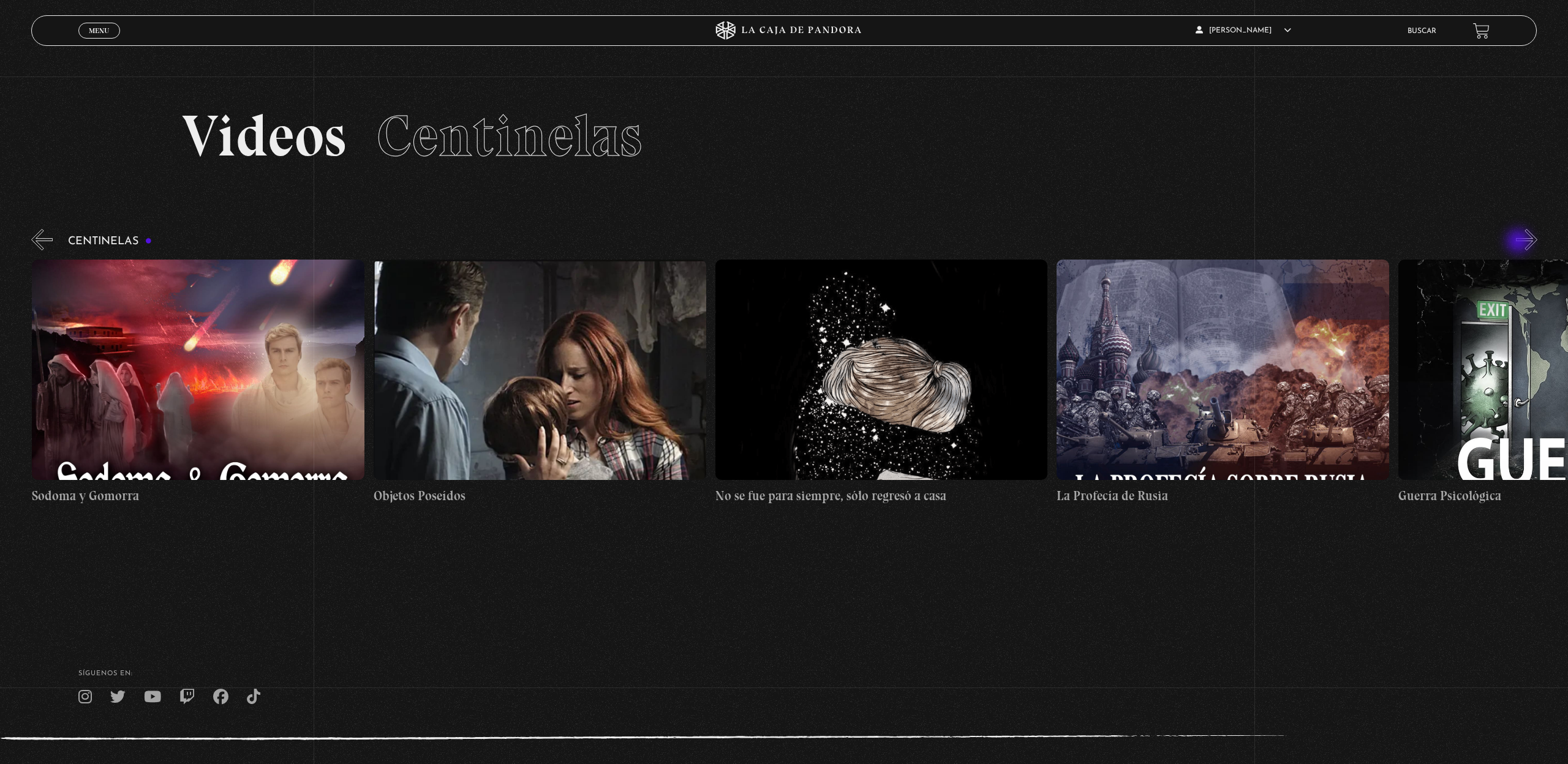
click at [1519, 242] on button "»" at bounding box center [1526, 239] width 22 height 22
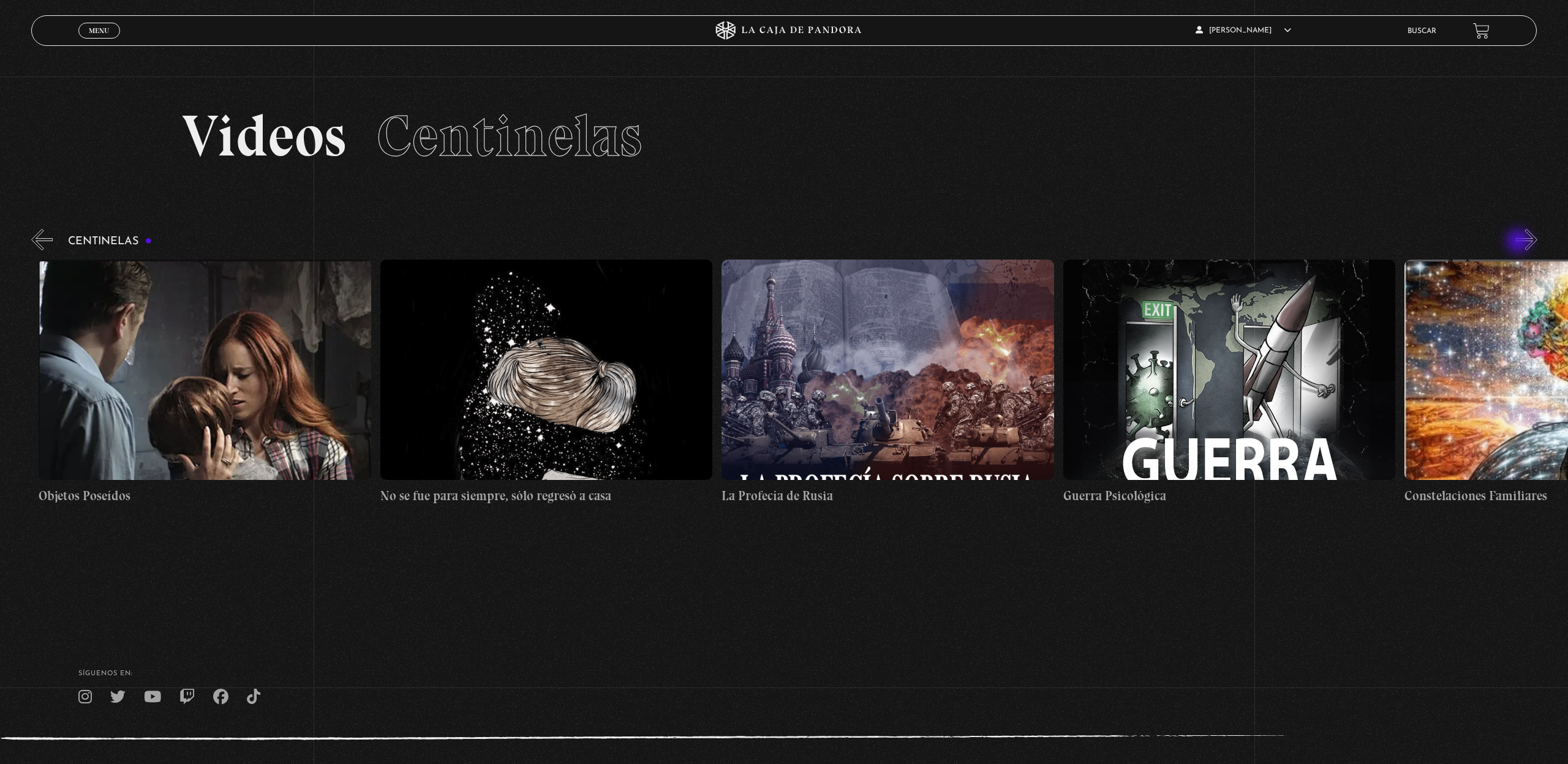
click at [1519, 242] on button "»" at bounding box center [1526, 239] width 22 height 22
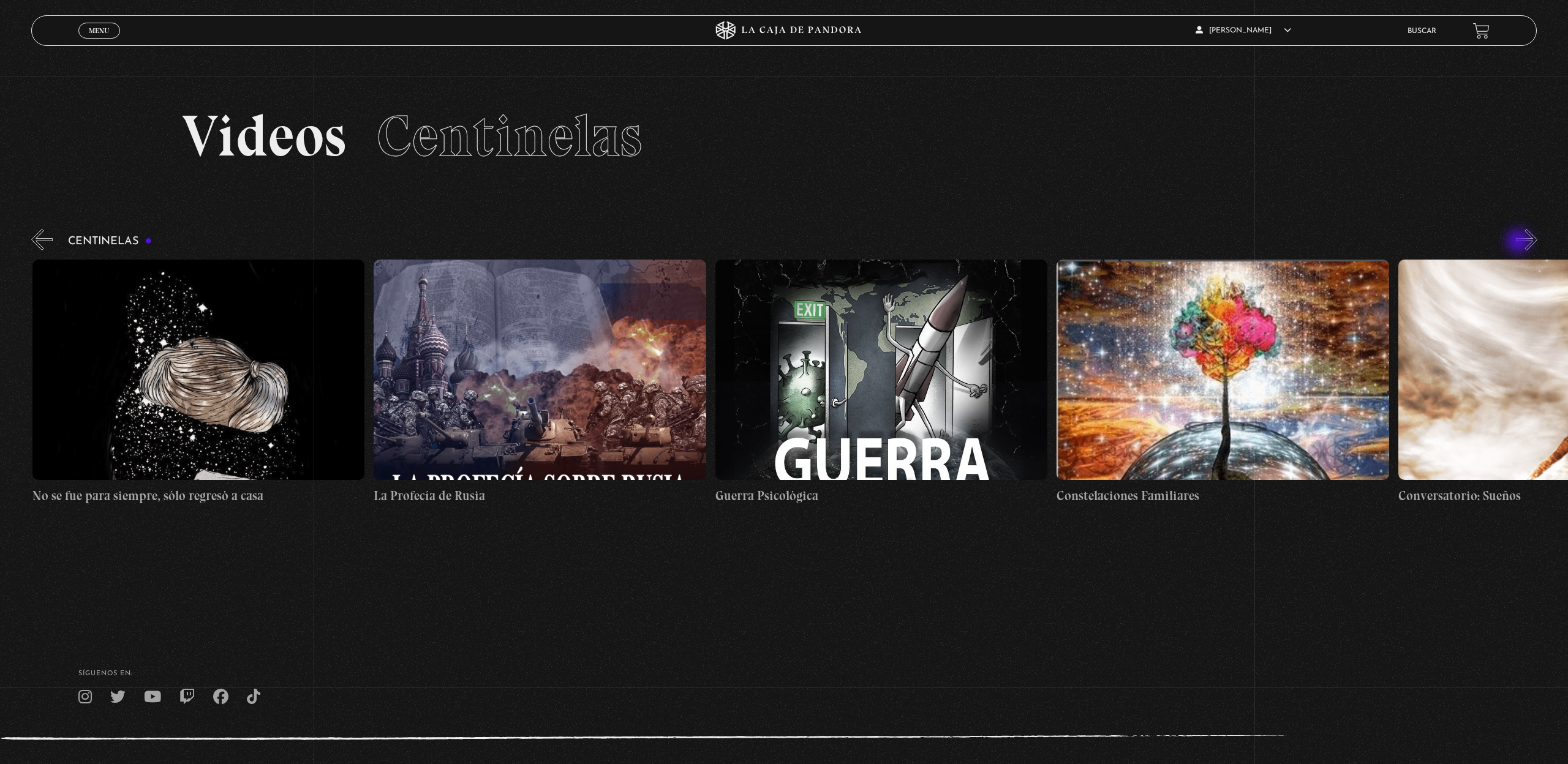
click at [1519, 242] on button "»" at bounding box center [1526, 239] width 22 height 22
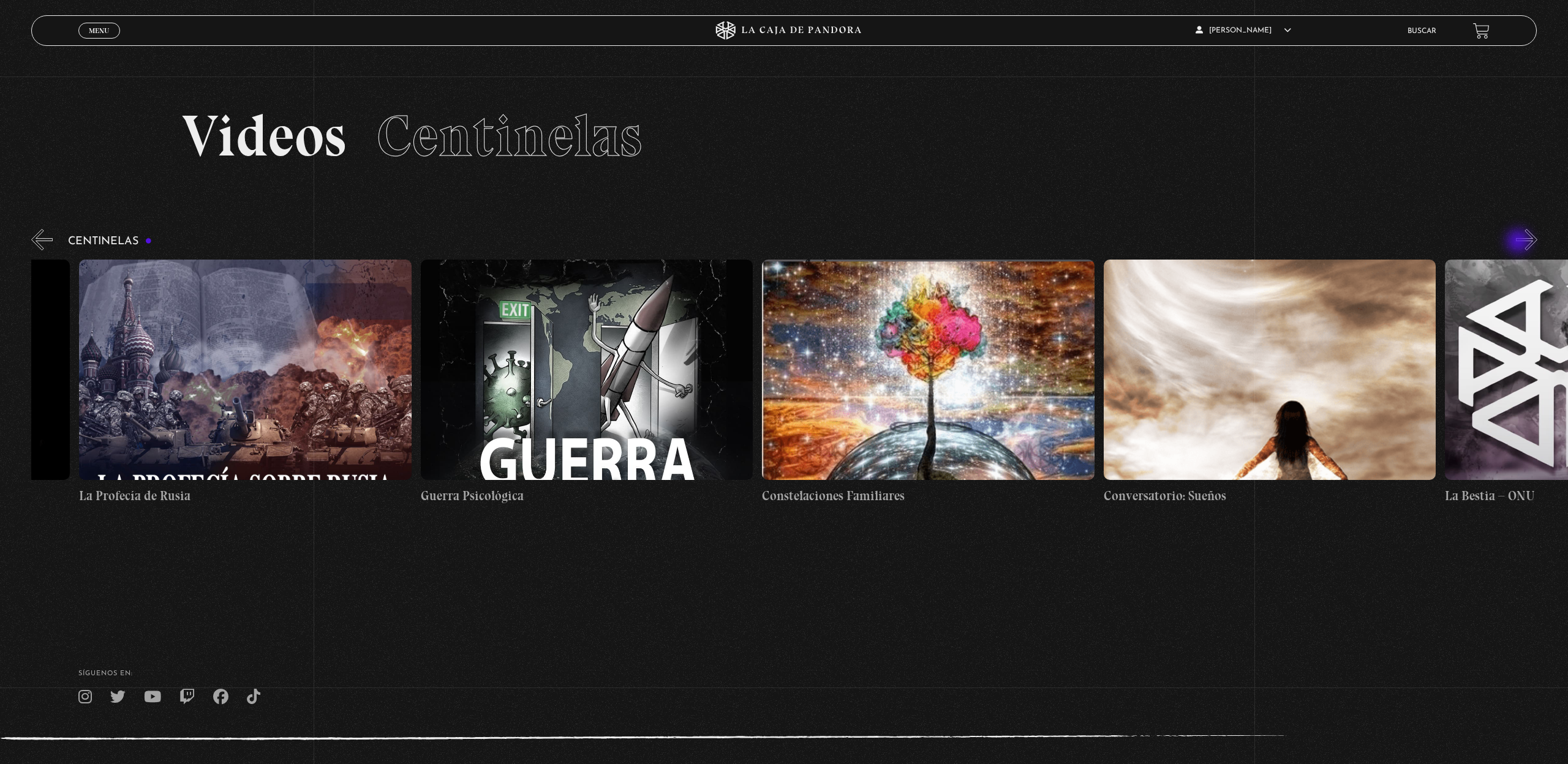
click at [1519, 242] on button "»" at bounding box center [1526, 239] width 22 height 22
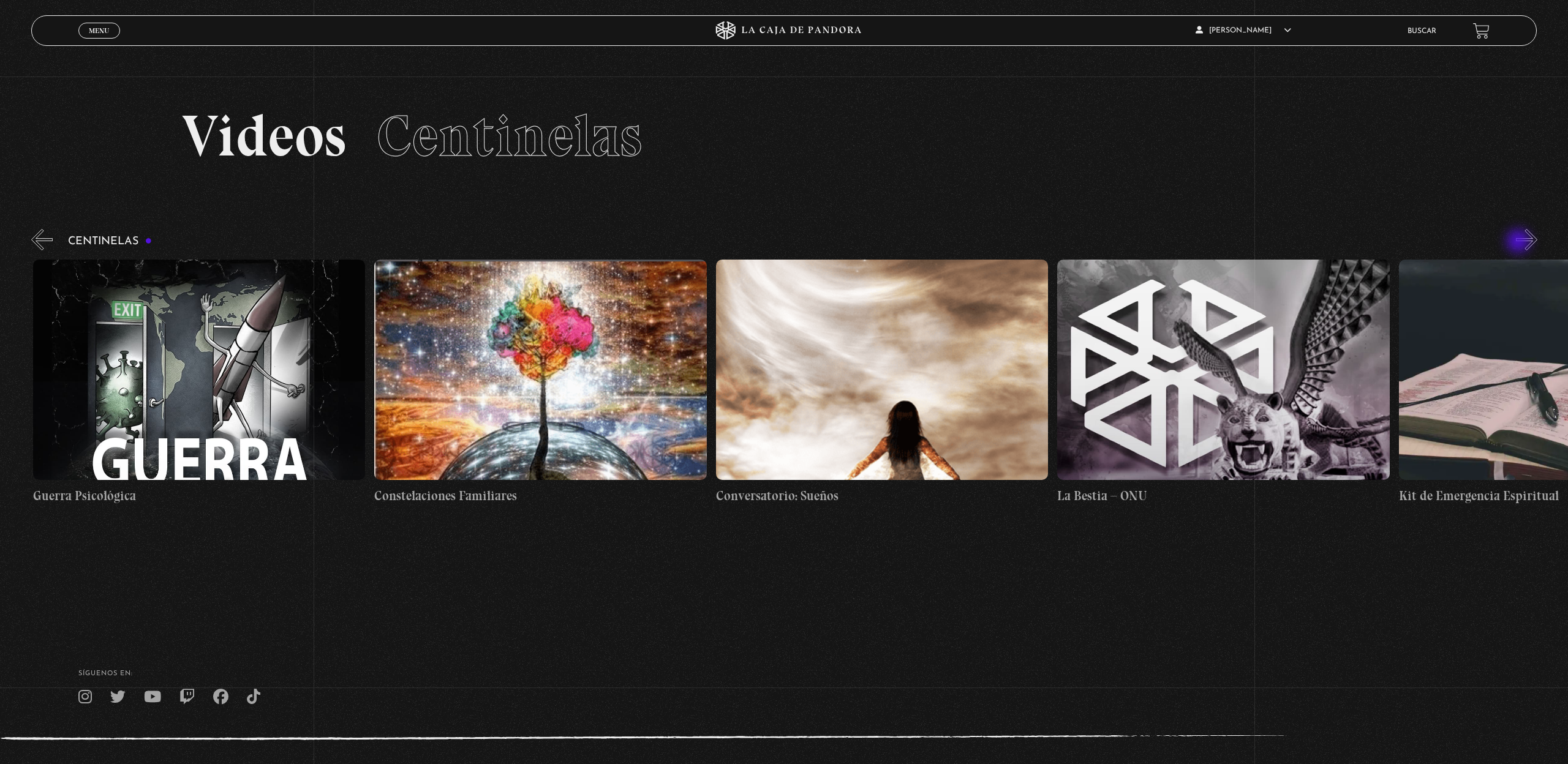
click at [1519, 242] on button "»" at bounding box center [1526, 239] width 22 height 22
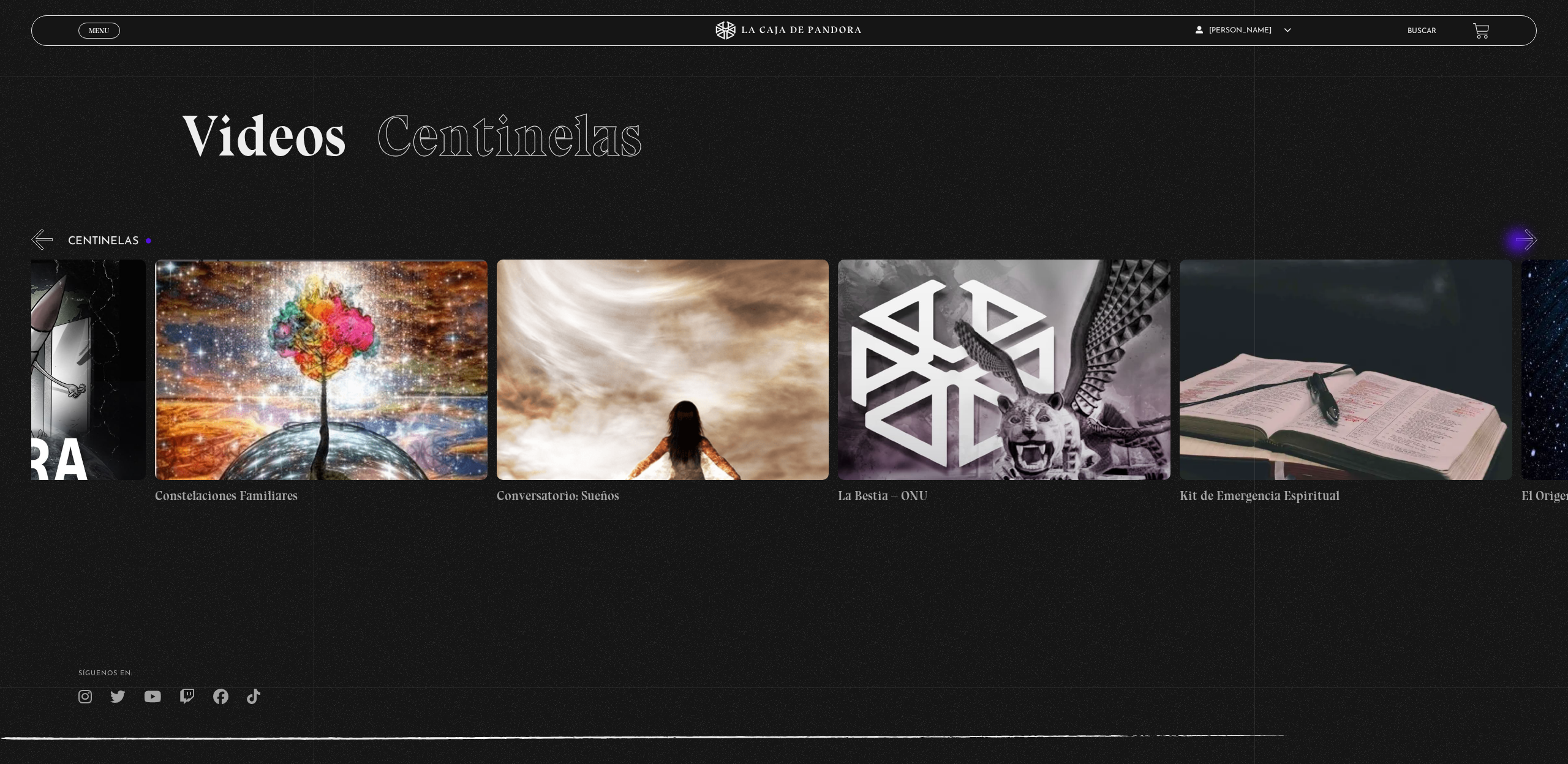
click at [1519, 242] on button "»" at bounding box center [1526, 239] width 22 height 22
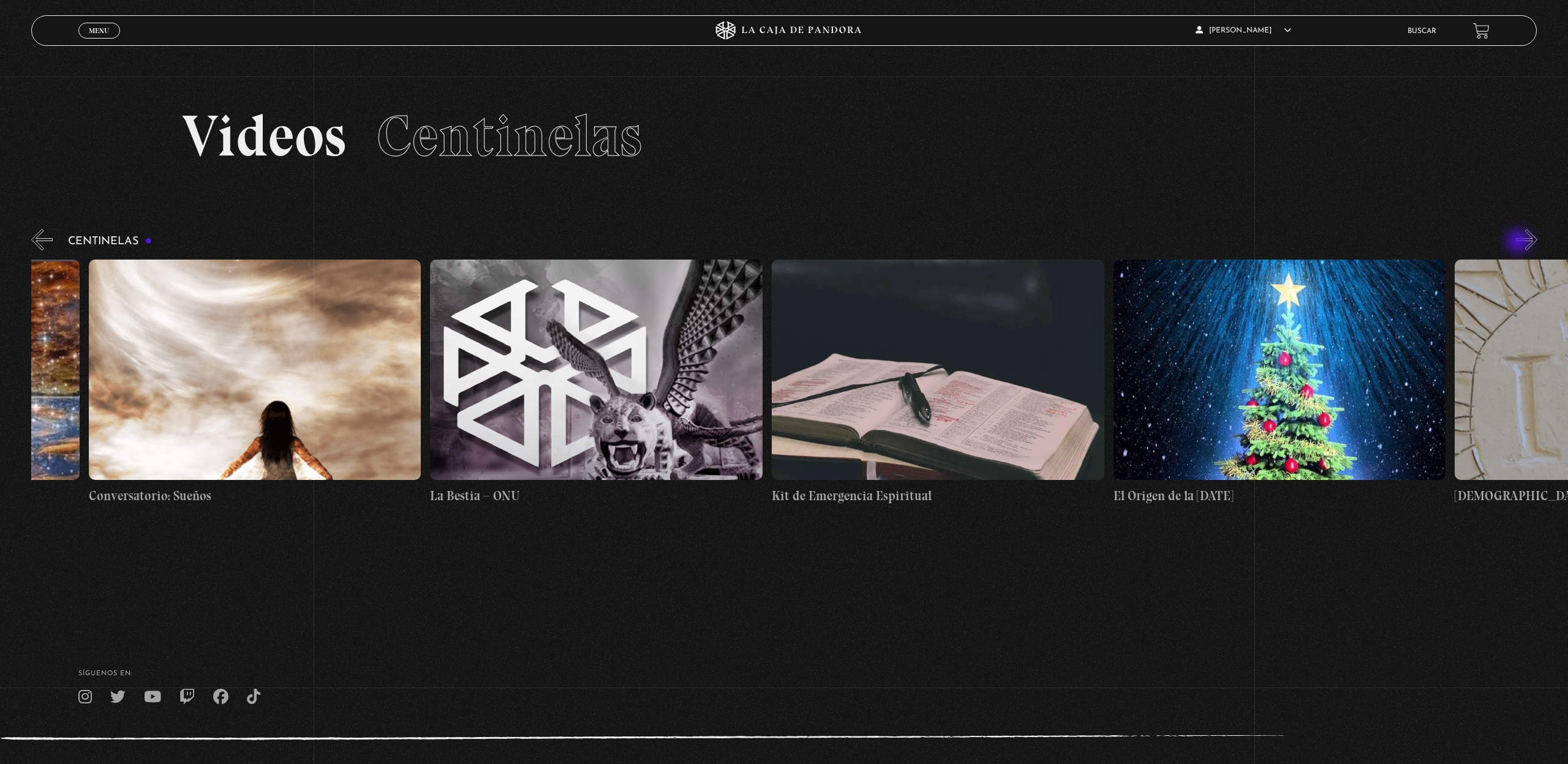
click at [1519, 242] on button "»" at bounding box center [1526, 239] width 22 height 22
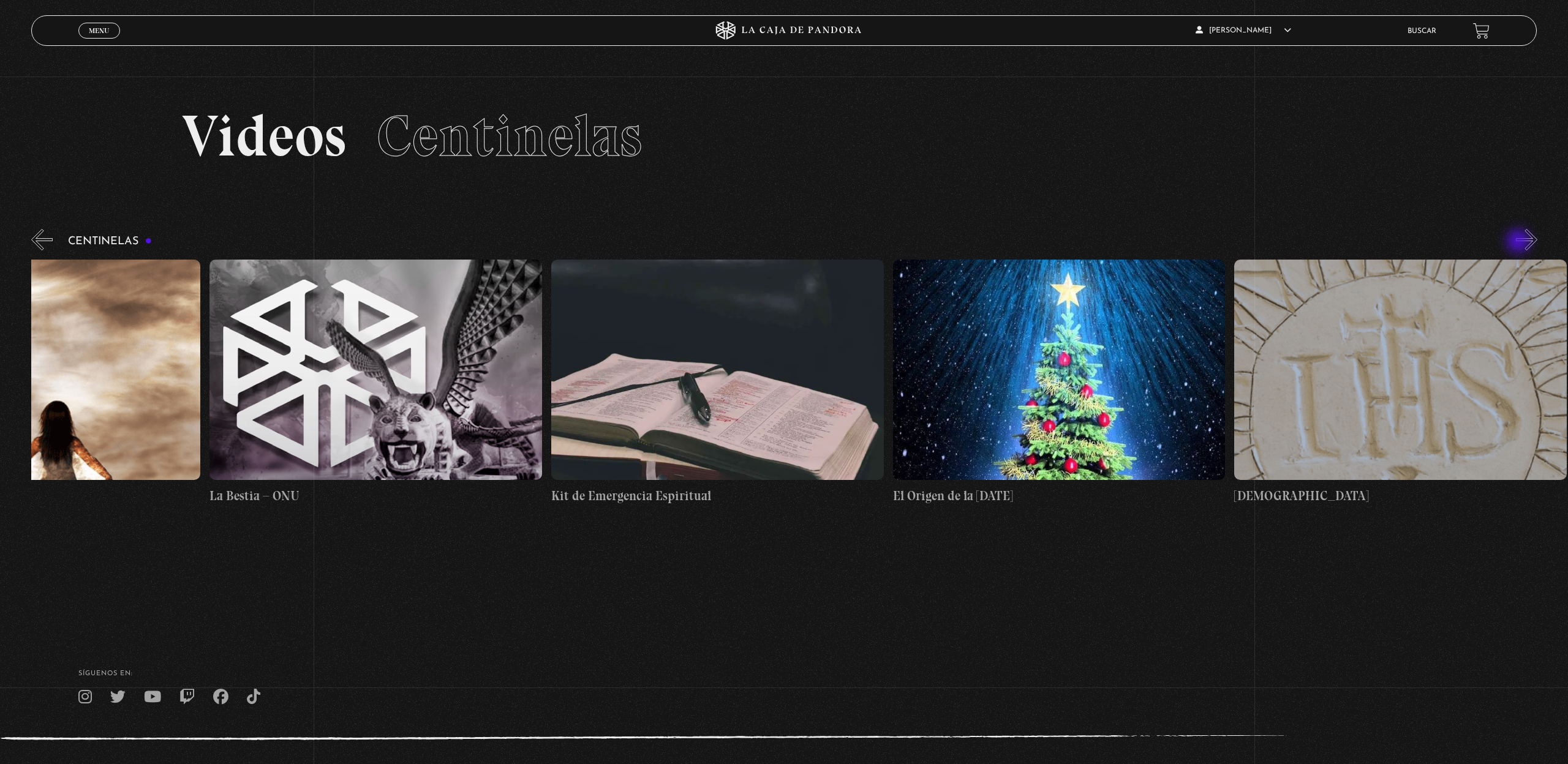
click at [1519, 242] on button "»" at bounding box center [1526, 239] width 22 height 22
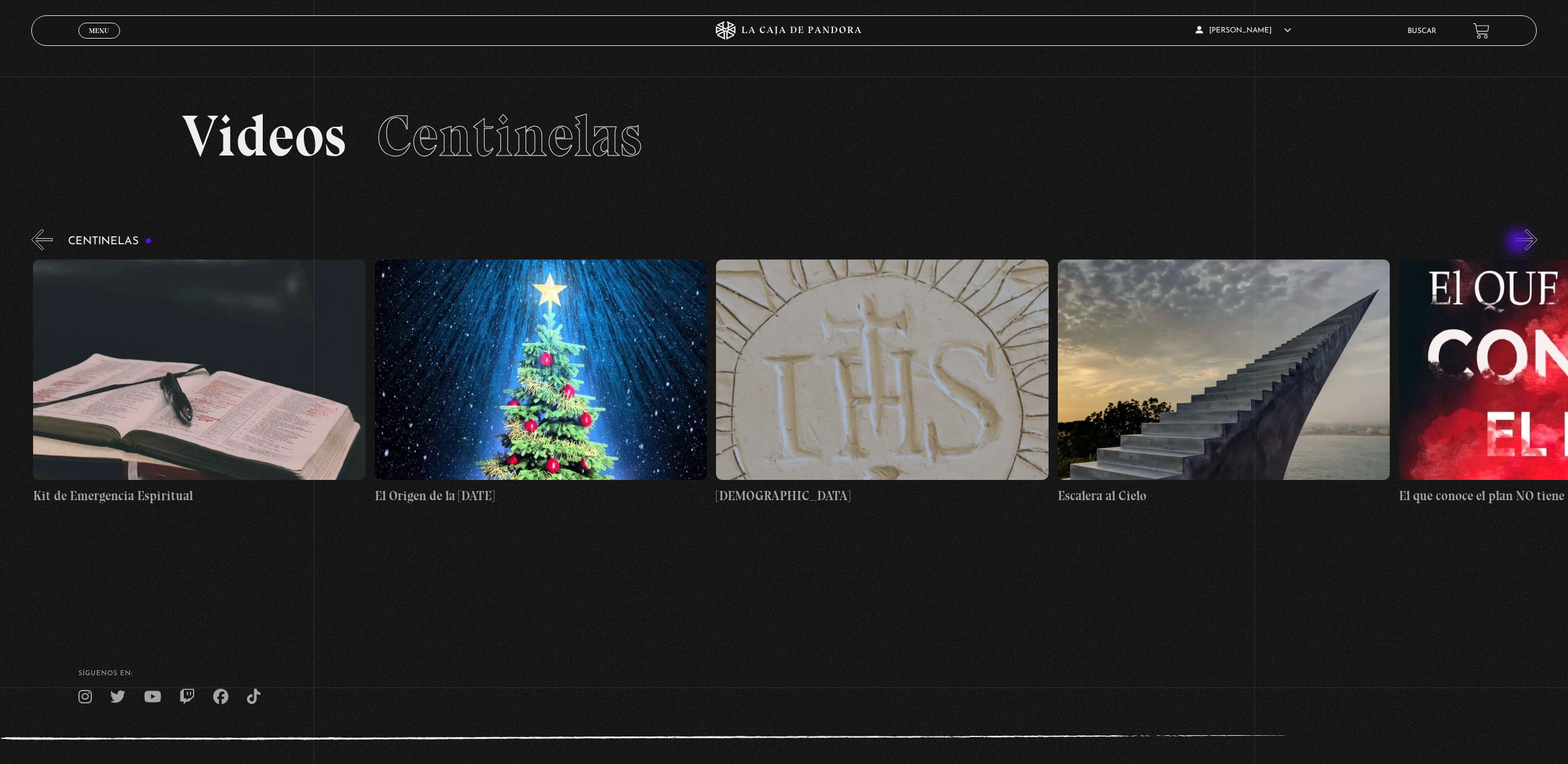
scroll to position [0, 25953]
click at [1519, 242] on button "»" at bounding box center [1526, 239] width 22 height 22
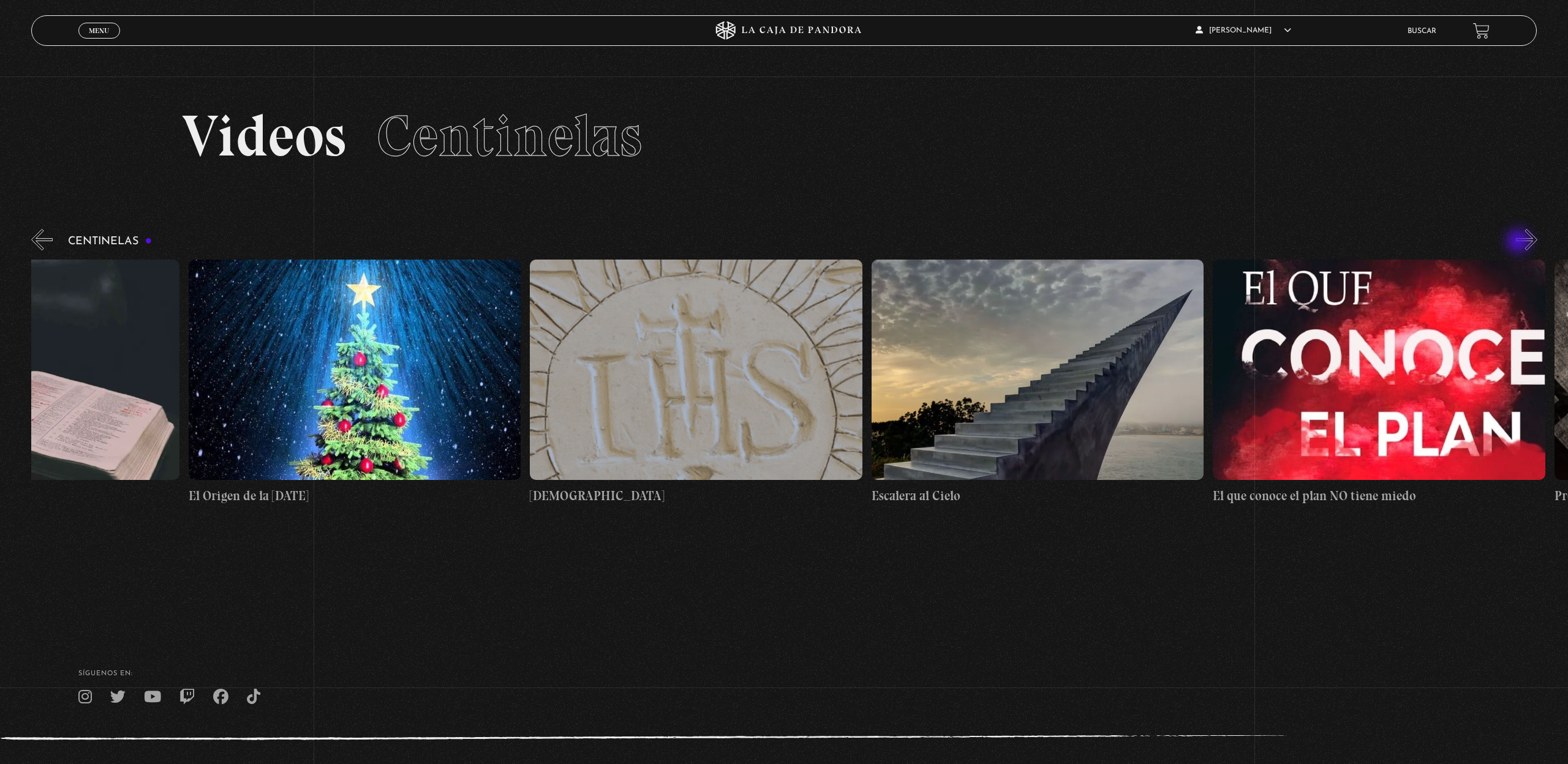
click at [1519, 242] on button "»" at bounding box center [1526, 239] width 22 height 22
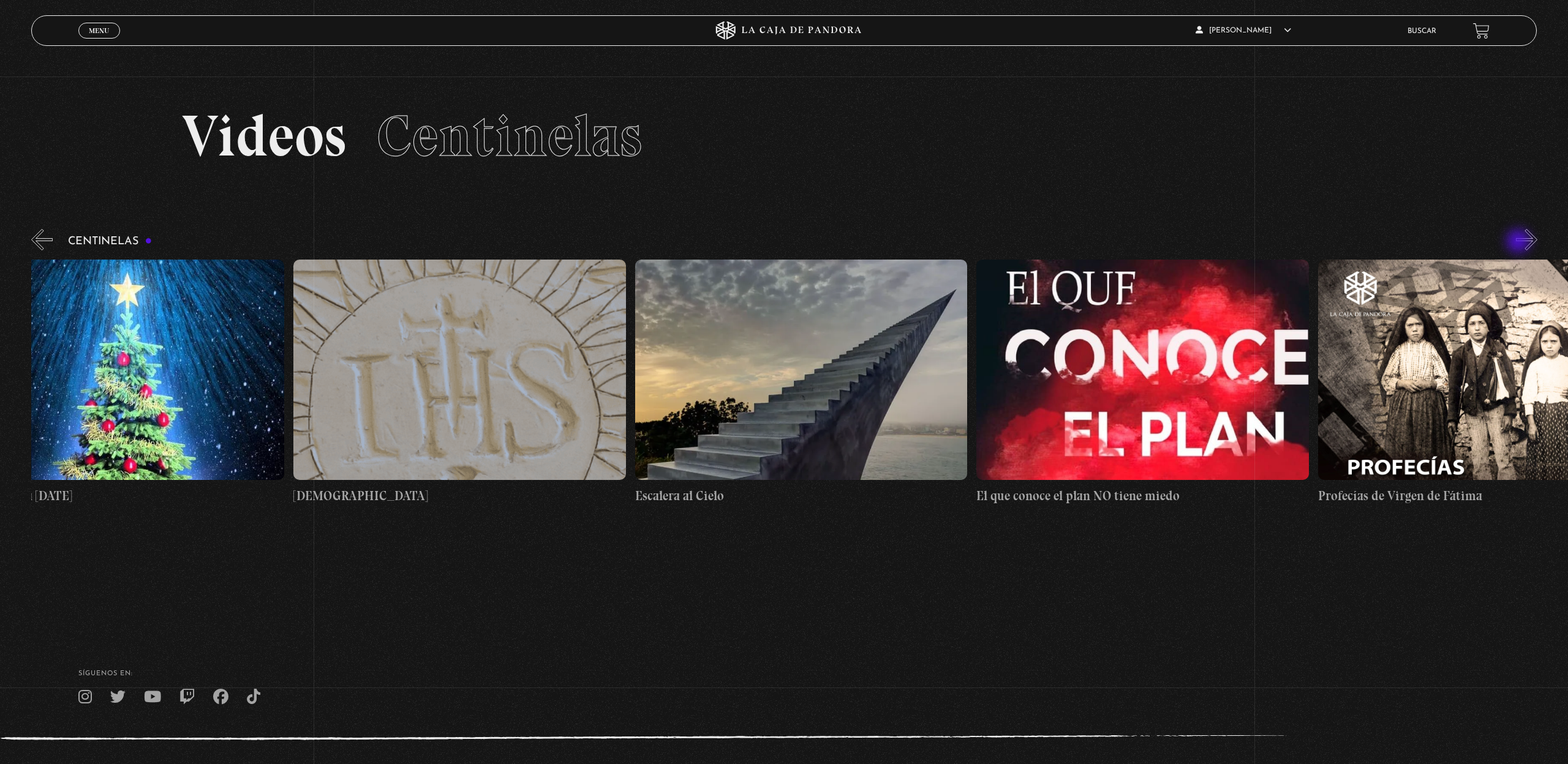
click at [1519, 242] on button "»" at bounding box center [1526, 239] width 22 height 22
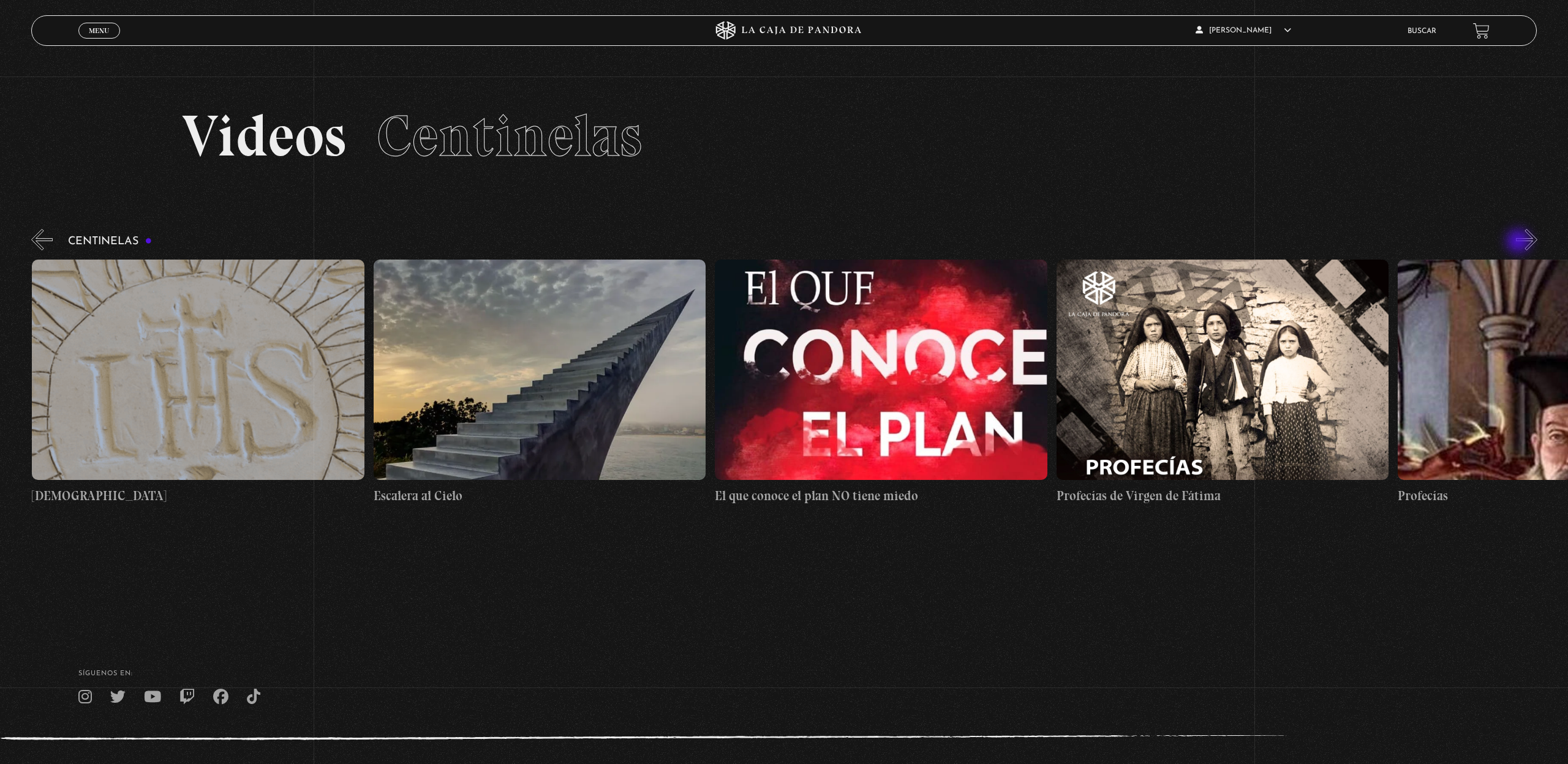
click at [1519, 242] on button "»" at bounding box center [1526, 239] width 22 height 22
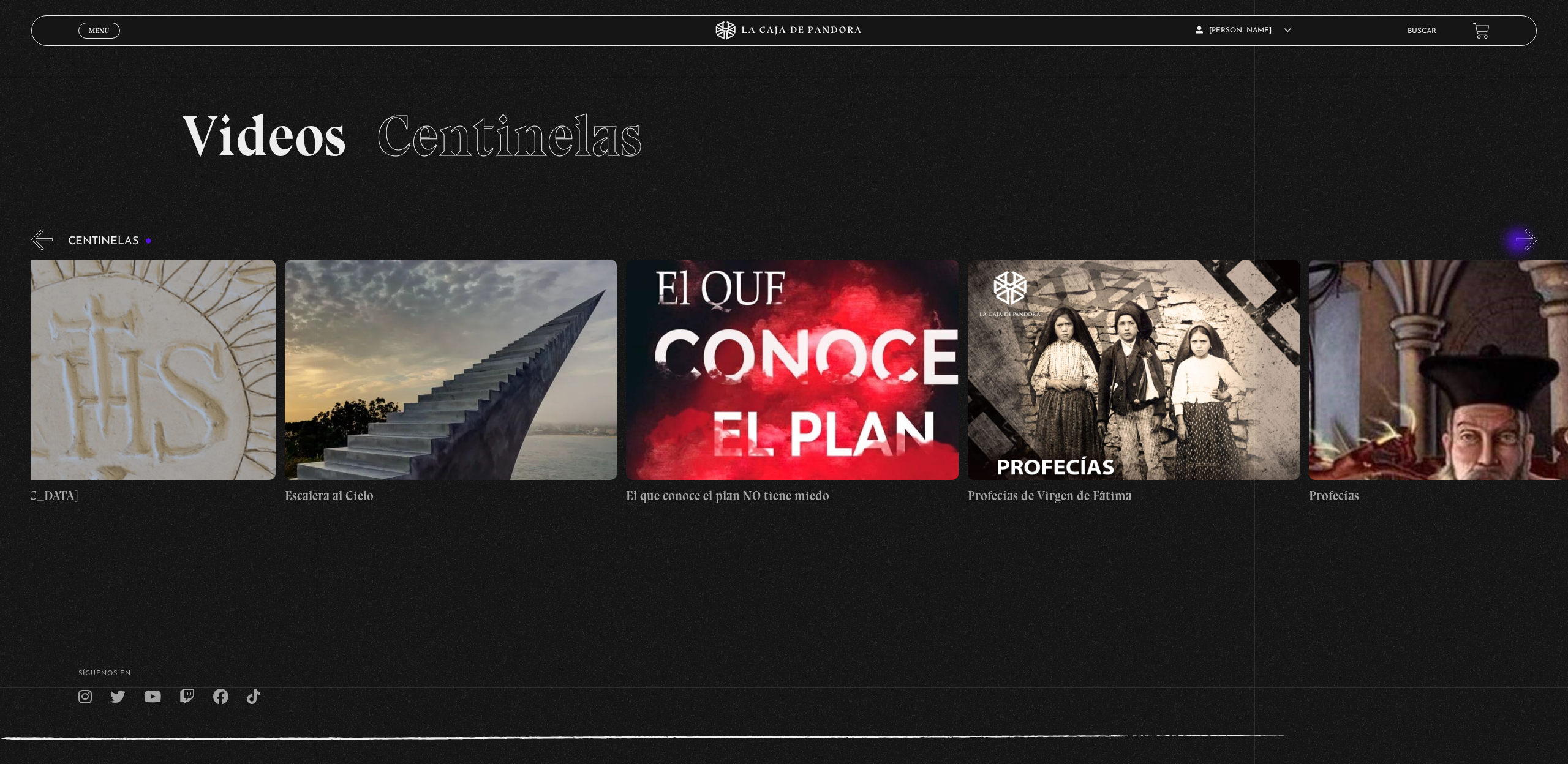
click at [1519, 242] on button "»" at bounding box center [1526, 239] width 22 height 22
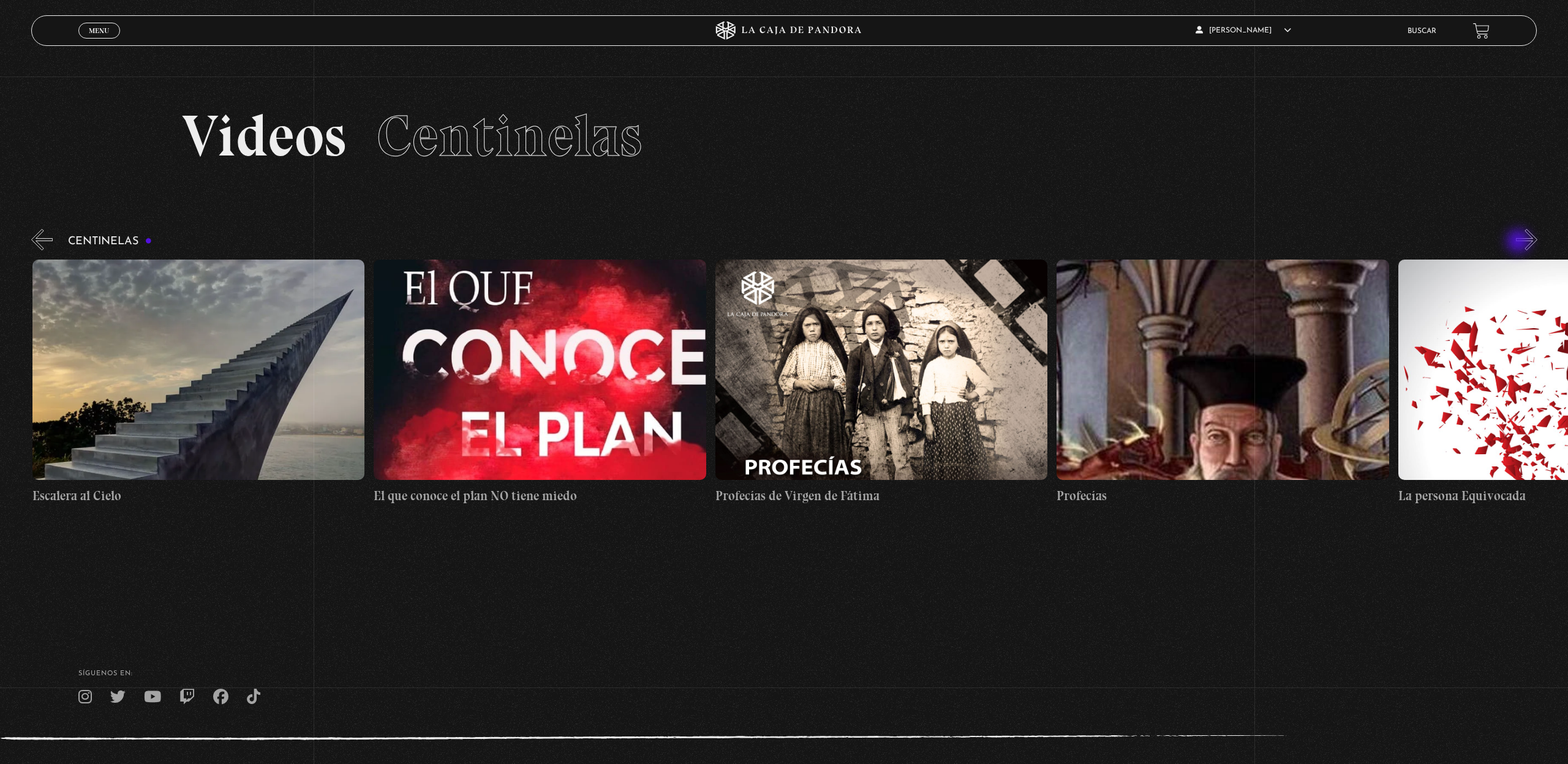
click at [1519, 242] on button "»" at bounding box center [1526, 239] width 22 height 22
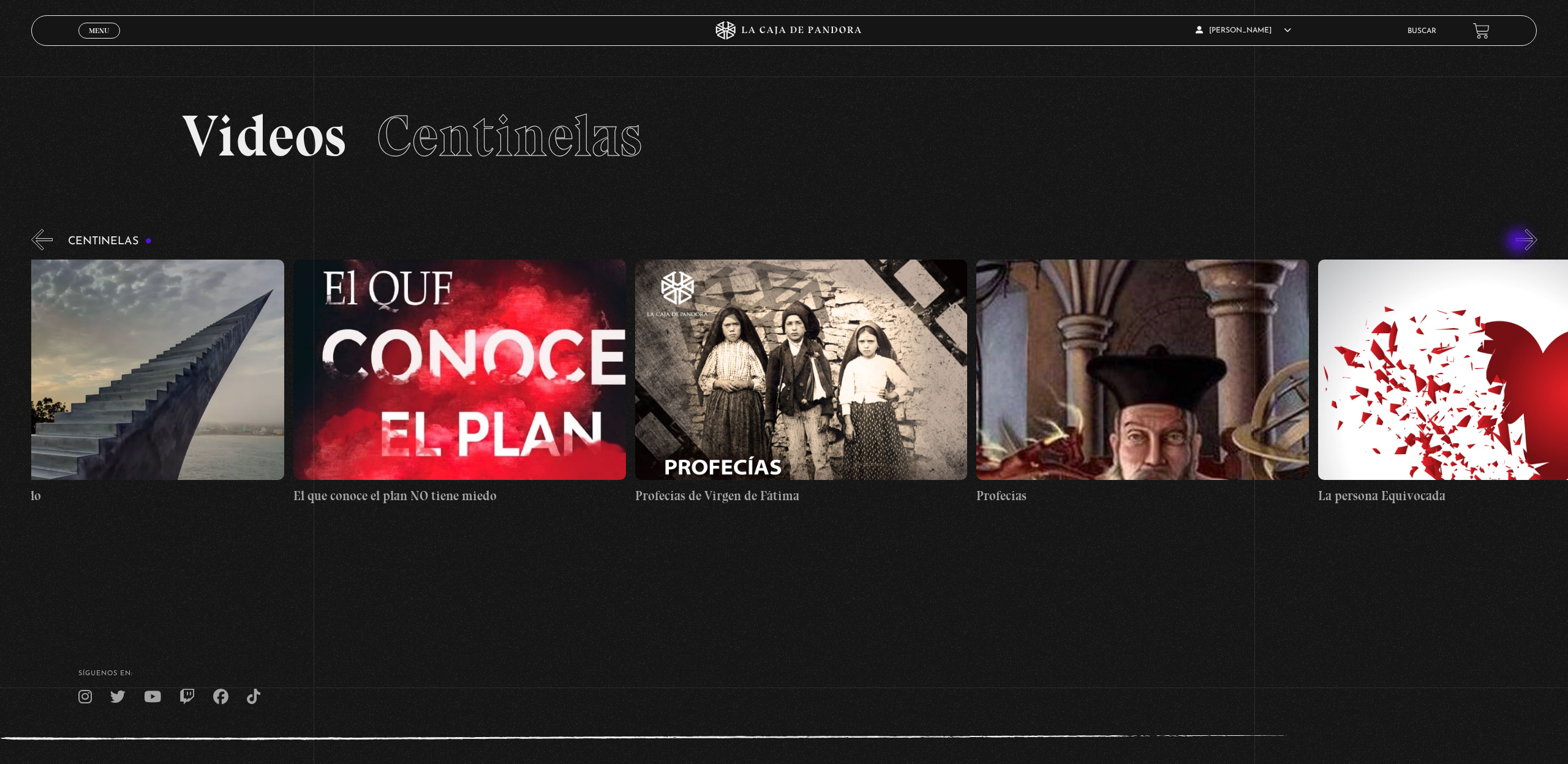
click at [1519, 242] on button "»" at bounding box center [1526, 239] width 22 height 22
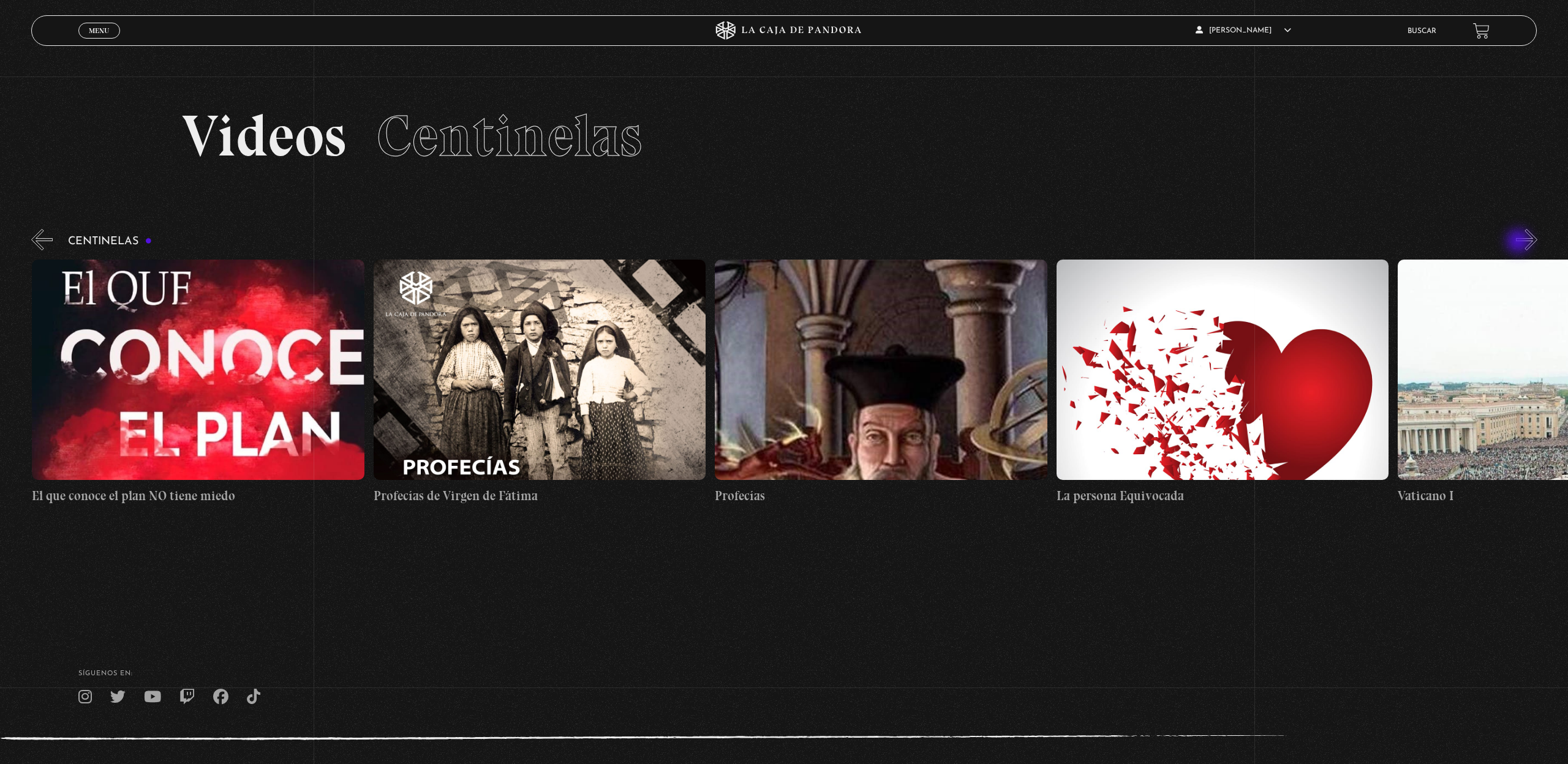
scroll to position [0, 27319]
click at [1519, 242] on button "»" at bounding box center [1526, 239] width 22 height 22
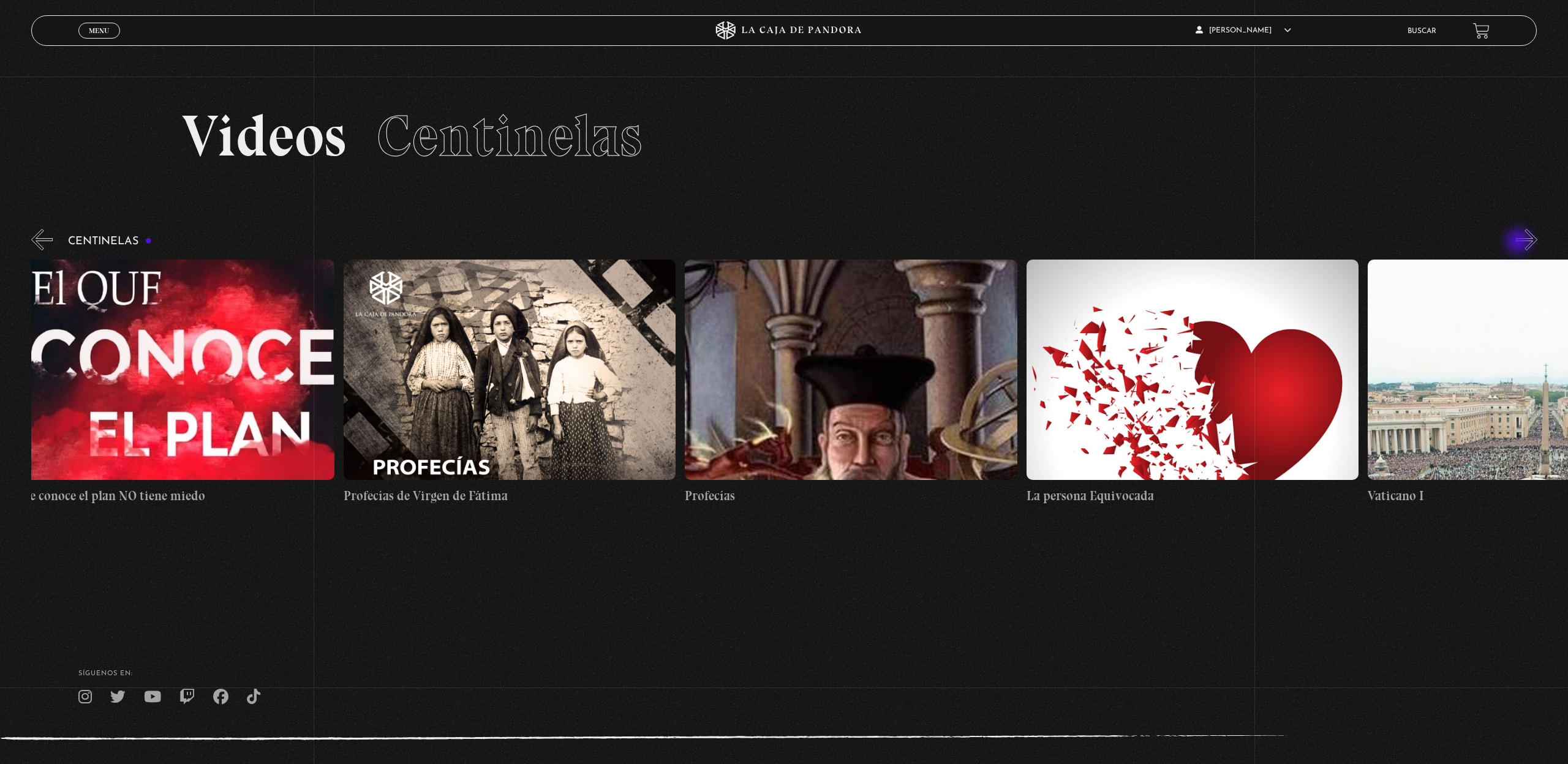
click at [1519, 242] on button "»" at bounding box center [1526, 239] width 22 height 22
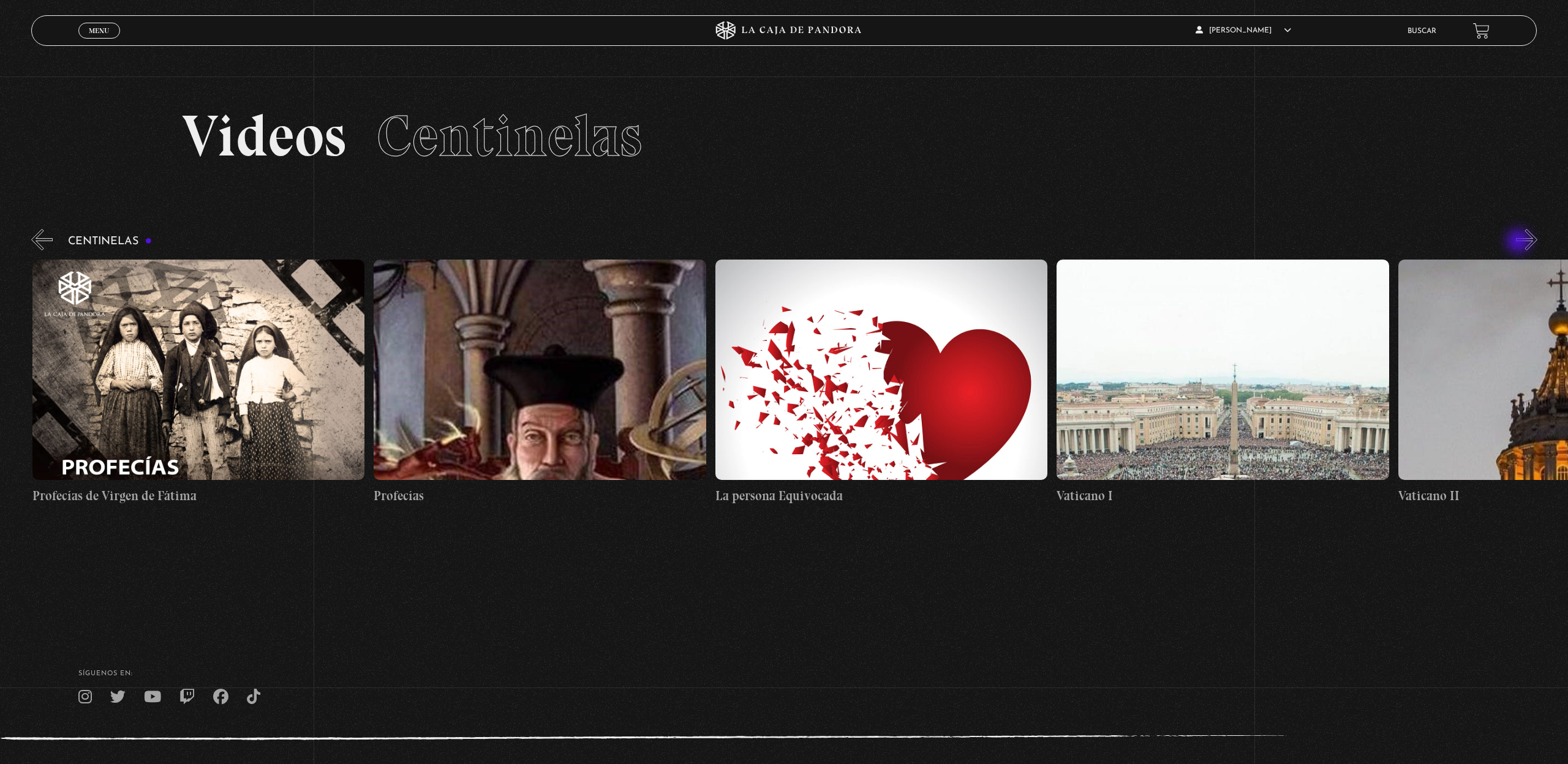
click at [1519, 242] on button "»" at bounding box center [1526, 239] width 22 height 22
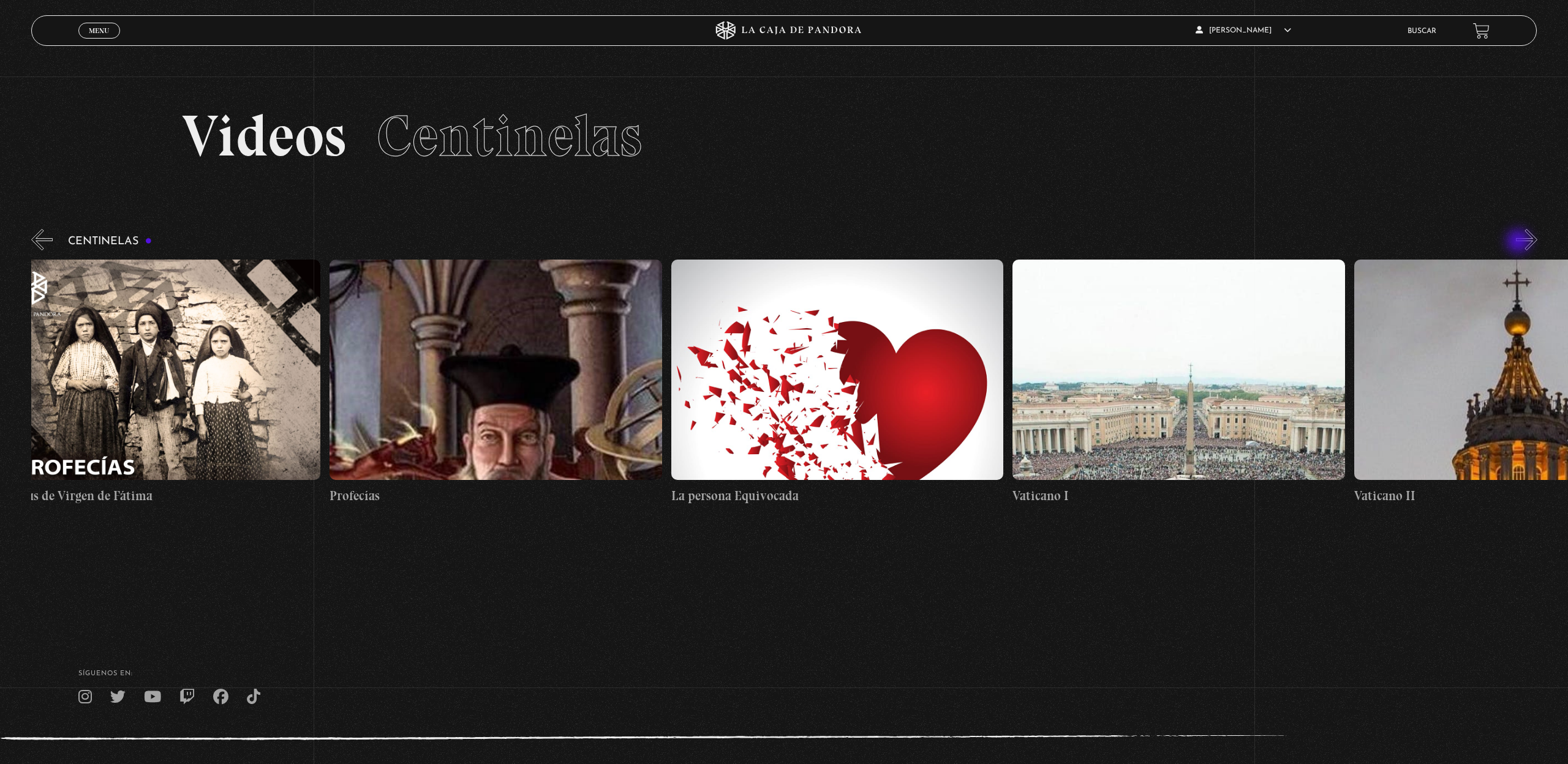
click at [1519, 242] on button "»" at bounding box center [1526, 239] width 22 height 22
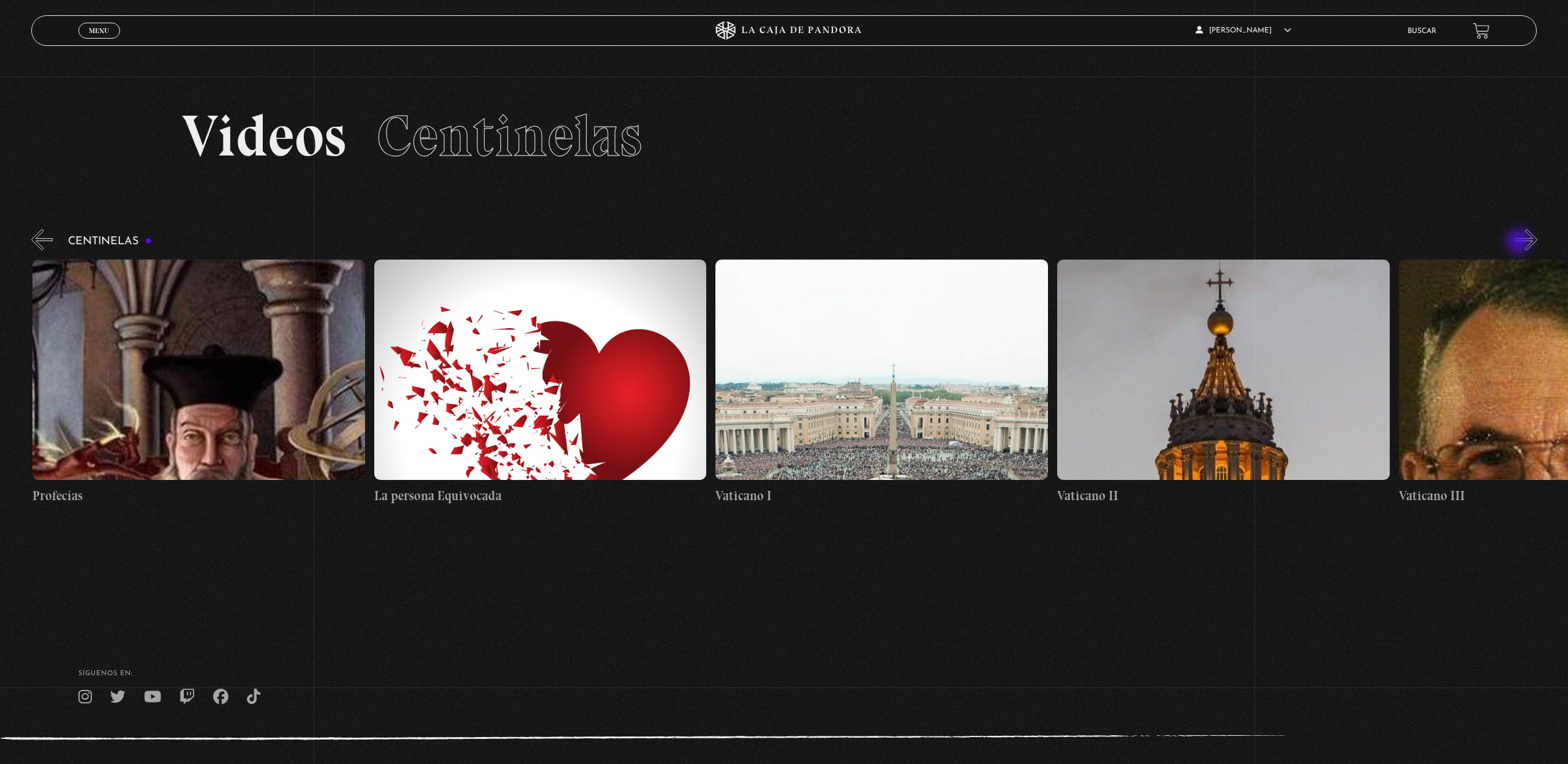
click at [1519, 242] on button "»" at bounding box center [1526, 239] width 22 height 22
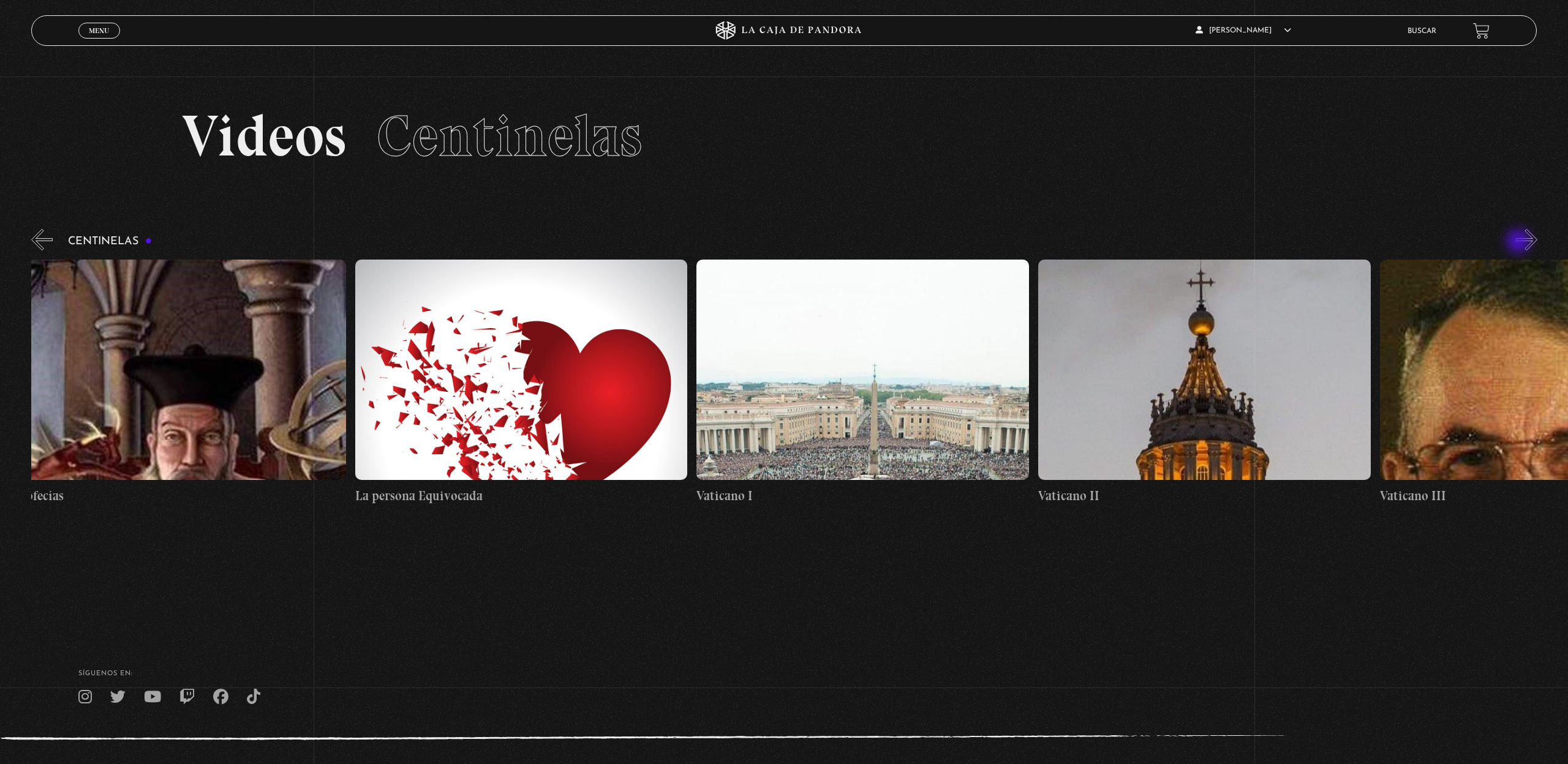
click at [1519, 242] on button "»" at bounding box center [1526, 239] width 22 height 22
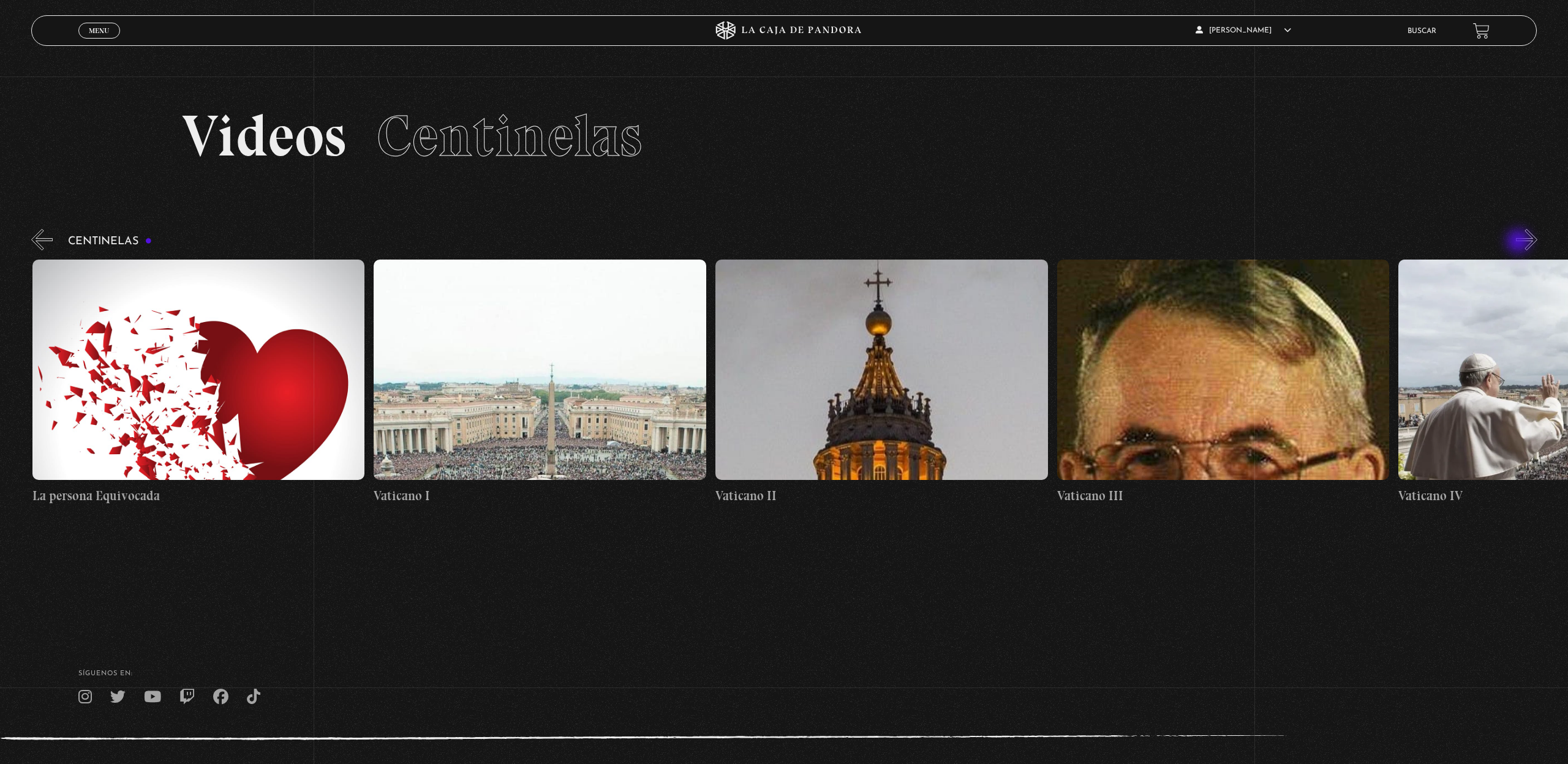
scroll to position [0, 28343]
click at [1519, 242] on button "»" at bounding box center [1526, 239] width 22 height 22
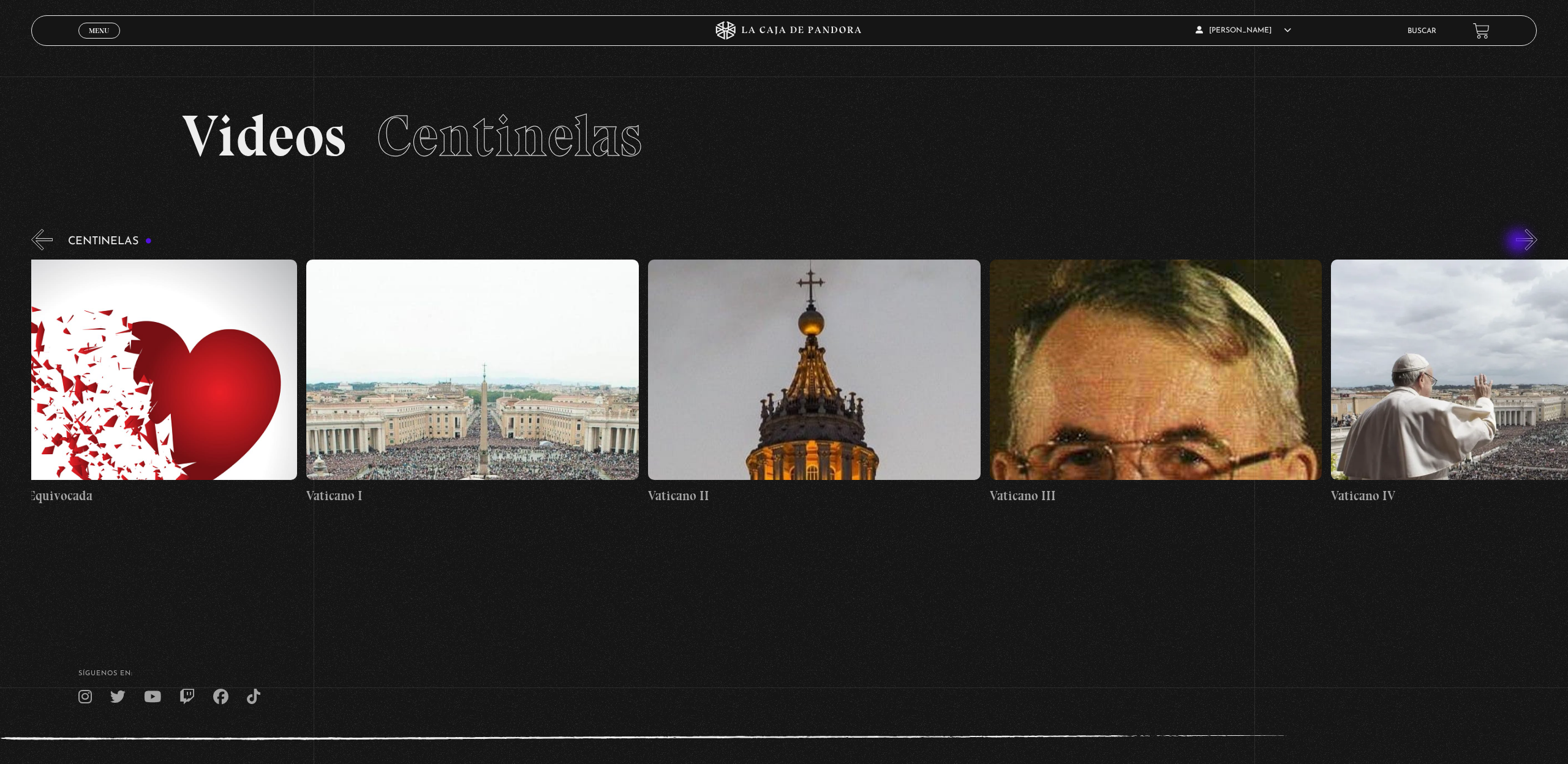
click at [1519, 242] on button "»" at bounding box center [1526, 239] width 22 height 22
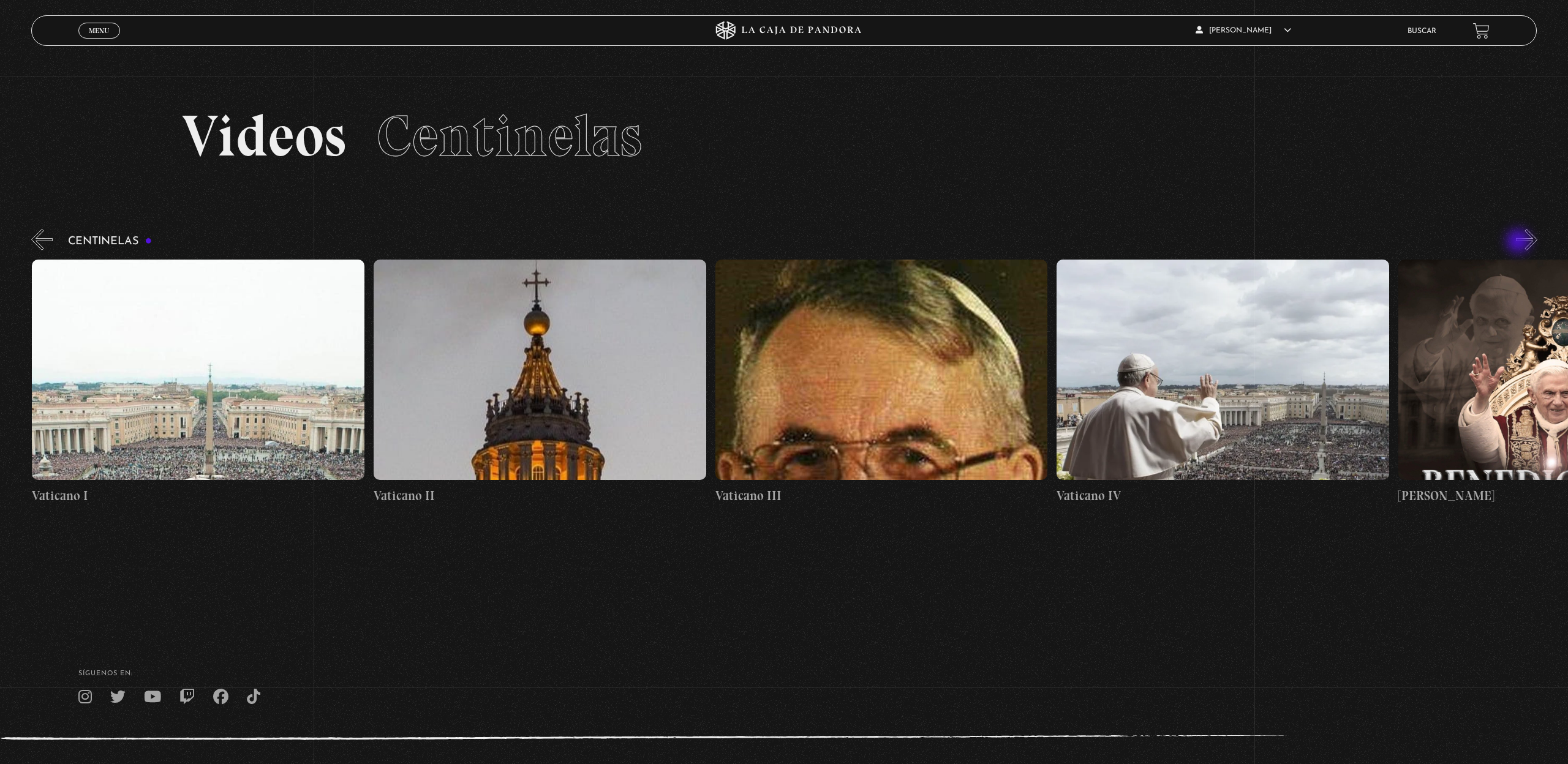
click at [1519, 242] on button "»" at bounding box center [1526, 239] width 22 height 22
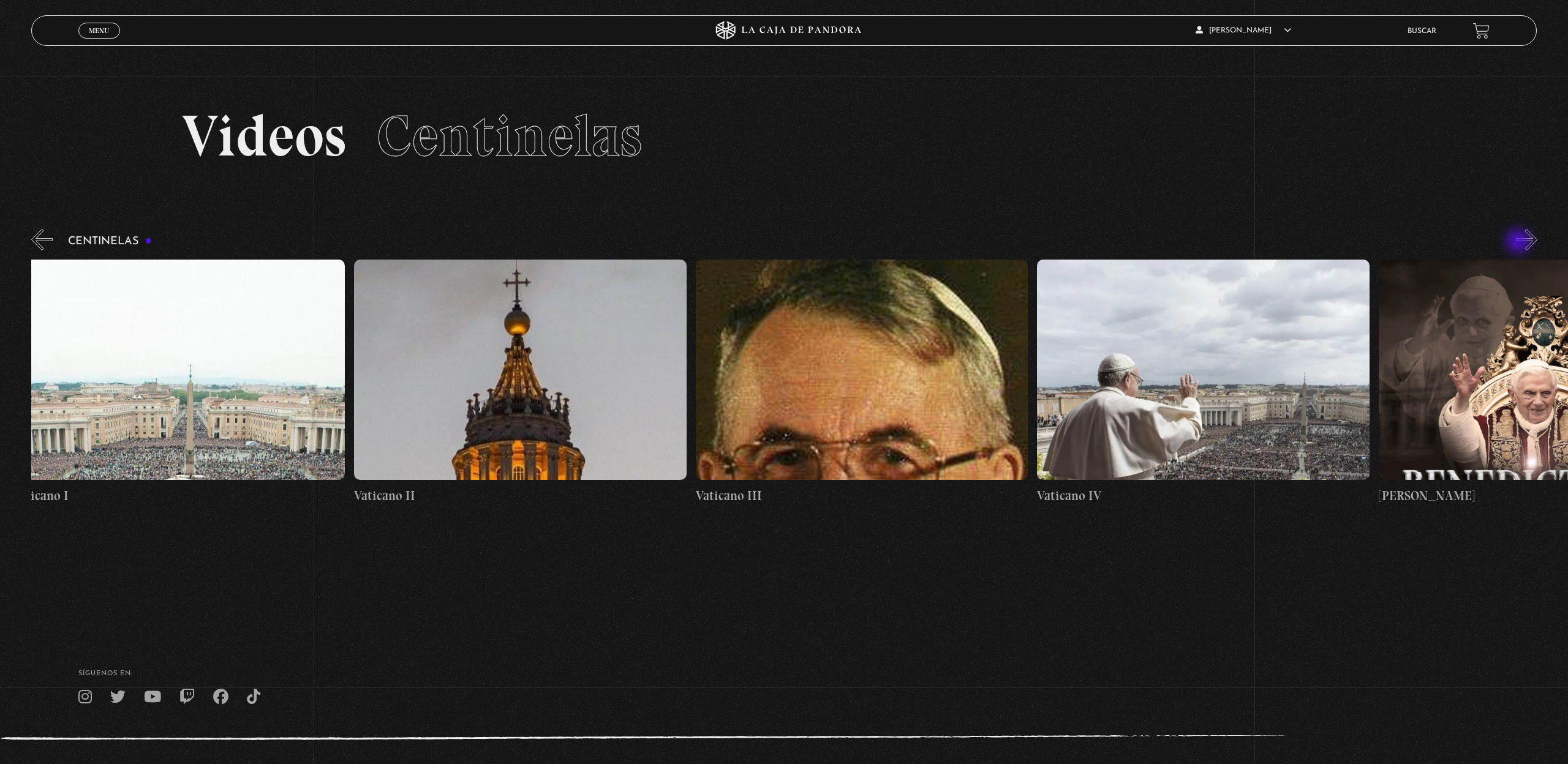
click at [1519, 242] on button "»" at bounding box center [1526, 239] width 22 height 22
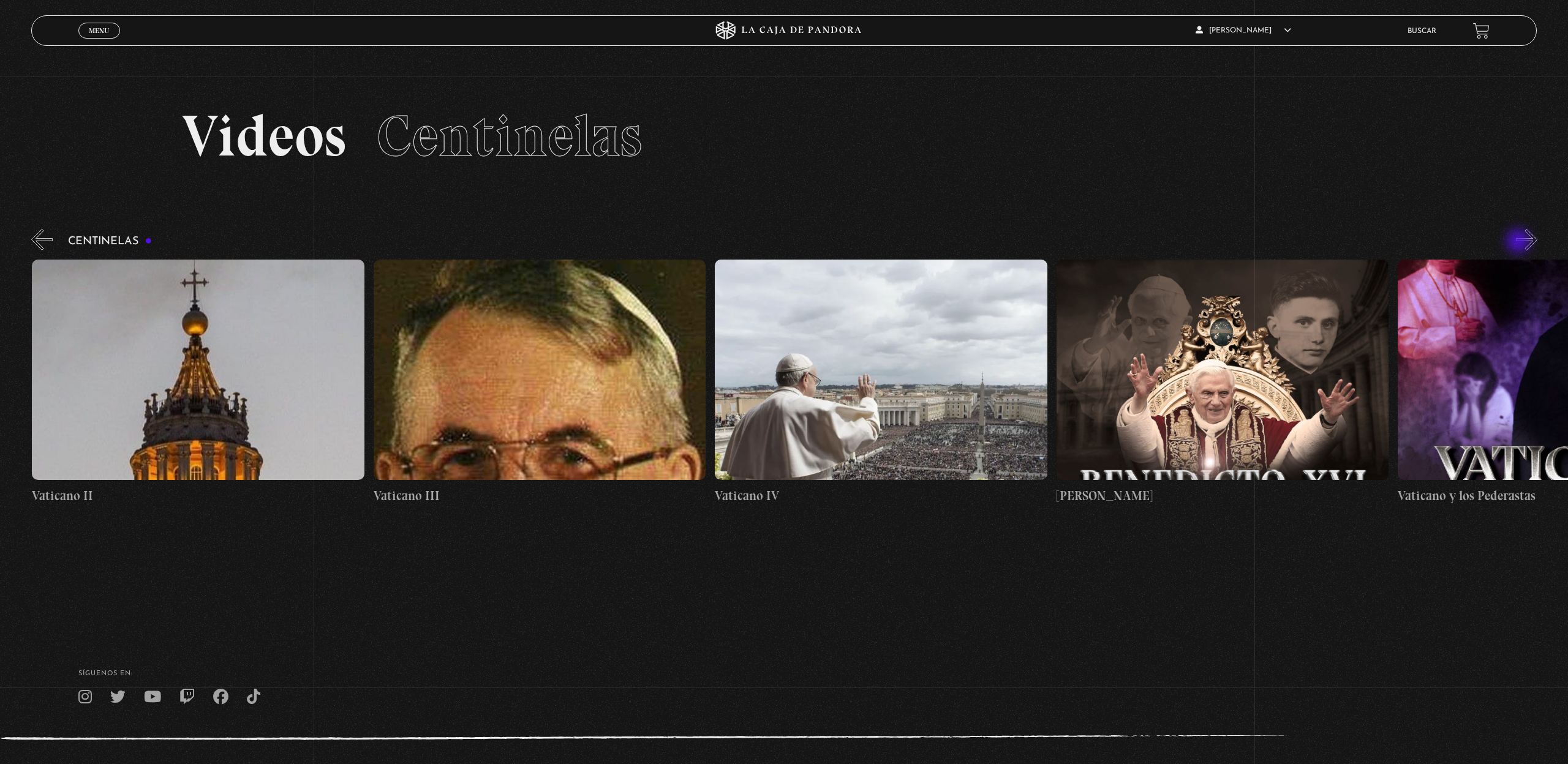
click at [1519, 242] on button "»" at bounding box center [1526, 239] width 22 height 22
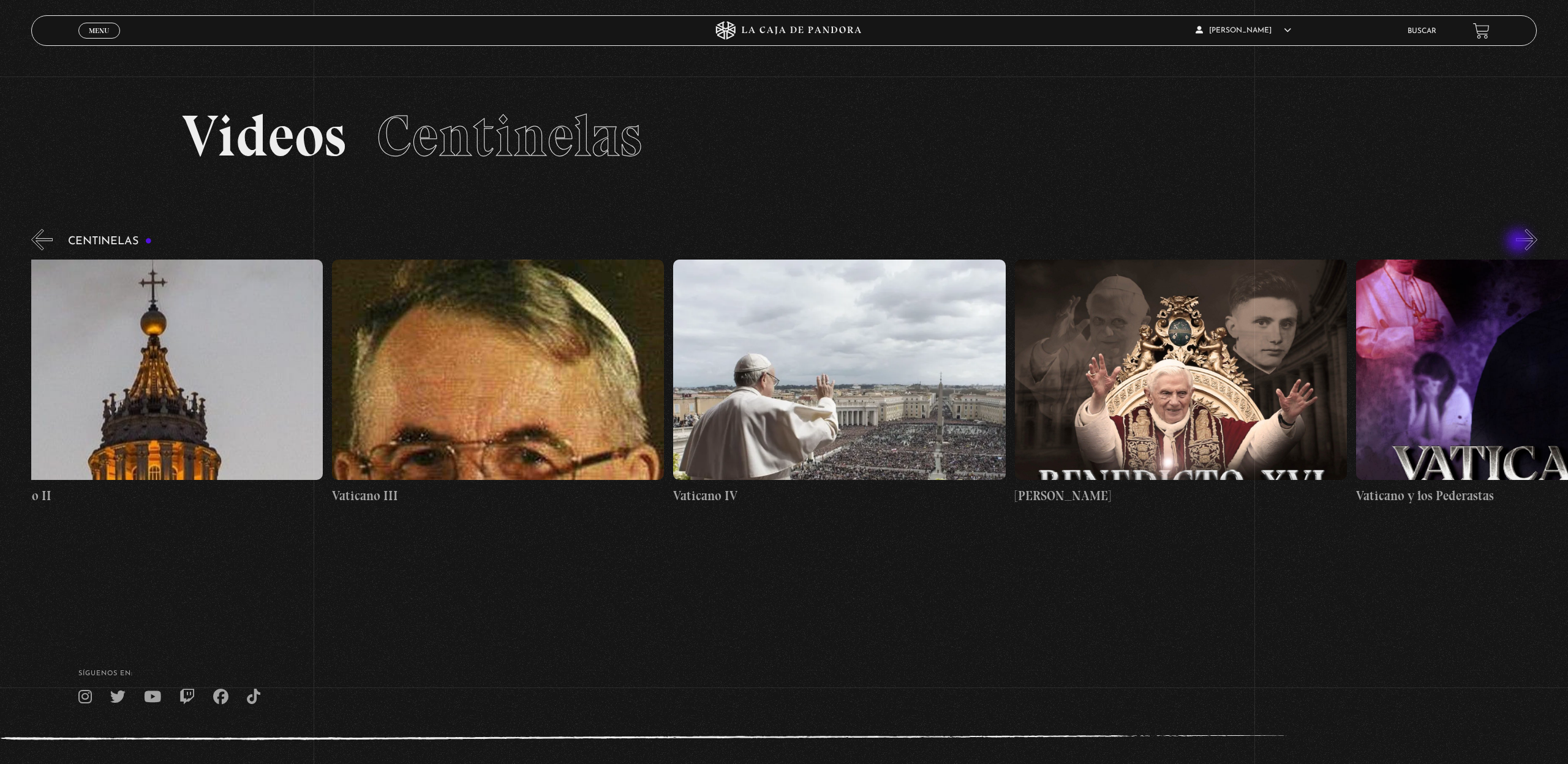
click at [1519, 242] on button "»" at bounding box center [1526, 239] width 22 height 22
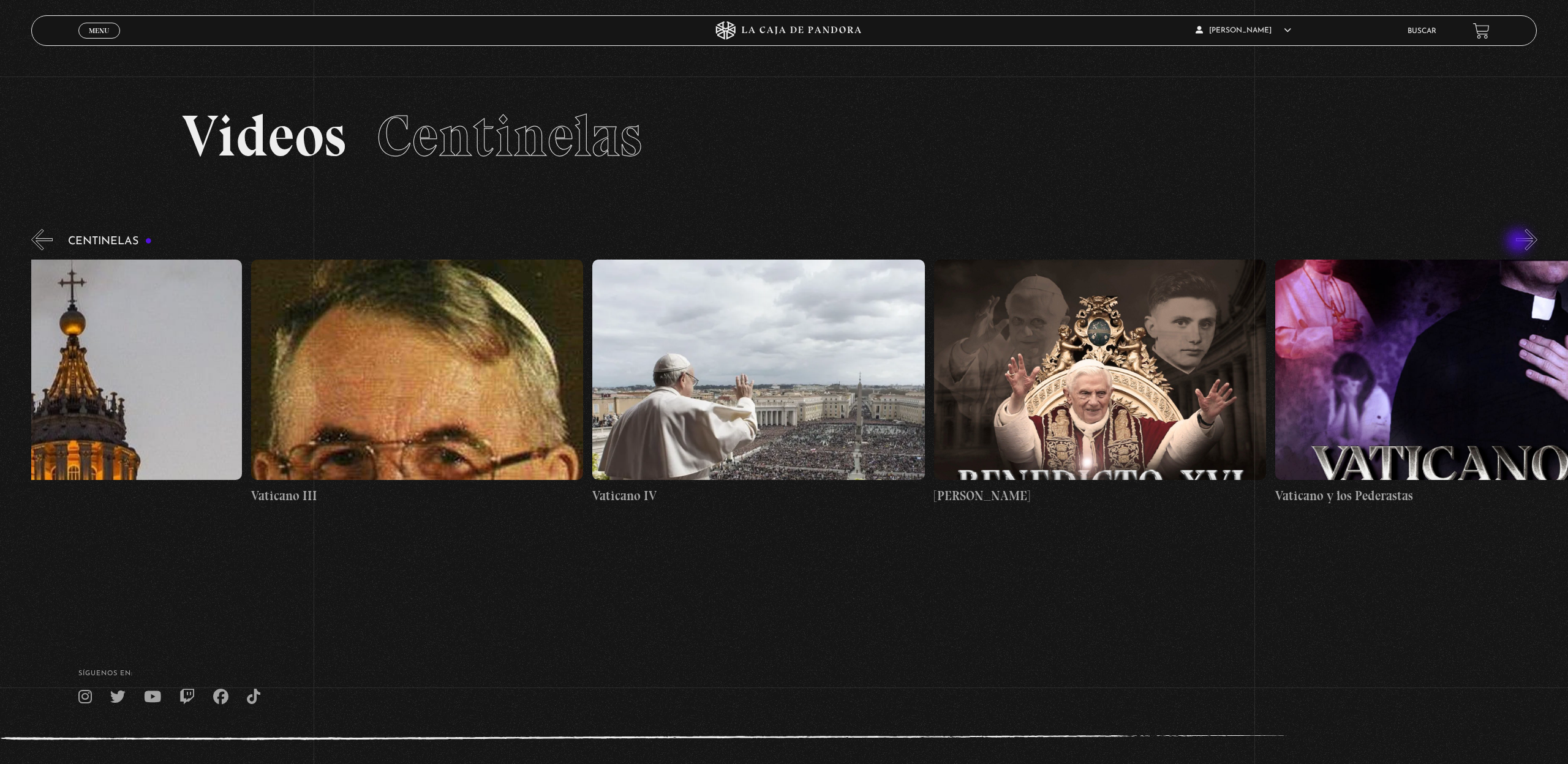
scroll to position [0, 29368]
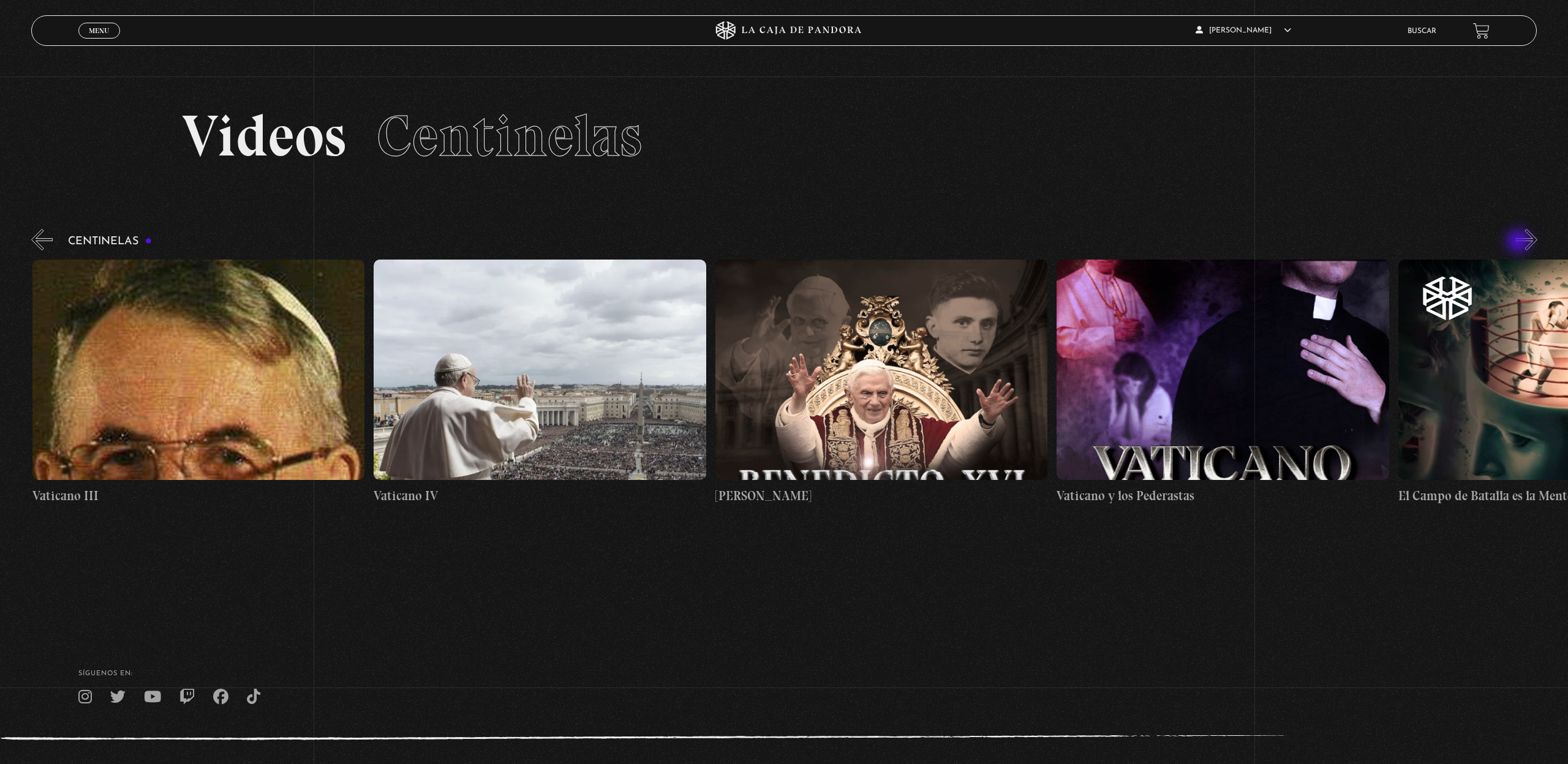
click at [1519, 242] on button "»" at bounding box center [1526, 239] width 22 height 22
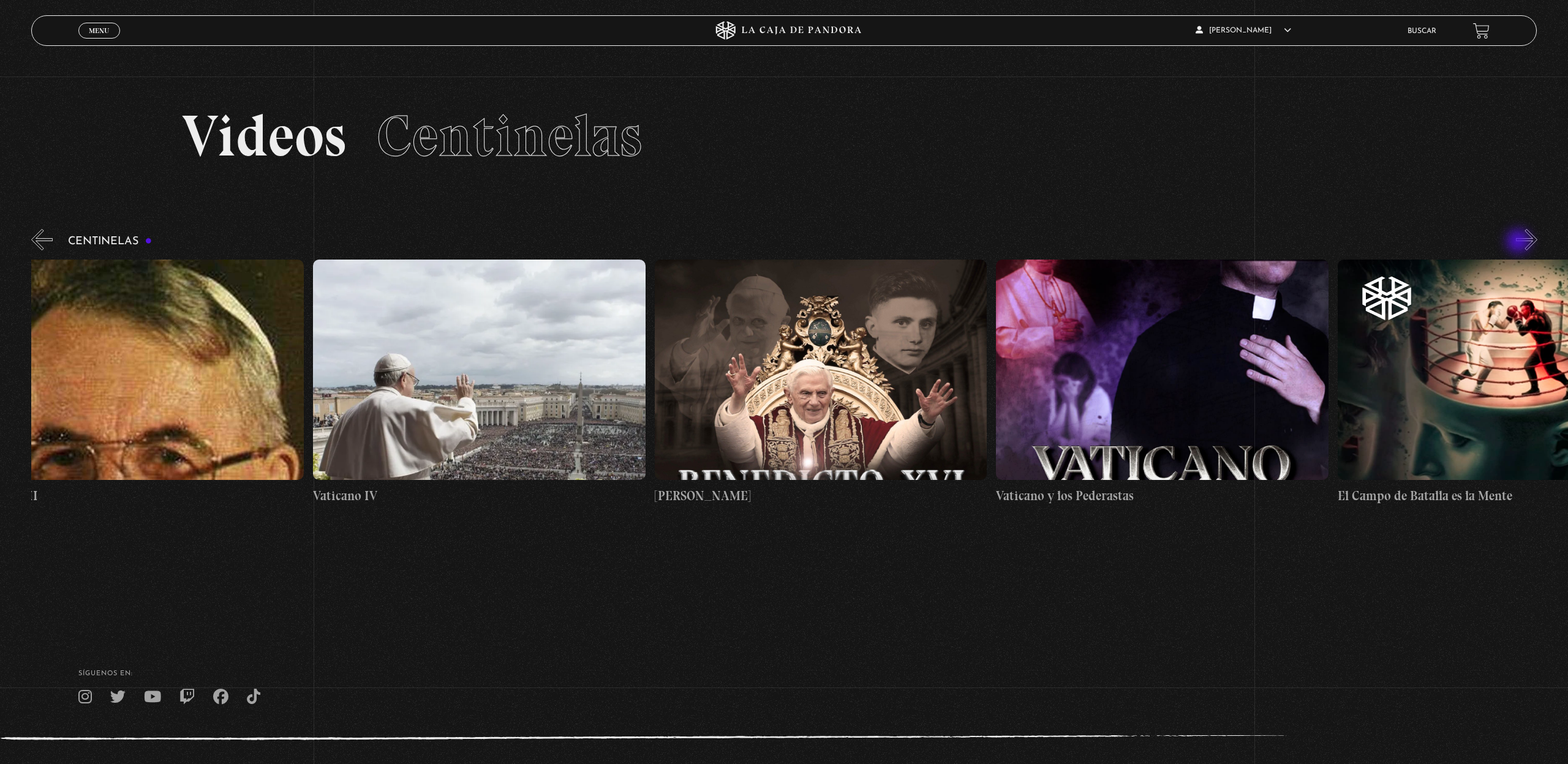
click at [1519, 242] on button "»" at bounding box center [1526, 239] width 22 height 22
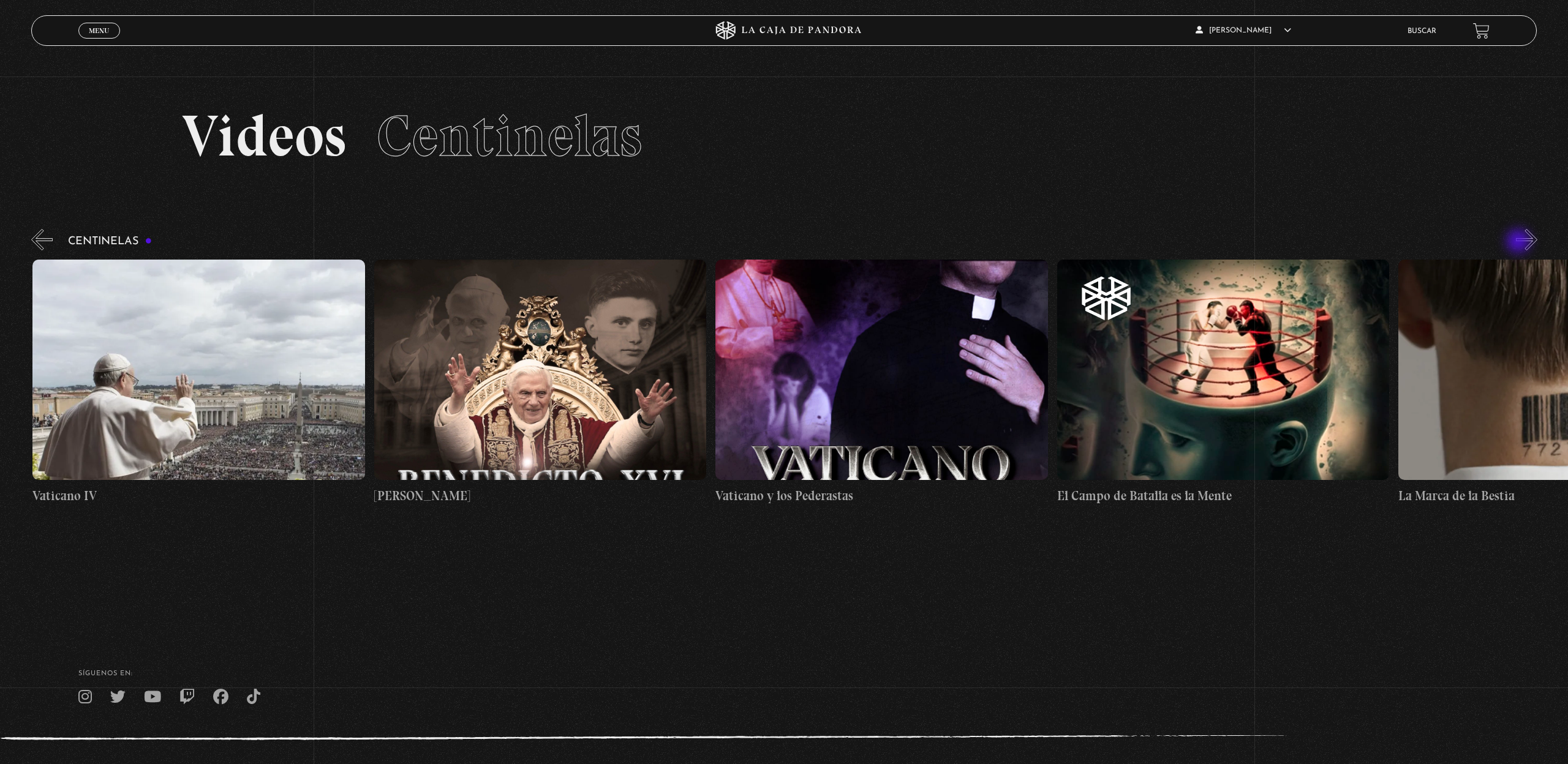
scroll to position [0, 29709]
click at [1519, 242] on button "»" at bounding box center [1526, 239] width 22 height 22
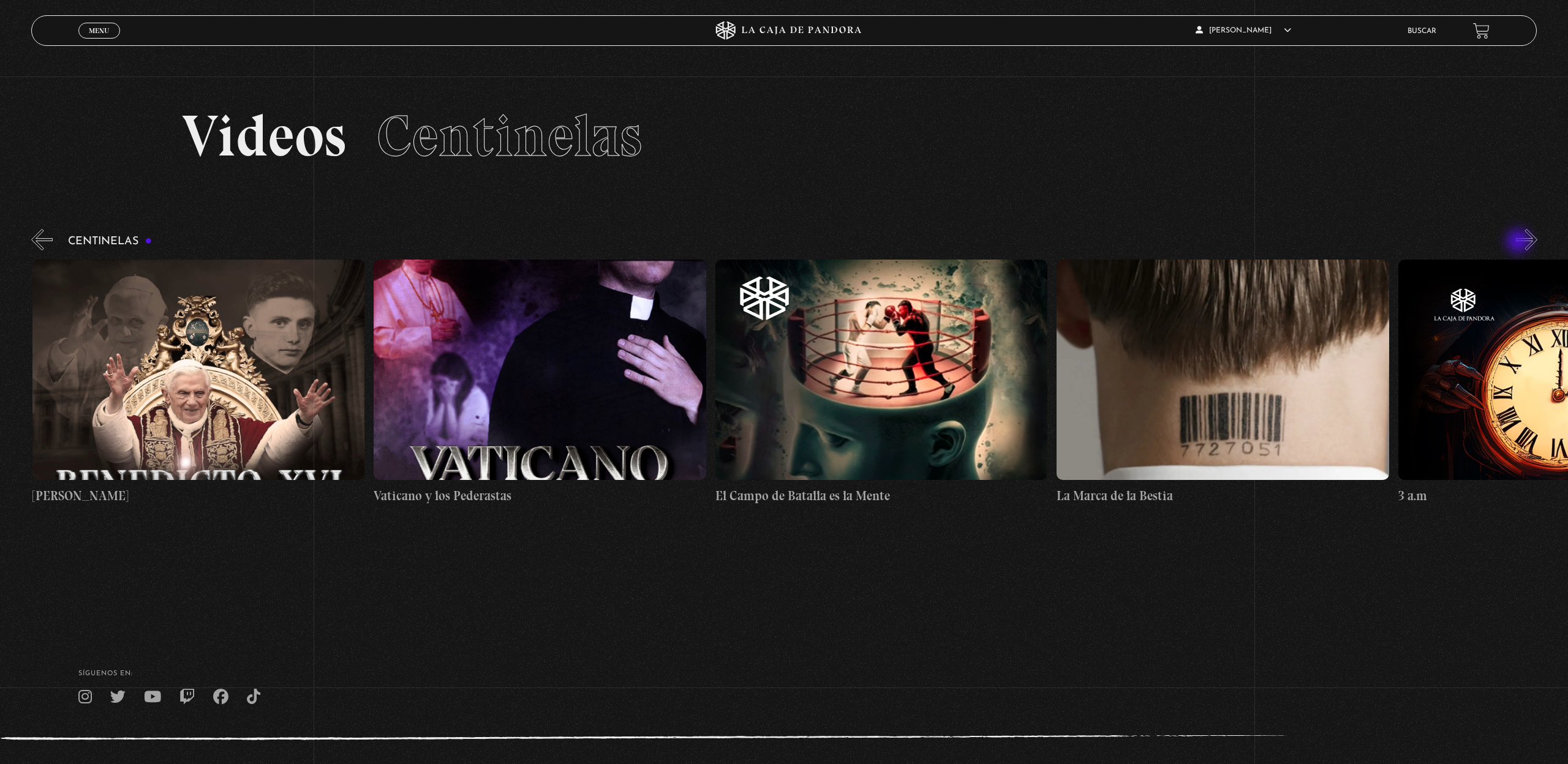
click at [1519, 242] on button "»" at bounding box center [1526, 239] width 22 height 22
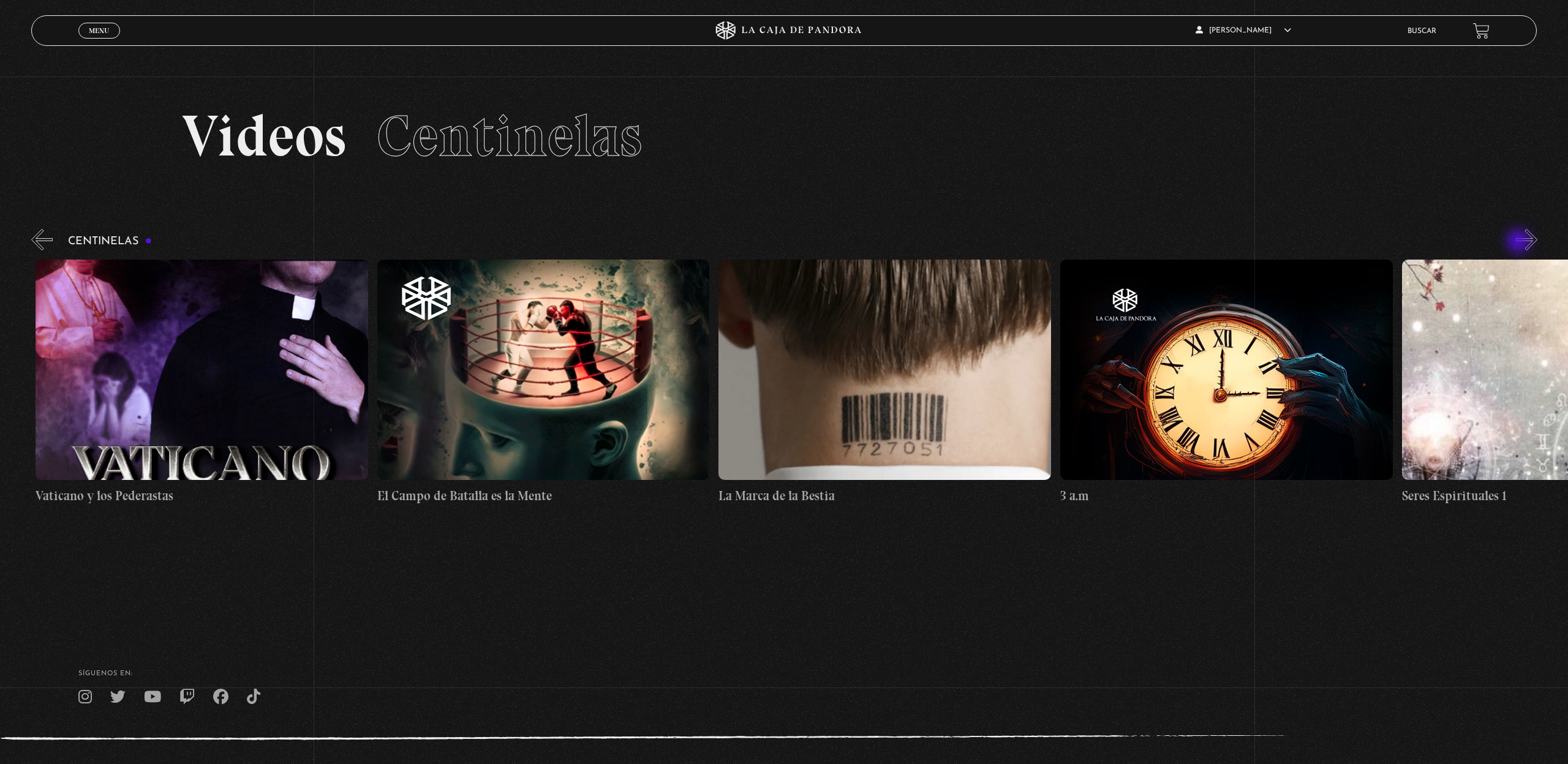
scroll to position [0, 30392]
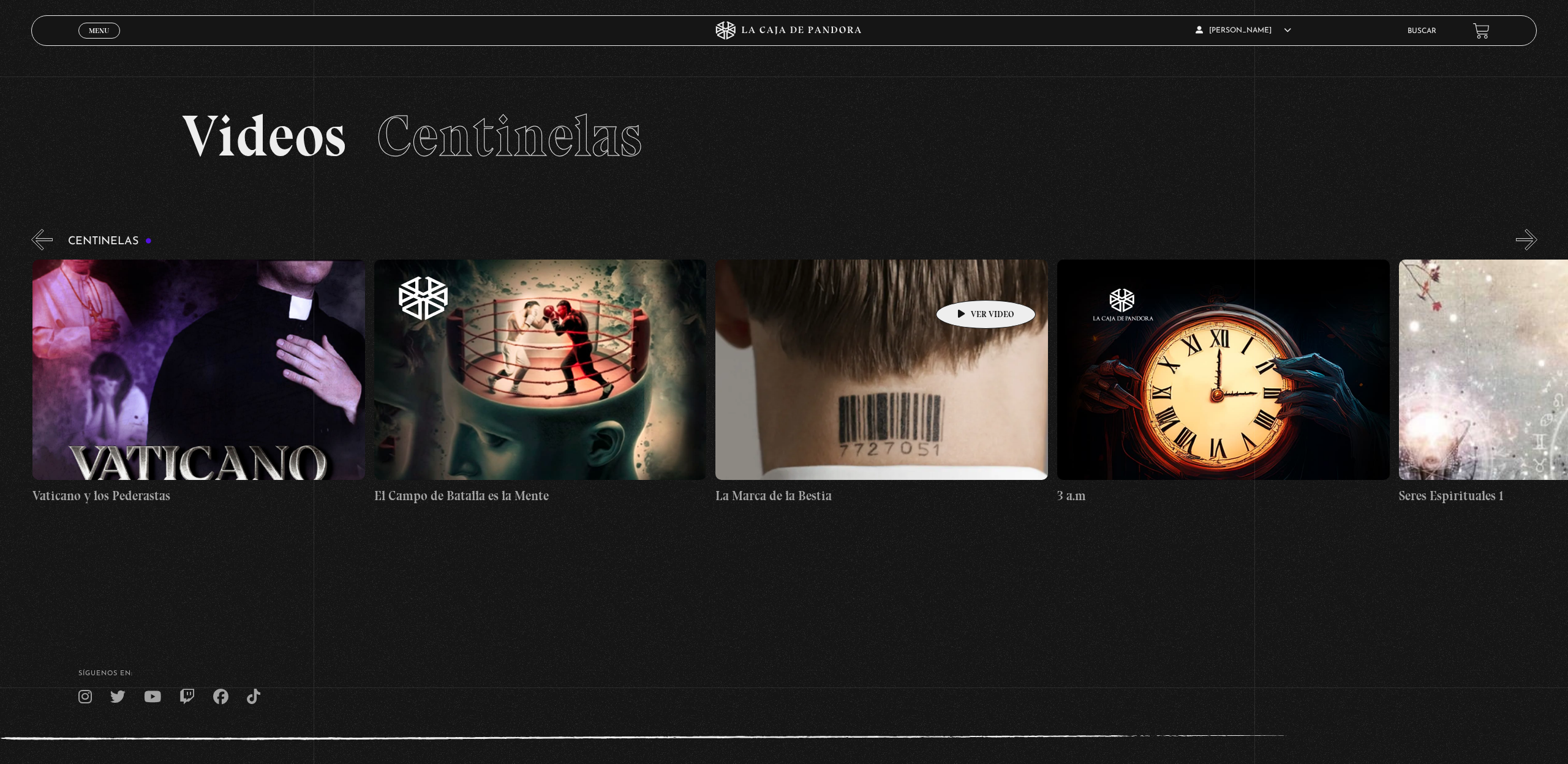
click at [966, 282] on figure at bounding box center [882, 370] width 332 height 221
